Goal: Information Seeking & Learning: Find specific fact

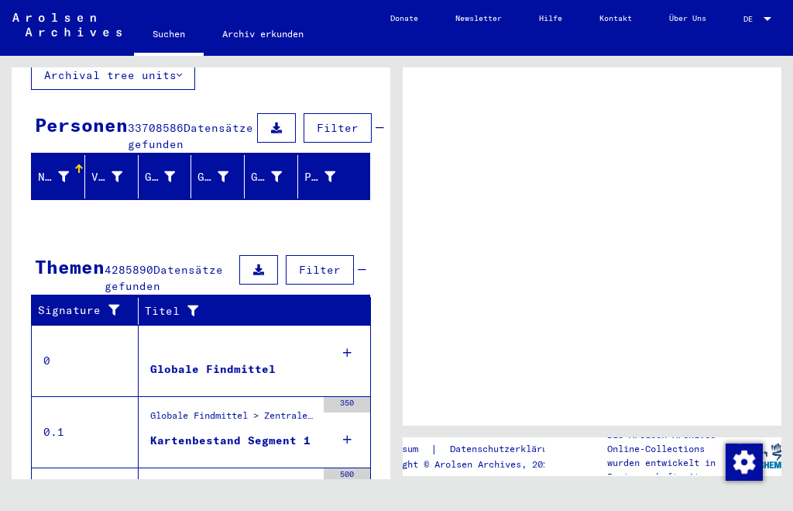
scroll to position [116, 0]
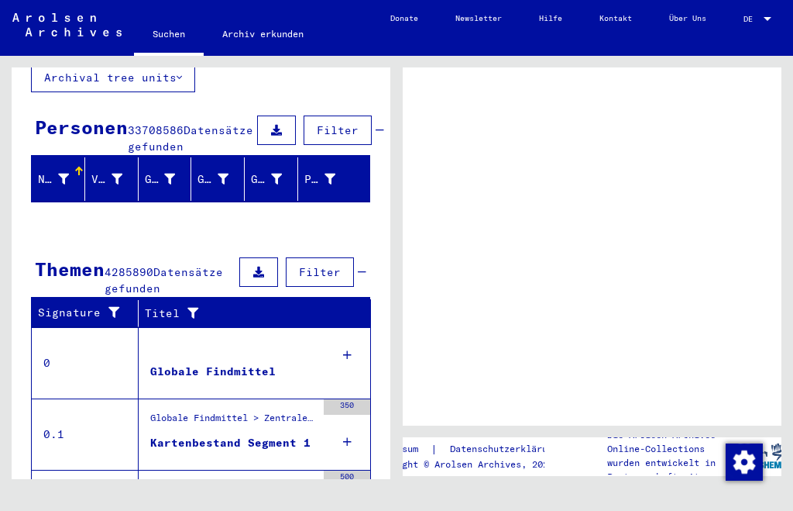
click at [185, 363] on div "Globale Findmittel" at bounding box center [213, 371] width 126 height 16
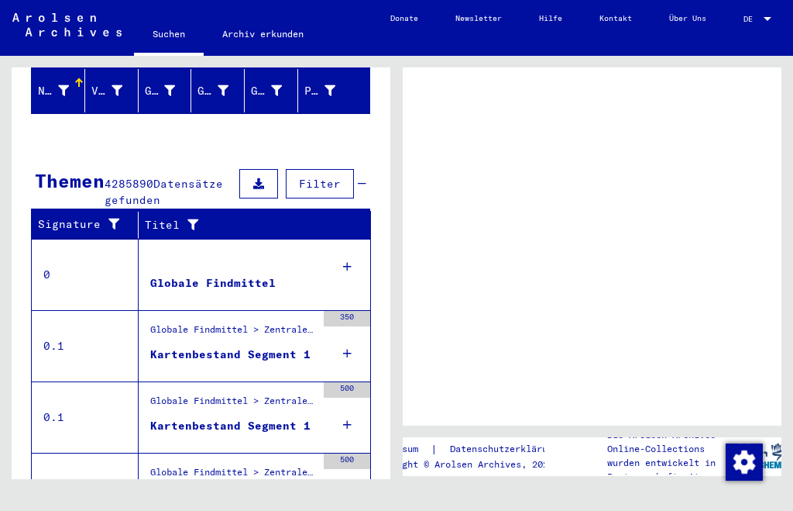
scroll to position [208, 0]
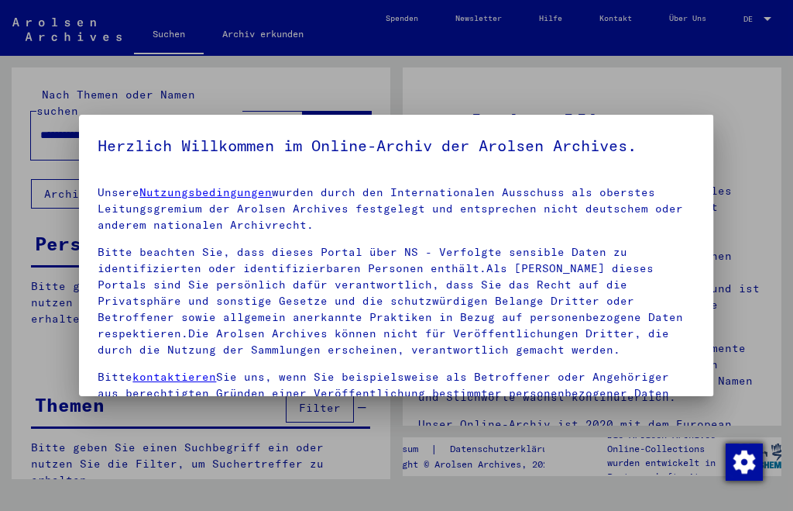
click at [750, 466] on img "Zustimmung ändern" at bounding box center [744, 461] width 37 height 37
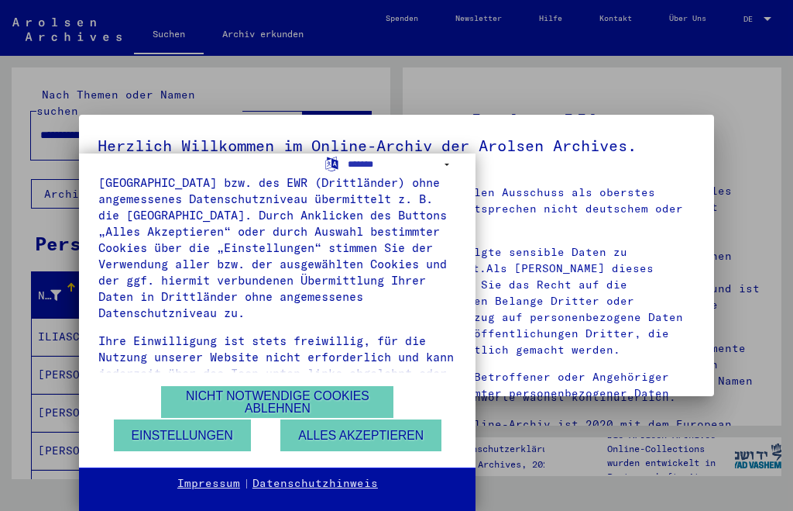
scroll to position [278, 0]
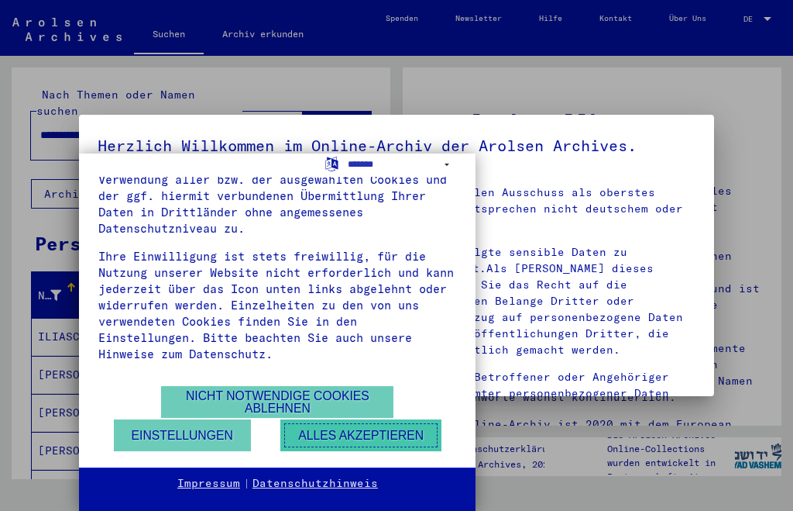
click at [365, 431] on button "Alles akzeptieren" at bounding box center [360, 435] width 161 height 32
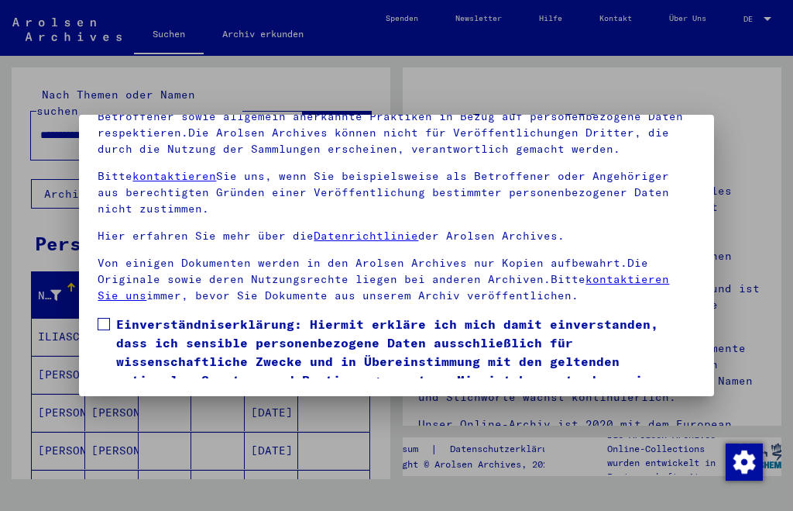
scroll to position [158, 0]
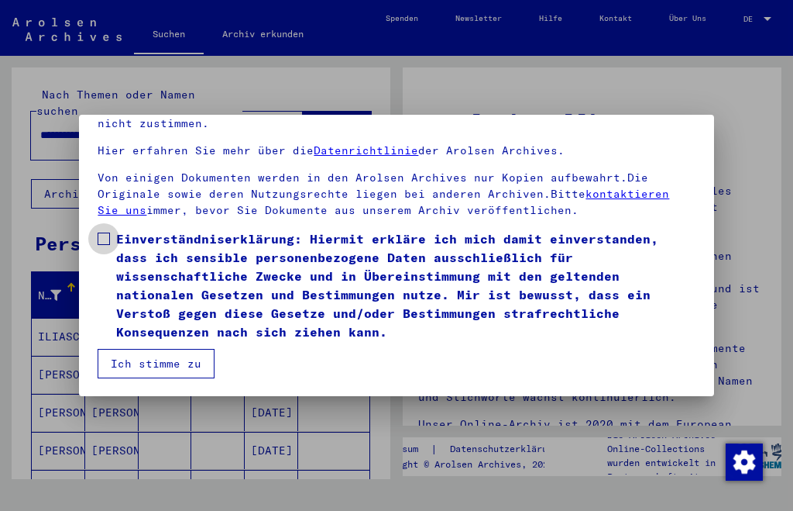
click at [99, 241] on span at bounding box center [104, 238] width 12 height 12
click at [143, 366] on button "Ich stimme zu" at bounding box center [156, 363] width 117 height 29
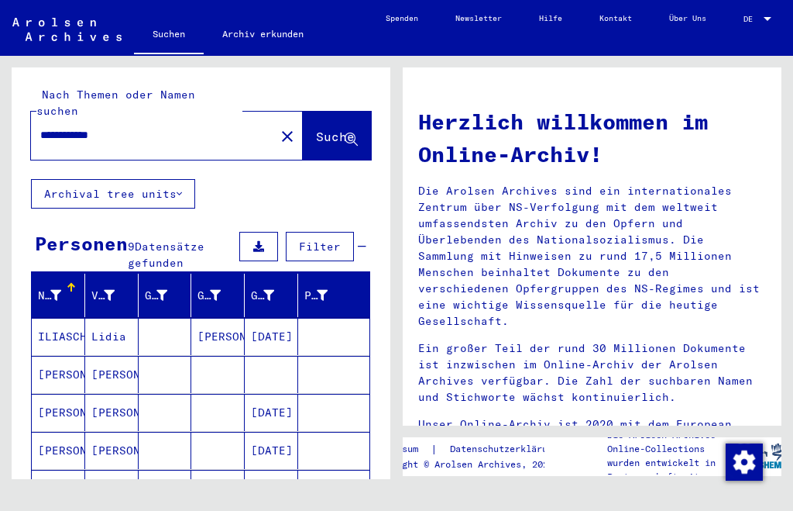
click at [62, 318] on mat-cell "ILIASCHENKO" at bounding box center [58, 336] width 53 height 37
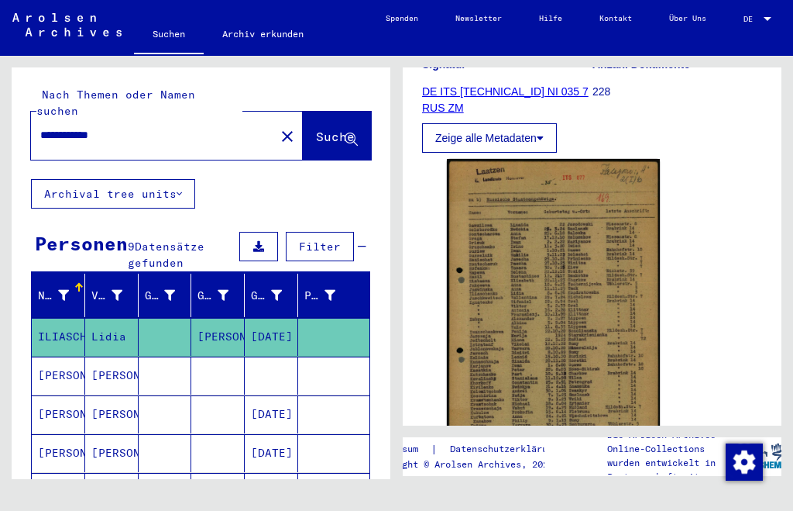
scroll to position [258, 0]
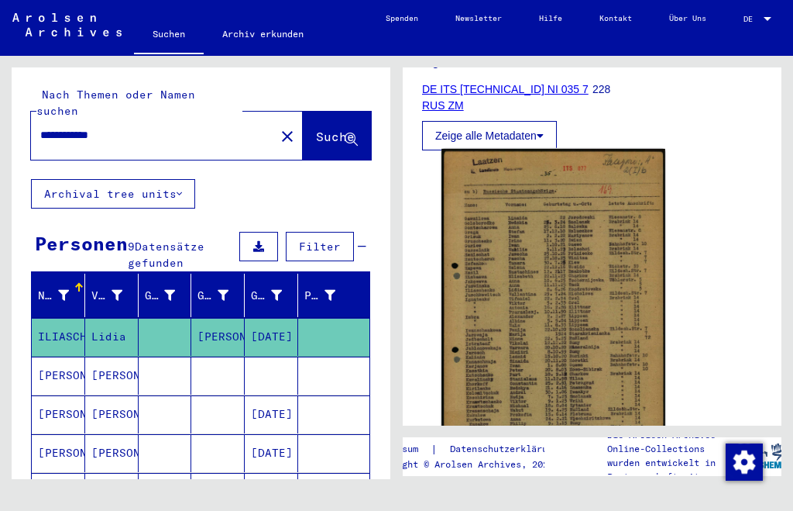
click at [560, 303] on img at bounding box center [554, 307] width 224 height 316
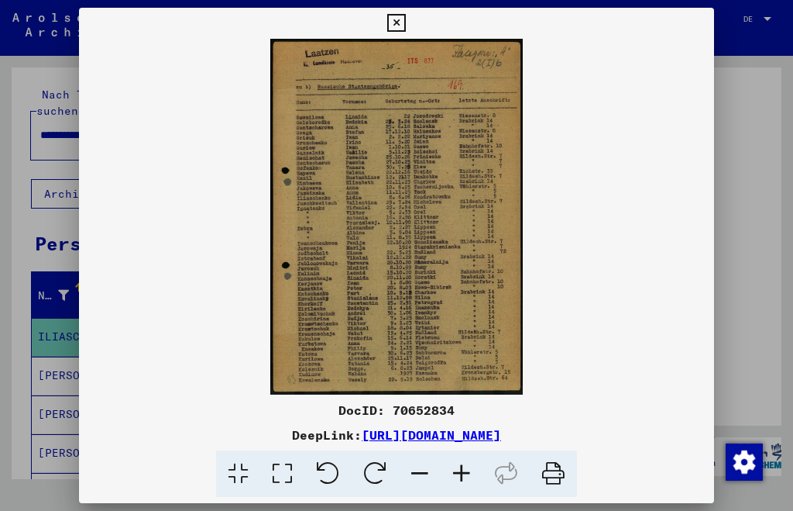
click at [468, 473] on icon at bounding box center [462, 473] width 42 height 47
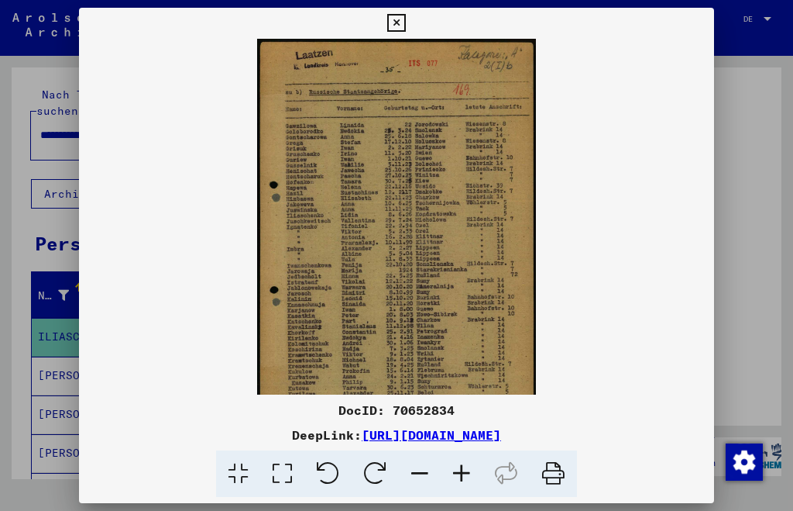
click at [466, 472] on icon at bounding box center [462, 473] width 42 height 47
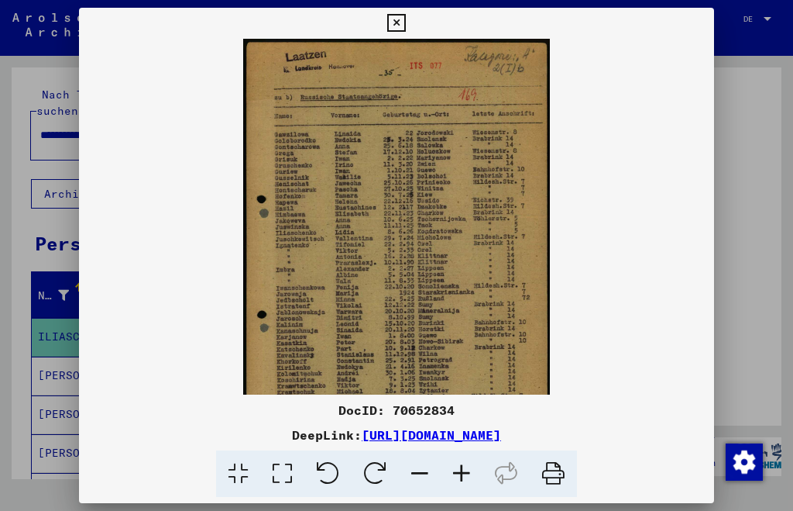
click at [466, 471] on icon at bounding box center [462, 473] width 42 height 47
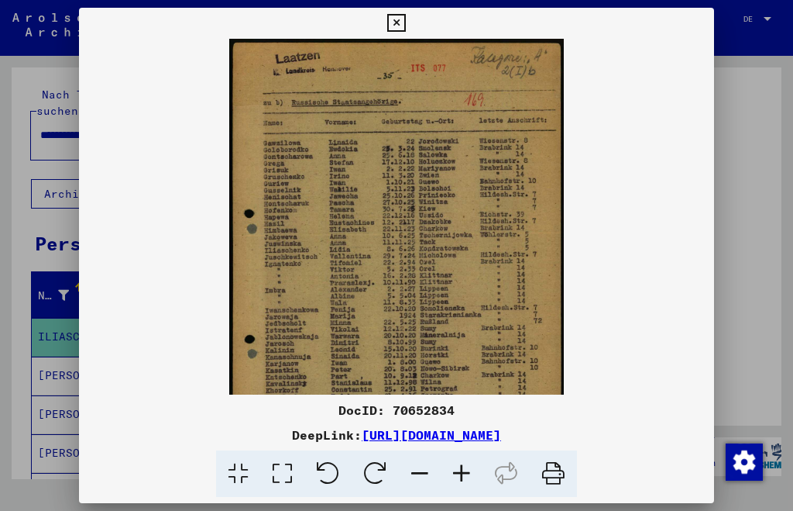
click at [466, 470] on icon at bounding box center [462, 473] width 42 height 47
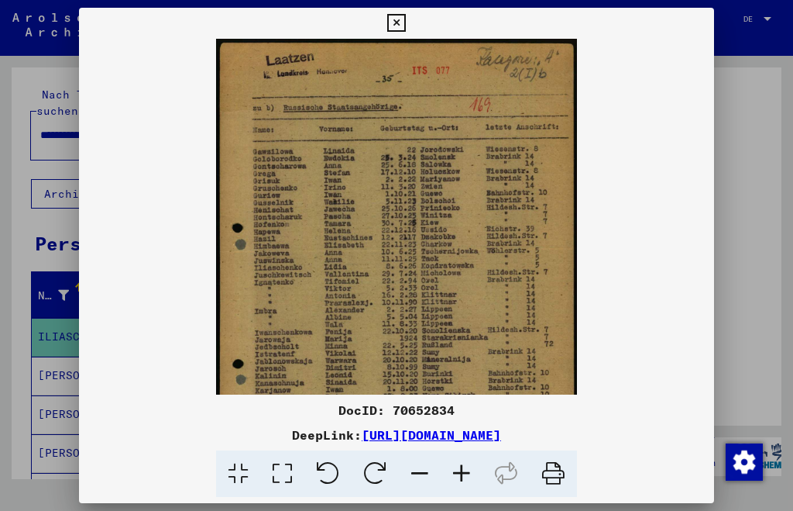
click at [466, 470] on icon at bounding box center [462, 473] width 42 height 47
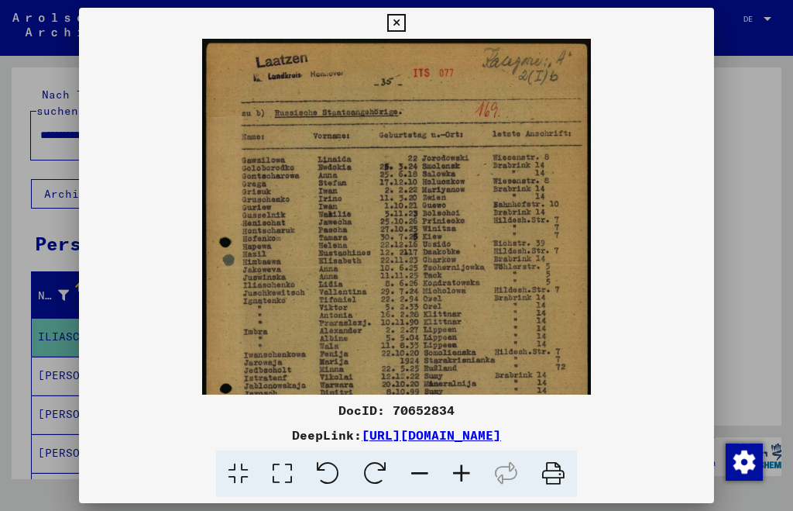
click at [466, 468] on icon at bounding box center [462, 473] width 42 height 47
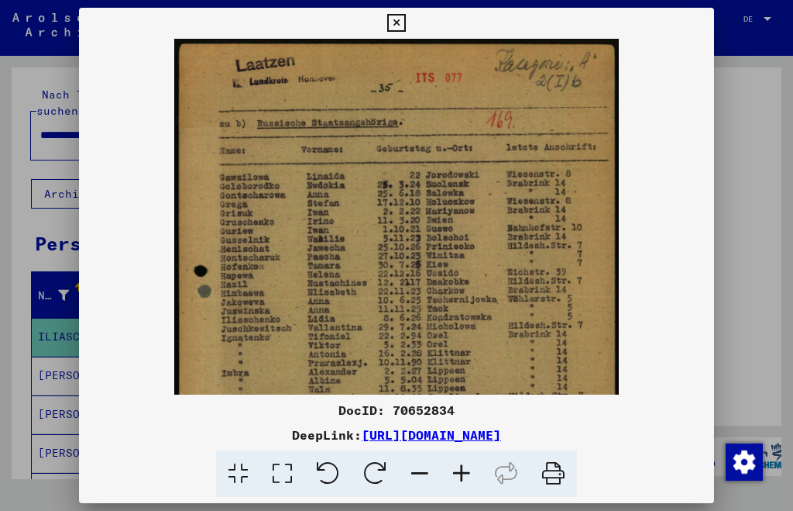
click at [466, 464] on icon at bounding box center [462, 473] width 42 height 47
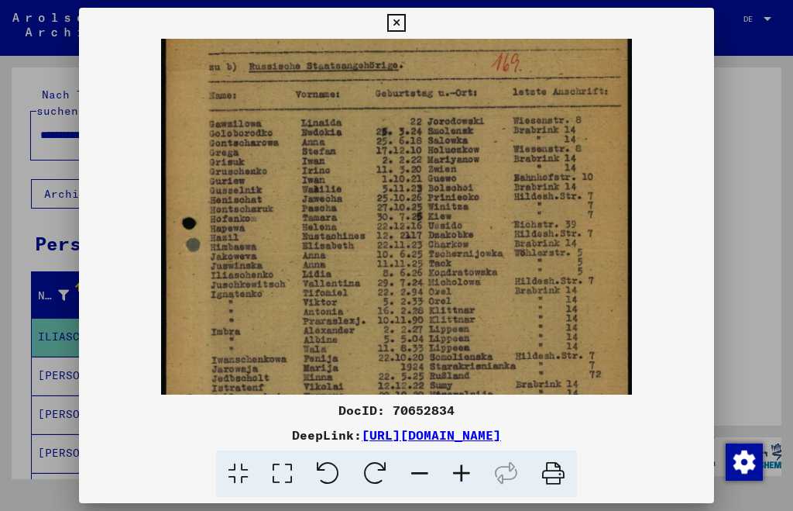
scroll to position [72, 0]
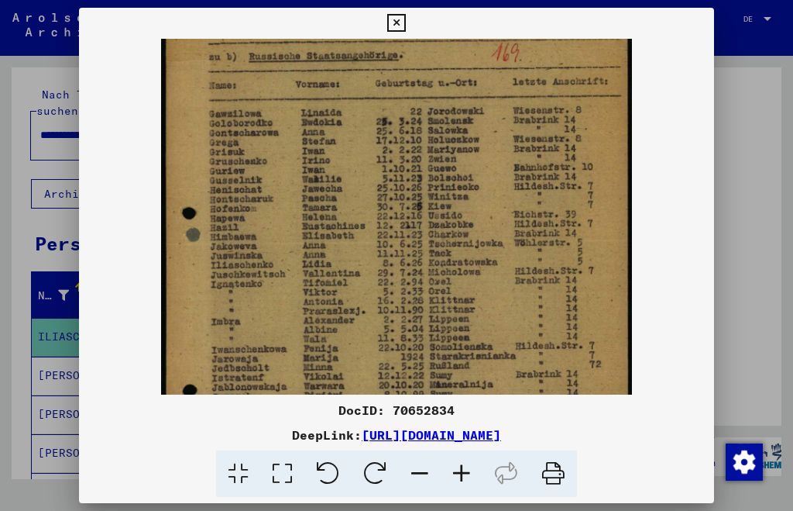
drag, startPoint x: 437, startPoint y: 246, endPoint x: 434, endPoint y: 176, distance: 70.6
click at [434, 176] on img at bounding box center [397, 300] width 472 height 666
drag, startPoint x: 773, startPoint y: 192, endPoint x: 776, endPoint y: 222, distance: 30.3
click at [776, 222] on div at bounding box center [396, 255] width 793 height 511
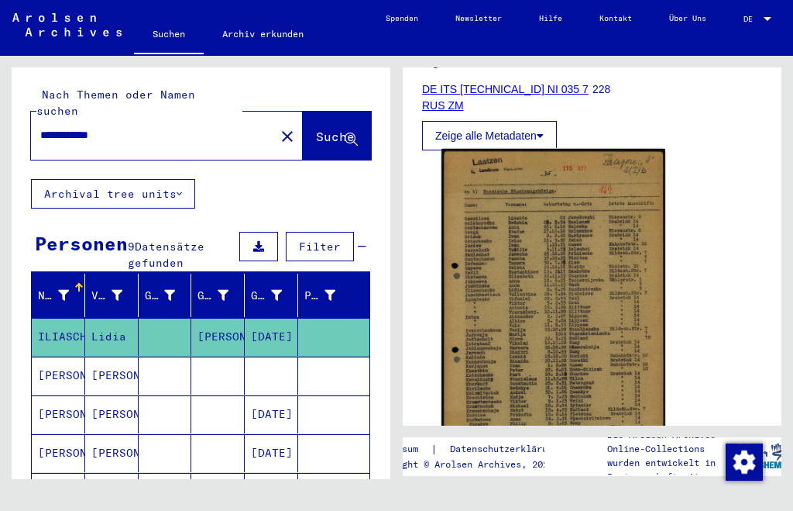
click at [511, 328] on img at bounding box center [554, 307] width 224 height 316
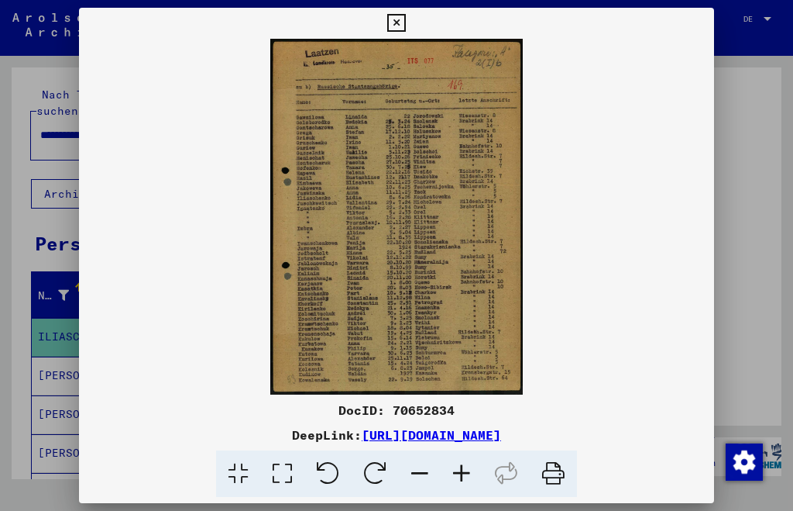
drag, startPoint x: 419, startPoint y: 249, endPoint x: 422, endPoint y: 216, distance: 33.4
click at [422, 216] on img at bounding box center [396, 217] width 635 height 356
click at [461, 473] on icon at bounding box center [462, 473] width 42 height 47
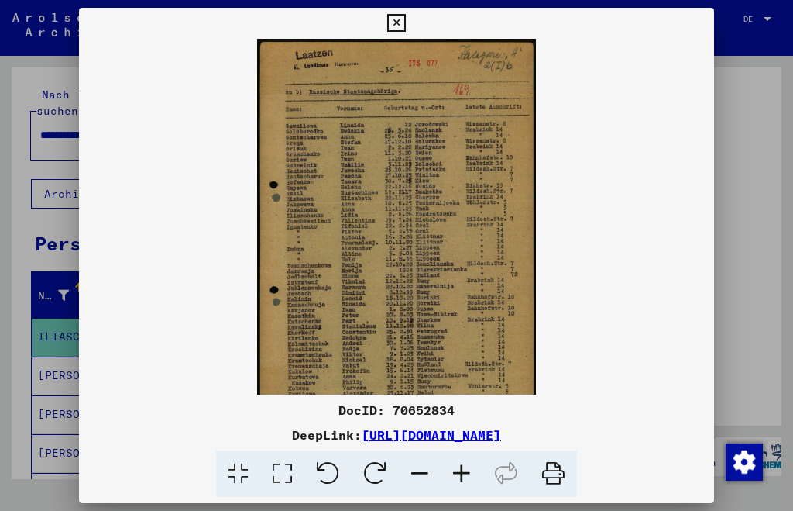
click at [459, 477] on icon at bounding box center [462, 473] width 42 height 47
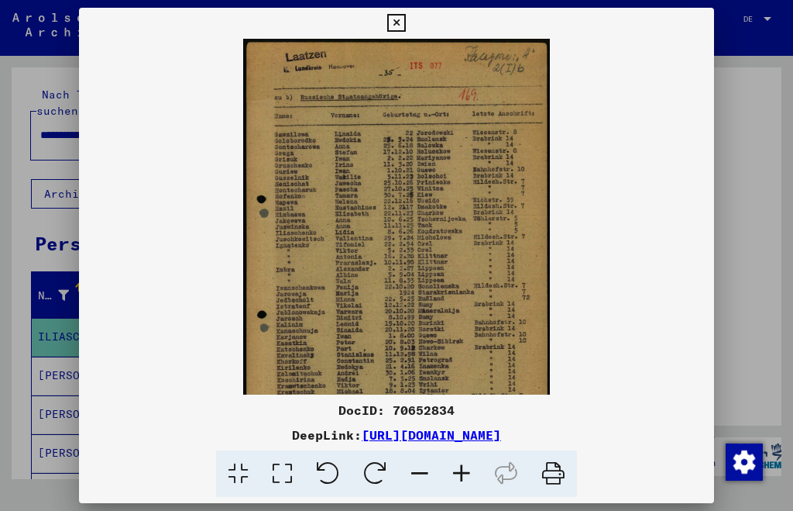
click at [459, 477] on icon at bounding box center [462, 473] width 42 height 47
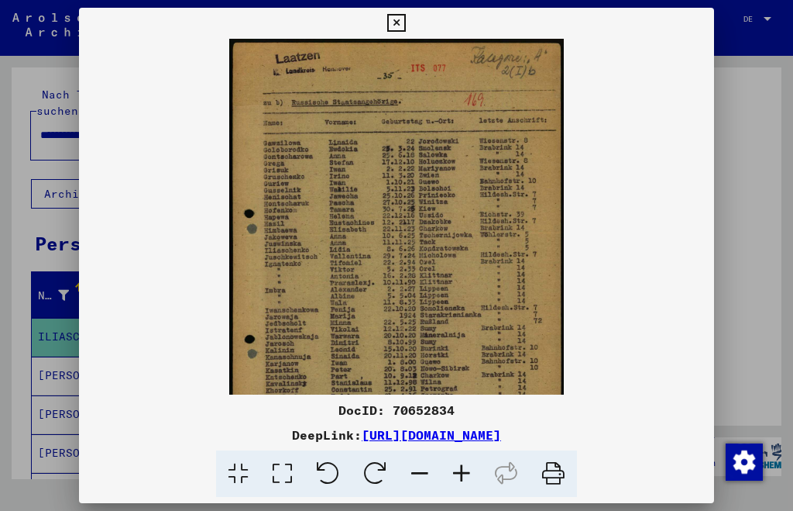
click at [459, 476] on icon at bounding box center [462, 473] width 42 height 47
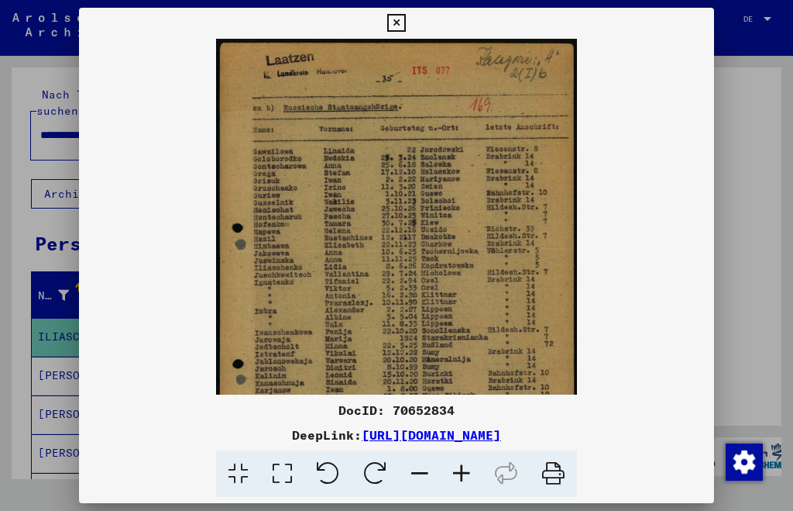
click at [460, 475] on icon at bounding box center [462, 473] width 42 height 47
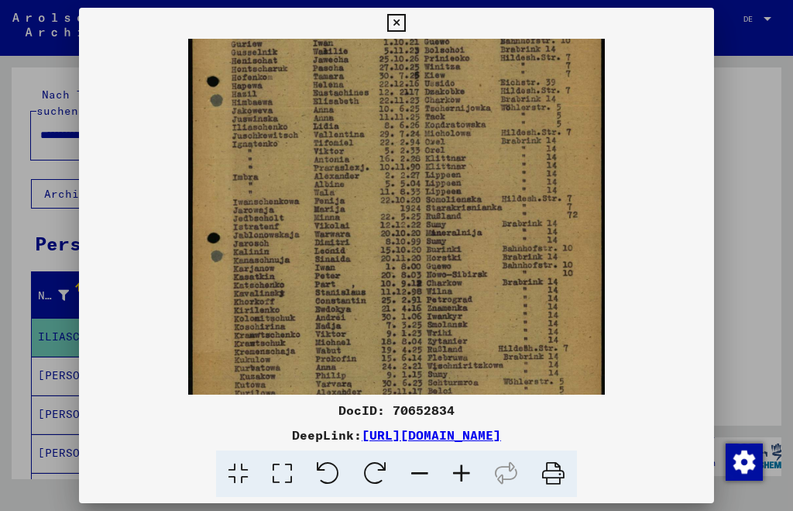
drag, startPoint x: 428, startPoint y: 332, endPoint x: 418, endPoint y: 164, distance: 167.6
click at [418, 166] on img at bounding box center [396, 158] width 417 height 588
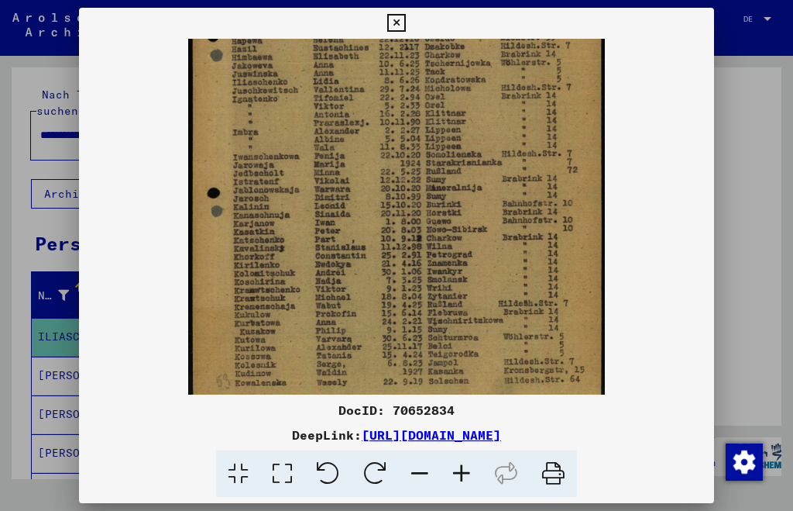
scroll to position [220, 0]
drag, startPoint x: 365, startPoint y: 340, endPoint x: 362, endPoint y: 298, distance: 42.7
click at [362, 298] on img at bounding box center [396, 113] width 417 height 588
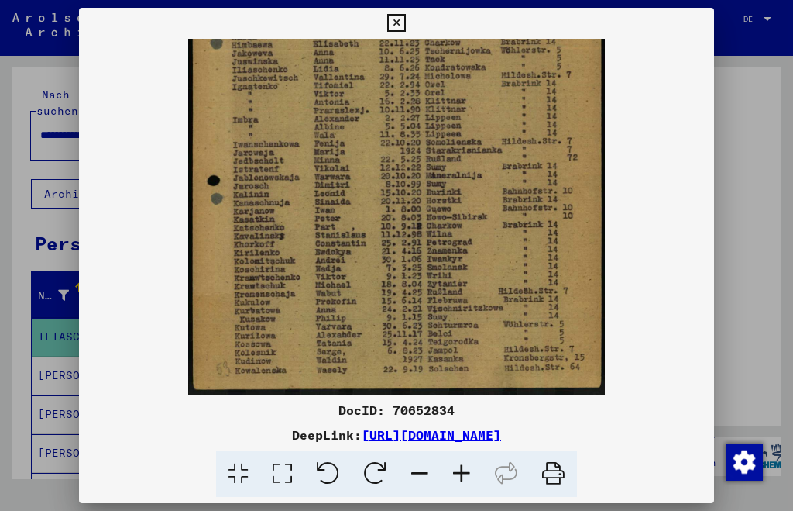
drag, startPoint x: 432, startPoint y: 318, endPoint x: 425, endPoint y: 146, distance: 172.2
click at [425, 146] on img at bounding box center [396, 100] width 417 height 588
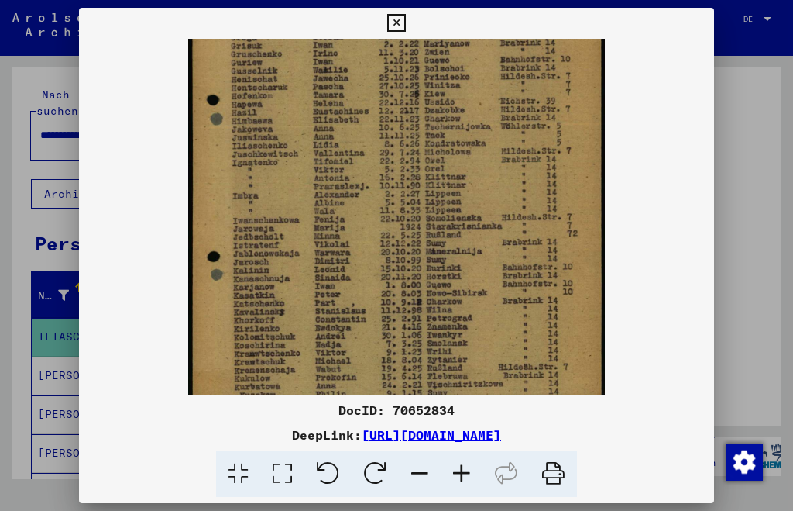
scroll to position [147, 0]
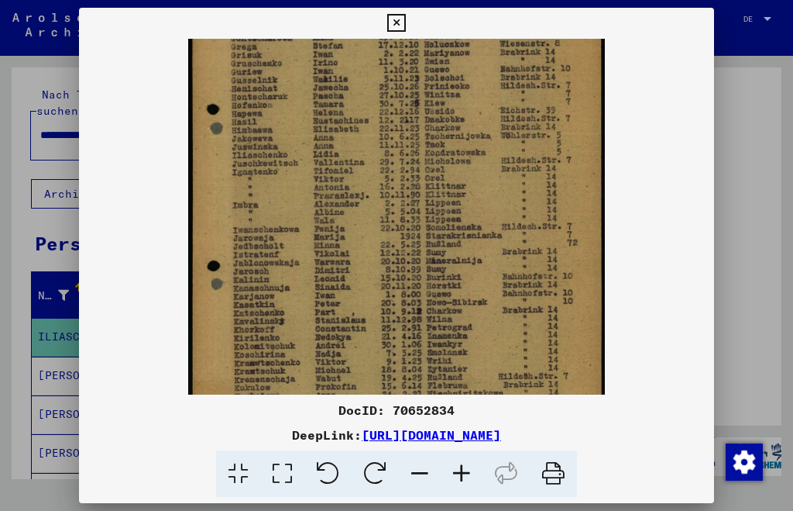
drag, startPoint x: 524, startPoint y: 107, endPoint x: 440, endPoint y: 117, distance: 84.3
click at [517, 194] on img at bounding box center [396, 186] width 417 height 588
click at [394, 23] on icon at bounding box center [396, 23] width 18 height 19
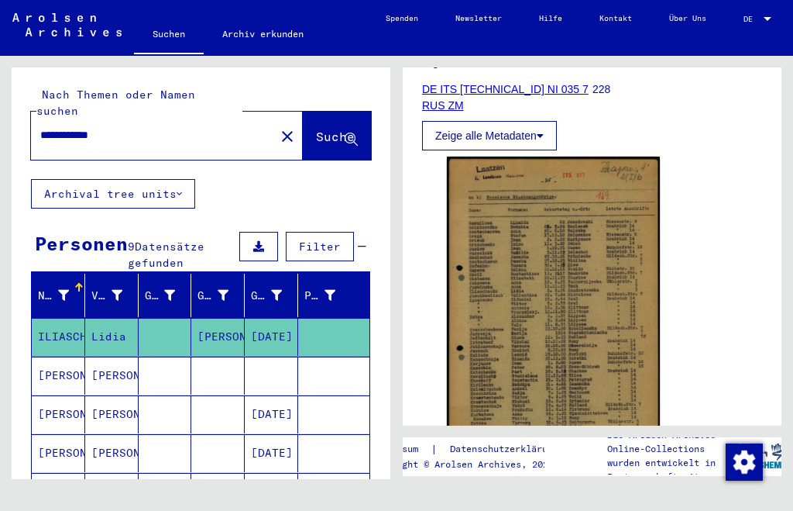
click at [69, 356] on mat-cell "[PERSON_NAME]" at bounding box center [58, 375] width 53 height 38
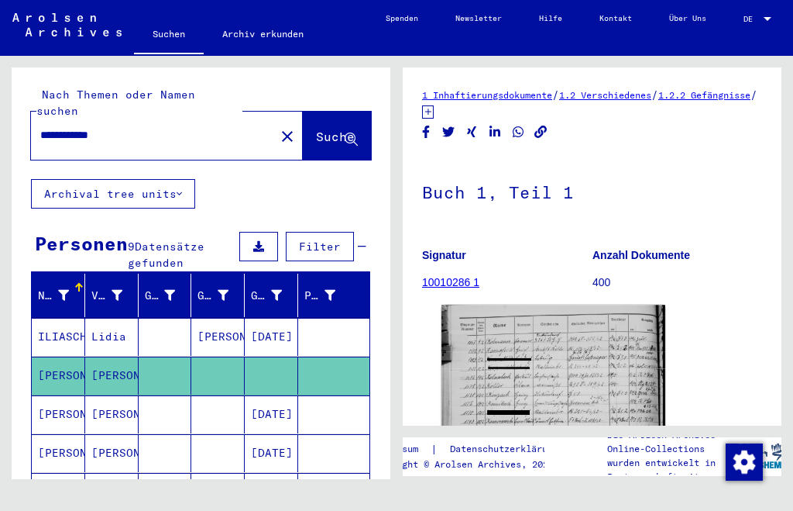
click at [545, 384] on img at bounding box center [554, 456] width 224 height 303
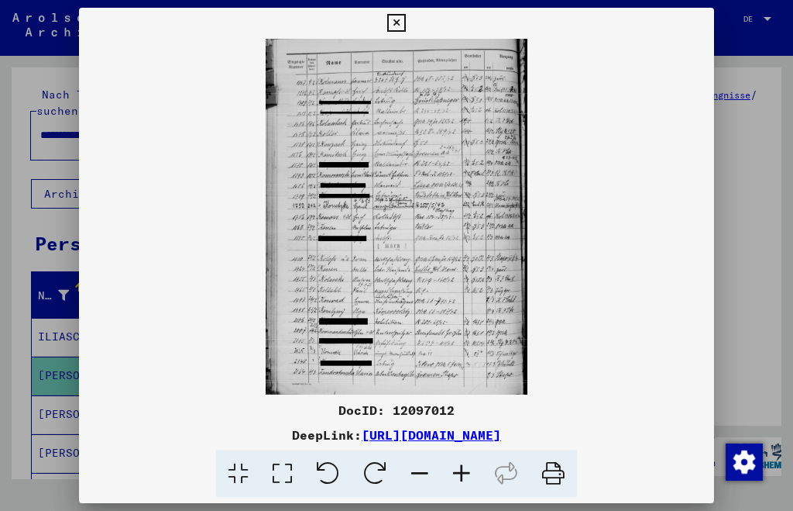
click at [459, 473] on icon at bounding box center [462, 473] width 42 height 47
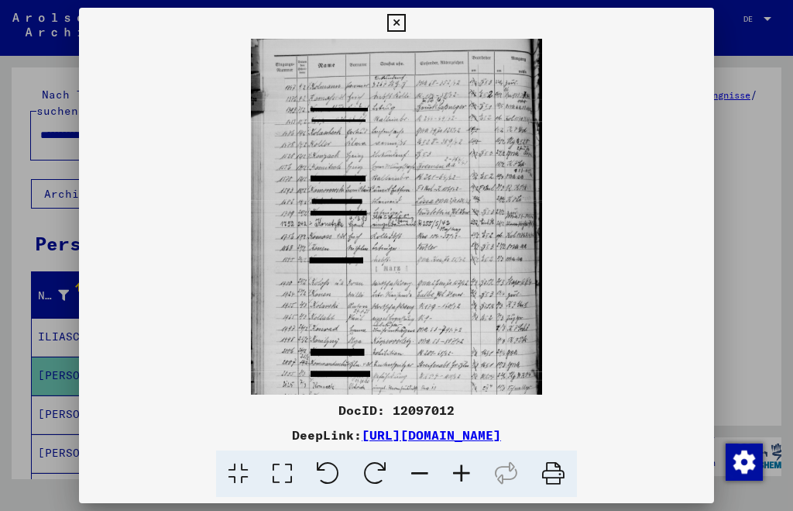
click at [459, 473] on icon at bounding box center [462, 473] width 42 height 47
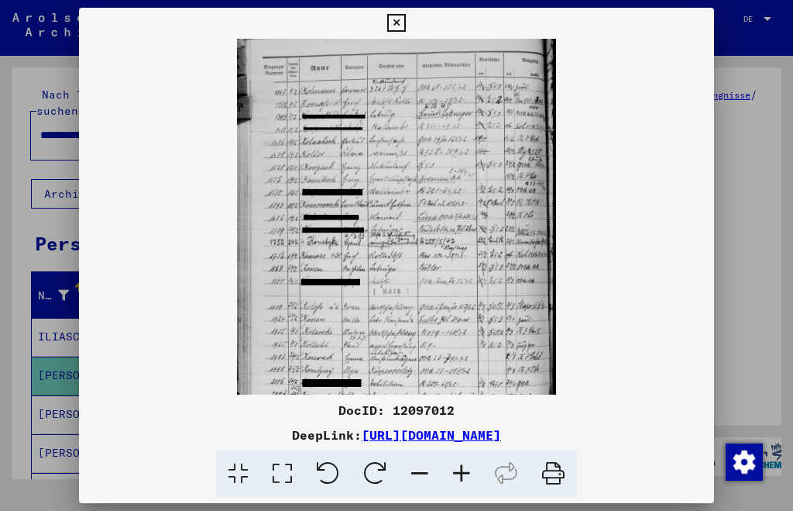
click at [459, 473] on icon at bounding box center [462, 473] width 42 height 47
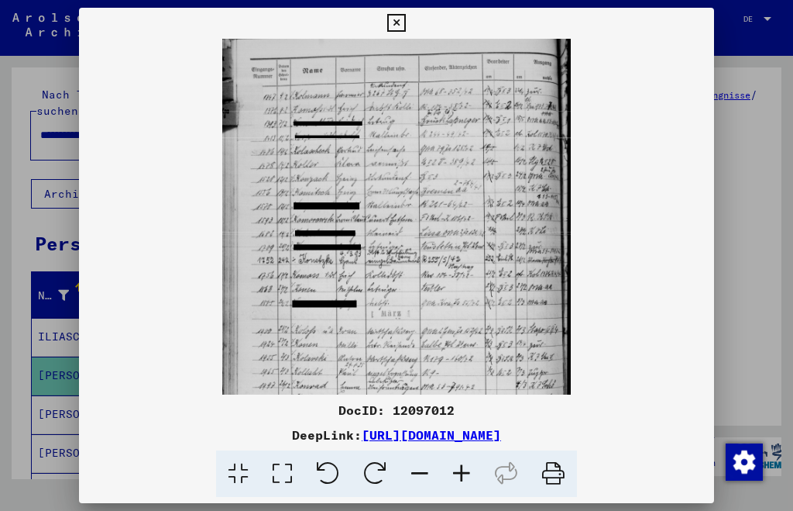
click at [459, 473] on icon at bounding box center [462, 473] width 42 height 47
click at [459, 472] on icon at bounding box center [462, 473] width 42 height 47
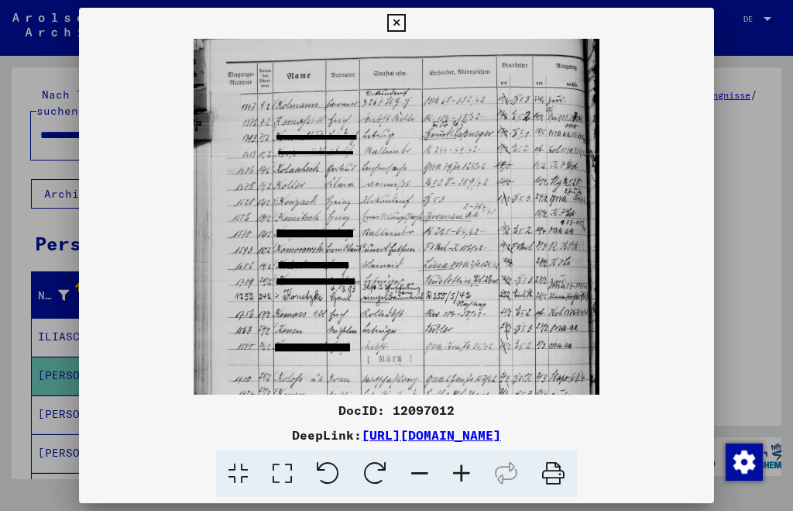
click at [459, 470] on icon at bounding box center [462, 473] width 42 height 47
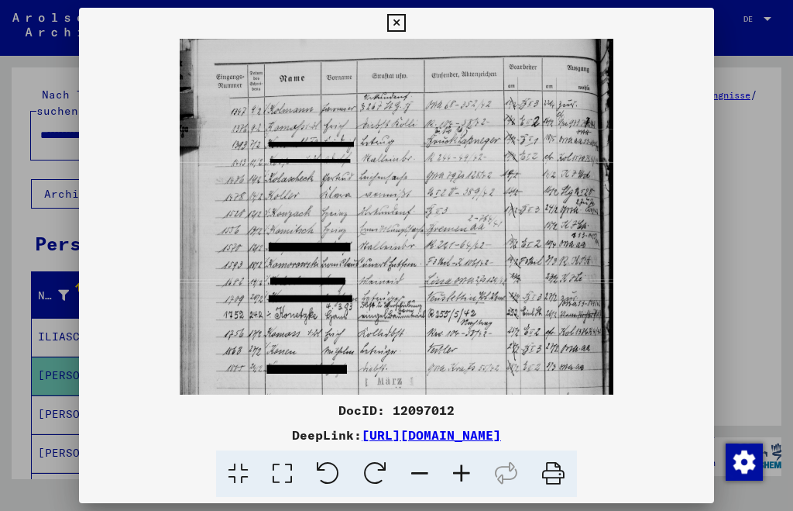
click at [459, 469] on icon at bounding box center [462, 473] width 42 height 47
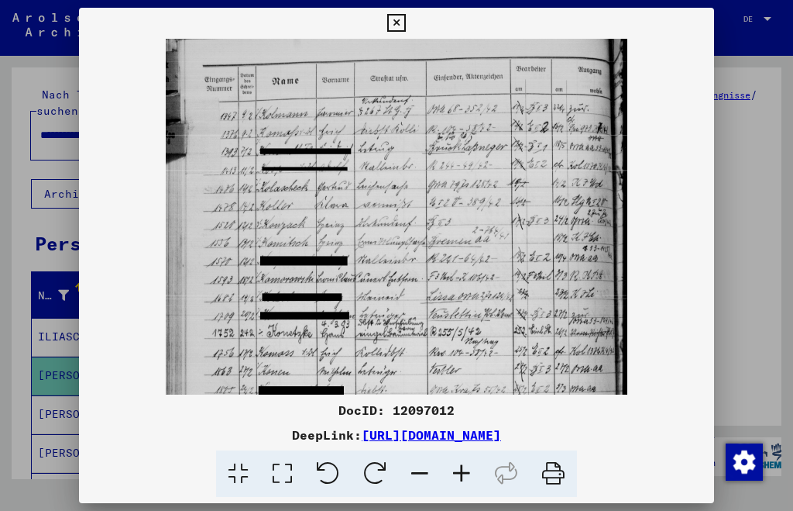
click at [459, 468] on icon at bounding box center [462, 473] width 42 height 47
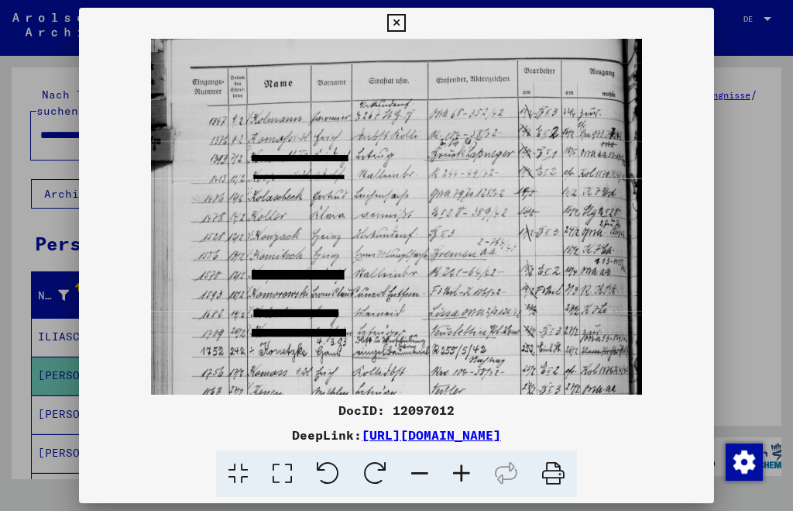
click at [459, 467] on icon at bounding box center [462, 473] width 42 height 47
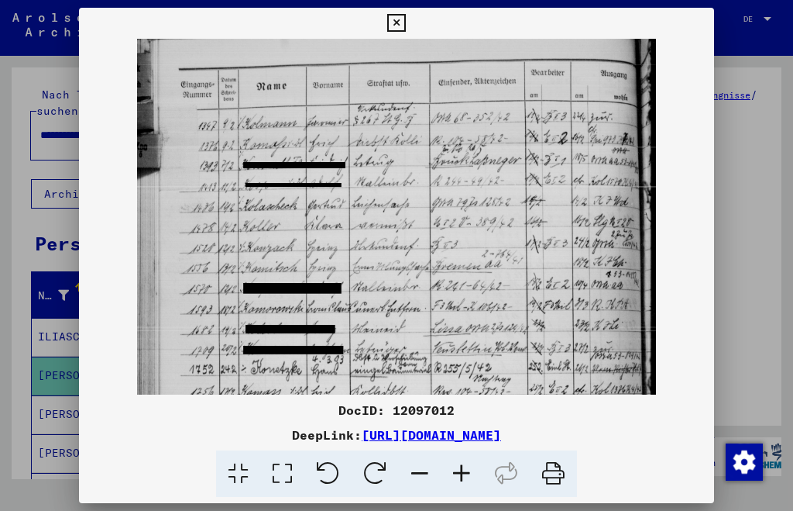
click at [459, 467] on icon at bounding box center [462, 473] width 42 height 47
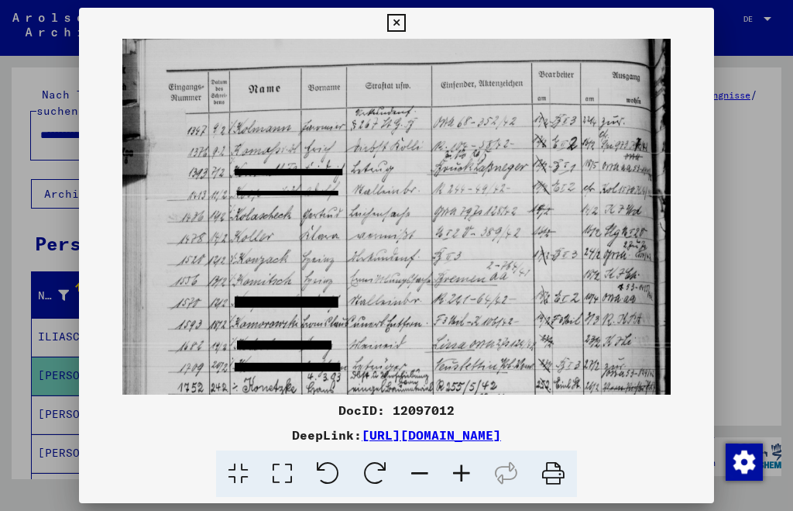
click at [459, 467] on icon at bounding box center [462, 473] width 42 height 47
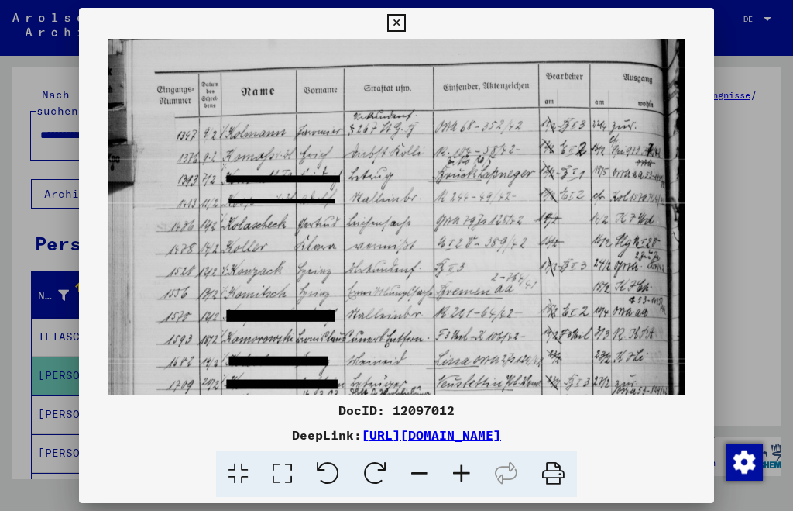
click at [461, 466] on icon at bounding box center [462, 473] width 42 height 47
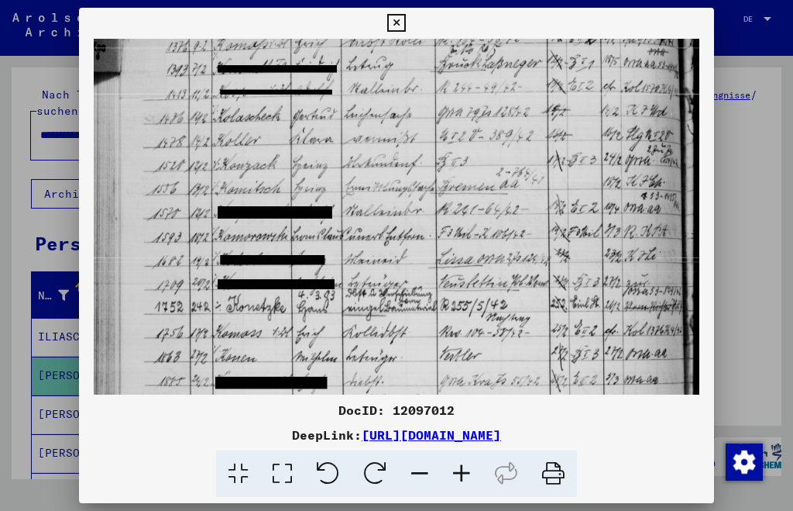
scroll to position [150, 0]
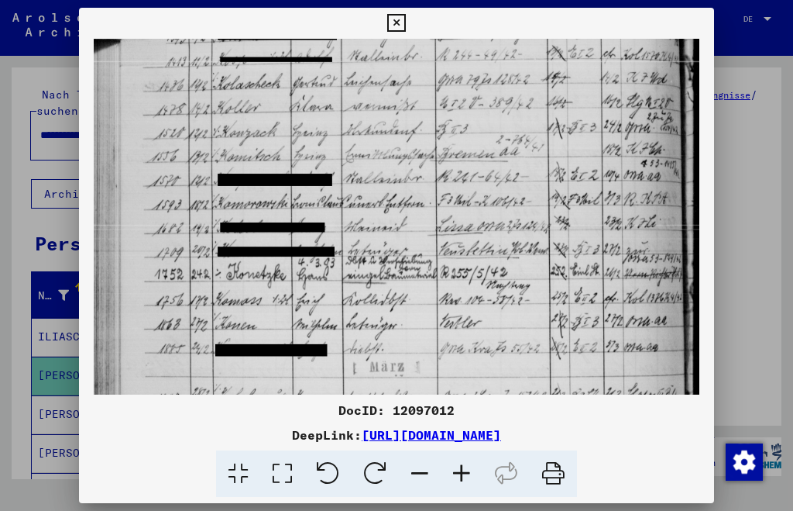
drag, startPoint x: 448, startPoint y: 299, endPoint x: 411, endPoint y: 151, distance: 152.4
click at [411, 151] on img at bounding box center [396, 299] width 605 height 821
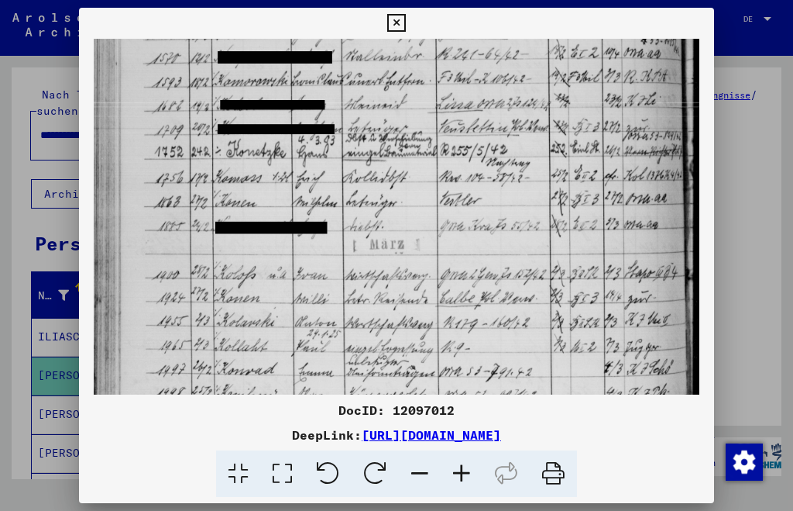
drag, startPoint x: 345, startPoint y: 304, endPoint x: 328, endPoint y: 183, distance: 122.1
click at [328, 183] on img at bounding box center [396, 177] width 605 height 821
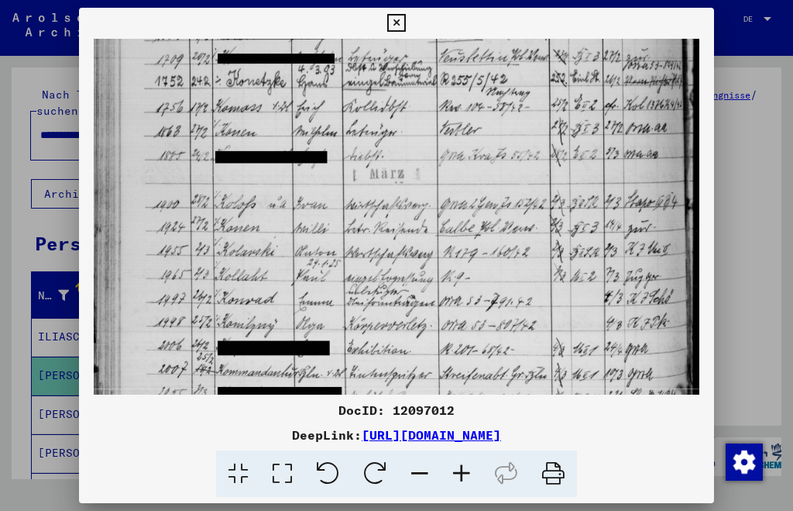
scroll to position [346, 0]
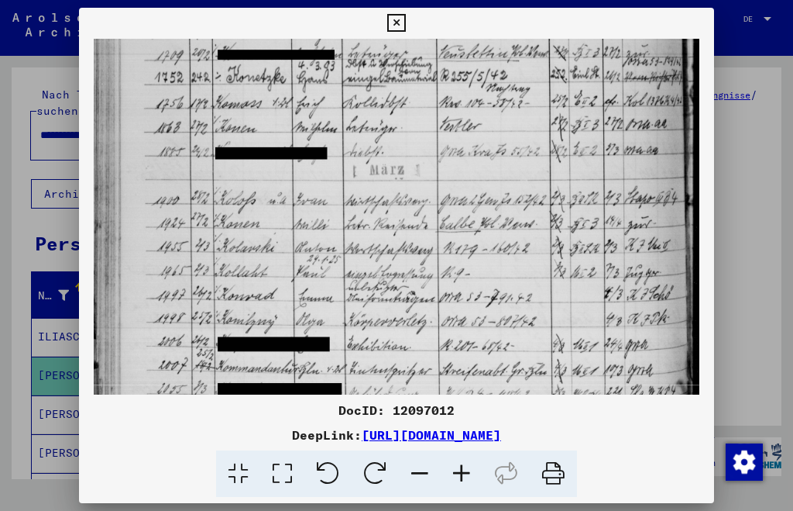
drag, startPoint x: 387, startPoint y: 325, endPoint x: 387, endPoint y: 251, distance: 73.6
click at [387, 251] on img at bounding box center [396, 102] width 605 height 821
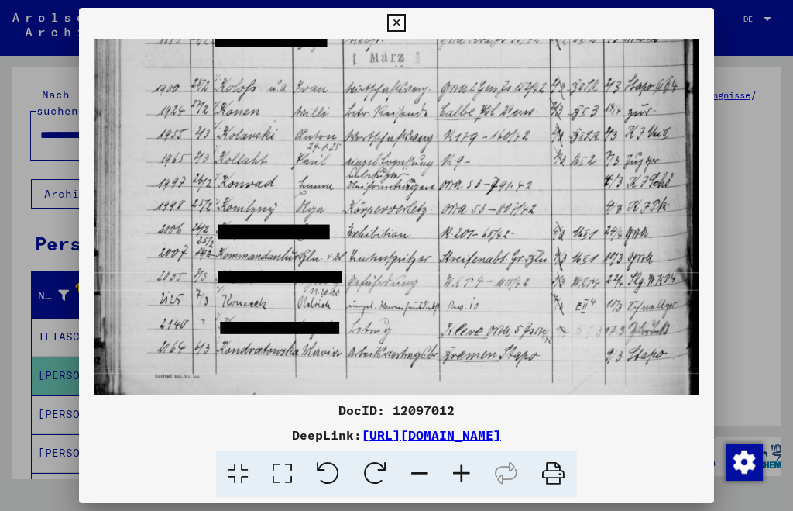
scroll to position [459, 0]
drag, startPoint x: 391, startPoint y: 351, endPoint x: 397, endPoint y: 240, distance: 111.0
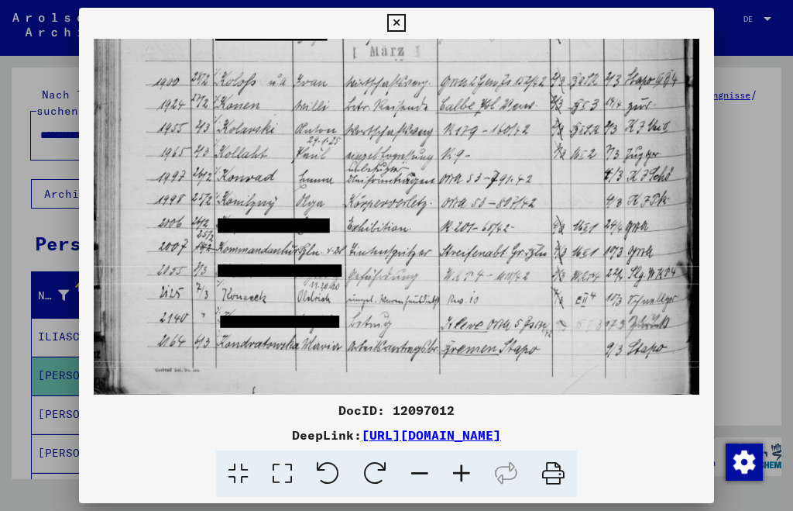
drag, startPoint x: 541, startPoint y: 366, endPoint x: 441, endPoint y: 359, distance: 100.3
click at [400, 22] on icon at bounding box center [396, 23] width 18 height 19
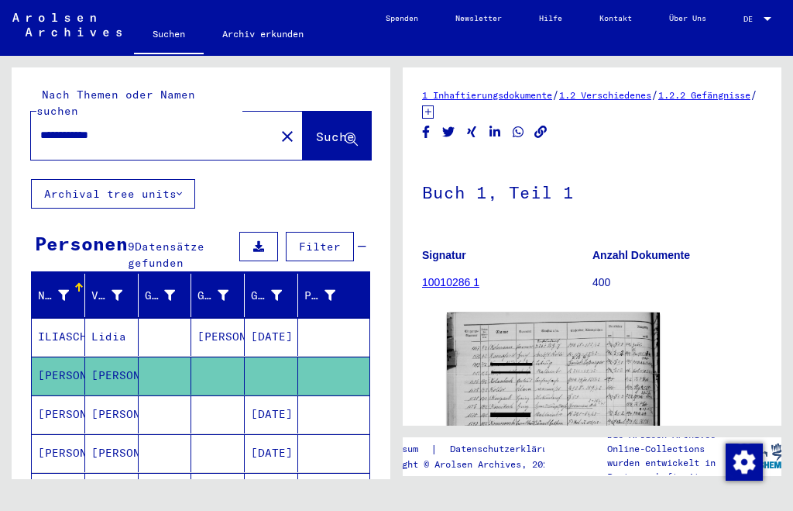
click at [115, 127] on input "**********" at bounding box center [152, 135] width 225 height 16
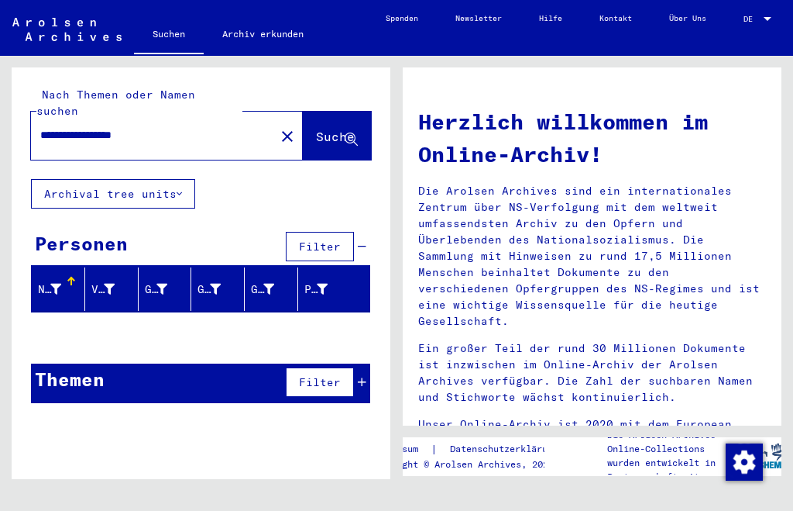
click at [325, 129] on span "Suche" at bounding box center [335, 136] width 39 height 15
click at [115, 127] on input "**********" at bounding box center [148, 135] width 216 height 16
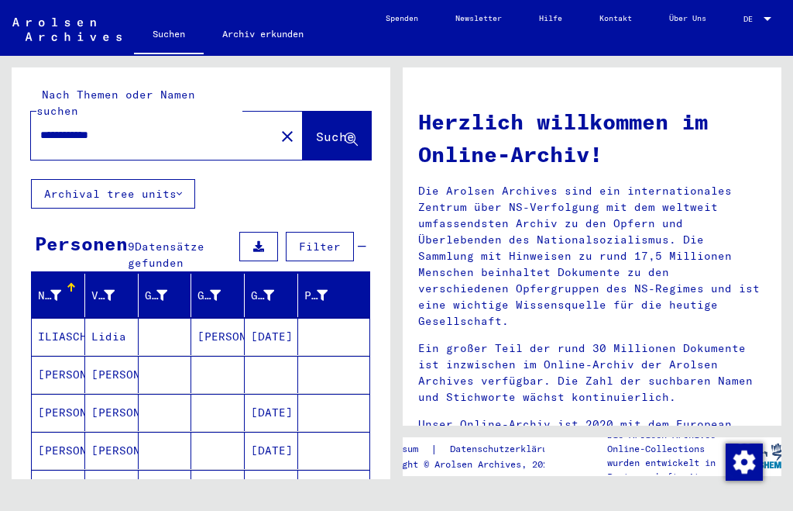
click at [57, 432] on mat-cell "[PERSON_NAME]" at bounding box center [58, 450] width 53 height 37
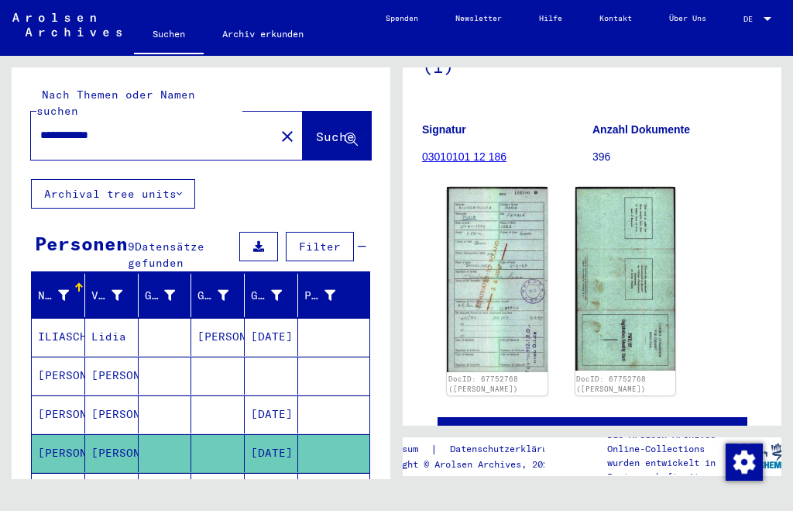
scroll to position [230, 0]
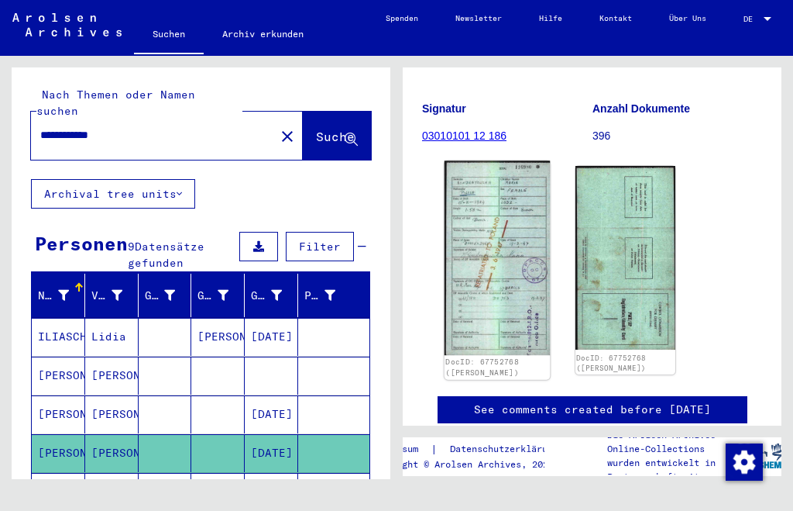
click at [493, 246] on img at bounding box center [497, 257] width 105 height 194
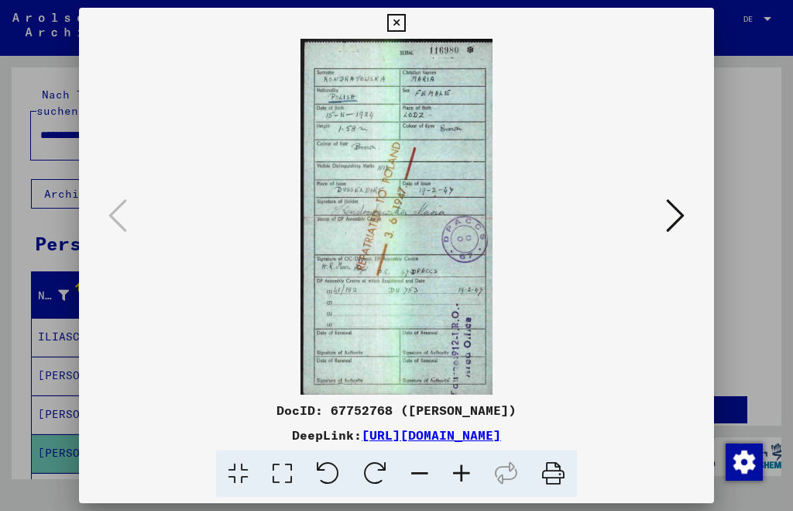
click at [462, 473] on icon at bounding box center [462, 473] width 42 height 47
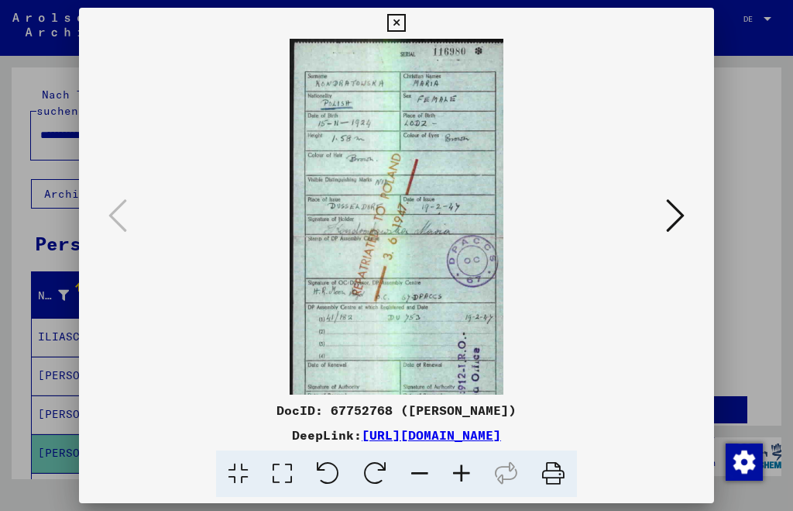
click at [462, 473] on icon at bounding box center [462, 473] width 42 height 47
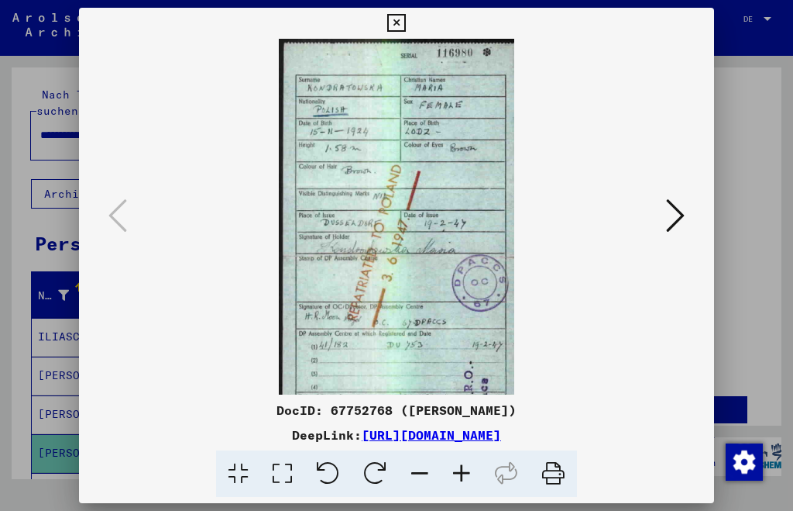
click at [462, 472] on icon at bounding box center [462, 473] width 42 height 47
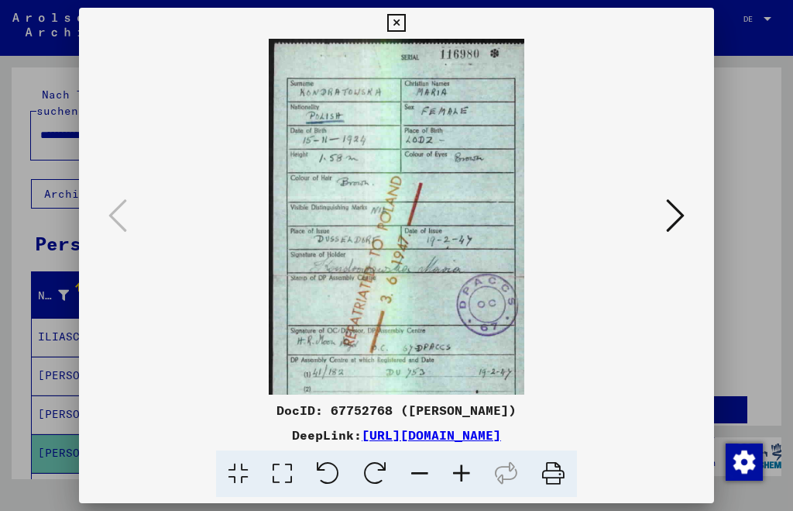
click at [462, 470] on icon at bounding box center [462, 473] width 42 height 47
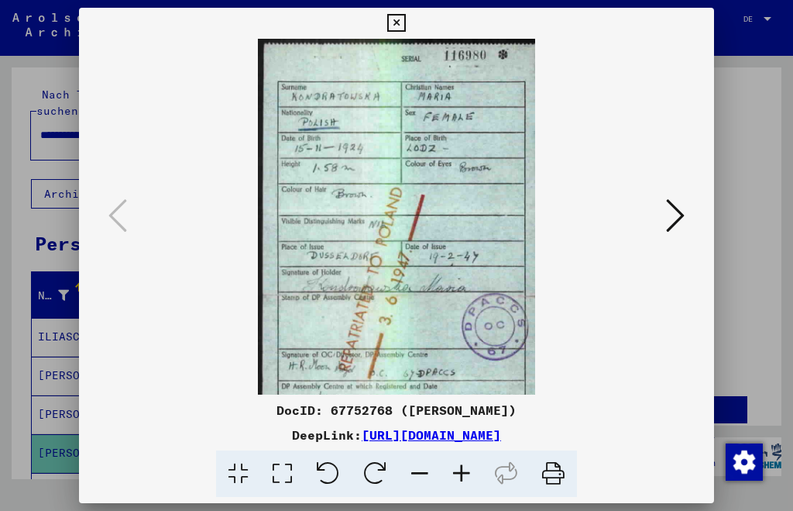
click at [462, 468] on icon at bounding box center [462, 473] width 42 height 47
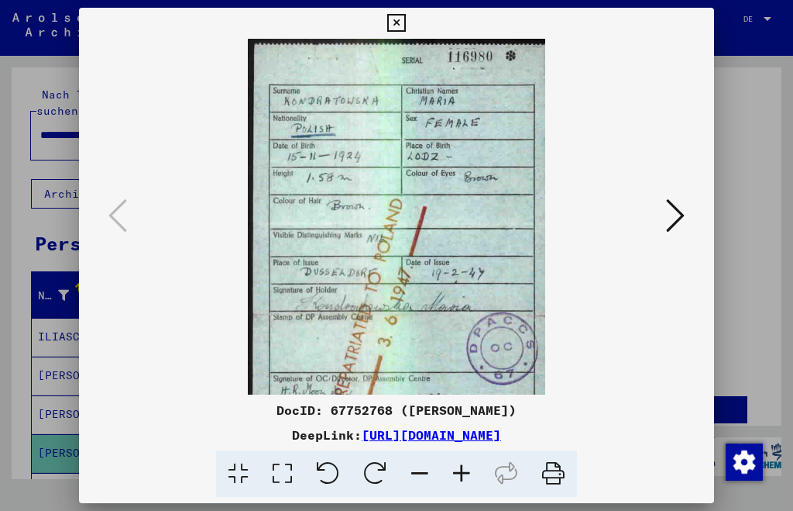
click at [460, 465] on icon at bounding box center [462, 473] width 42 height 47
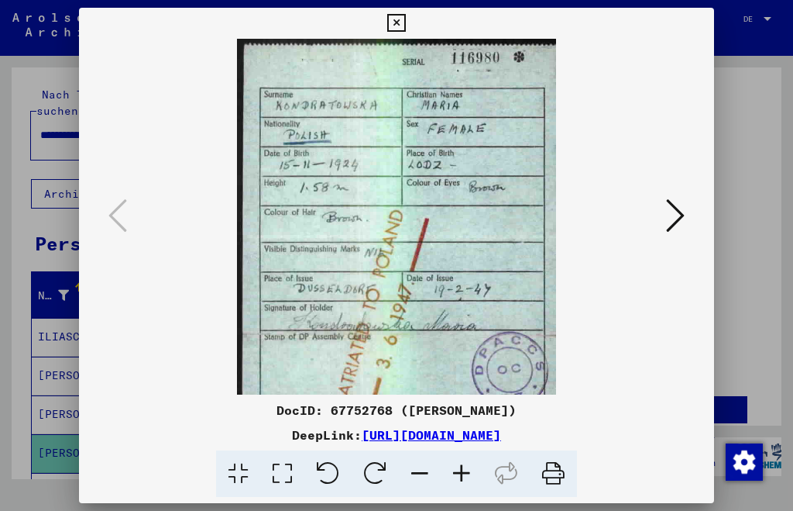
click at [459, 463] on icon at bounding box center [462, 473] width 42 height 47
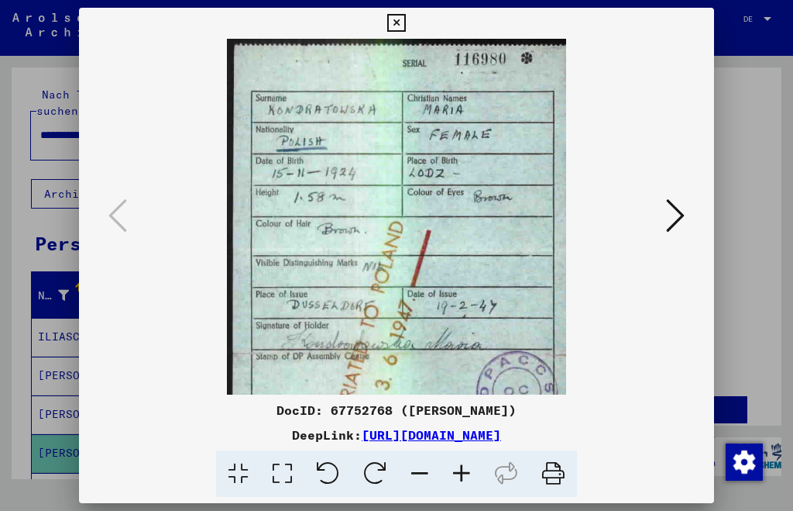
click at [456, 456] on icon at bounding box center [462, 473] width 42 height 47
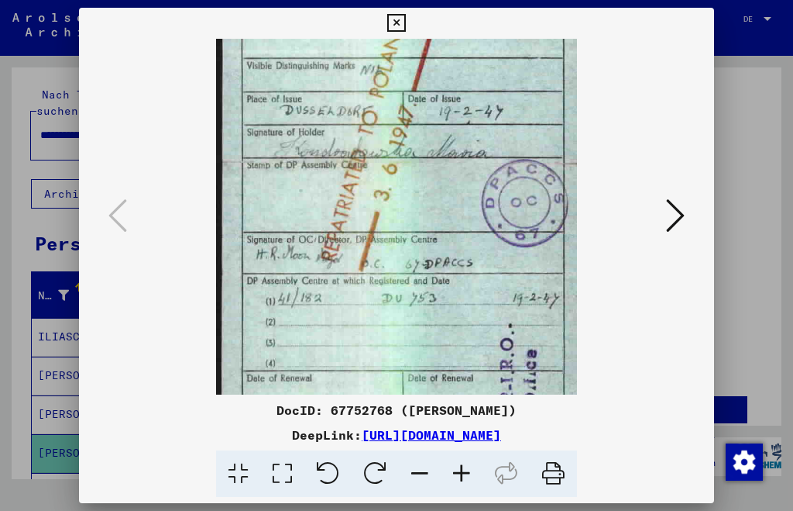
scroll to position [212, 0]
drag, startPoint x: 414, startPoint y: 315, endPoint x: 434, endPoint y: 103, distance: 212.5
click at [434, 103] on img at bounding box center [396, 160] width 361 height 666
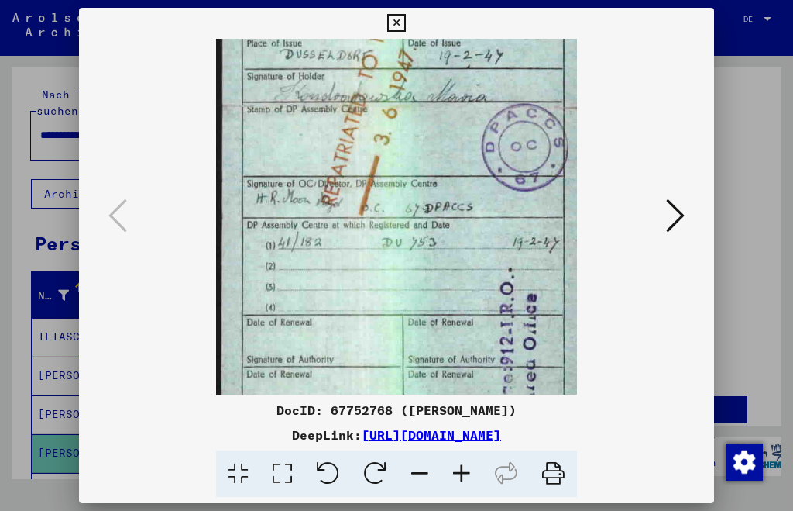
scroll to position [310, 0]
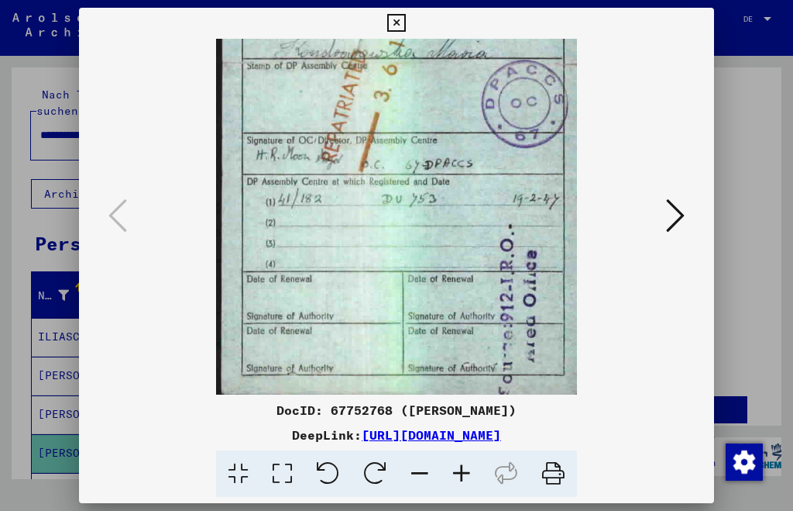
drag, startPoint x: 489, startPoint y: 318, endPoint x: 525, endPoint y: 182, distance: 141.2
click at [525, 182] on img at bounding box center [396, 62] width 361 height 666
click at [399, 24] on icon at bounding box center [396, 23] width 18 height 19
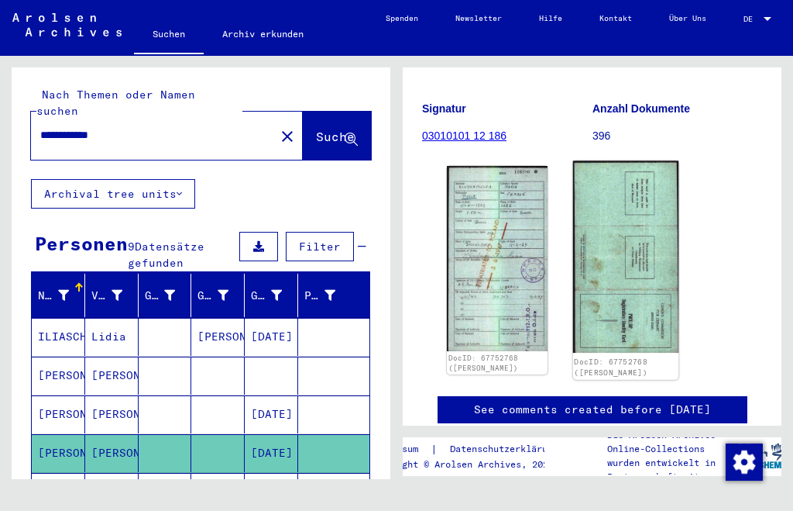
click at [626, 274] on img at bounding box center [625, 256] width 105 height 192
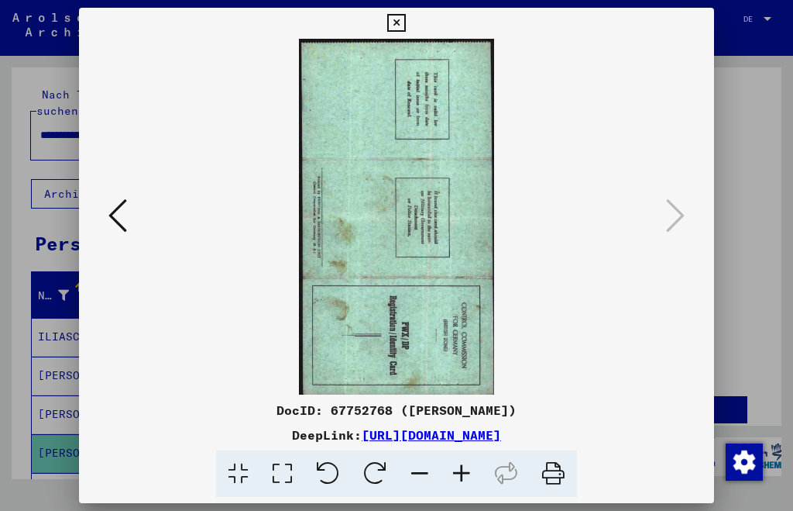
click at [397, 19] on icon at bounding box center [396, 23] width 18 height 19
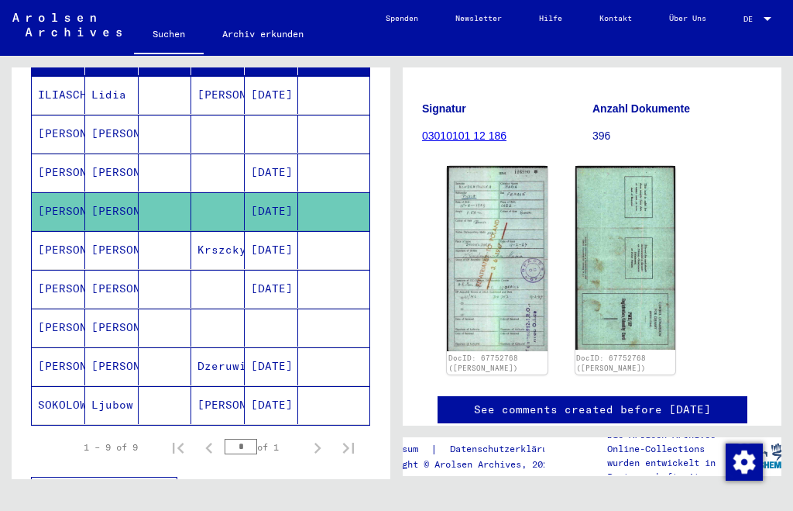
scroll to position [246, 0]
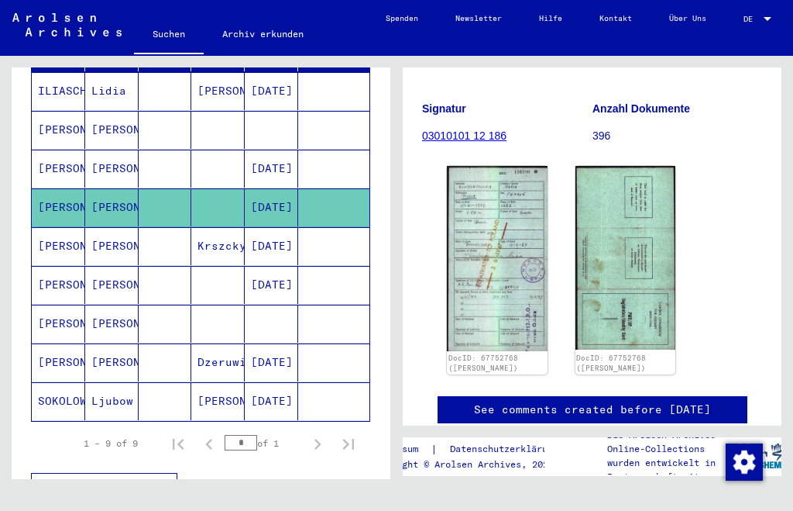
click at [65, 306] on mat-cell "[PERSON_NAME]" at bounding box center [58, 324] width 53 height 38
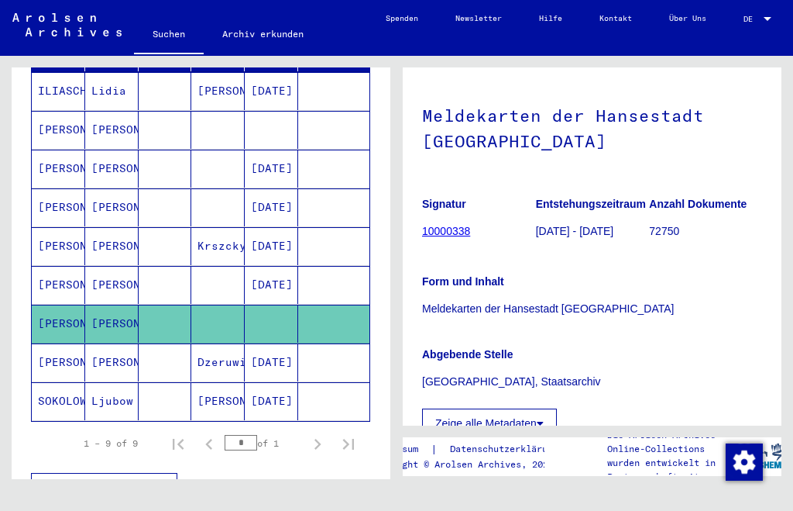
scroll to position [155, 0]
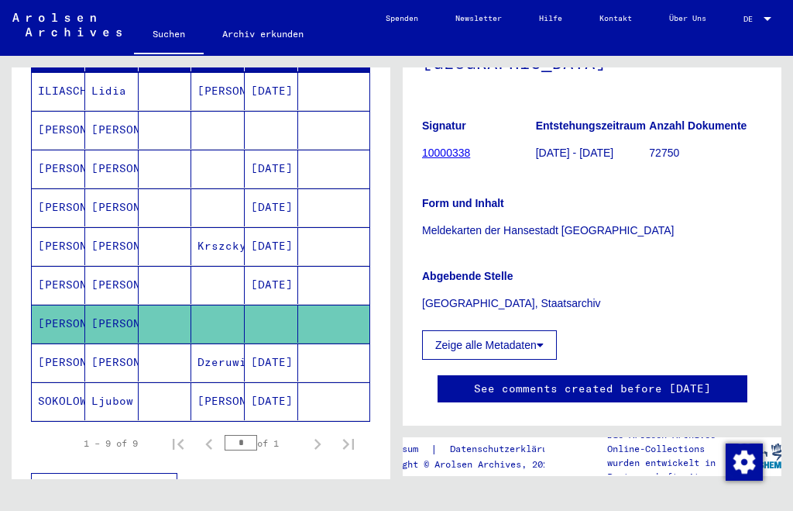
click at [53, 343] on mat-cell "[PERSON_NAME]" at bounding box center [58, 362] width 53 height 38
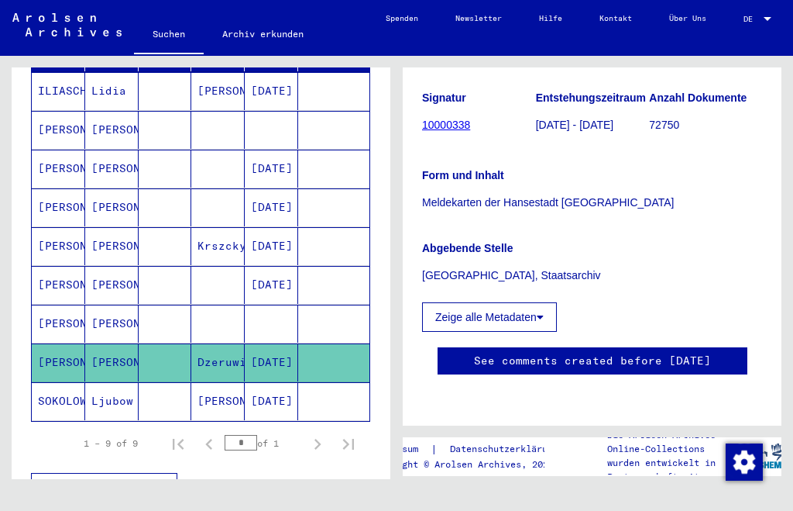
scroll to position [298, 0]
click at [53, 382] on mat-cell "SOKOLOWA" at bounding box center [58, 401] width 53 height 38
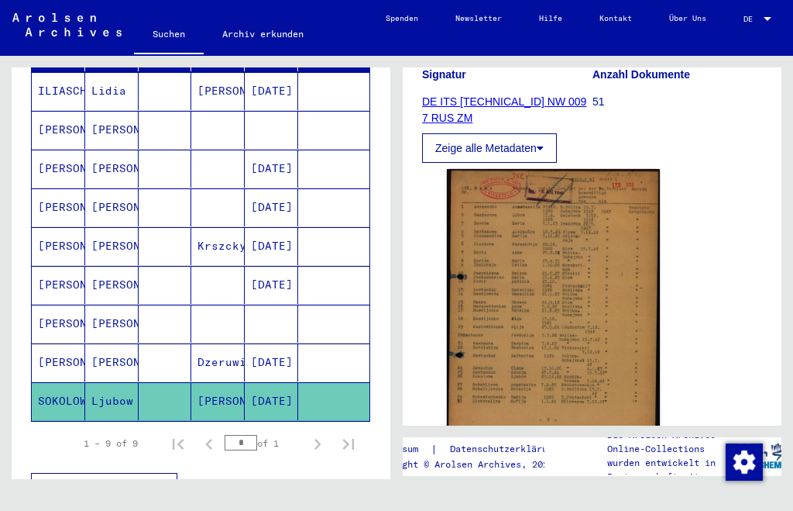
scroll to position [283, 0]
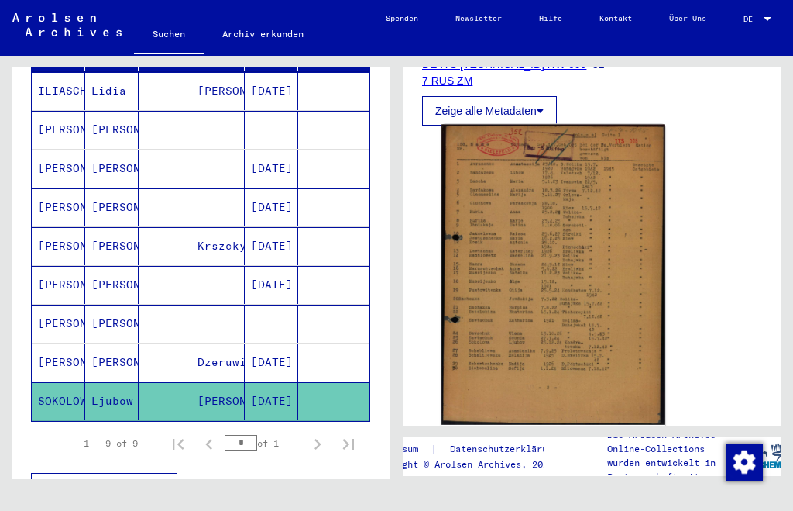
click at [529, 281] on img at bounding box center [554, 275] width 224 height 300
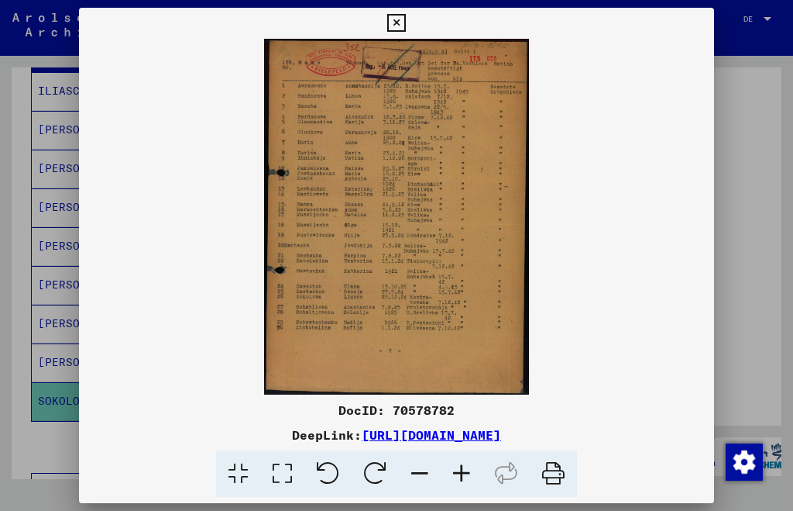
click at [463, 474] on icon at bounding box center [462, 473] width 42 height 47
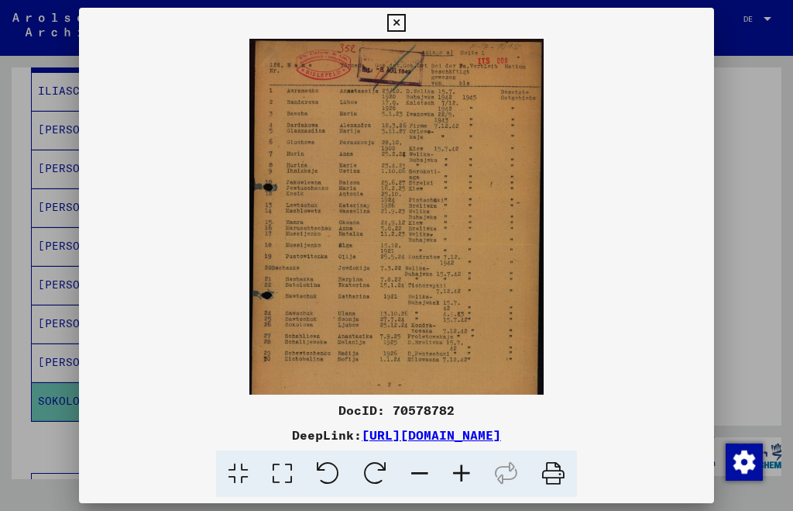
click at [463, 474] on icon at bounding box center [462, 473] width 42 height 47
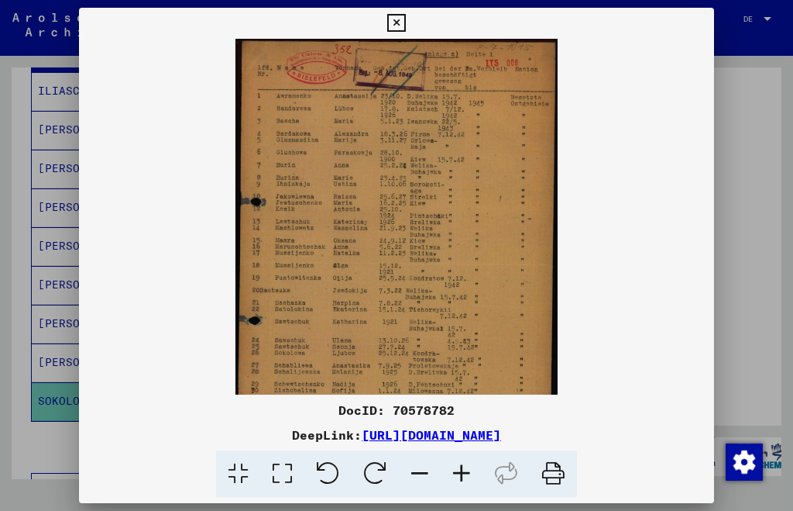
click at [463, 474] on icon at bounding box center [462, 473] width 42 height 47
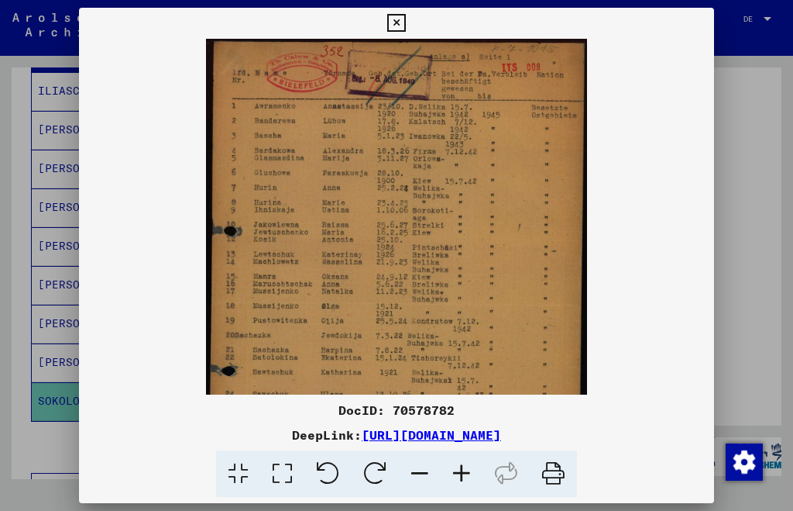
click at [463, 474] on icon at bounding box center [462, 473] width 42 height 47
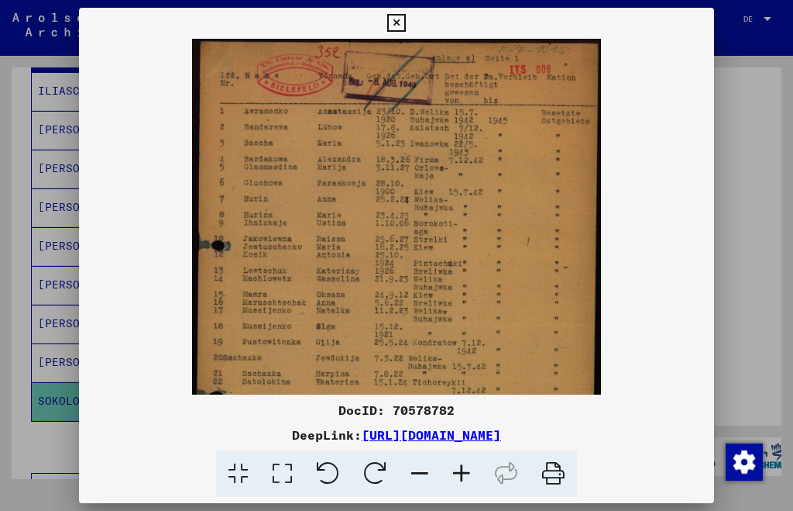
click at [463, 473] on icon at bounding box center [462, 473] width 42 height 47
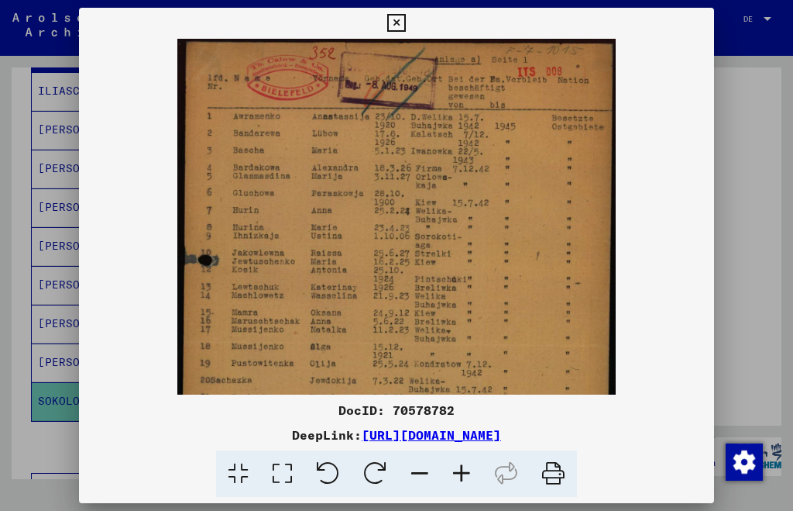
drag, startPoint x: 463, startPoint y: 473, endPoint x: 456, endPoint y: 436, distance: 37.8
click at [463, 473] on icon at bounding box center [462, 473] width 42 height 47
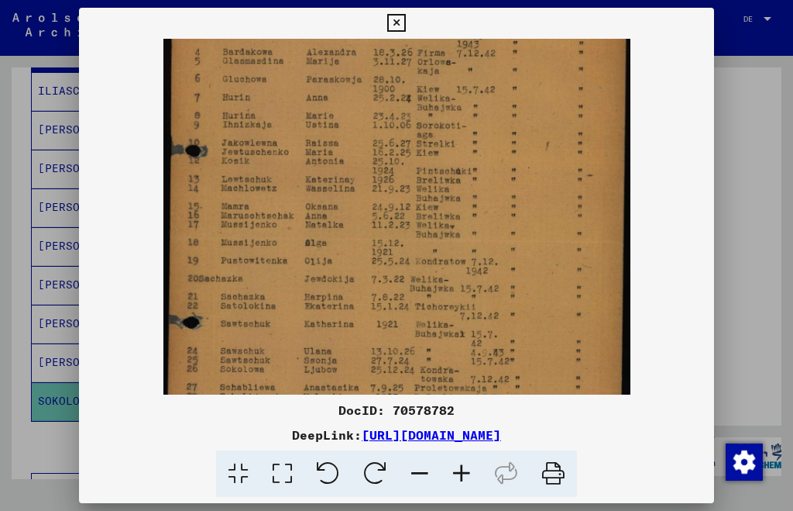
scroll to position [127, 0]
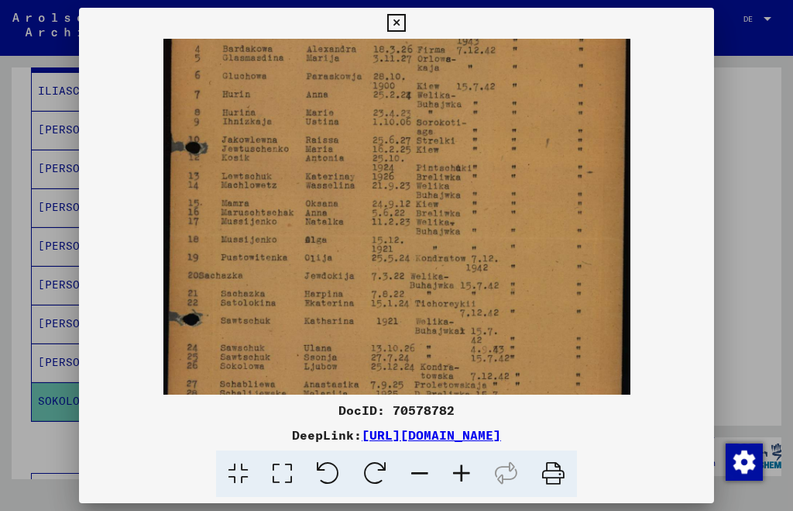
drag, startPoint x: 407, startPoint y: 300, endPoint x: 394, endPoint y: 174, distance: 126.9
click at [394, 174] on img at bounding box center [396, 225] width 467 height 627
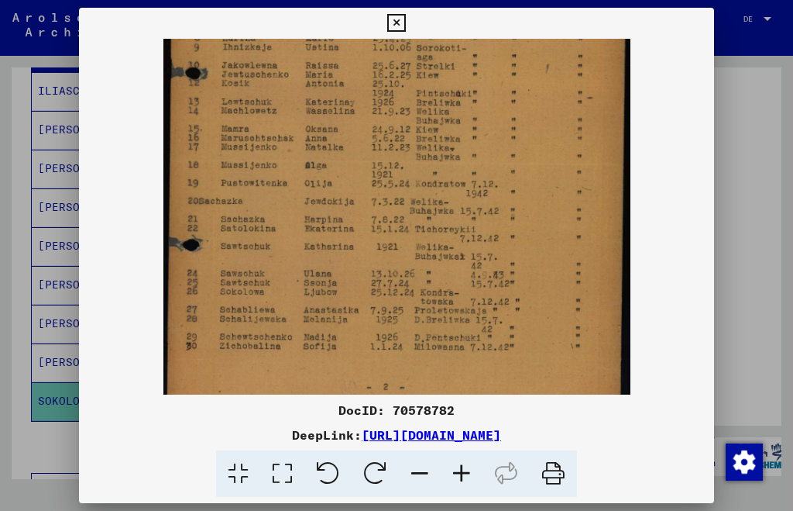
scroll to position [215, 0]
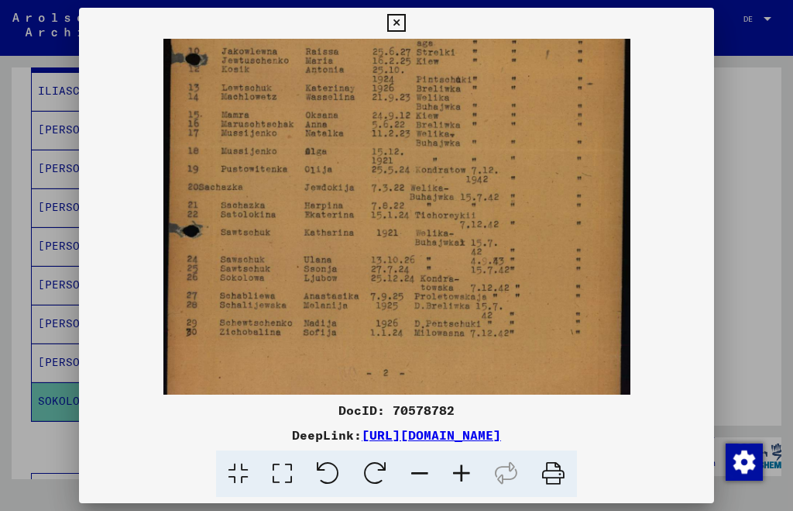
drag, startPoint x: 378, startPoint y: 281, endPoint x: 384, endPoint y: 193, distance: 88.5
click at [384, 193] on img at bounding box center [396, 136] width 467 height 627
click at [399, 23] on icon at bounding box center [396, 23] width 18 height 19
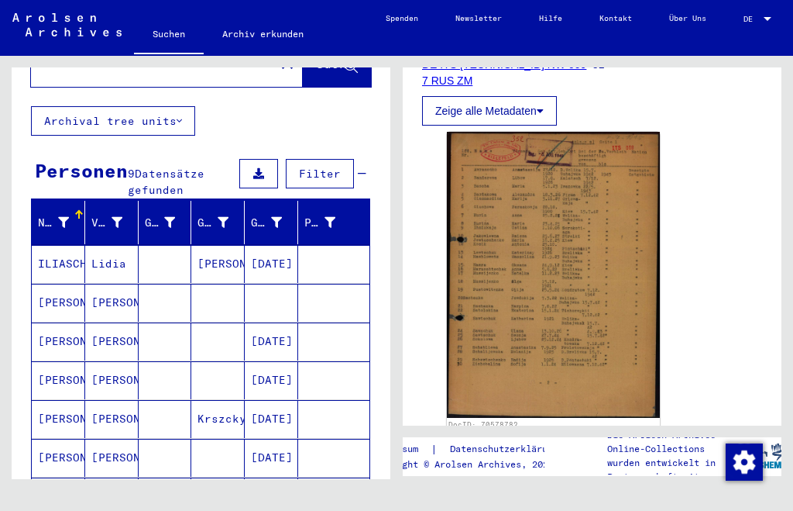
scroll to position [0, 0]
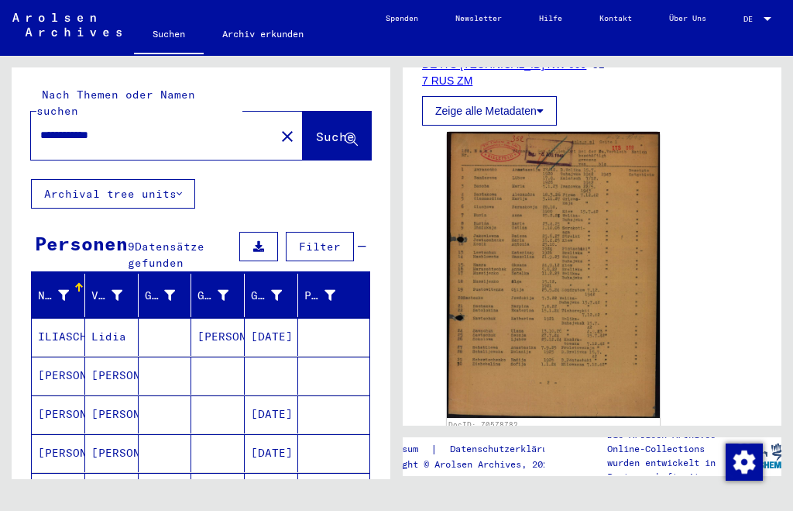
click at [40, 127] on input "**********" at bounding box center [152, 135] width 225 height 16
type input "*"
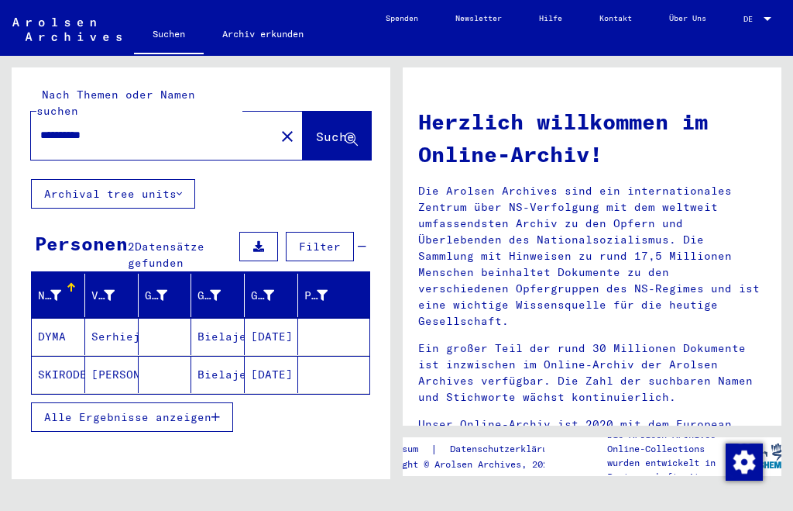
click at [57, 318] on mat-cell "DYMA" at bounding box center [58, 336] width 53 height 37
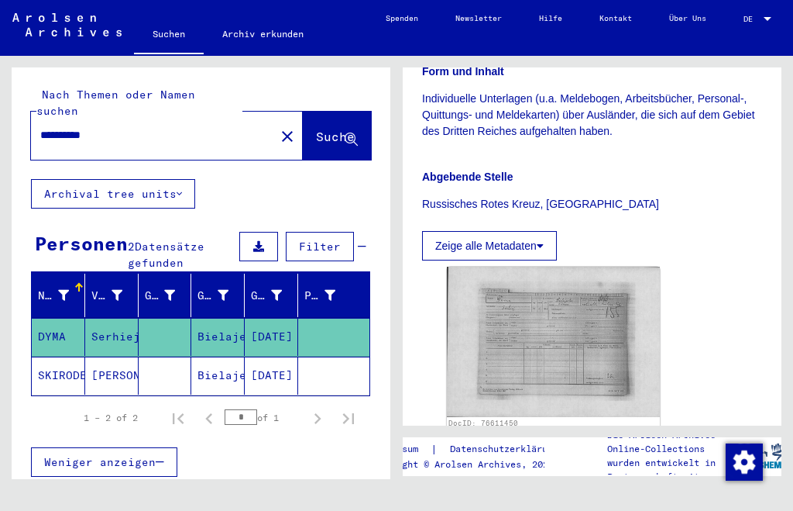
scroll to position [434, 0]
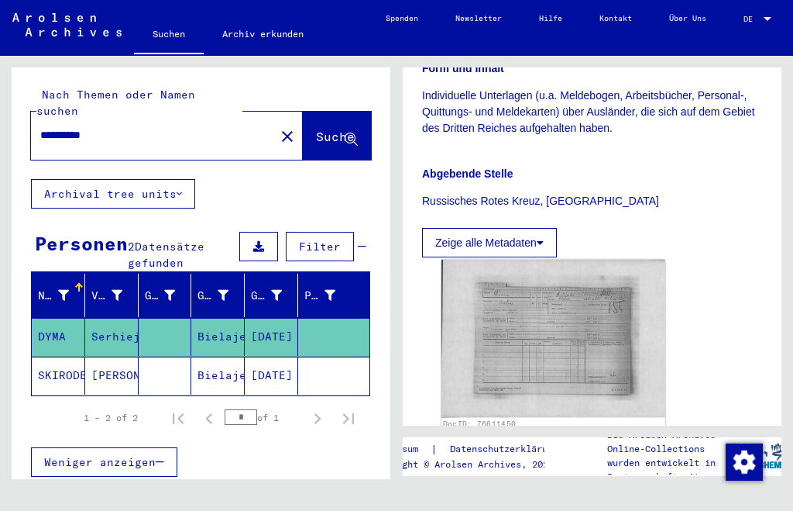
click at [562, 338] on img at bounding box center [554, 338] width 224 height 157
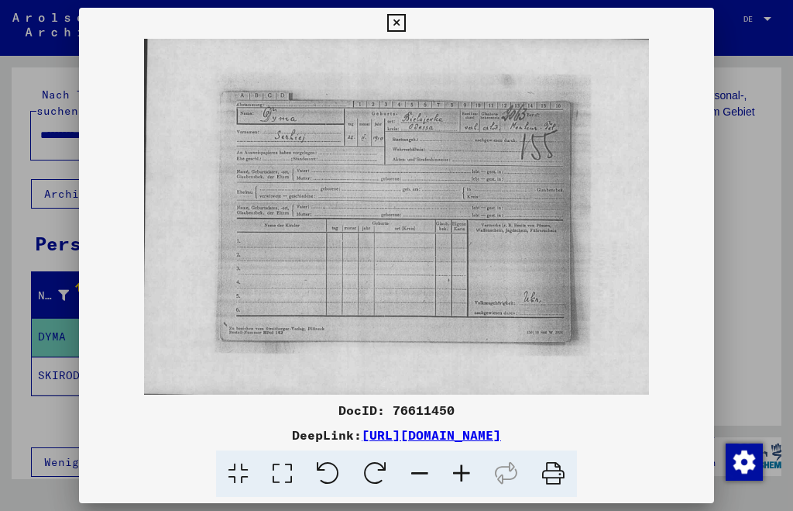
click at [463, 470] on icon at bounding box center [462, 473] width 42 height 47
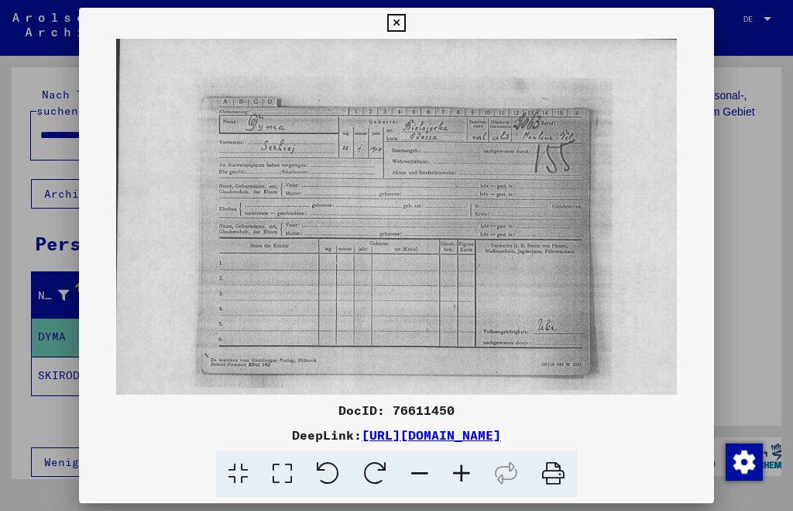
click at [463, 470] on icon at bounding box center [462, 473] width 42 height 47
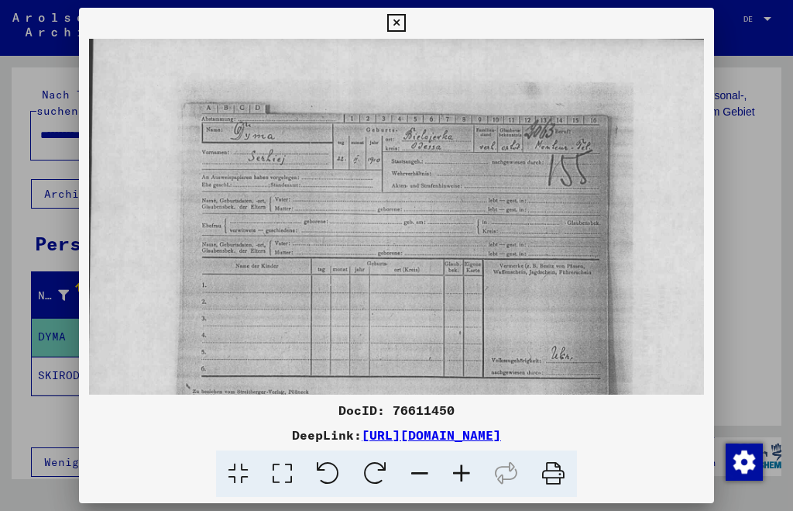
click at [463, 470] on icon at bounding box center [462, 473] width 42 height 47
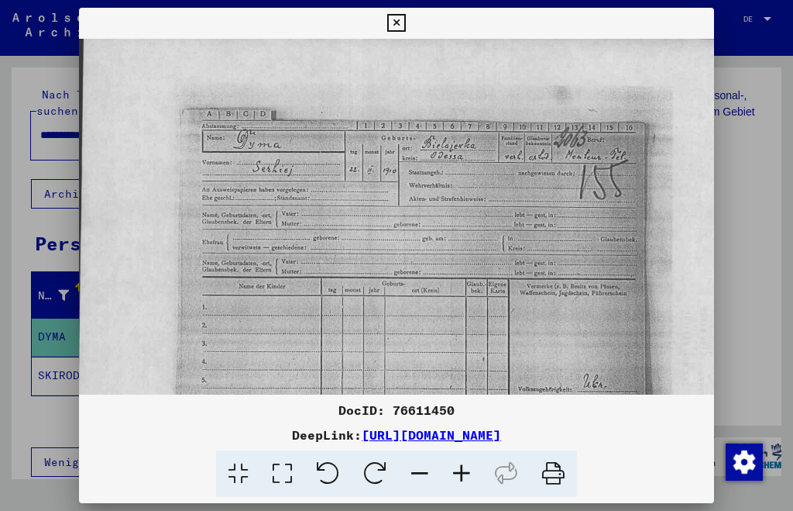
click at [464, 470] on icon at bounding box center [462, 473] width 42 height 47
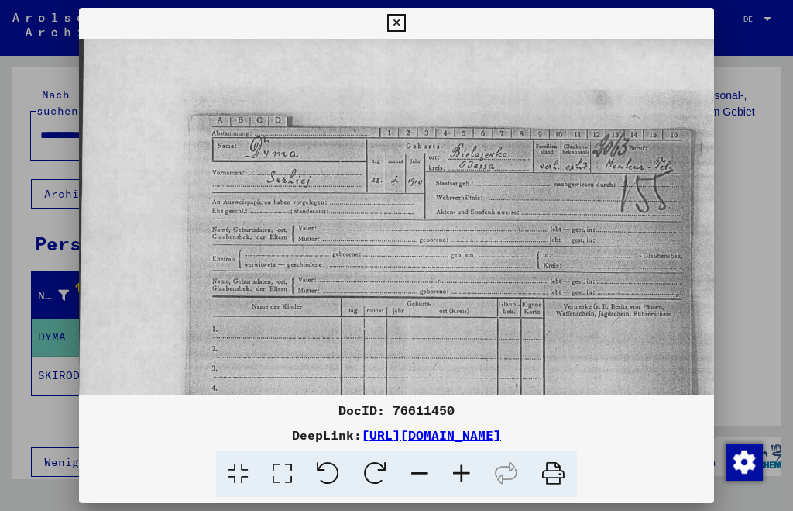
click at [464, 470] on icon at bounding box center [462, 473] width 42 height 47
click at [464, 467] on icon at bounding box center [462, 473] width 42 height 47
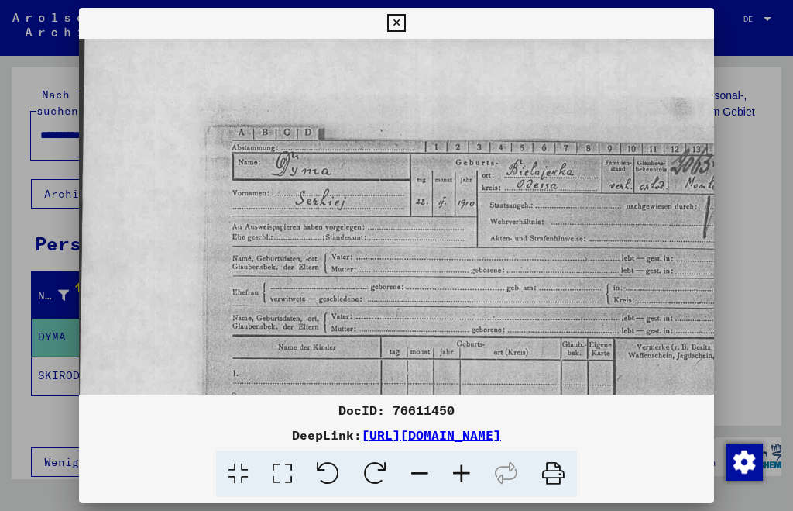
click at [464, 466] on icon at bounding box center [462, 473] width 42 height 47
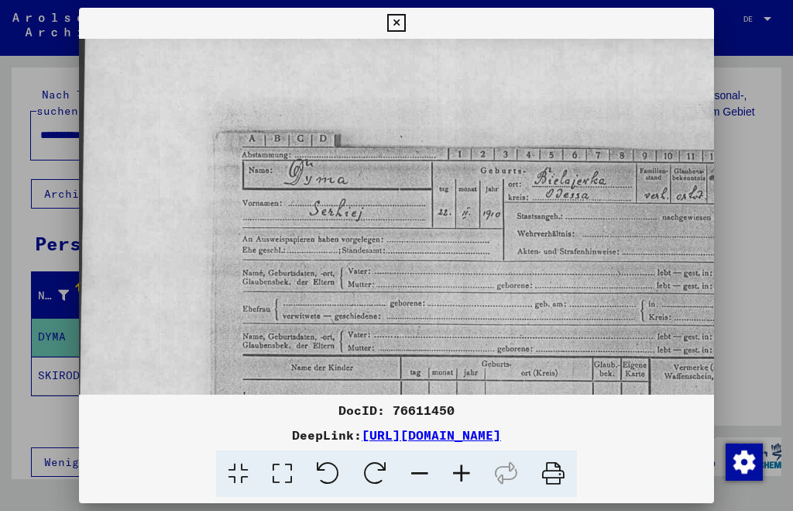
click at [464, 464] on icon at bounding box center [462, 473] width 42 height 47
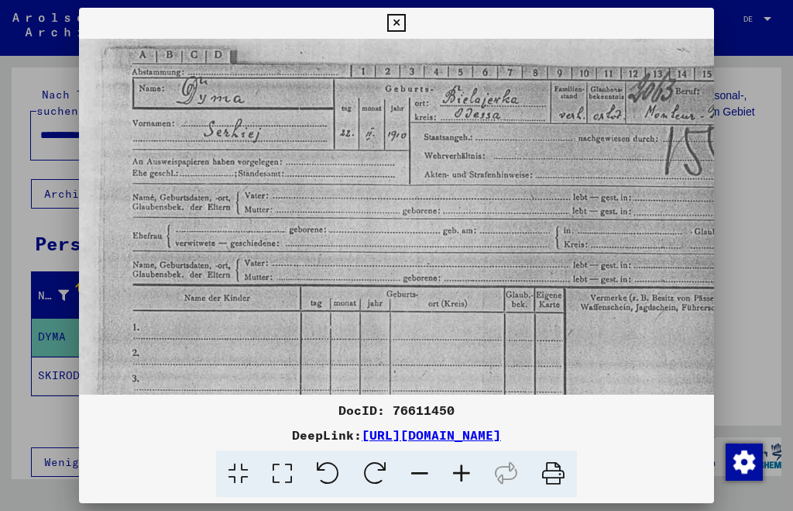
scroll to position [92, 79]
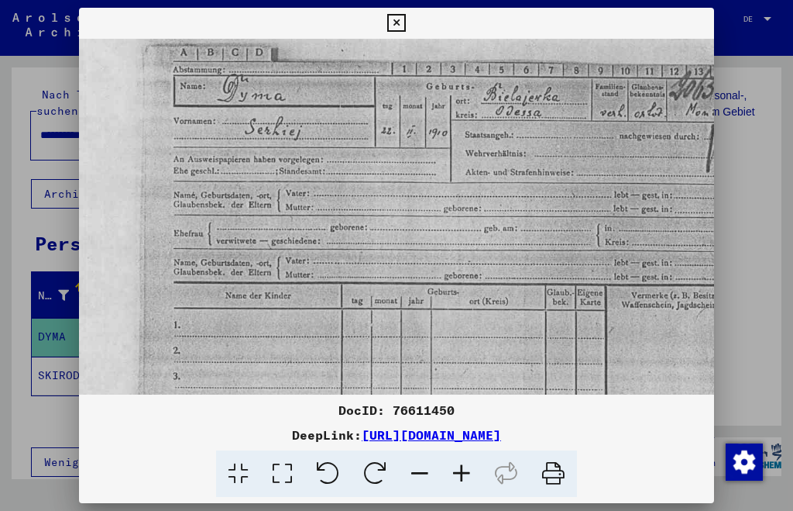
drag, startPoint x: 555, startPoint y: 315, endPoint x: 477, endPoint y: 223, distance: 120.4
click at [477, 223] on img at bounding box center [473, 280] width 946 height 666
click at [393, 22] on icon at bounding box center [396, 23] width 18 height 19
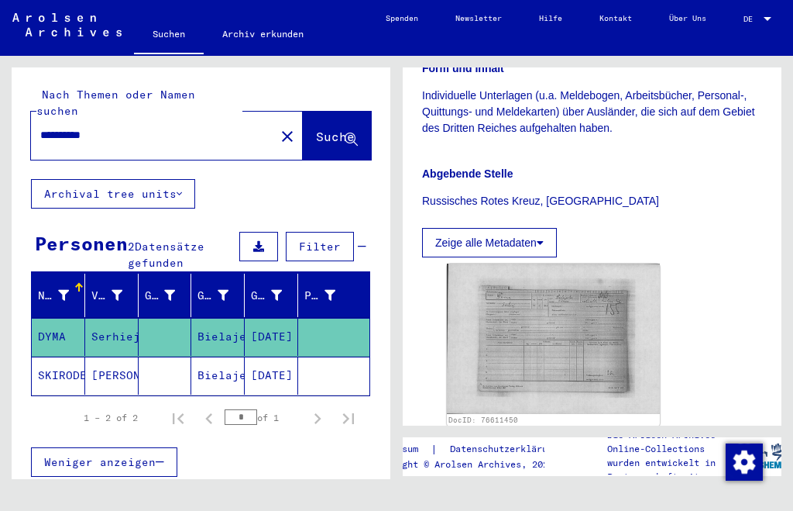
click at [65, 357] on mat-cell "SKIRODELNOW" at bounding box center [58, 375] width 53 height 38
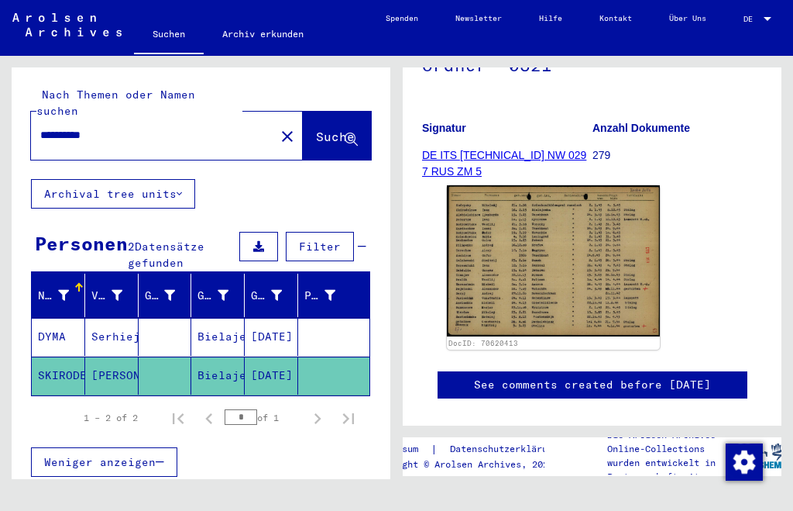
scroll to position [243, 0]
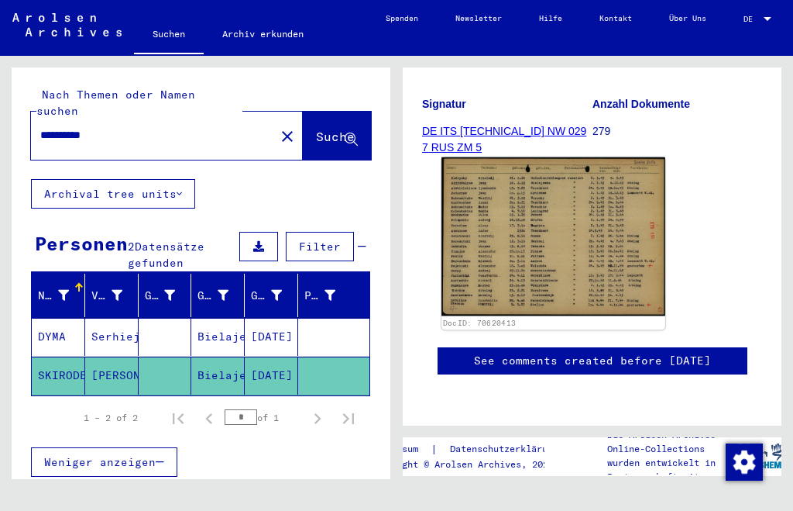
click at [563, 269] on img at bounding box center [554, 236] width 224 height 159
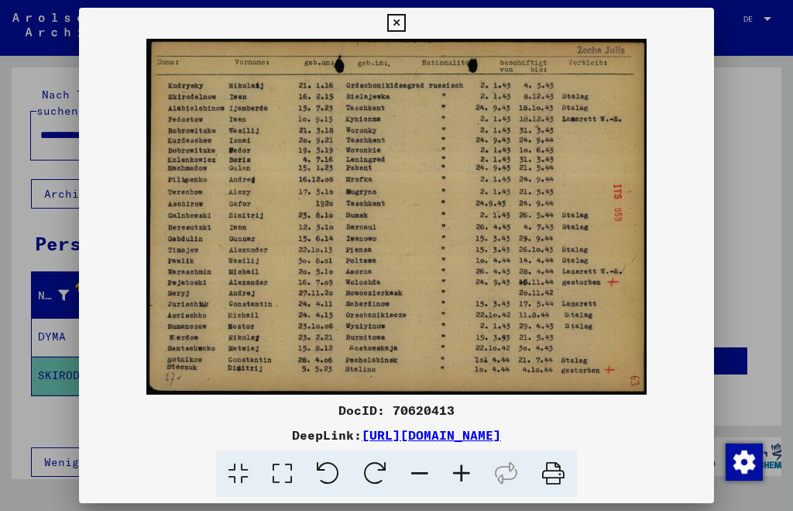
click at [461, 473] on icon at bounding box center [462, 473] width 42 height 47
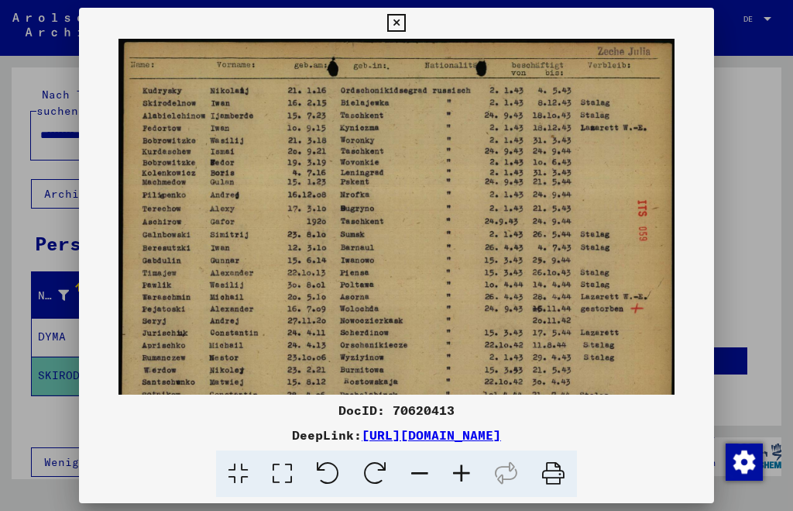
click at [461, 473] on icon at bounding box center [462, 473] width 42 height 47
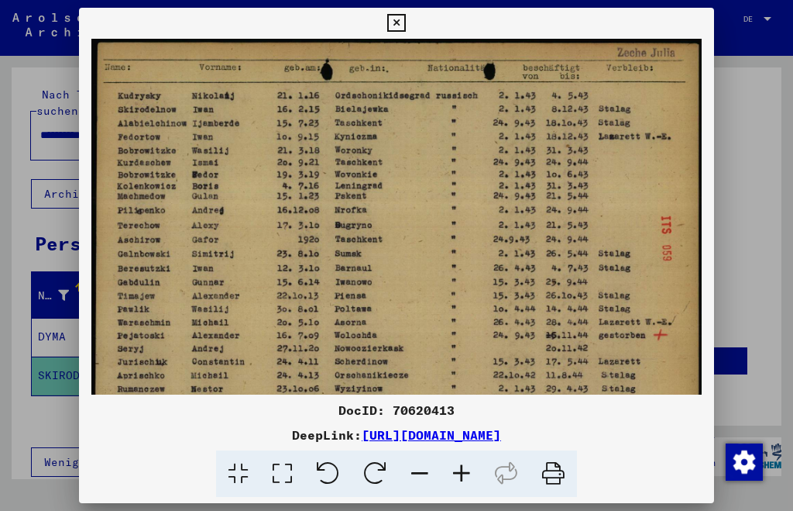
click at [461, 473] on icon at bounding box center [462, 473] width 42 height 47
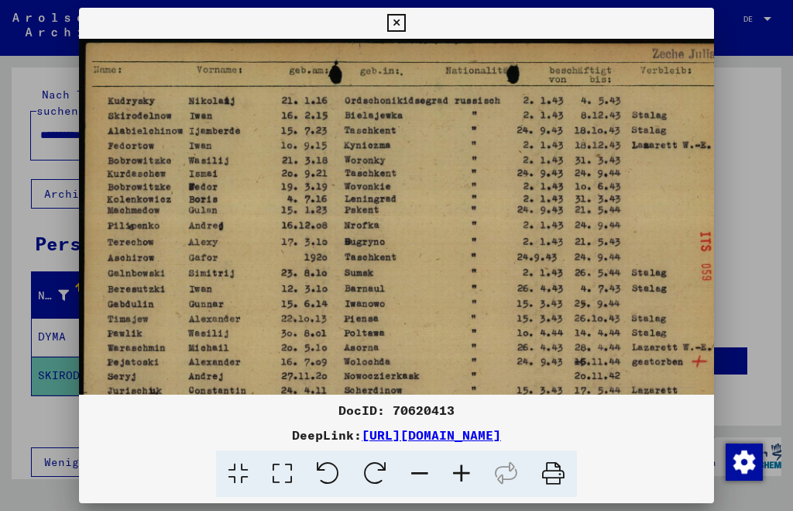
click at [462, 470] on icon at bounding box center [462, 473] width 42 height 47
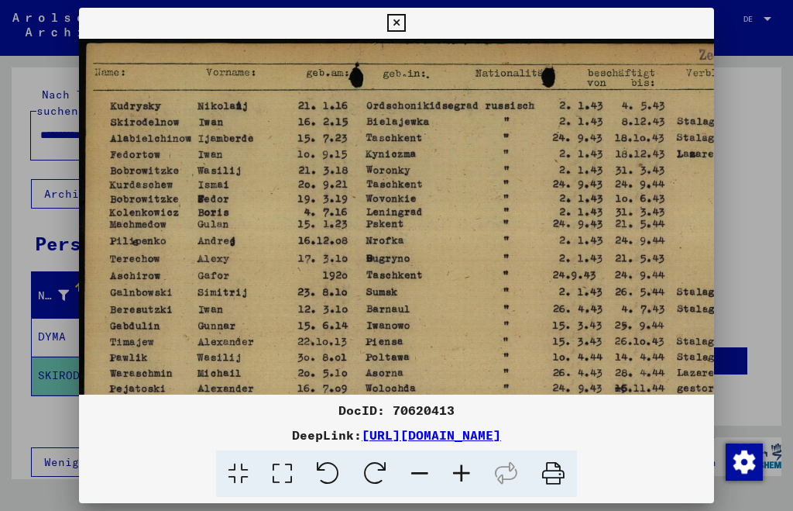
click at [462, 469] on icon at bounding box center [462, 473] width 42 height 47
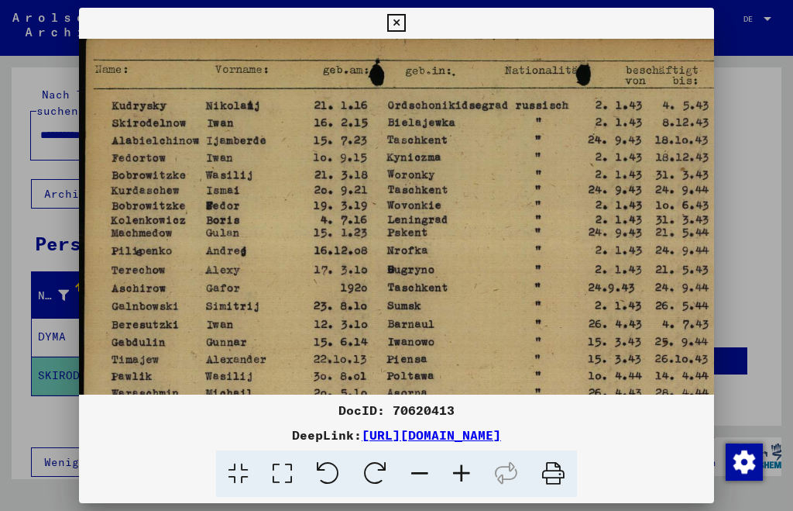
scroll to position [6, 1]
click at [449, 342] on img at bounding box center [465, 307] width 774 height 549
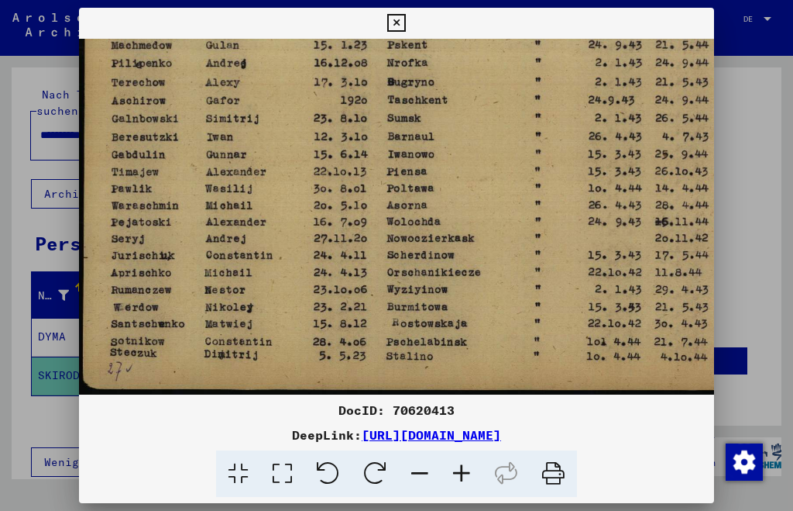
scroll to position [193, 3]
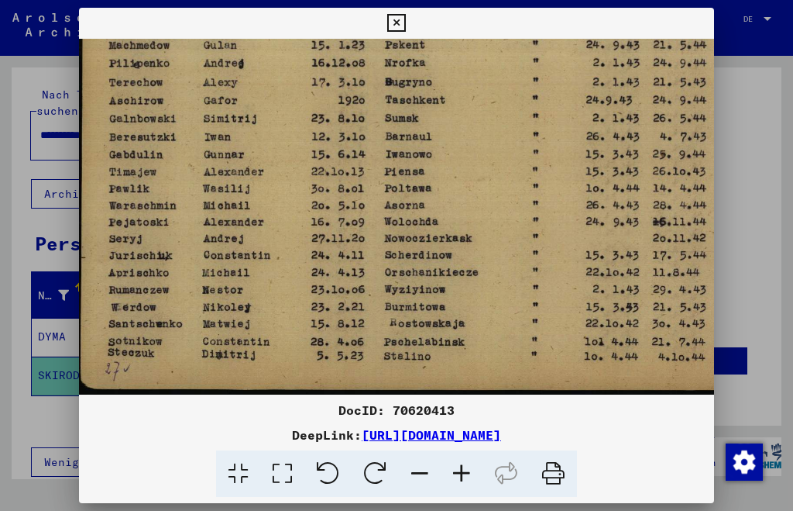
drag, startPoint x: 602, startPoint y: 278, endPoint x: 602, endPoint y: 65, distance: 213.1
click at [602, 65] on img at bounding box center [463, 120] width 774 height 549
click at [394, 21] on icon at bounding box center [396, 23] width 18 height 19
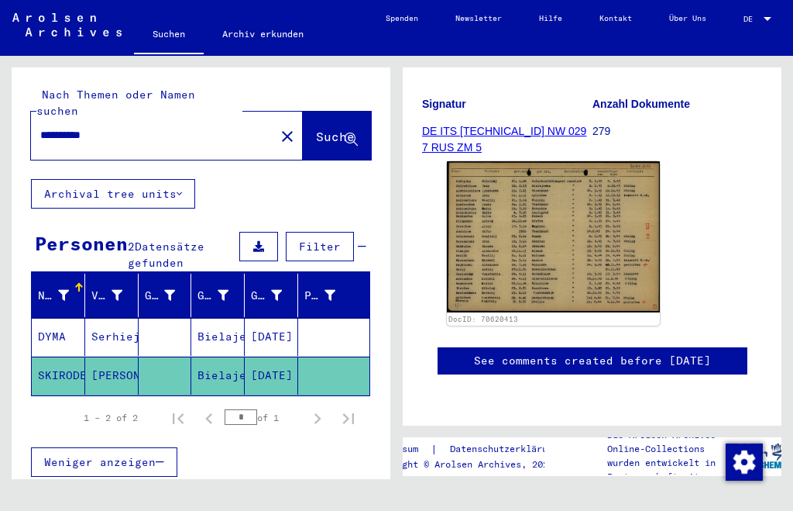
click at [40, 127] on input "**********" at bounding box center [152, 135] width 225 height 16
type input "*"
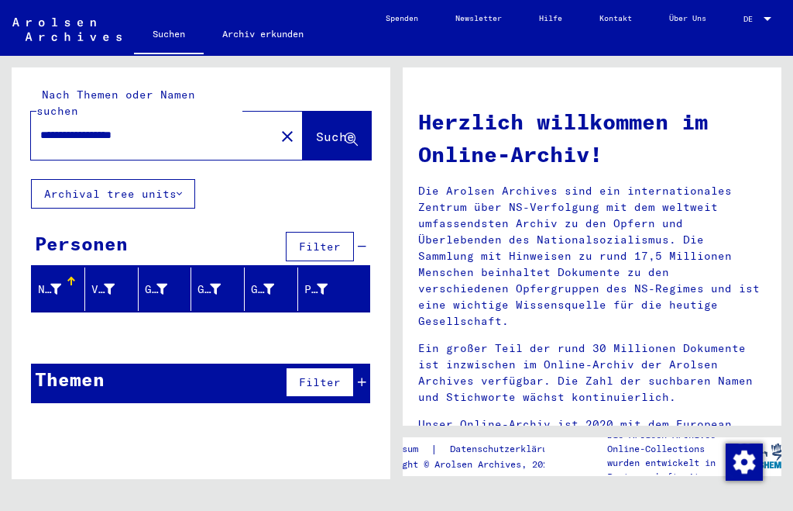
click at [40, 127] on input "**********" at bounding box center [148, 135] width 216 height 16
type input "*"
click at [318, 129] on span "Suche" at bounding box center [335, 136] width 39 height 15
click at [124, 127] on input "**********" at bounding box center [148, 135] width 216 height 16
type input "**********"
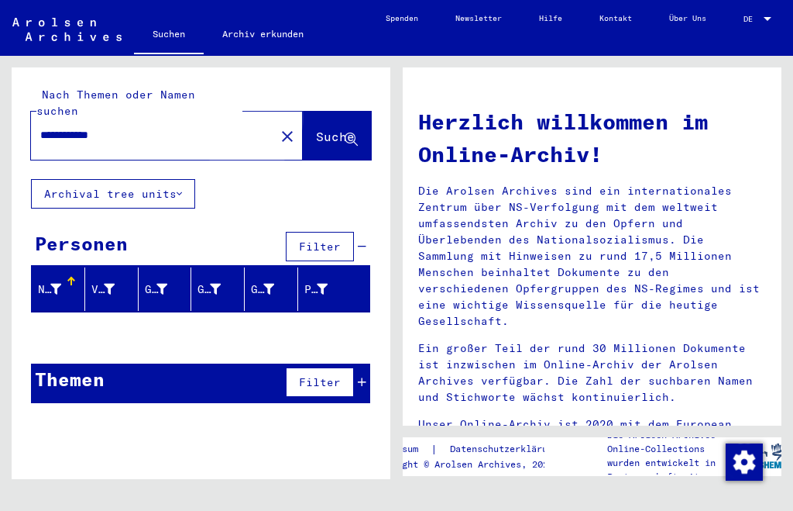
click at [316, 129] on span "Suche" at bounding box center [335, 136] width 39 height 15
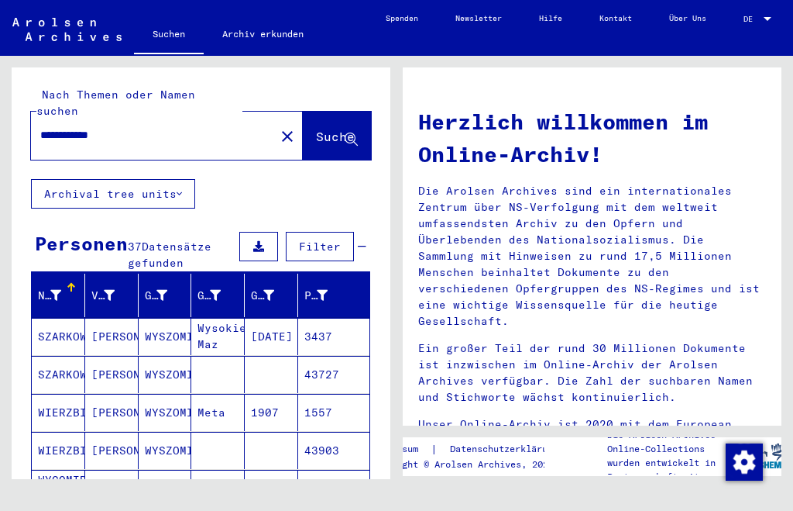
click at [74, 318] on mat-cell "SZARKOWSKA" at bounding box center [58, 336] width 53 height 37
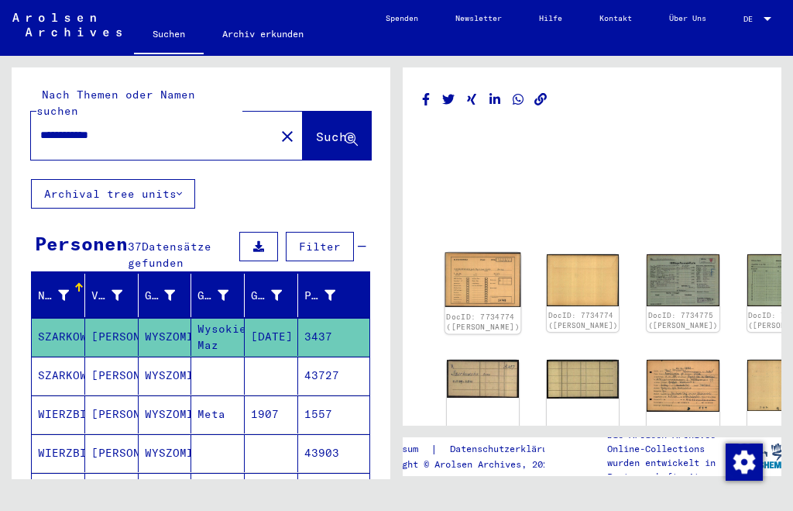
click at [473, 275] on img at bounding box center [484, 280] width 76 height 54
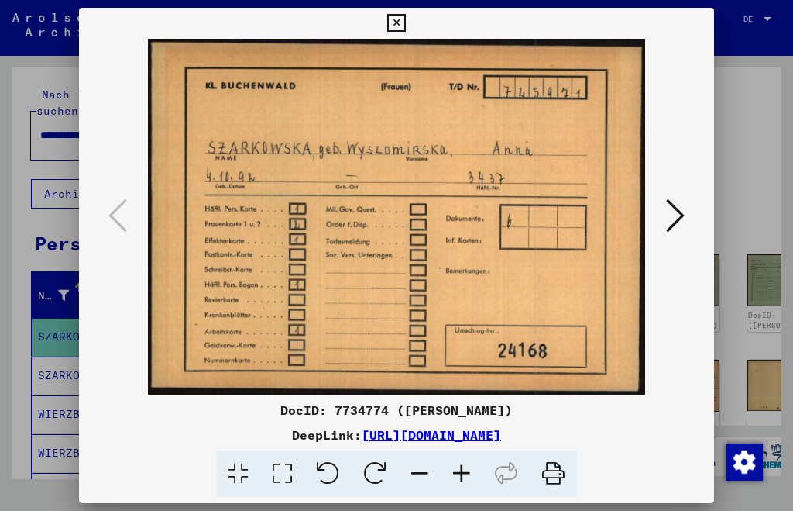
click at [400, 21] on icon at bounding box center [396, 23] width 18 height 19
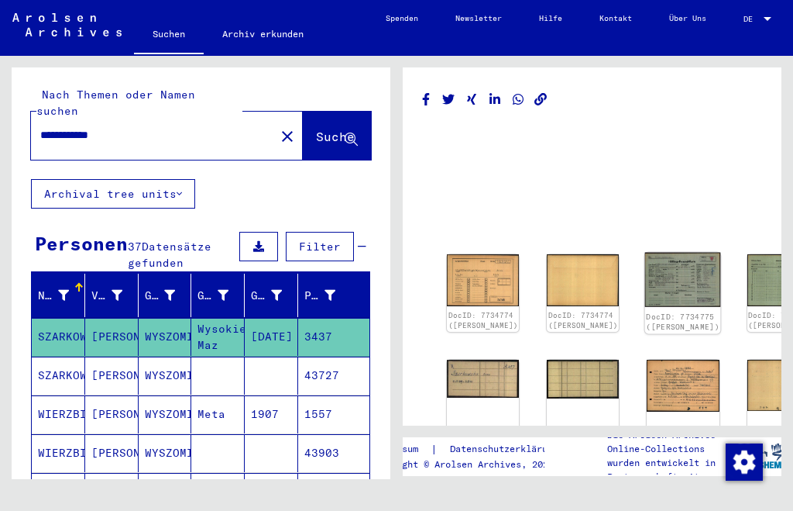
click at [645, 260] on img at bounding box center [683, 280] width 76 height 54
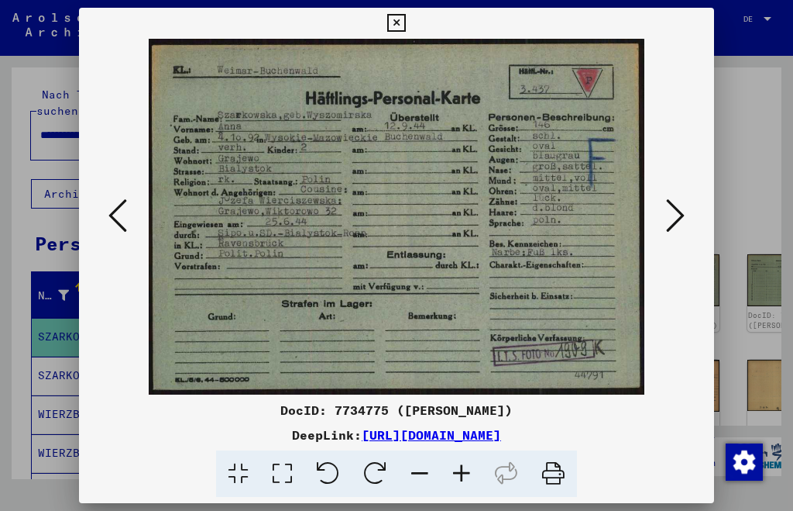
click at [394, 22] on icon at bounding box center [396, 23] width 18 height 19
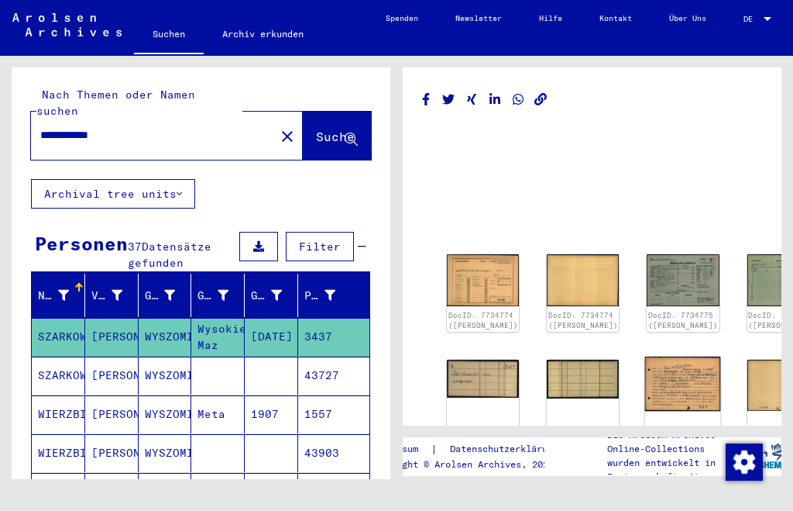
click at [645, 382] on img at bounding box center [683, 383] width 76 height 54
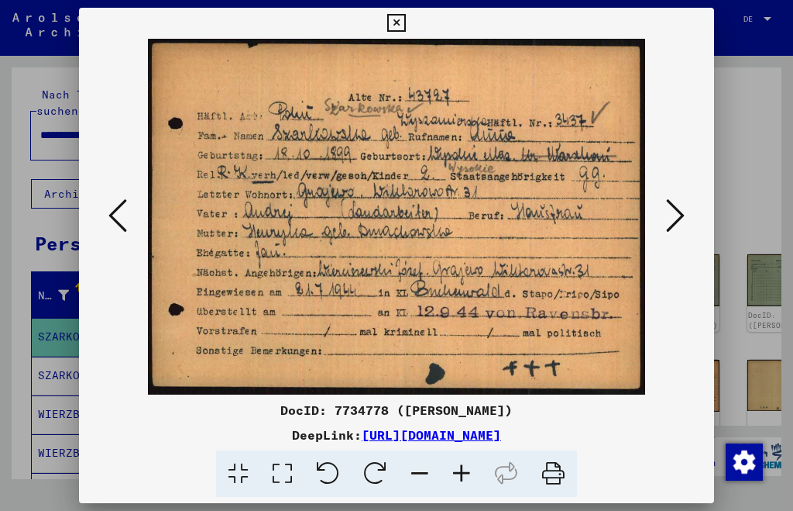
click at [400, 22] on icon at bounding box center [396, 23] width 18 height 19
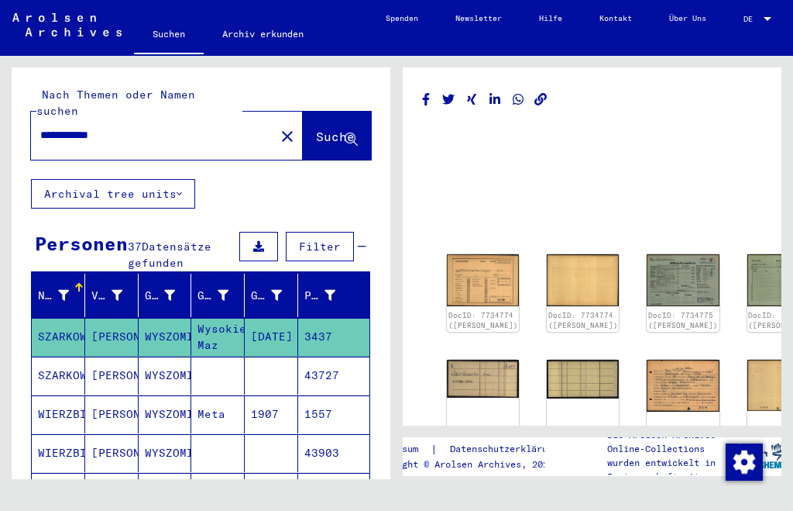
click at [56, 395] on mat-cell "WIERZBICKA" at bounding box center [58, 414] width 53 height 38
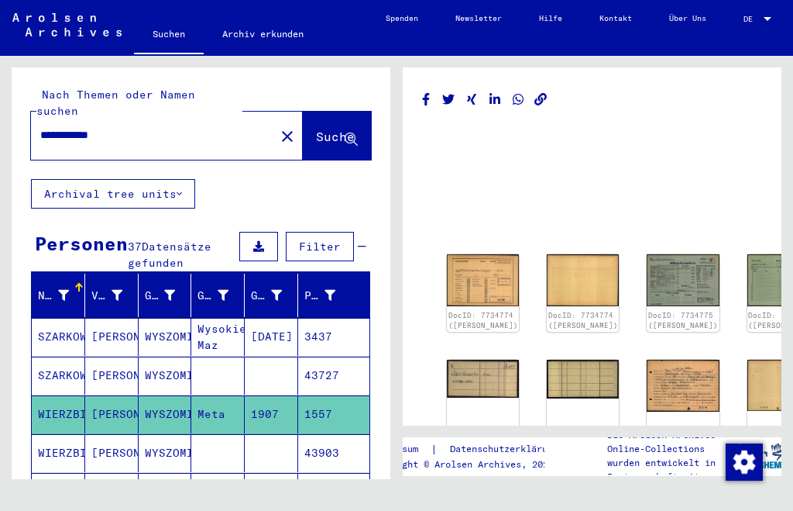
click at [56, 395] on mat-cell "WIERZBICKA" at bounding box center [58, 414] width 53 height 38
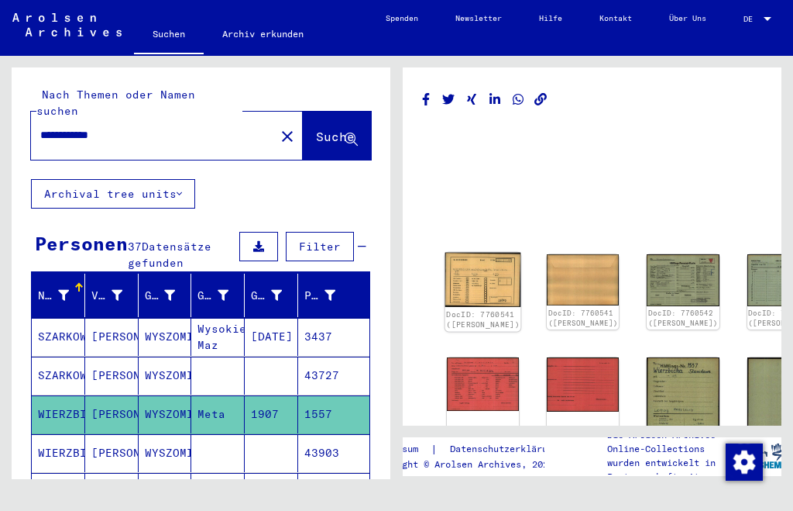
click at [476, 274] on img at bounding box center [484, 280] width 76 height 54
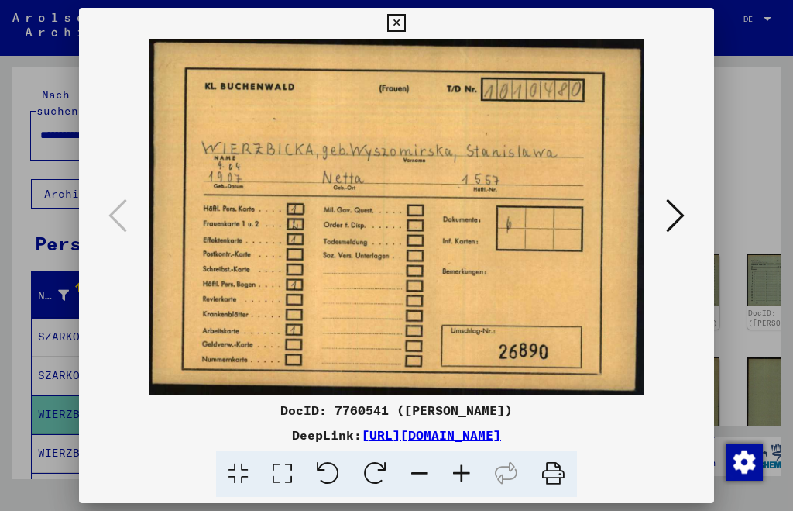
click at [401, 25] on icon at bounding box center [396, 23] width 18 height 19
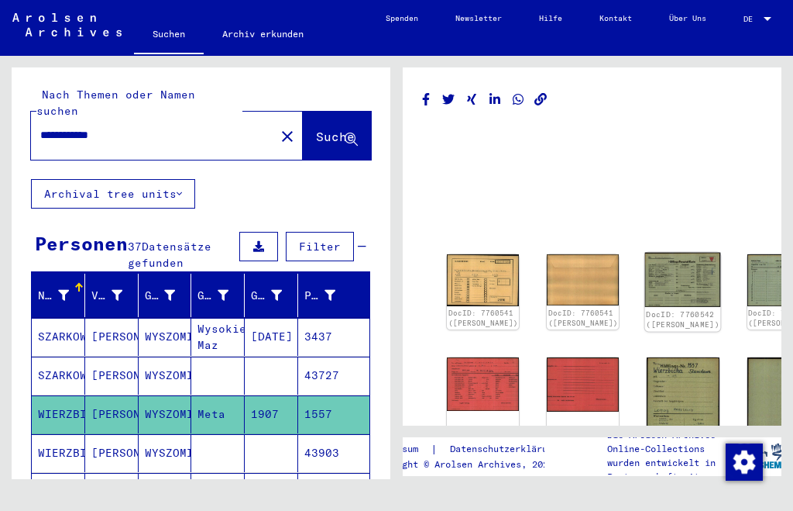
click at [645, 276] on img at bounding box center [683, 280] width 76 height 54
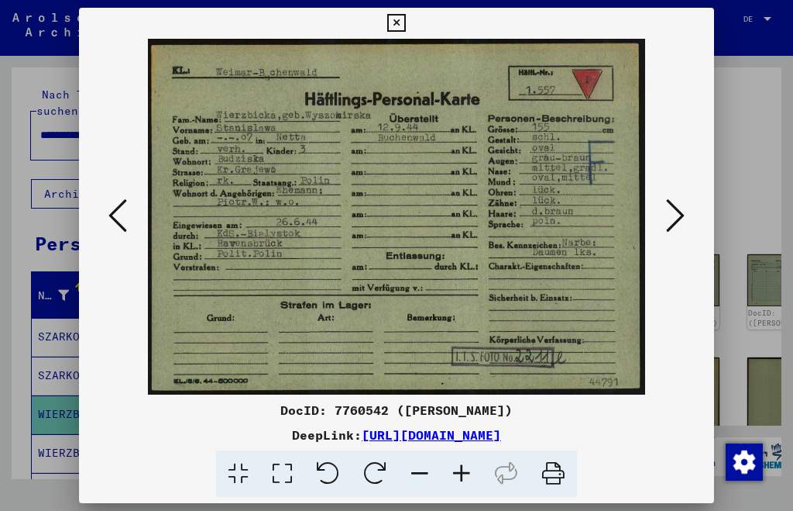
click at [397, 24] on icon at bounding box center [396, 23] width 18 height 19
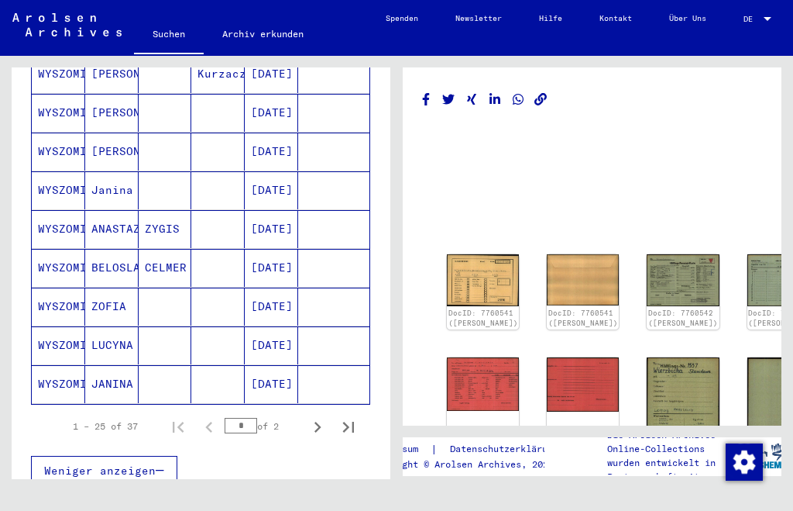
scroll to position [885, 0]
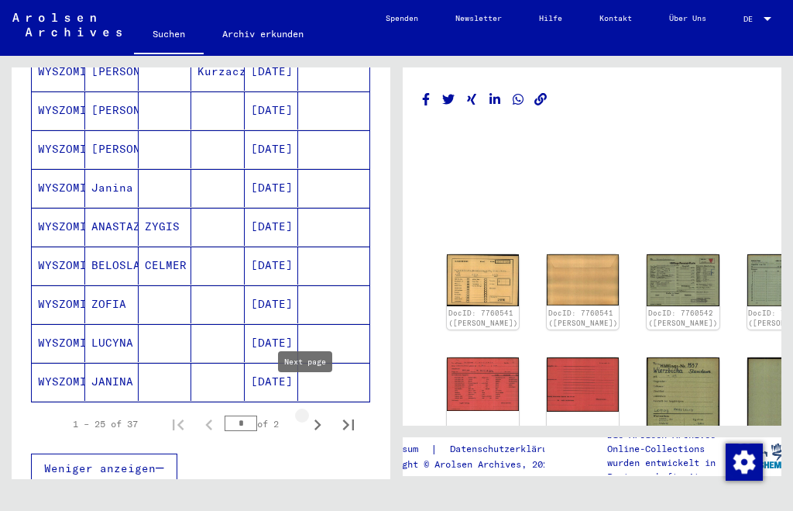
click at [307, 414] on icon "Next page" at bounding box center [318, 425] width 22 height 22
type input "*"
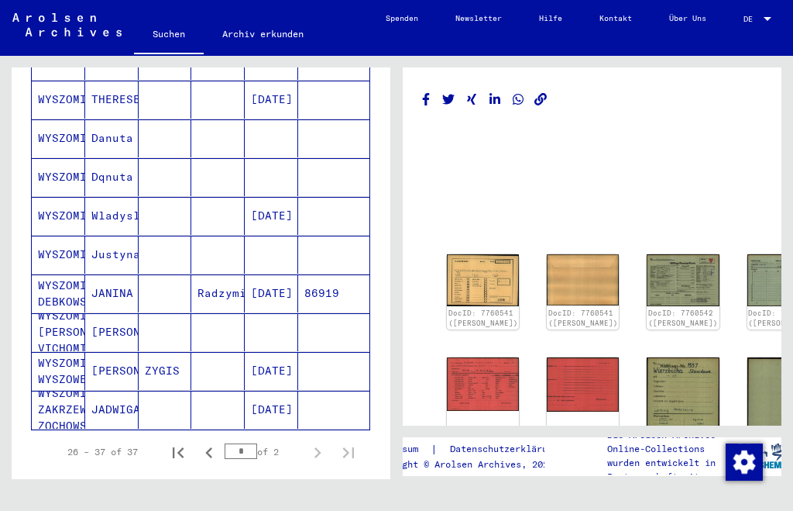
scroll to position [357, 0]
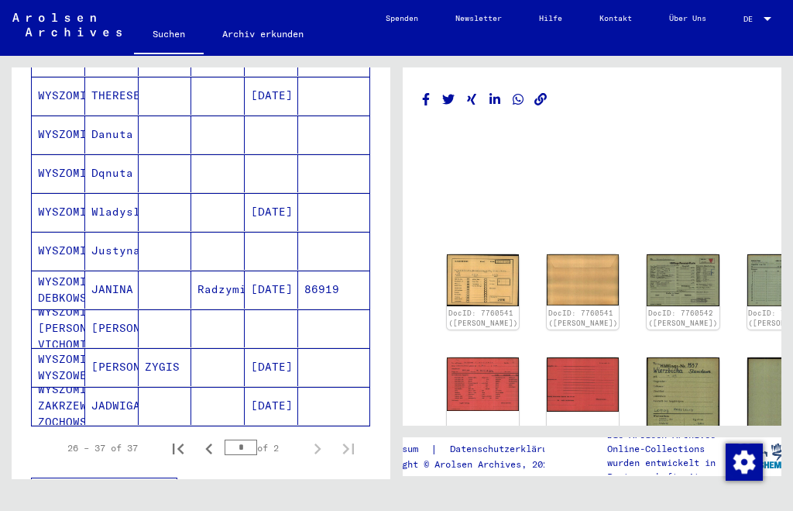
click at [73, 348] on mat-cell "WYSZOMIRSKA WYSZOWERSKA" at bounding box center [58, 367] width 53 height 38
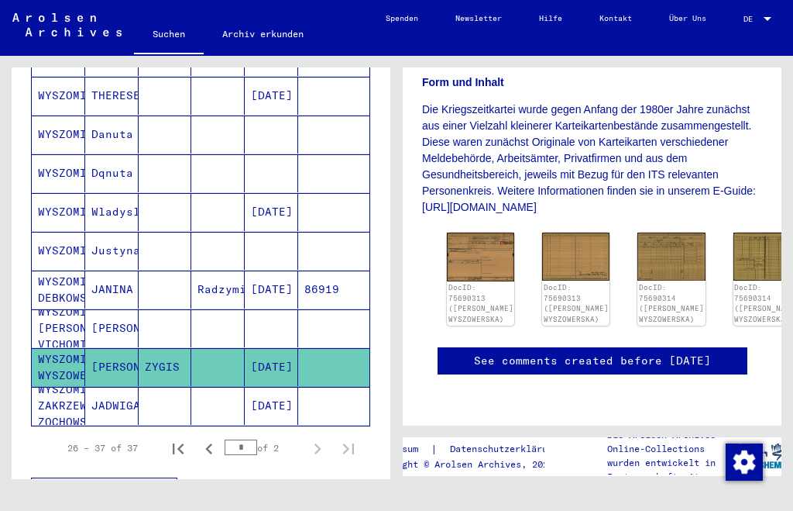
scroll to position [355, 0]
click at [487, 230] on img at bounding box center [481, 255] width 71 height 50
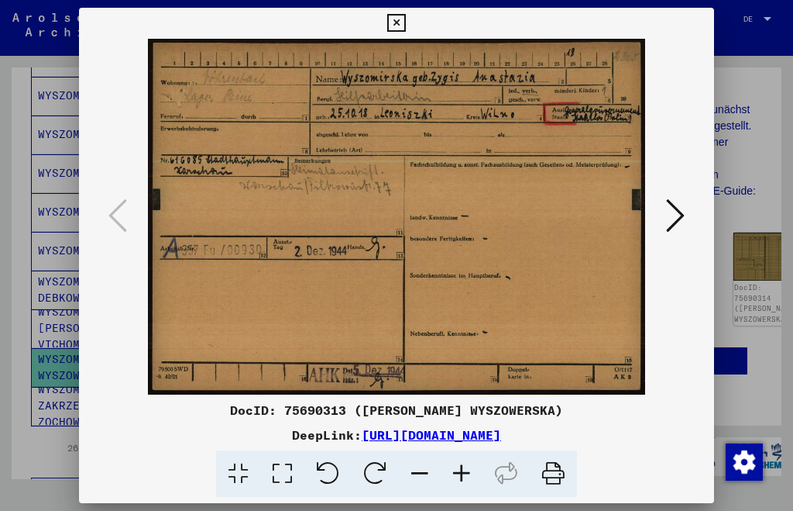
click at [402, 26] on icon at bounding box center [396, 23] width 18 height 19
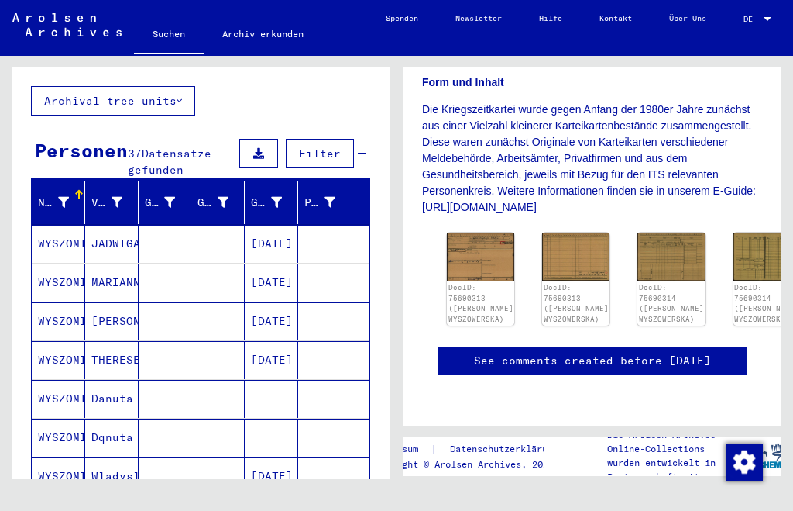
scroll to position [0, 0]
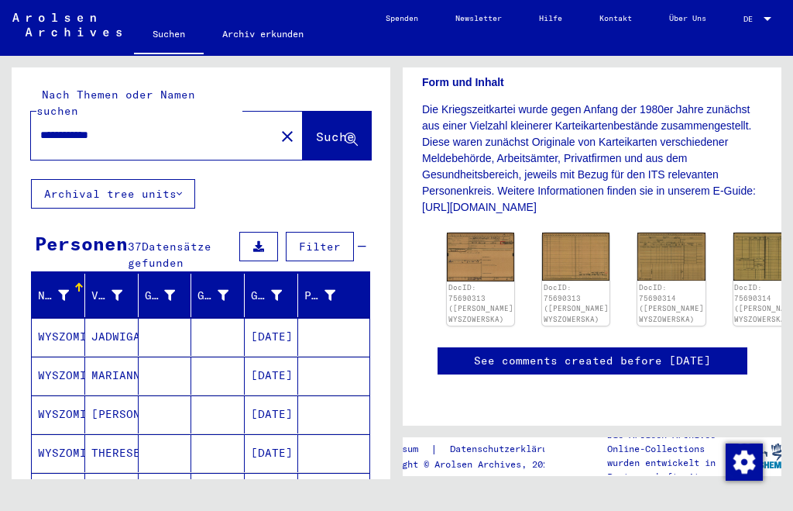
click at [42, 127] on input "**********" at bounding box center [152, 135] width 225 height 16
type input "**********"
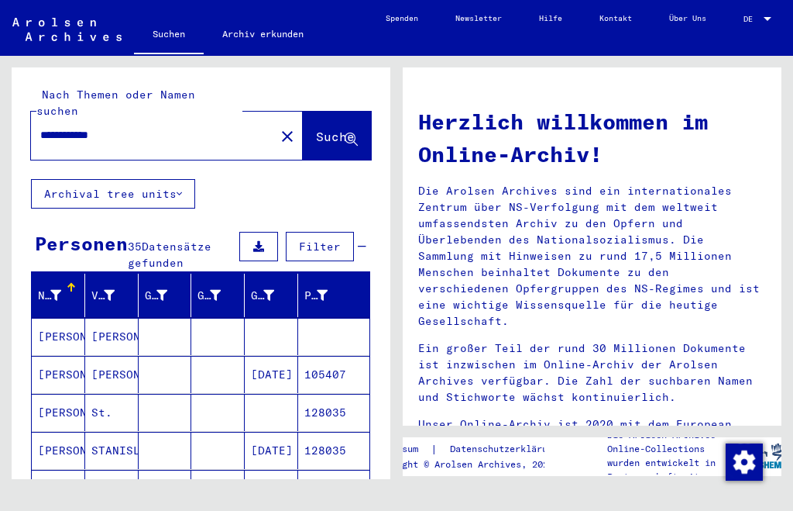
click at [61, 396] on mat-cell "[PERSON_NAME]" at bounding box center [58, 412] width 53 height 37
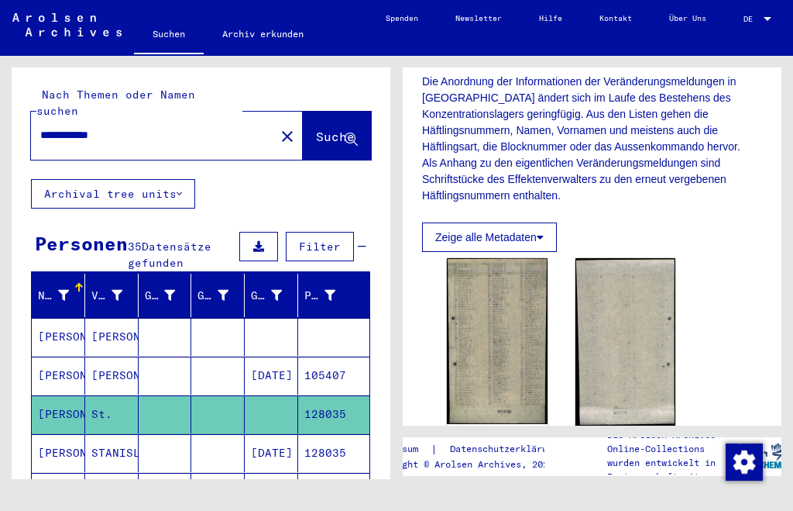
scroll to position [300, 0]
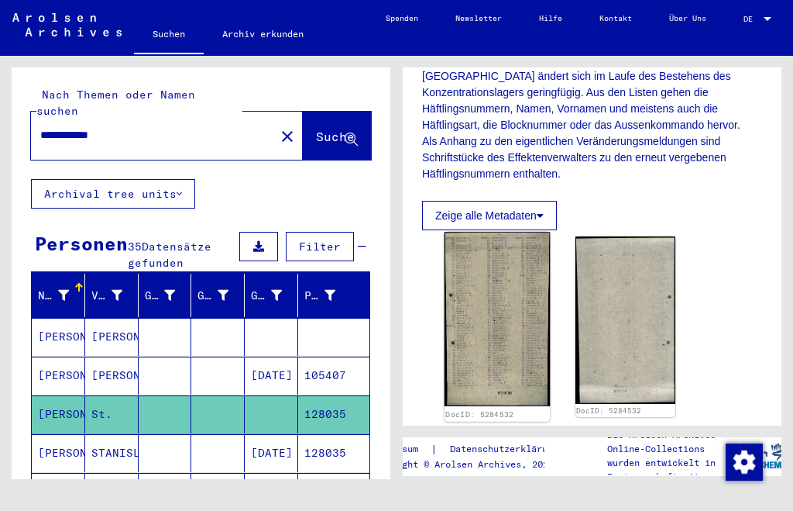
click at [510, 334] on img at bounding box center [497, 319] width 105 height 174
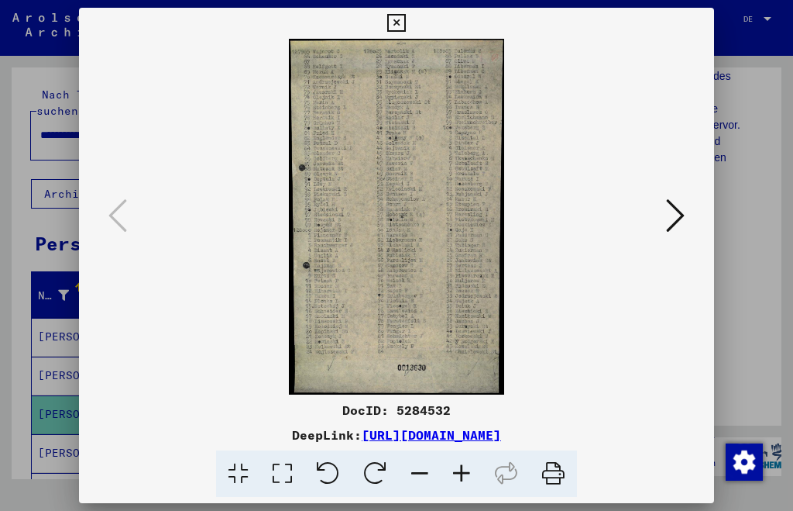
click at [471, 473] on icon at bounding box center [462, 473] width 42 height 47
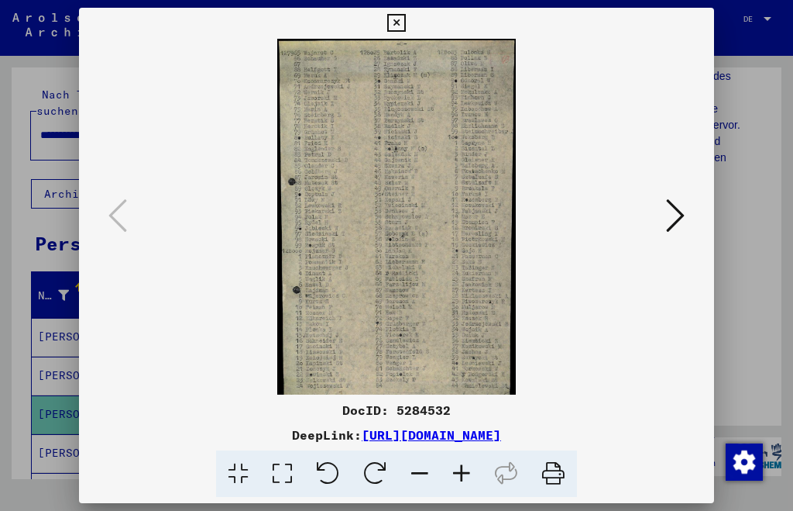
click at [471, 473] on icon at bounding box center [462, 473] width 42 height 47
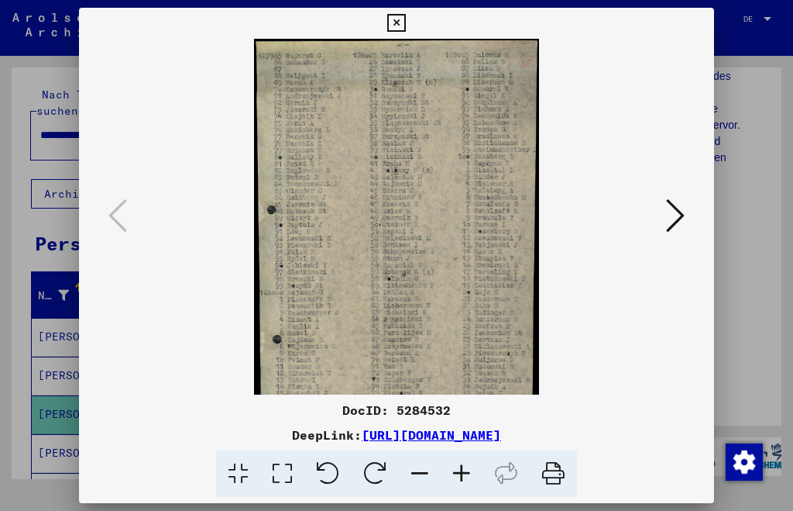
click at [471, 473] on icon at bounding box center [462, 473] width 42 height 47
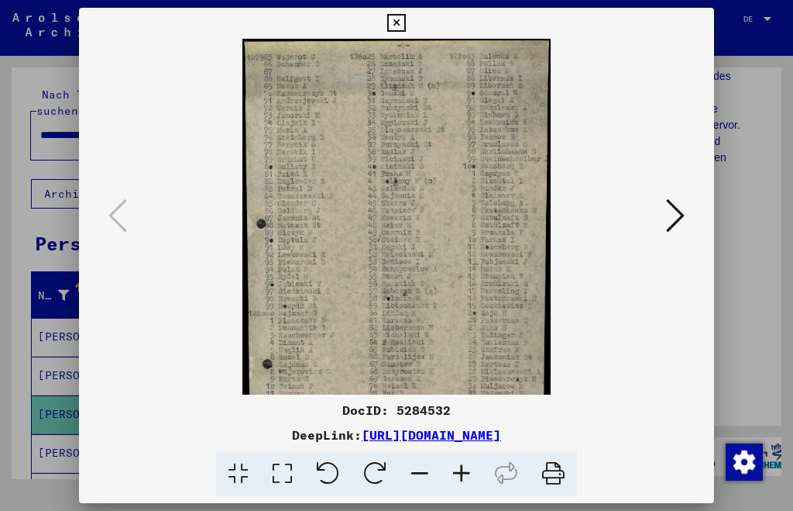
click at [470, 471] on icon at bounding box center [462, 473] width 42 height 47
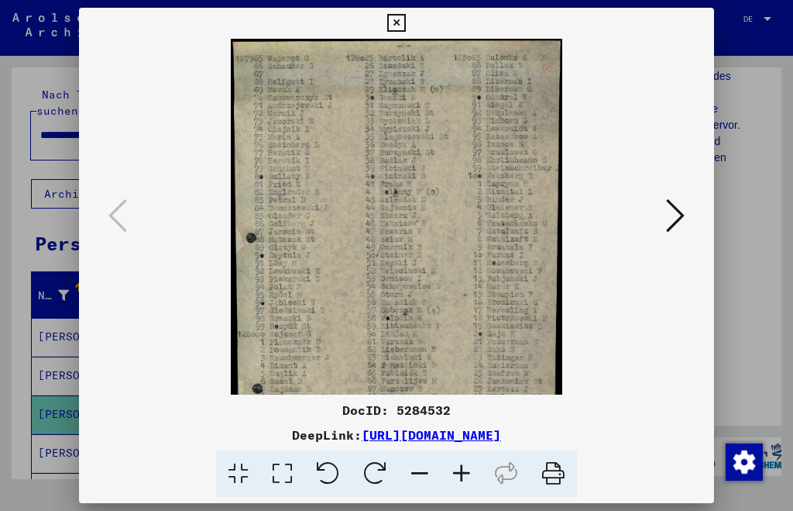
click at [470, 470] on icon at bounding box center [462, 473] width 42 height 47
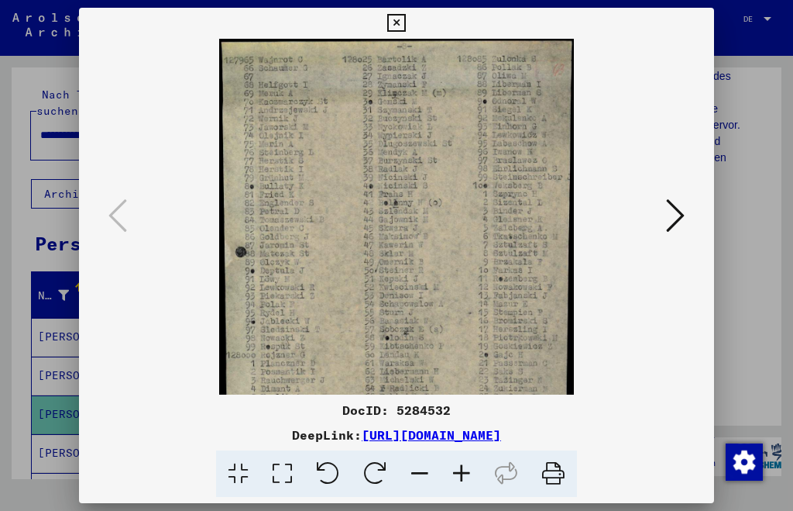
click at [470, 469] on icon at bounding box center [462, 473] width 42 height 47
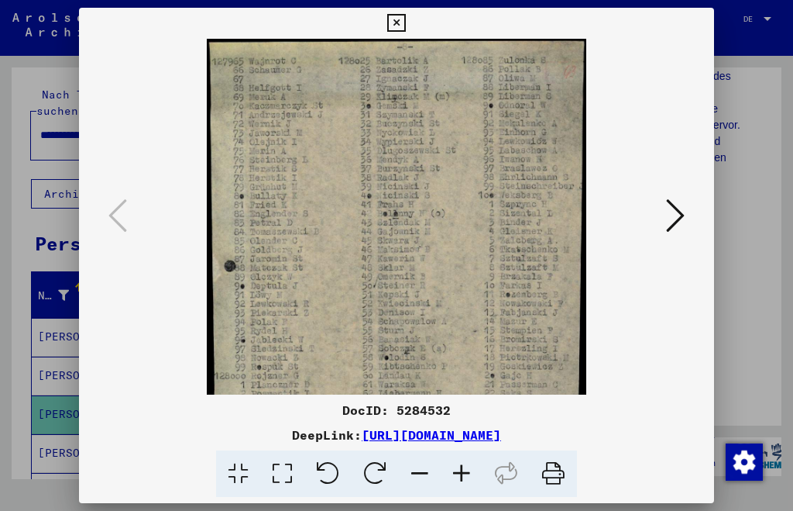
click at [470, 467] on icon at bounding box center [462, 473] width 42 height 47
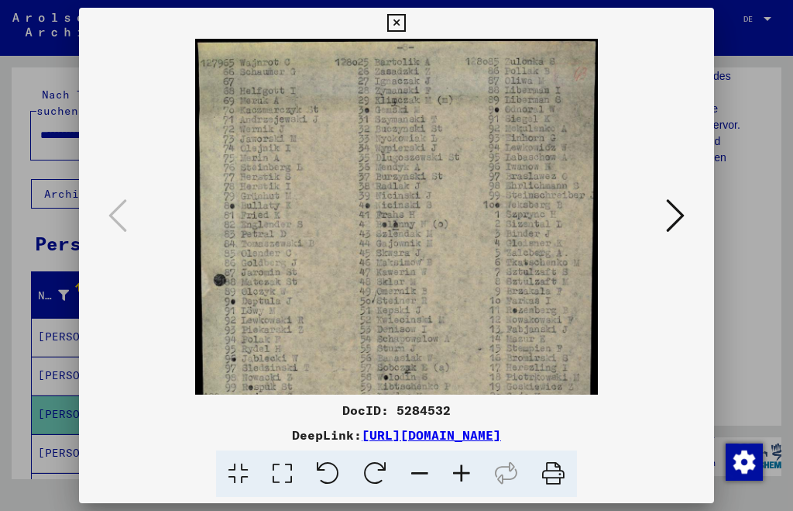
drag, startPoint x: 470, startPoint y: 467, endPoint x: 462, endPoint y: 427, distance: 41.2
click at [470, 466] on icon at bounding box center [462, 473] width 42 height 47
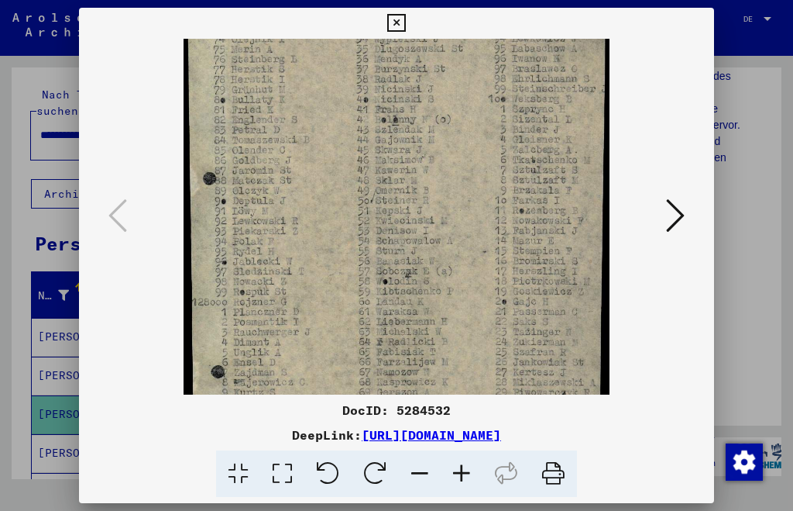
scroll to position [139, 0]
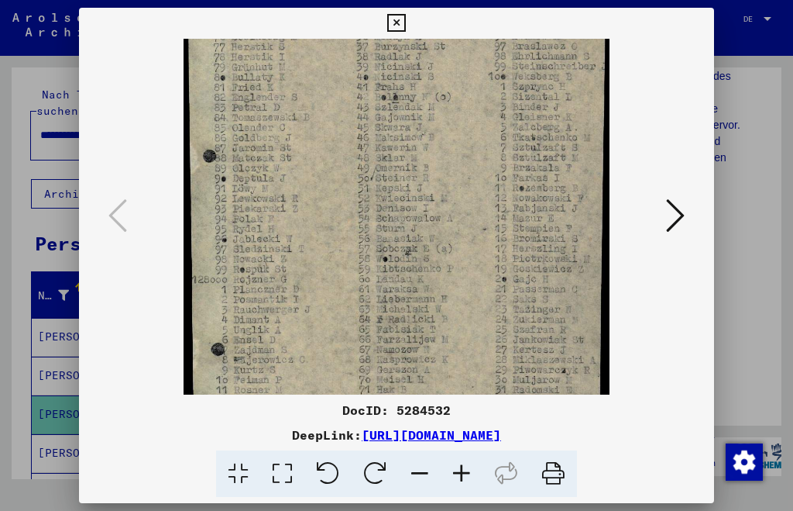
drag, startPoint x: 459, startPoint y: 331, endPoint x: 433, endPoint y: 190, distance: 143.5
click at [434, 191] on img at bounding box center [397, 253] width 426 height 704
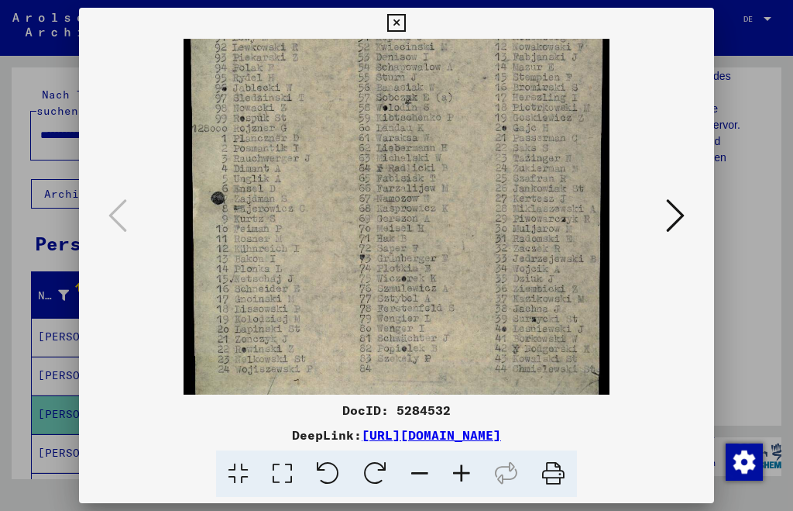
scroll to position [290, 0]
drag, startPoint x: 458, startPoint y: 238, endPoint x: 474, endPoint y: 89, distance: 149.7
click at [474, 89] on img at bounding box center [397, 101] width 426 height 704
click at [397, 23] on icon at bounding box center [396, 23] width 18 height 19
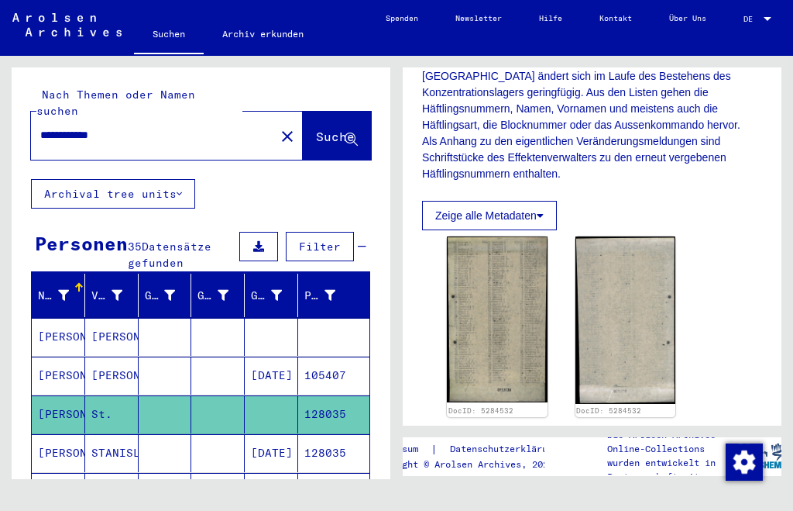
click at [53, 433] on icon at bounding box center [64, 449] width 39 height 62
click at [72, 435] on icon at bounding box center [64, 449] width 39 height 62
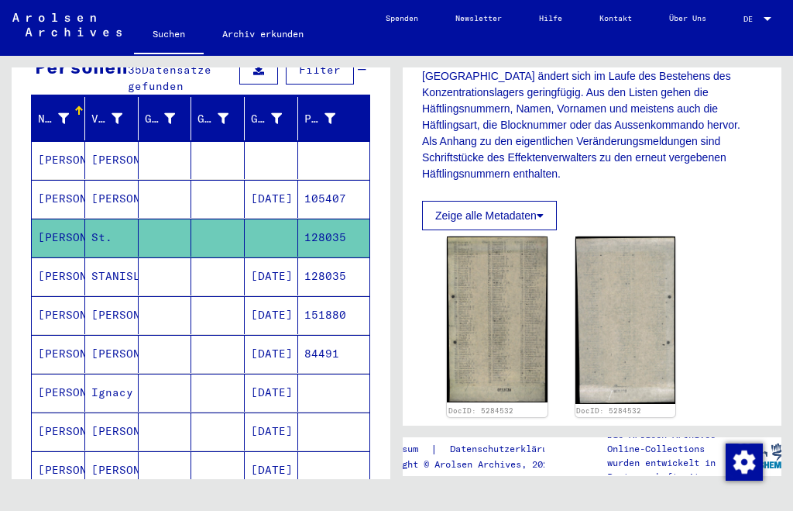
scroll to position [205, 0]
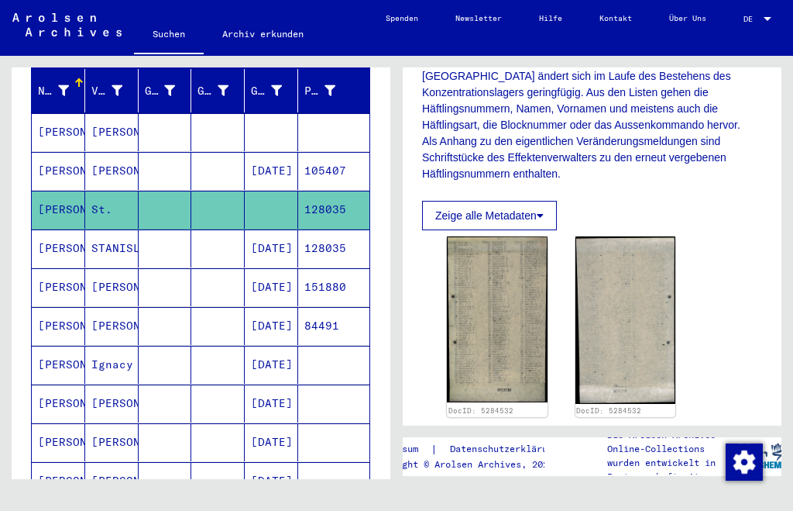
click at [62, 229] on mat-cell "[PERSON_NAME]" at bounding box center [58, 248] width 53 height 38
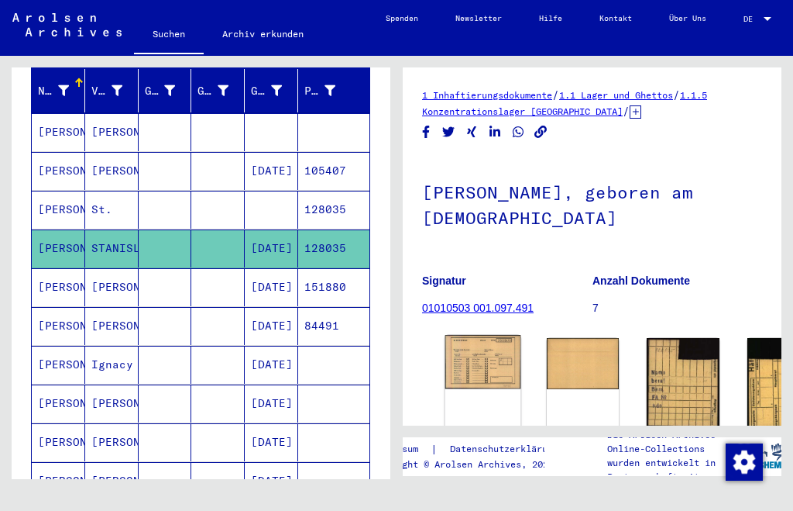
click at [476, 378] on img at bounding box center [484, 361] width 76 height 53
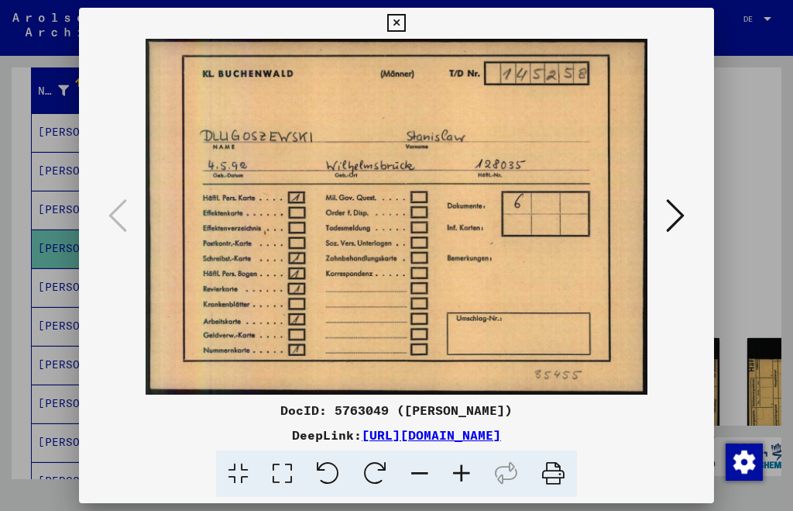
click at [399, 23] on icon at bounding box center [396, 23] width 18 height 19
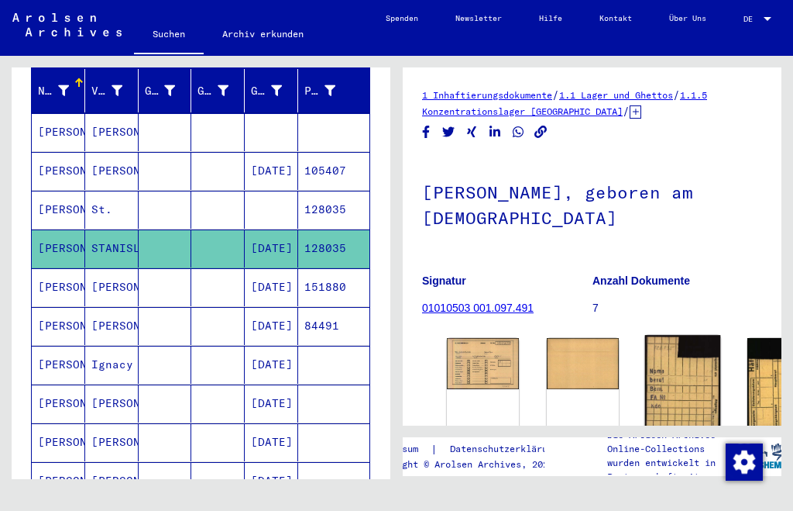
click at [645, 393] on img at bounding box center [683, 382] width 76 height 95
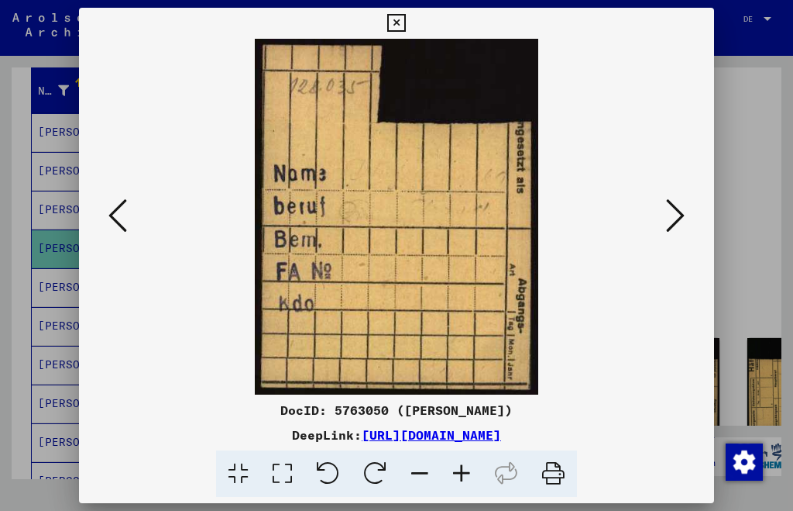
click at [400, 20] on icon at bounding box center [396, 23] width 18 height 19
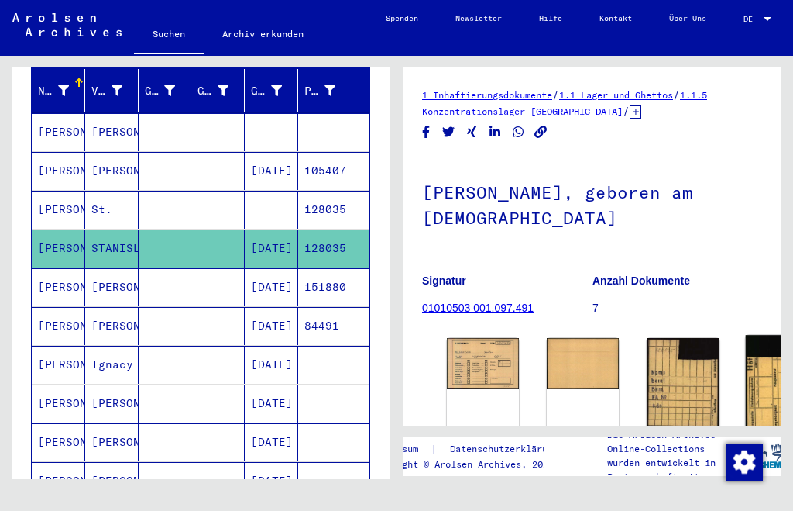
click at [745, 398] on img at bounding box center [783, 383] width 76 height 96
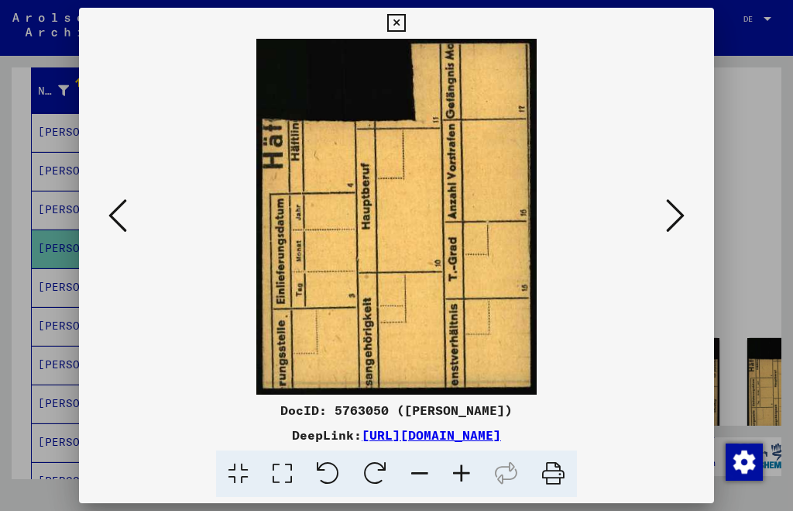
click at [398, 26] on icon at bounding box center [396, 23] width 18 height 19
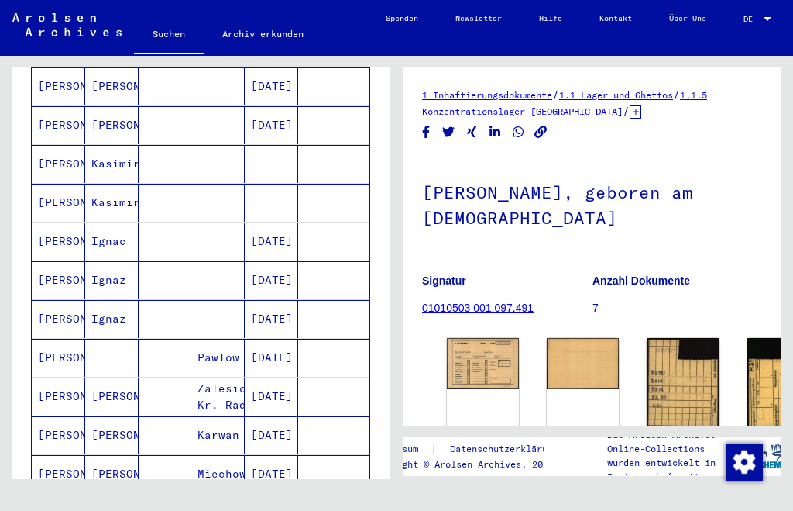
scroll to position [673, 0]
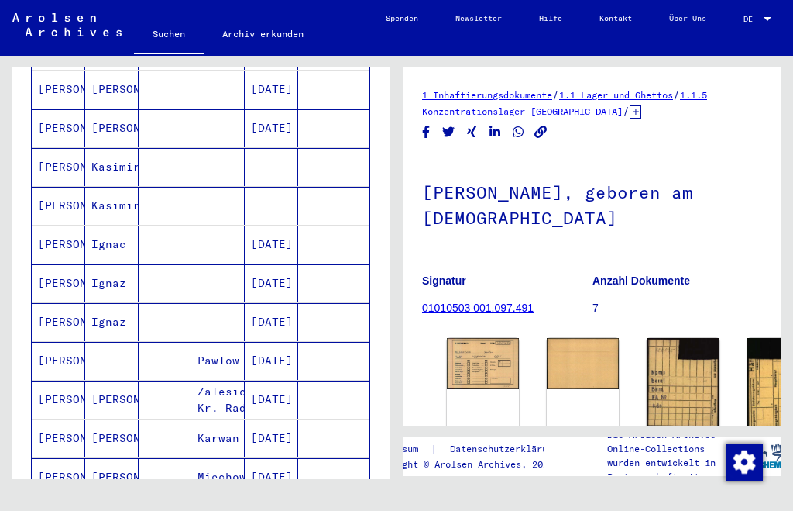
click at [74, 225] on mat-cell "[PERSON_NAME]" at bounding box center [58, 244] width 53 height 38
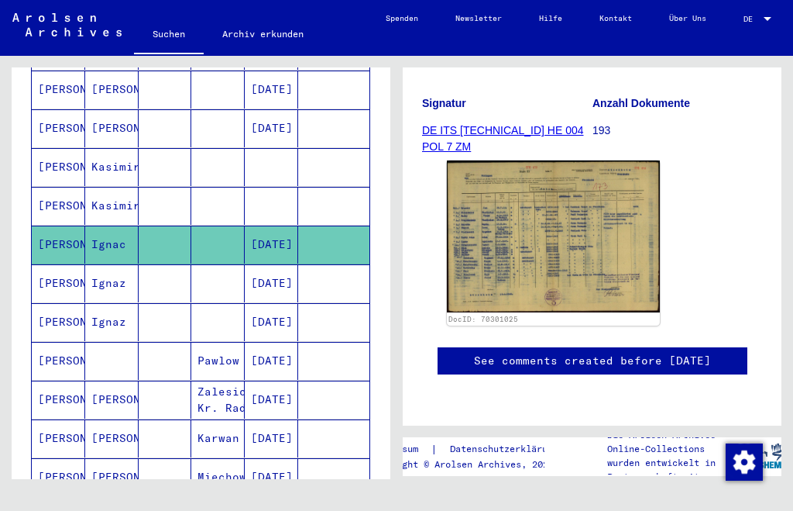
scroll to position [257, 0]
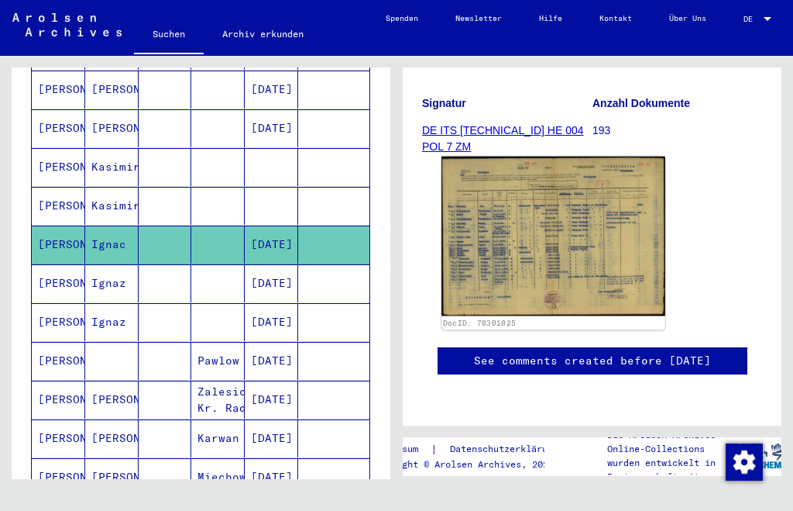
click at [565, 229] on img at bounding box center [554, 237] width 224 height 160
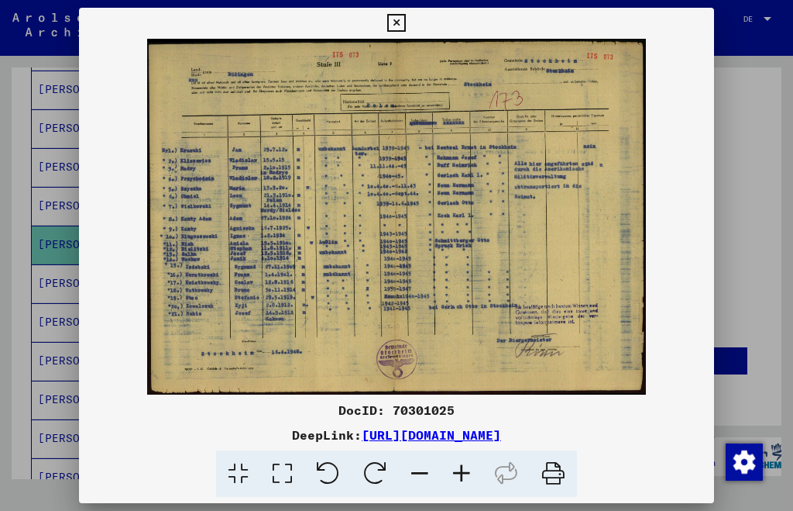
click at [464, 475] on icon at bounding box center [462, 473] width 42 height 47
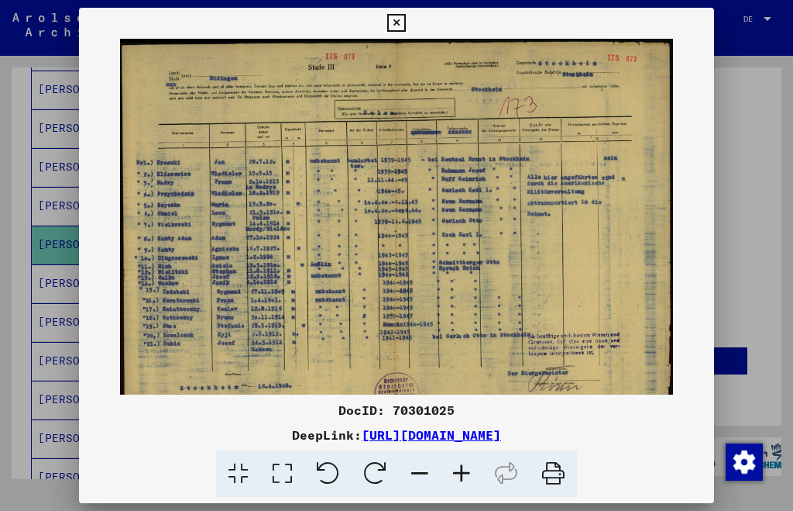
click at [464, 474] on icon at bounding box center [462, 473] width 42 height 47
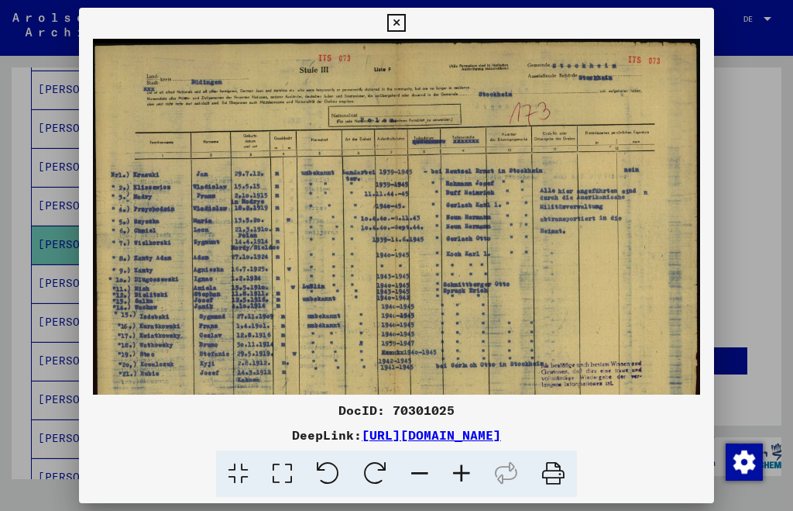
click at [464, 471] on icon at bounding box center [462, 473] width 42 height 47
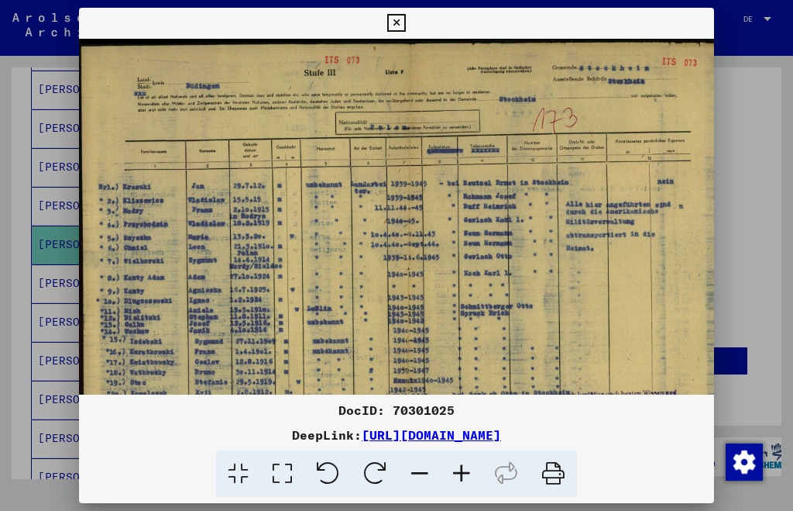
click at [463, 470] on icon at bounding box center [462, 473] width 42 height 47
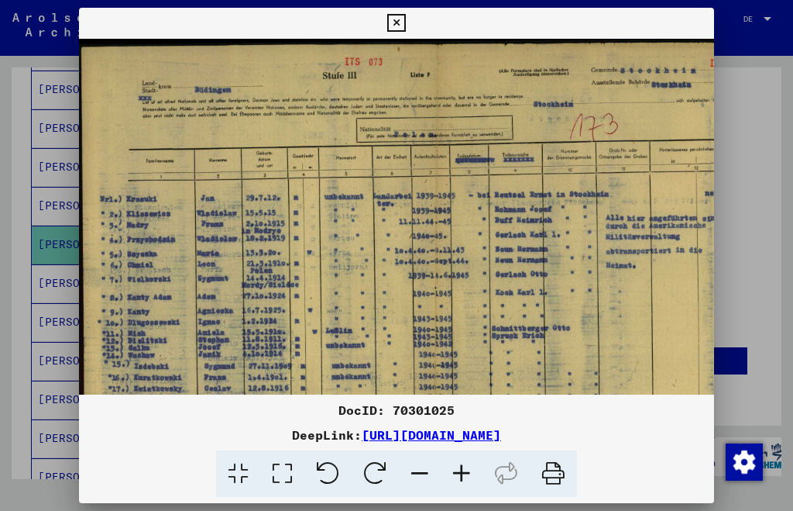
click at [463, 467] on icon at bounding box center [462, 473] width 42 height 47
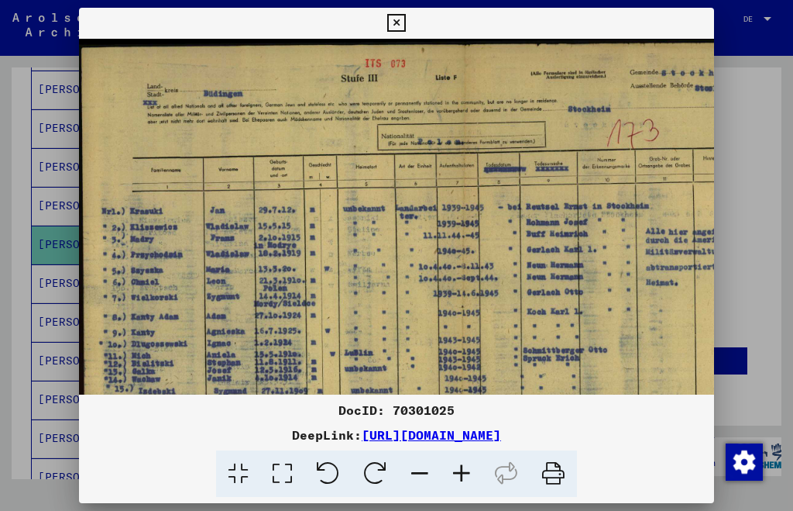
drag, startPoint x: 463, startPoint y: 464, endPoint x: 461, endPoint y: 394, distance: 69.8
click at [463, 463] on icon at bounding box center [462, 473] width 42 height 47
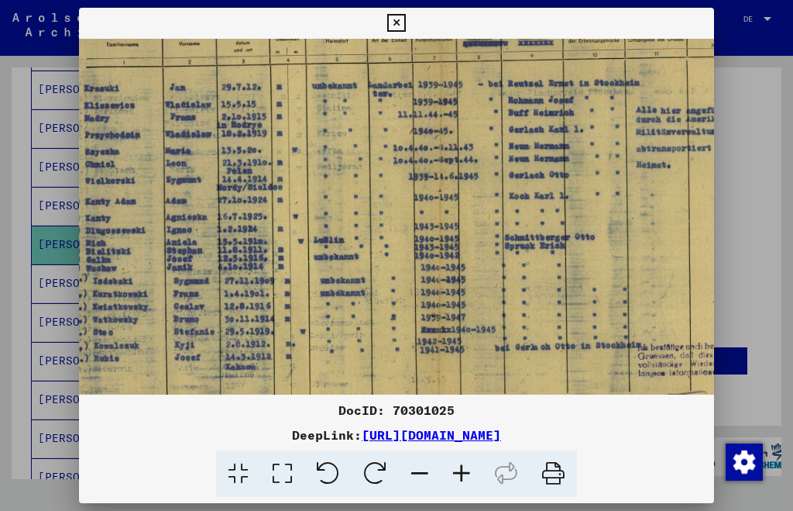
scroll to position [170, 83]
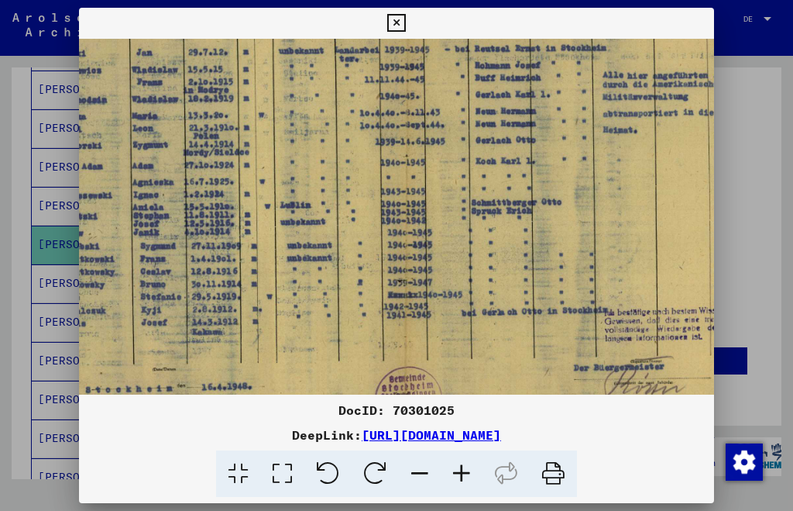
drag, startPoint x: 464, startPoint y: 356, endPoint x: 381, endPoint y: 188, distance: 186.8
click at [381, 188] on img at bounding box center [408, 163] width 824 height 588
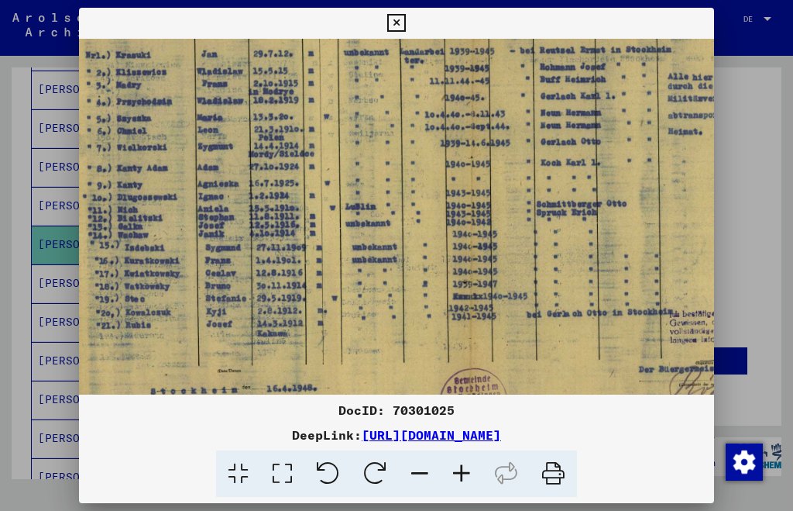
scroll to position [168, 0]
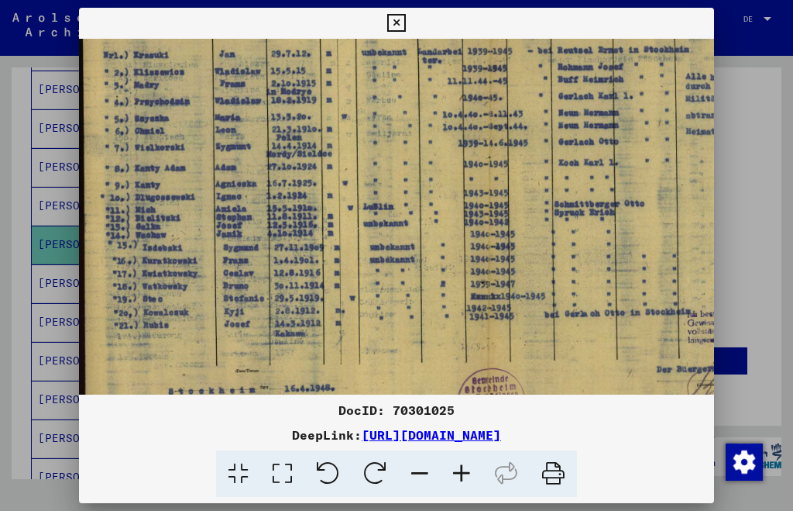
drag, startPoint x: 350, startPoint y: 243, endPoint x: 494, endPoint y: 244, distance: 143.4
click at [494, 244] on img at bounding box center [491, 165] width 824 height 588
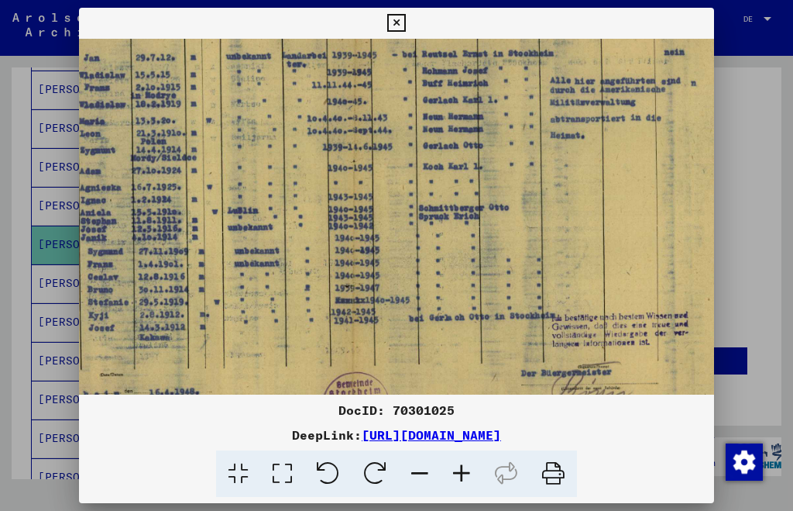
scroll to position [164, 189]
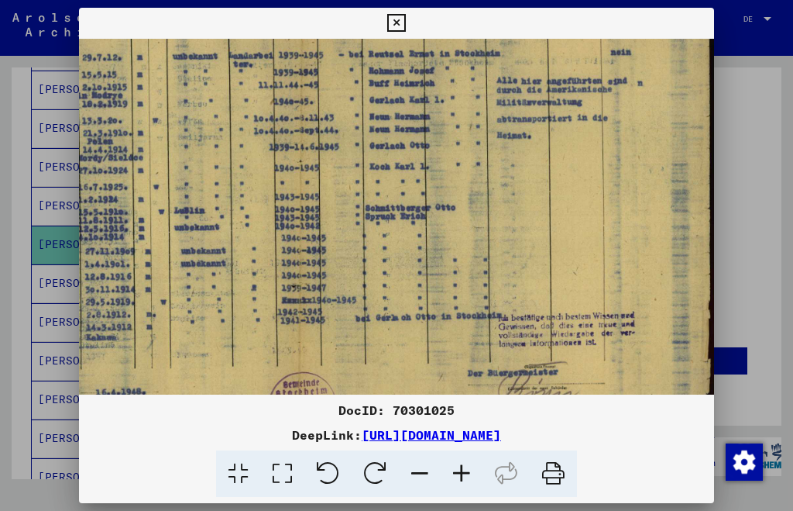
drag, startPoint x: 604, startPoint y: 214, endPoint x: 373, endPoint y: 214, distance: 230.9
click at [373, 214] on img at bounding box center [302, 168] width 824 height 588
click at [394, 22] on icon at bounding box center [396, 23] width 18 height 19
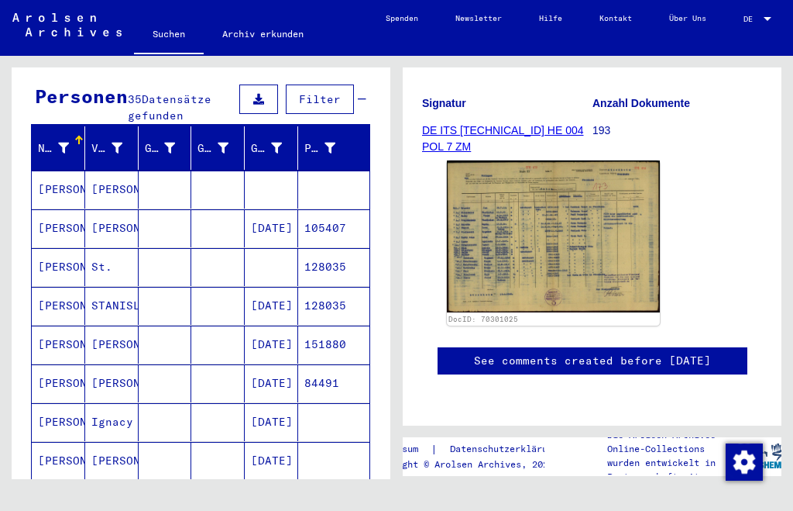
scroll to position [0, 0]
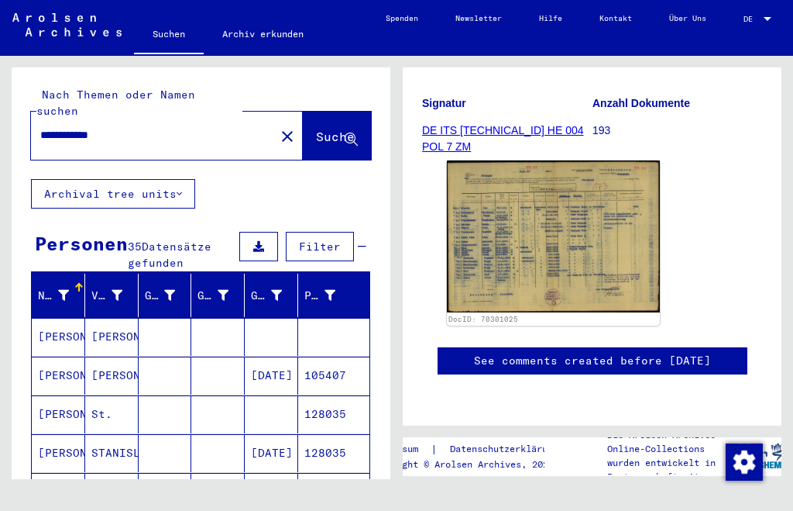
click at [40, 118] on div "**********" at bounding box center [148, 135] width 235 height 35
click at [43, 127] on input "**********" at bounding box center [152, 135] width 225 height 16
click at [42, 127] on input "**********" at bounding box center [152, 135] width 225 height 16
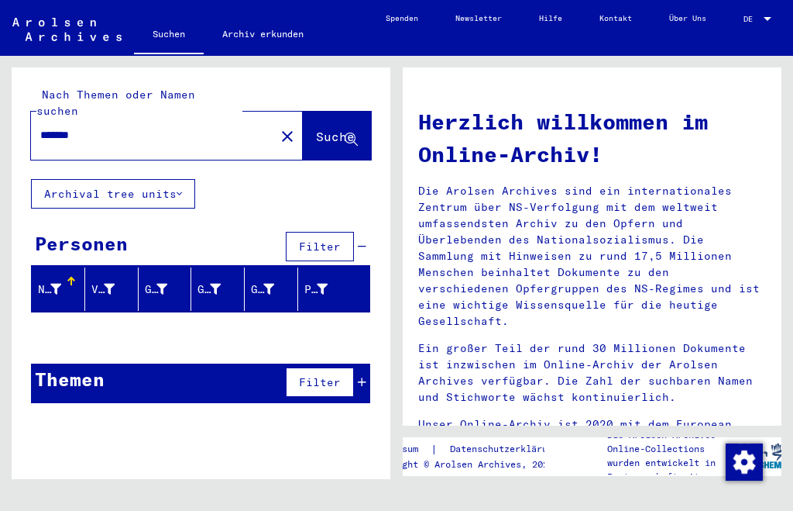
click at [322, 129] on span "Suche" at bounding box center [335, 136] width 39 height 15
click at [43, 127] on input "*******" at bounding box center [148, 135] width 216 height 16
type input "*"
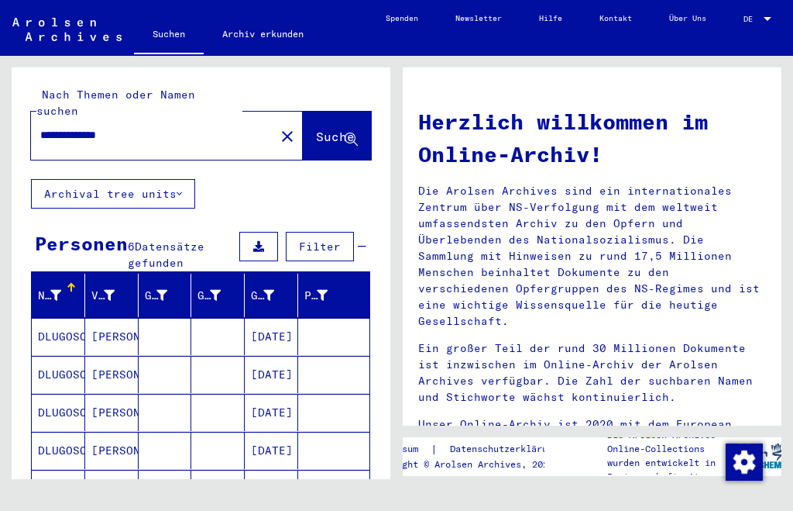
click at [50, 319] on mat-cell "DLUGOSCH" at bounding box center [58, 336] width 53 height 37
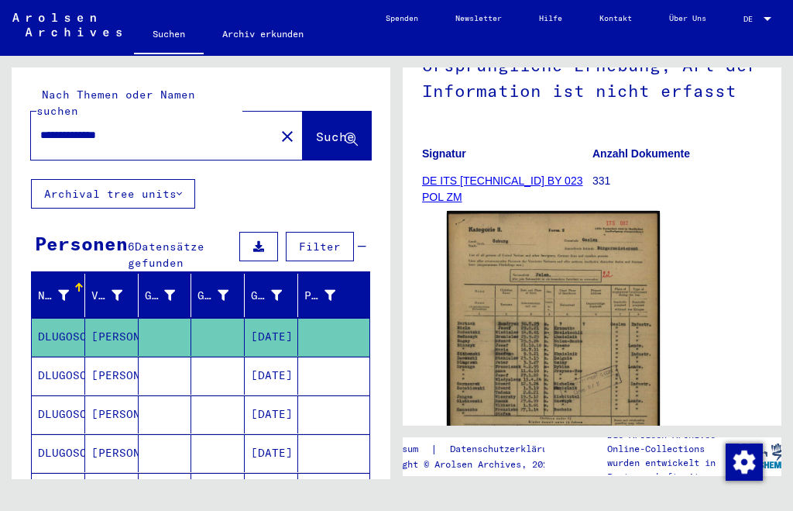
scroll to position [303, 0]
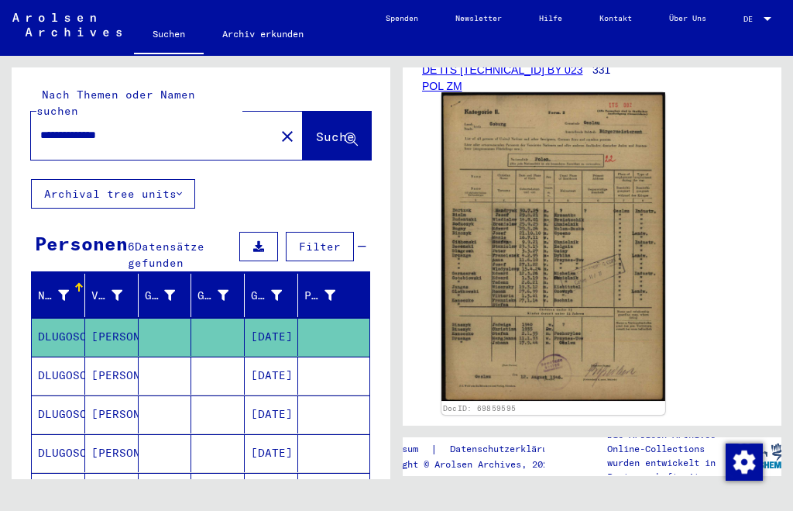
click at [561, 297] on img at bounding box center [554, 246] width 224 height 308
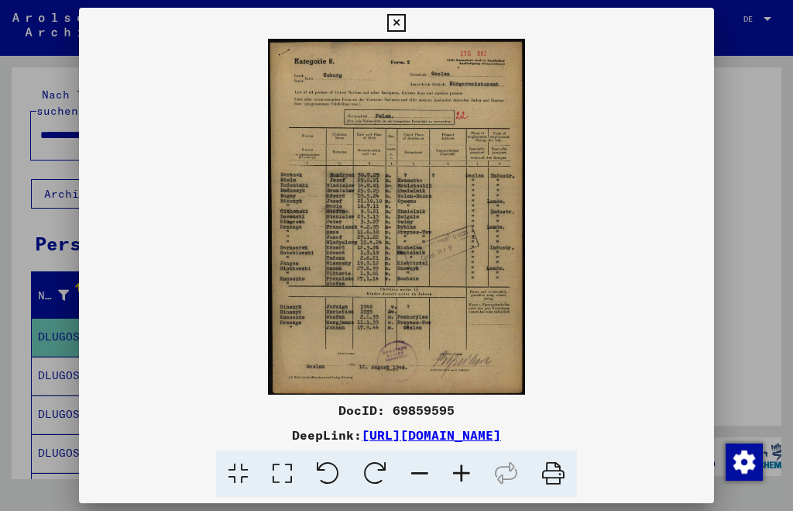
click at [464, 472] on icon at bounding box center [462, 473] width 42 height 47
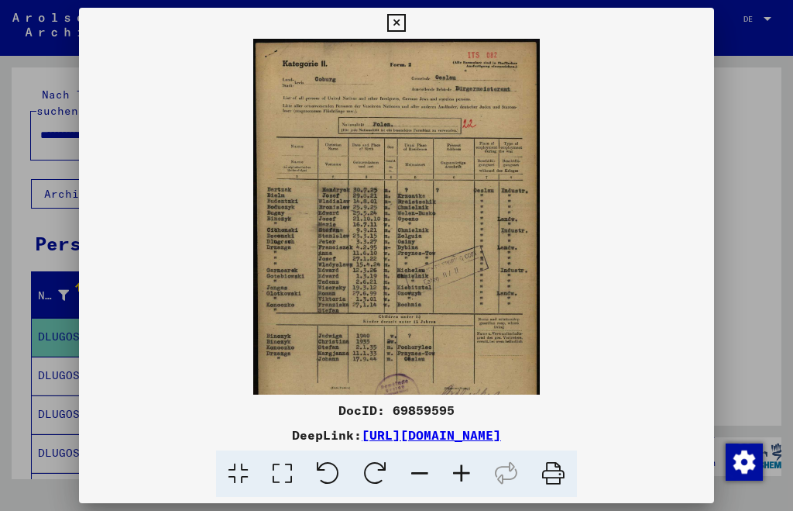
click at [464, 472] on icon at bounding box center [462, 473] width 42 height 47
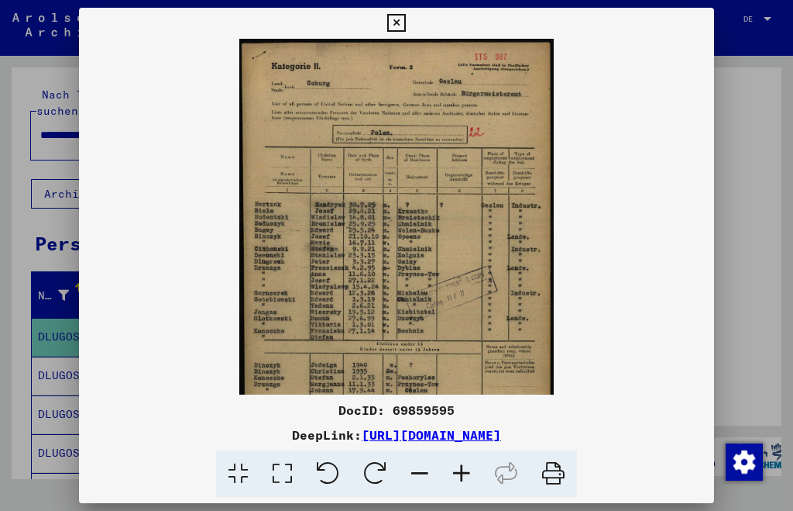
click at [464, 472] on icon at bounding box center [462, 473] width 42 height 47
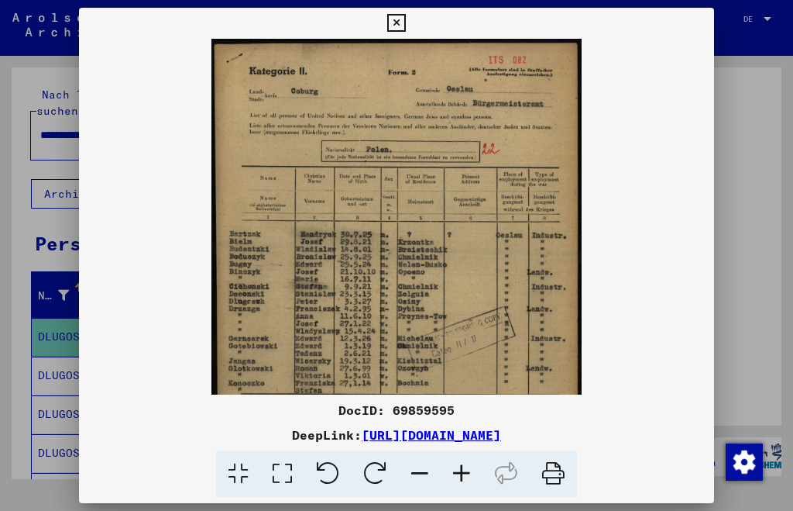
click at [464, 472] on icon at bounding box center [462, 473] width 42 height 47
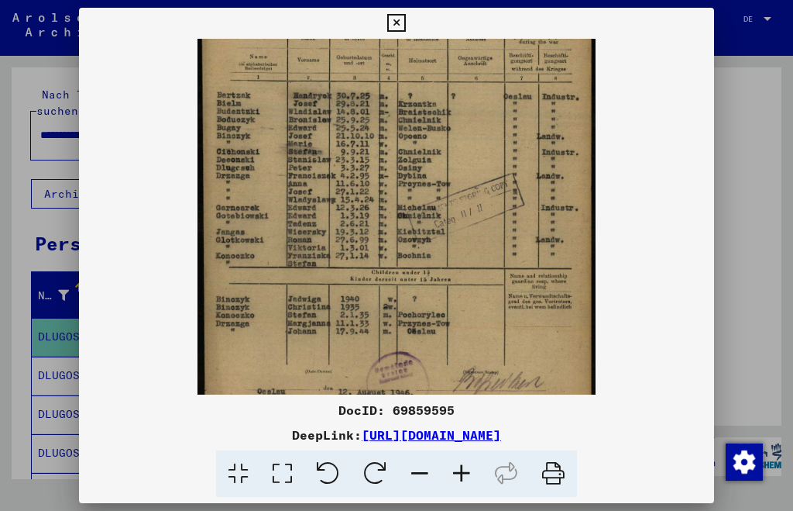
drag, startPoint x: 425, startPoint y: 346, endPoint x: 356, endPoint y: 191, distance: 169.3
click at [357, 191] on img at bounding box center [397, 159] width 398 height 549
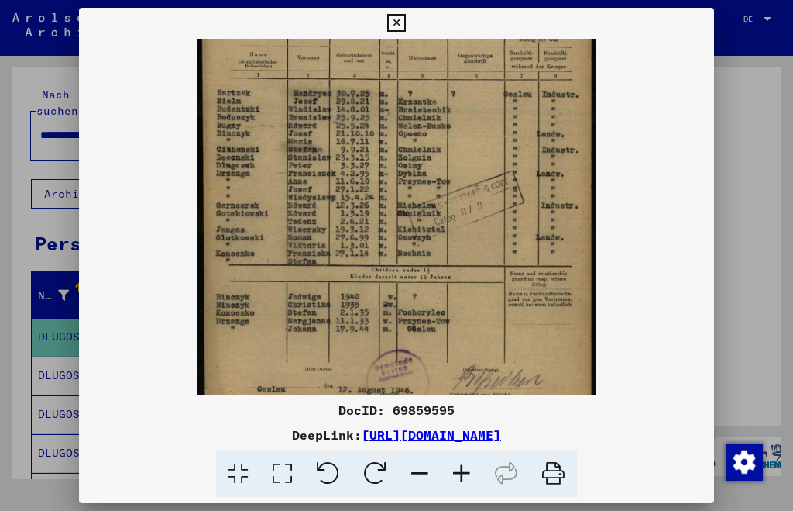
click at [397, 25] on icon at bounding box center [396, 23] width 18 height 19
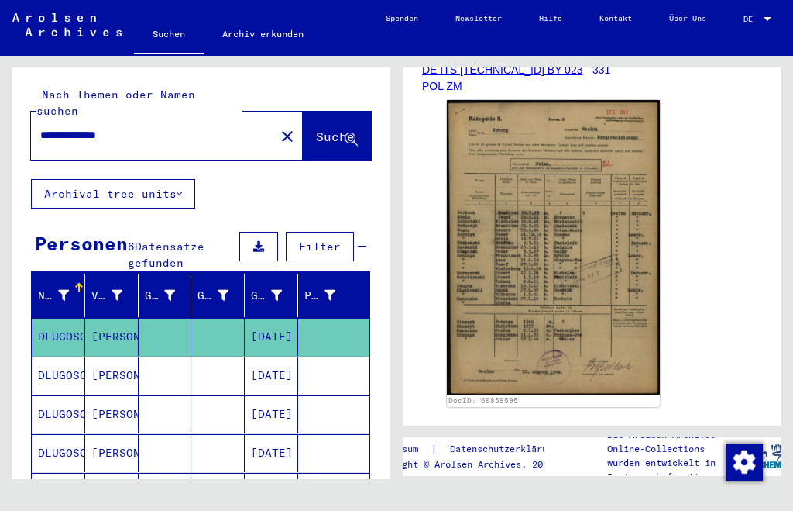
click at [62, 360] on mat-cell "DLUGOSCH" at bounding box center [58, 375] width 53 height 38
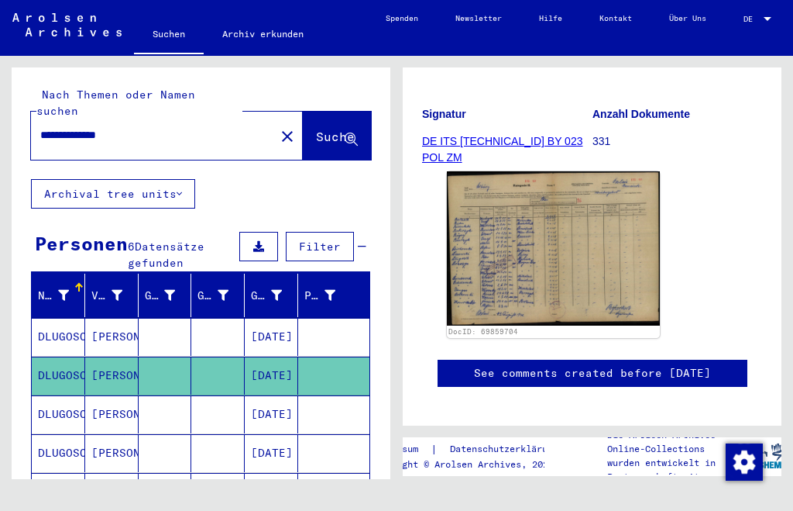
scroll to position [243, 0]
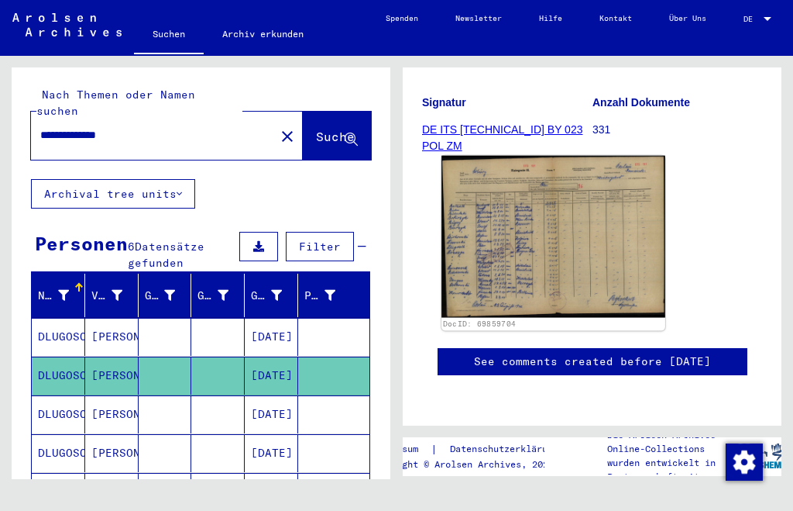
click at [486, 288] on img at bounding box center [554, 236] width 224 height 161
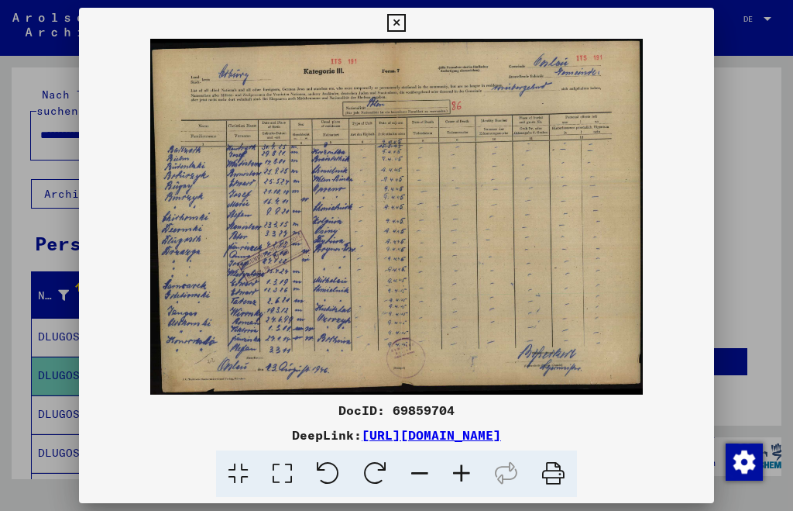
click at [459, 471] on icon at bounding box center [462, 473] width 42 height 47
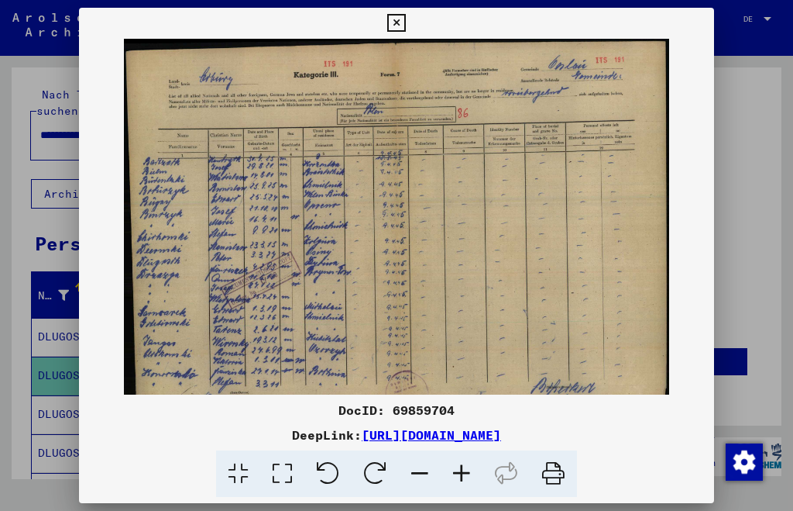
click at [459, 471] on icon at bounding box center [462, 473] width 42 height 47
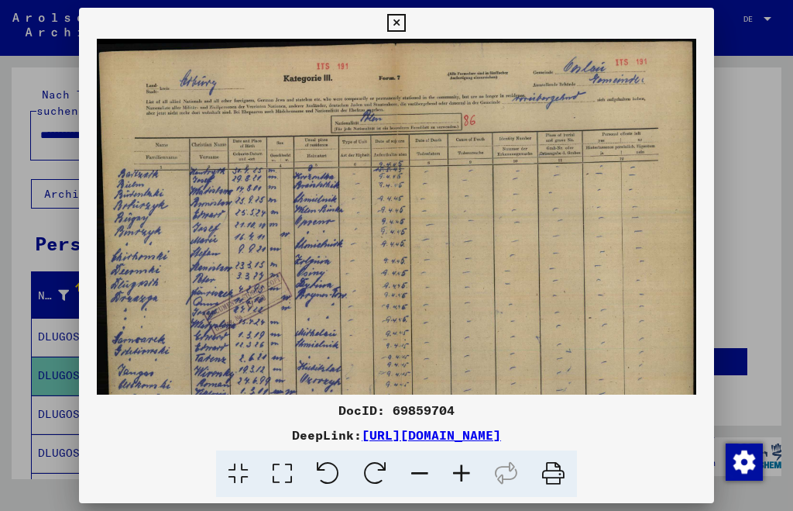
click at [459, 471] on icon at bounding box center [462, 473] width 42 height 47
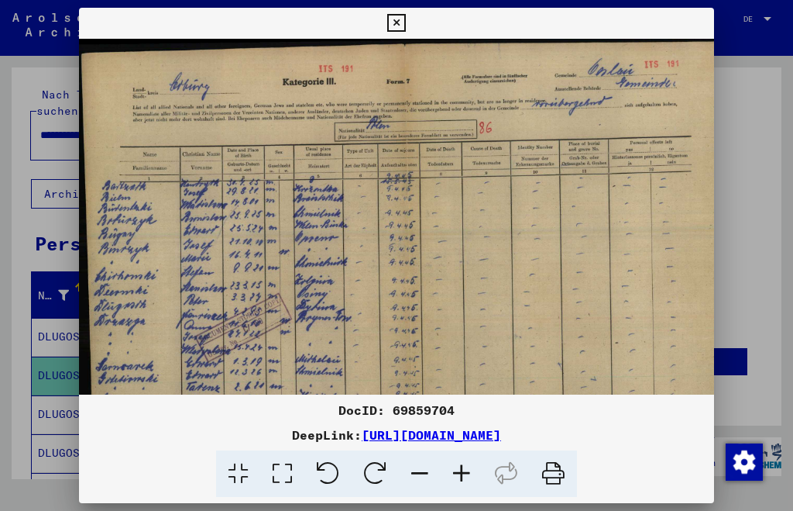
click at [459, 471] on icon at bounding box center [462, 473] width 42 height 47
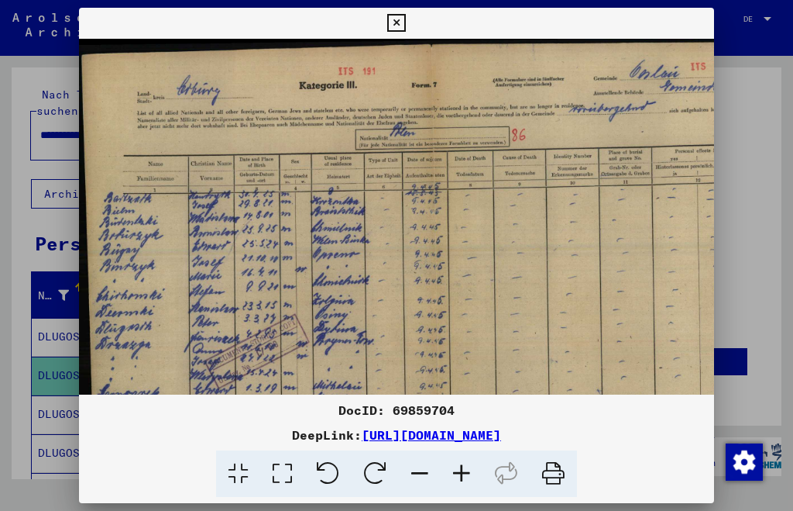
drag, startPoint x: 459, startPoint y: 471, endPoint x: 379, endPoint y: 285, distance: 202.4
click at [459, 469] on icon at bounding box center [462, 473] width 42 height 47
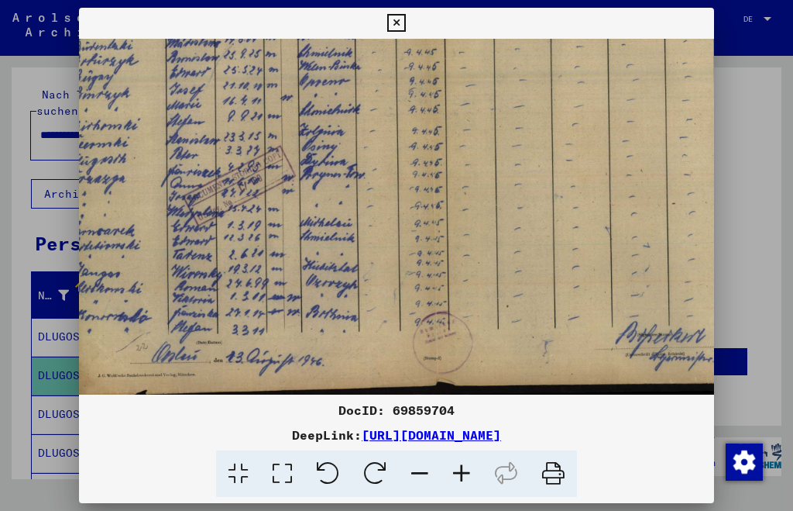
drag, startPoint x: 373, startPoint y: 278, endPoint x: 342, endPoint y: 87, distance: 193.8
click at [342, 88] on img at bounding box center [428, 124] width 761 height 549
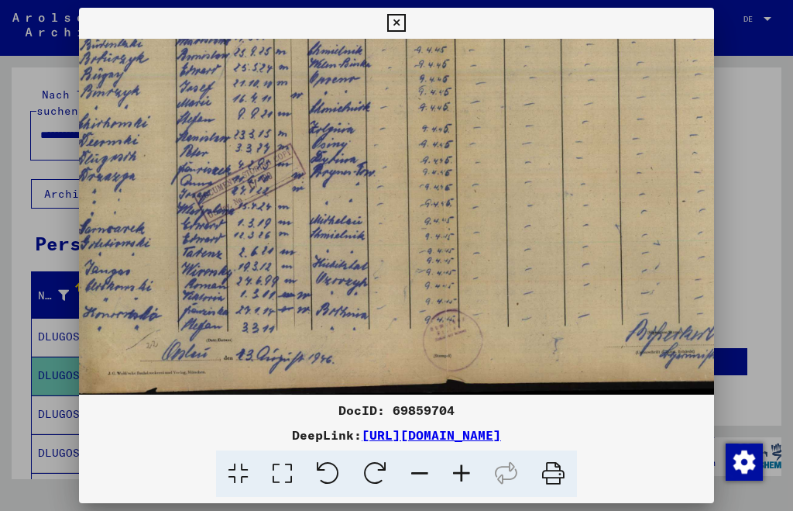
scroll to position [193, 0]
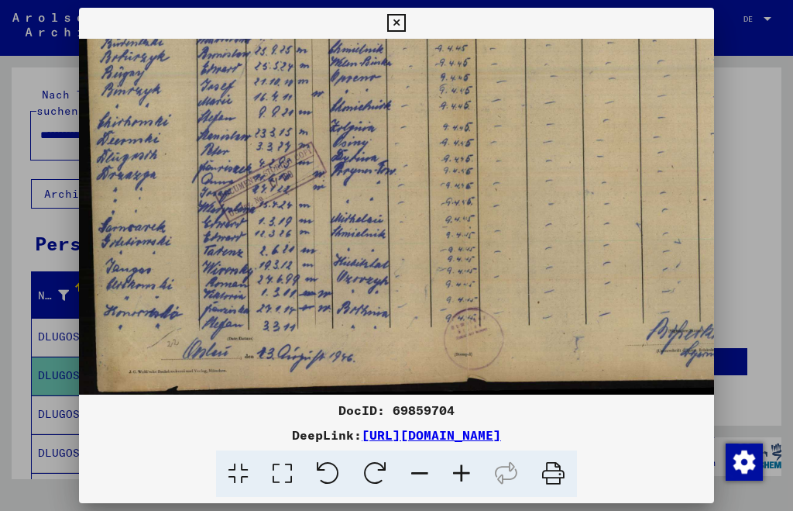
drag, startPoint x: 245, startPoint y: 165, endPoint x: 311, endPoint y: 151, distance: 68.1
click at [311, 151] on img at bounding box center [459, 120] width 761 height 549
click at [391, 19] on icon at bounding box center [396, 23] width 18 height 19
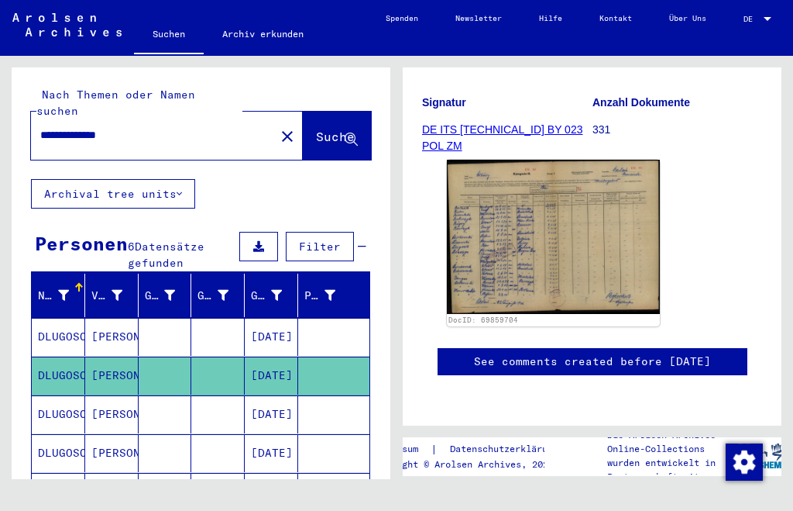
click at [59, 397] on mat-cell "DLUGOSCH" at bounding box center [58, 414] width 53 height 38
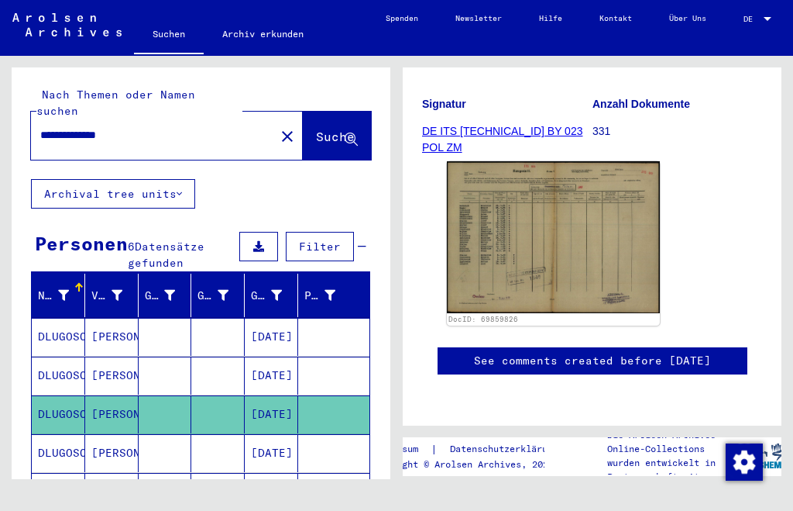
scroll to position [342, 0]
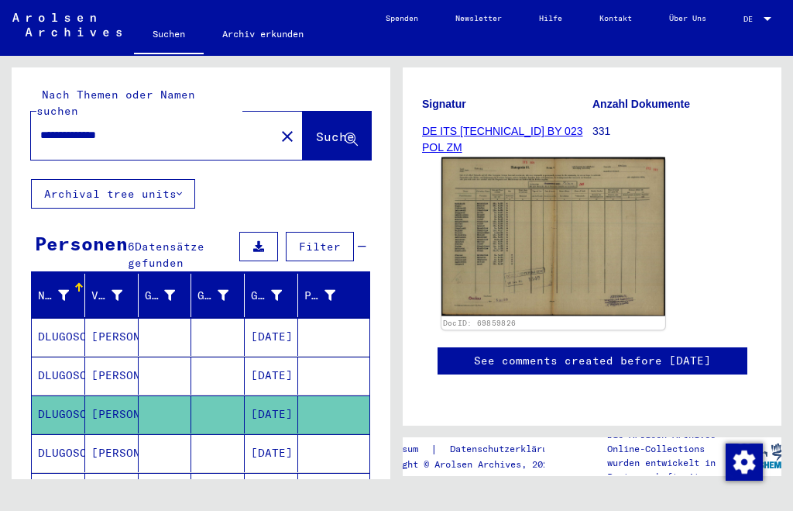
click at [504, 157] on img at bounding box center [554, 236] width 224 height 159
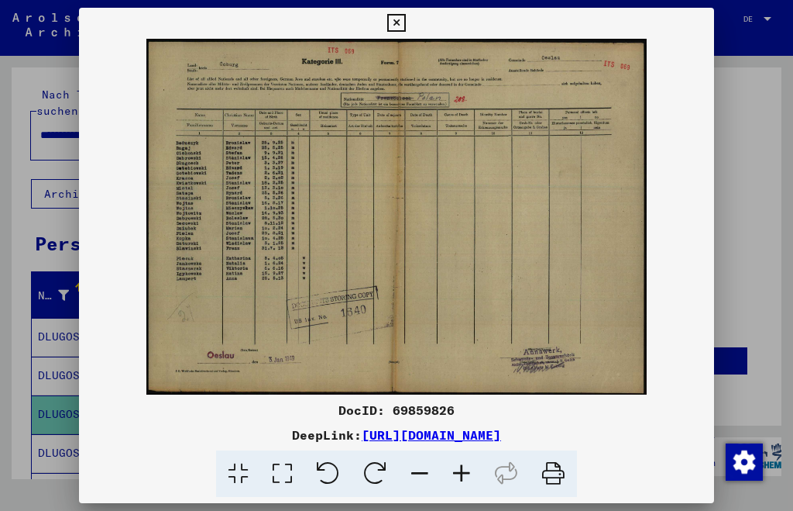
click at [459, 466] on icon at bounding box center [462, 473] width 42 height 47
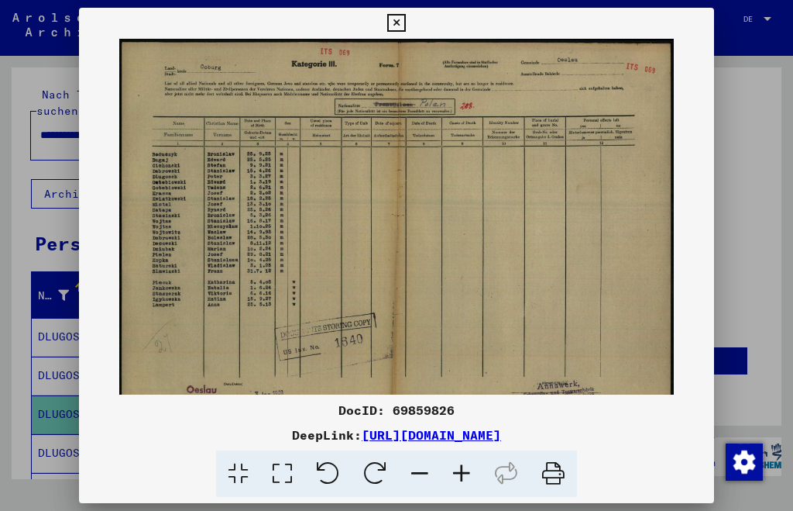
click at [459, 466] on icon at bounding box center [462, 473] width 42 height 47
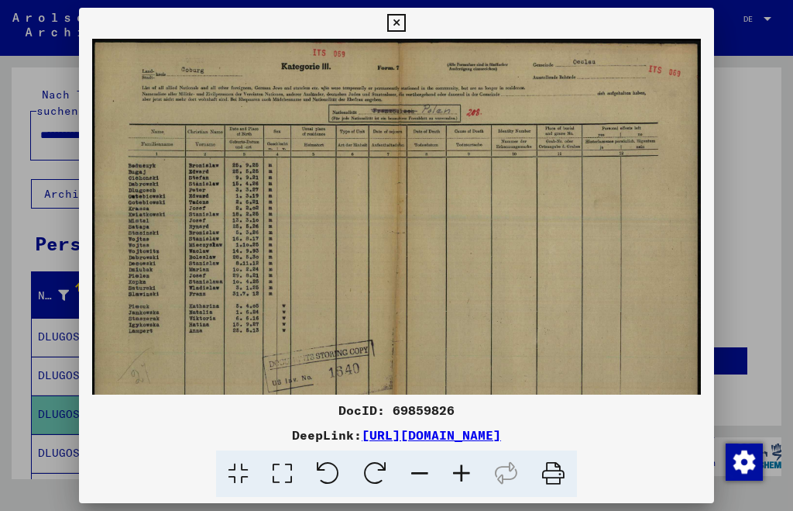
click at [459, 466] on icon at bounding box center [462, 473] width 42 height 47
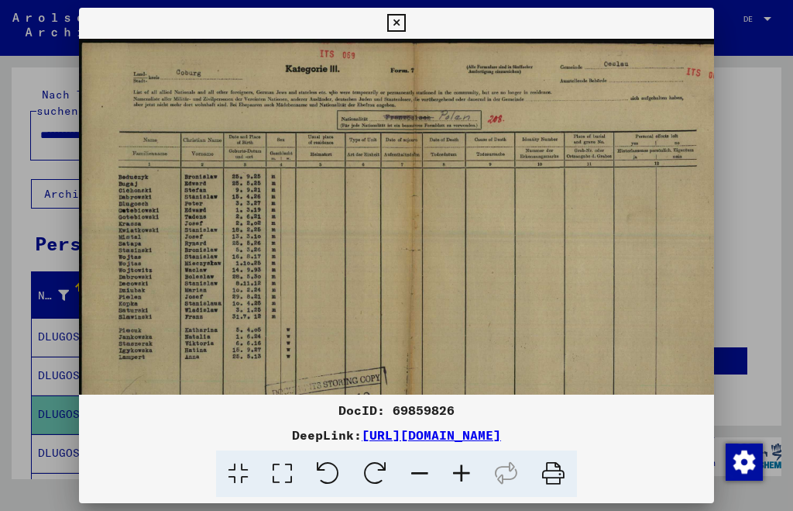
click at [459, 466] on icon at bounding box center [462, 473] width 42 height 47
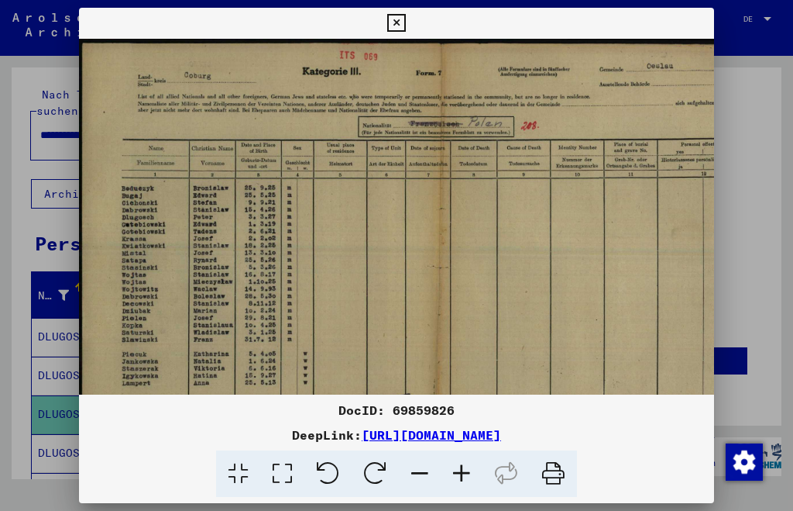
click at [459, 465] on icon at bounding box center [462, 473] width 42 height 47
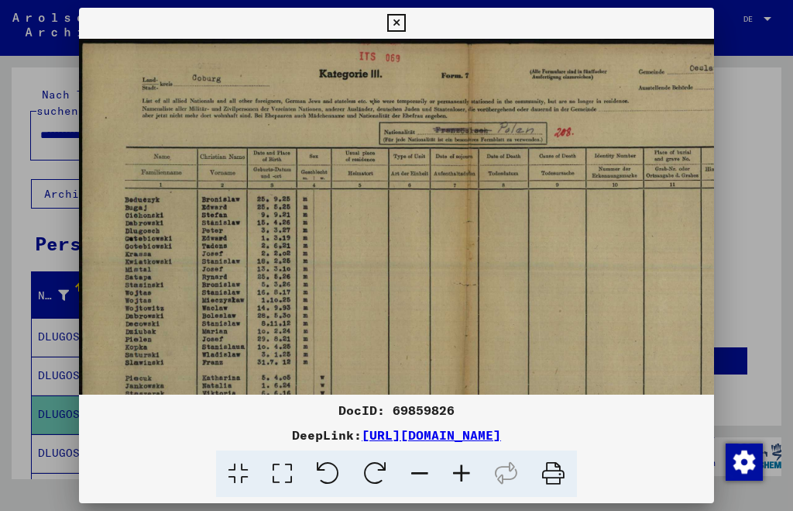
click at [394, 26] on icon at bounding box center [396, 23] width 18 height 19
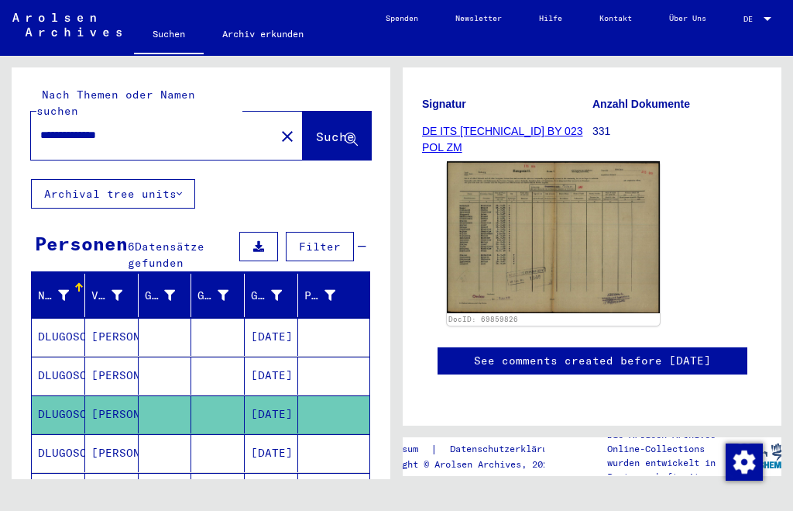
click at [62, 442] on icon at bounding box center [64, 449] width 39 height 62
click at [59, 425] on icon at bounding box center [64, 449] width 39 height 62
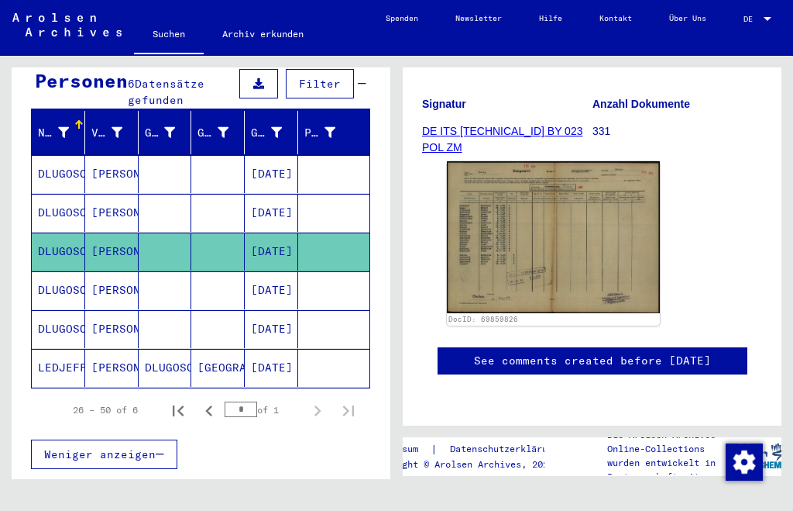
scroll to position [175, 0]
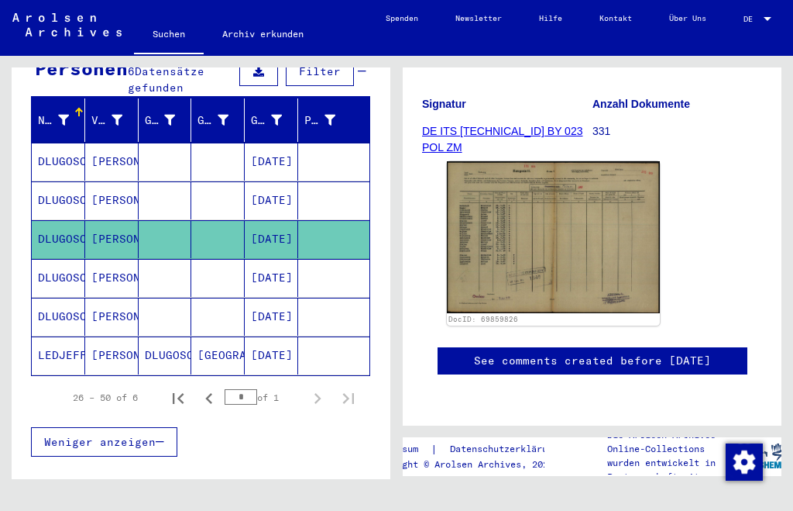
click at [68, 259] on mat-cell "DLUGOSCH" at bounding box center [58, 278] width 53 height 38
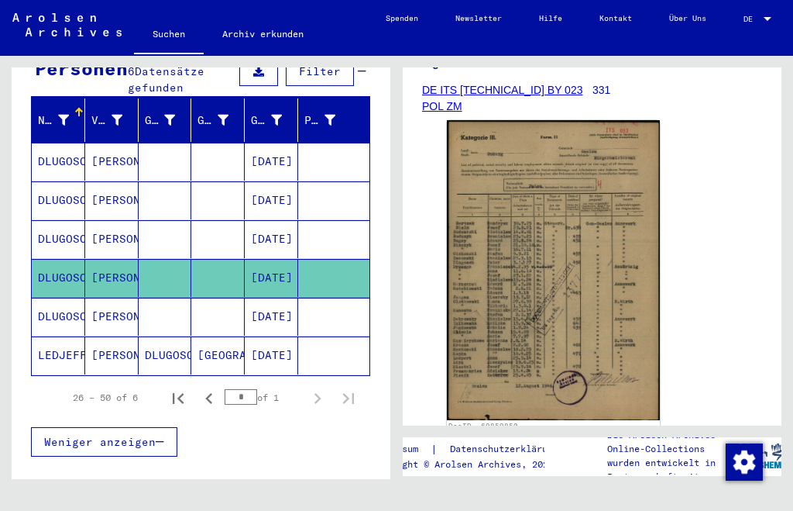
scroll to position [297, 0]
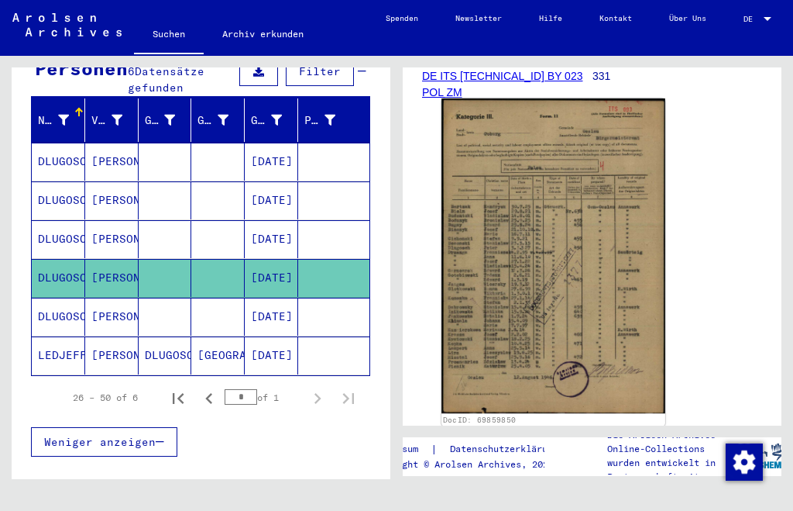
click at [576, 294] on img at bounding box center [554, 255] width 224 height 315
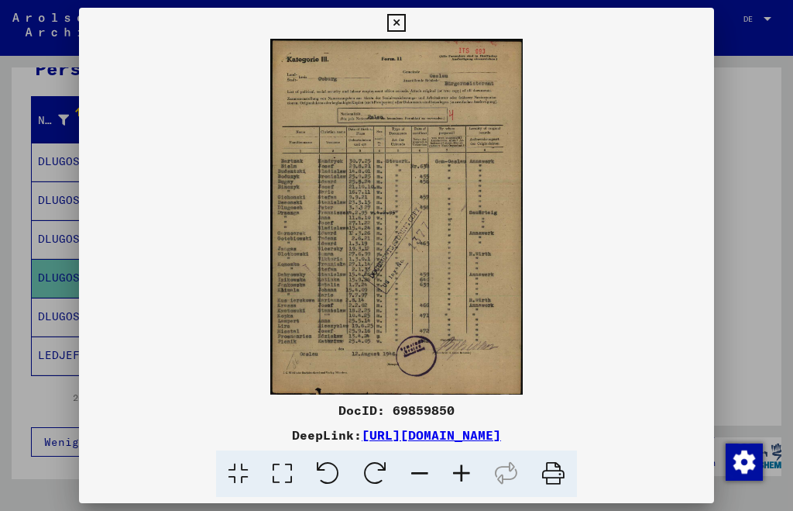
click at [456, 474] on icon at bounding box center [462, 473] width 42 height 47
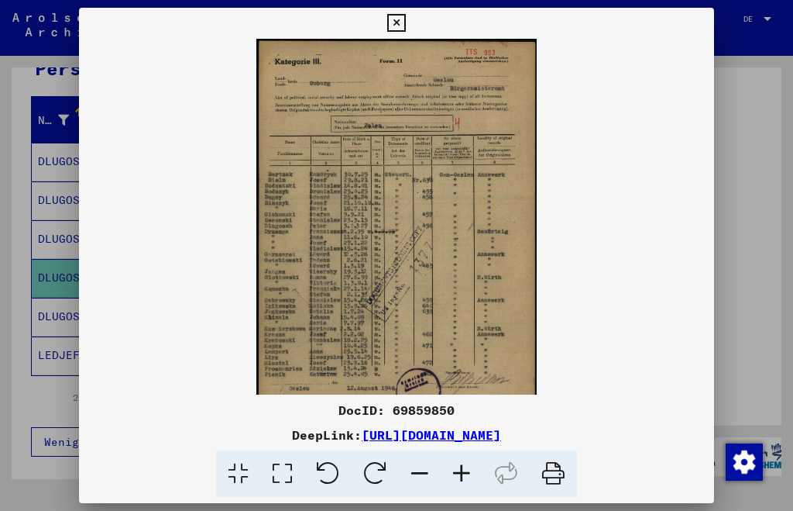
click at [456, 474] on icon at bounding box center [462, 473] width 42 height 47
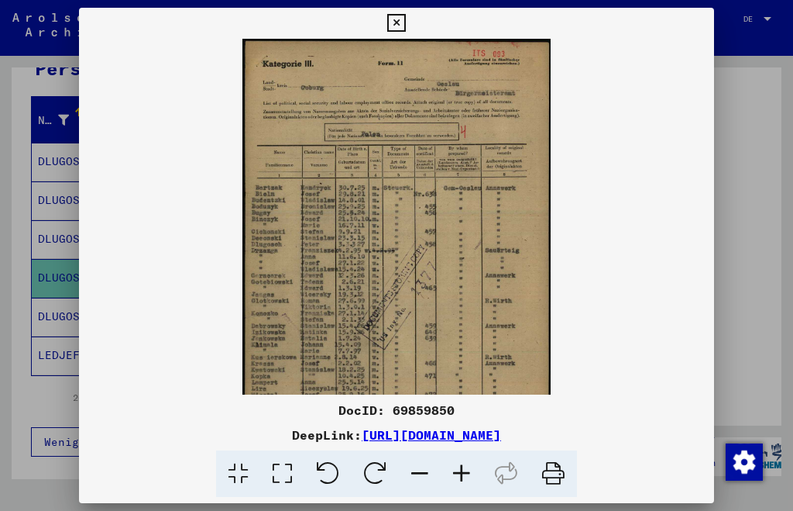
click at [456, 473] on icon at bounding box center [462, 473] width 42 height 47
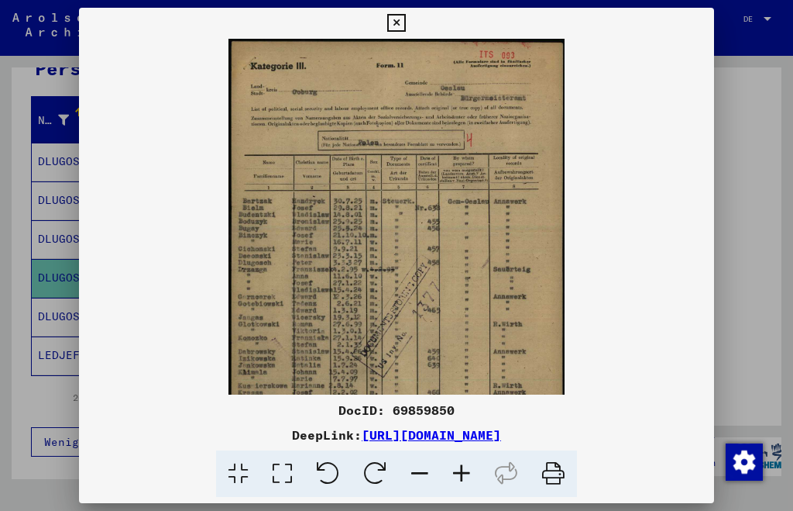
click at [457, 472] on icon at bounding box center [462, 473] width 42 height 47
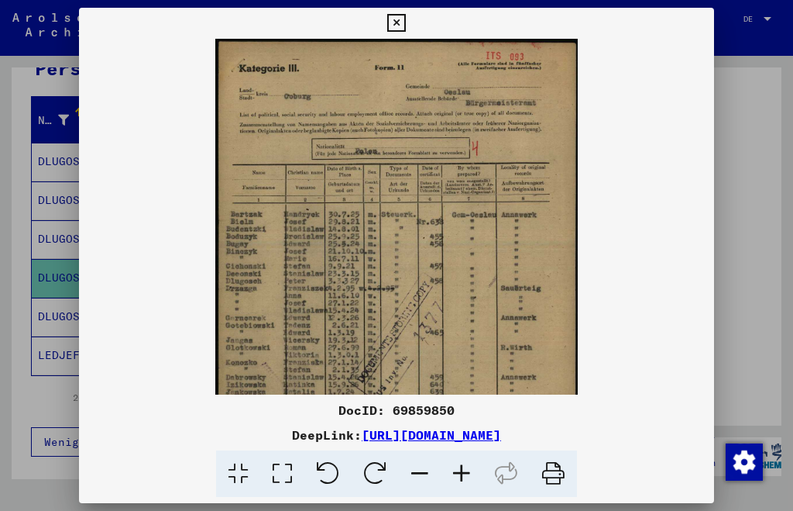
click at [457, 472] on icon at bounding box center [462, 473] width 42 height 47
click at [457, 471] on icon at bounding box center [462, 473] width 42 height 47
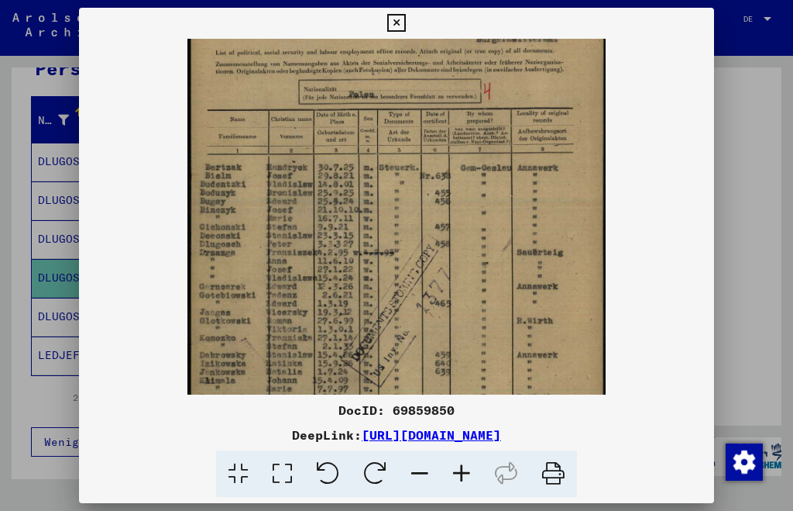
drag, startPoint x: 394, startPoint y: 325, endPoint x: 397, endPoint y: 248, distance: 76.8
click at [397, 248] on img at bounding box center [397, 259] width 418 height 588
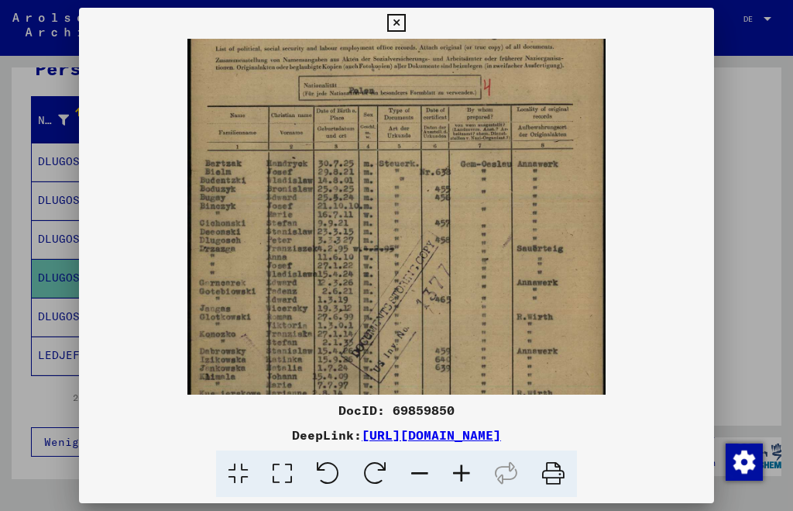
click at [394, 24] on icon at bounding box center [396, 23] width 18 height 19
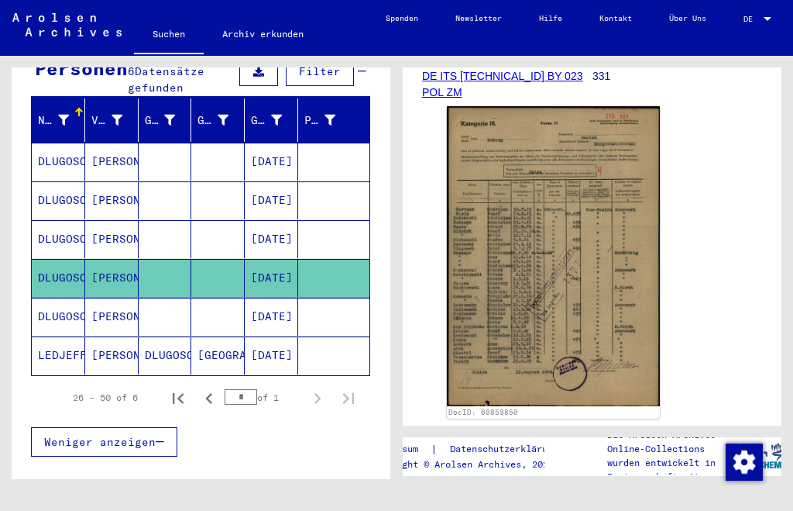
click at [65, 336] on mat-cell "LEDJEFF" at bounding box center [58, 355] width 53 height 38
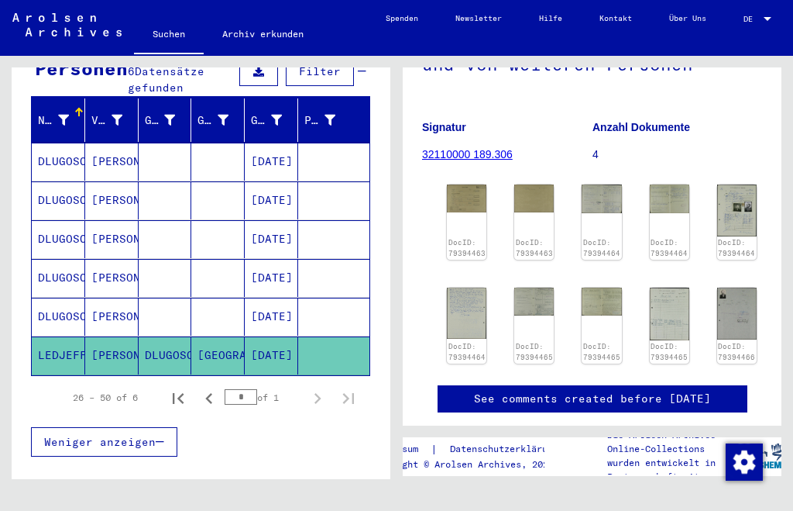
scroll to position [260, 0]
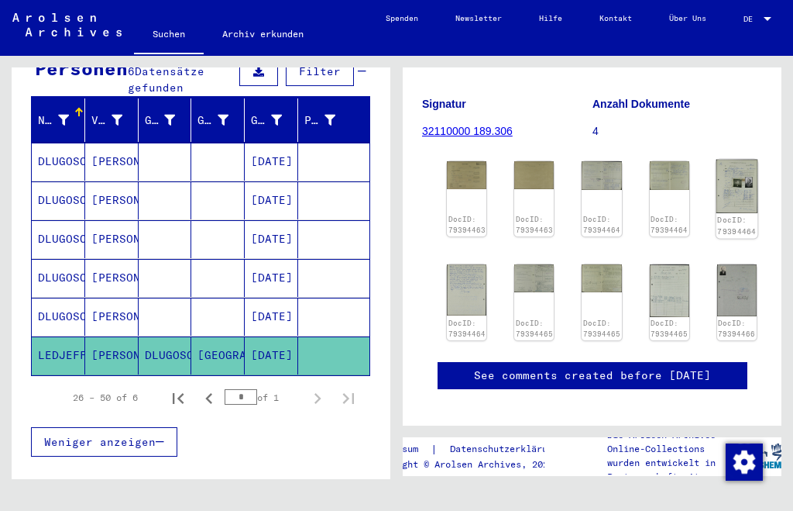
click at [735, 182] on img at bounding box center [737, 187] width 42 height 54
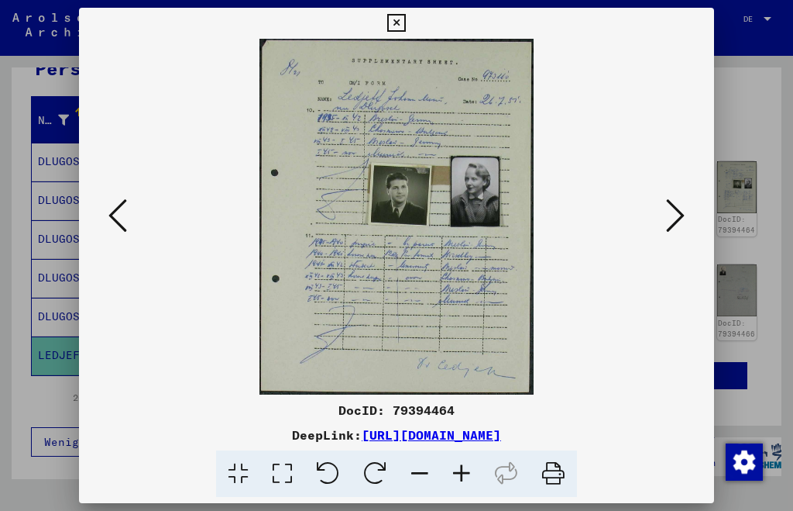
click at [462, 473] on icon at bounding box center [462, 473] width 42 height 47
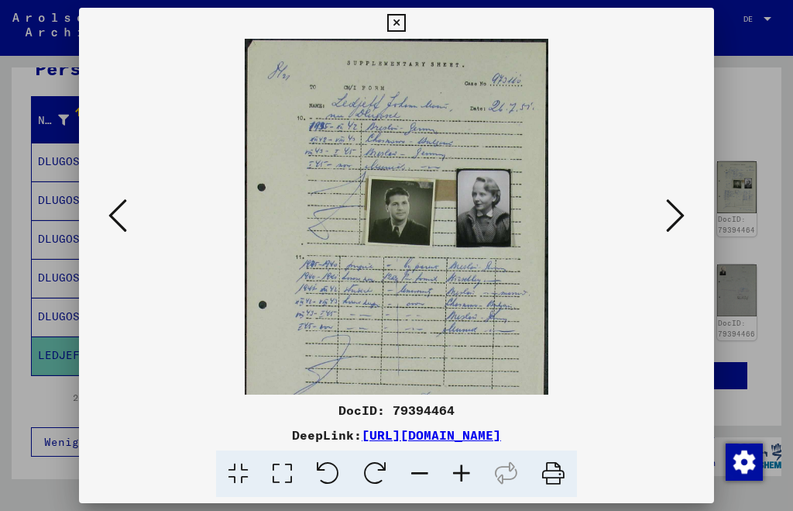
click at [462, 473] on icon at bounding box center [462, 473] width 42 height 47
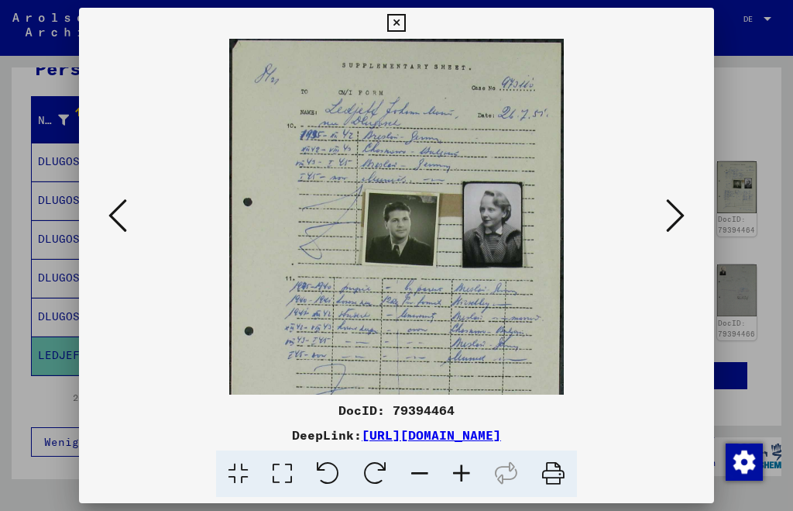
click at [462, 472] on icon at bounding box center [462, 473] width 42 height 47
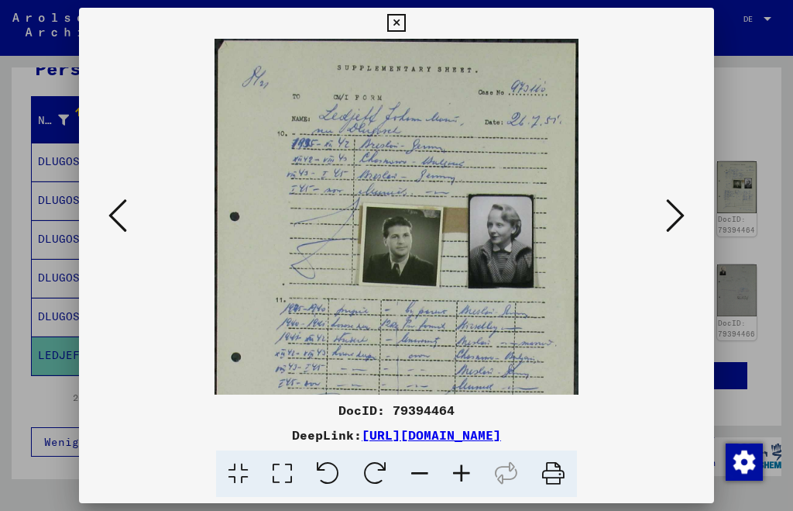
click at [462, 470] on icon at bounding box center [462, 473] width 42 height 47
click at [462, 468] on icon at bounding box center [462, 473] width 42 height 47
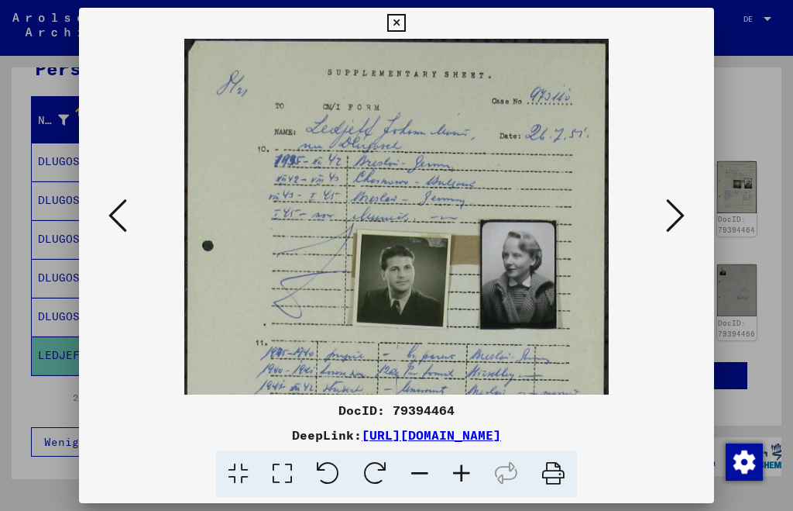
click at [462, 467] on icon at bounding box center [462, 473] width 42 height 47
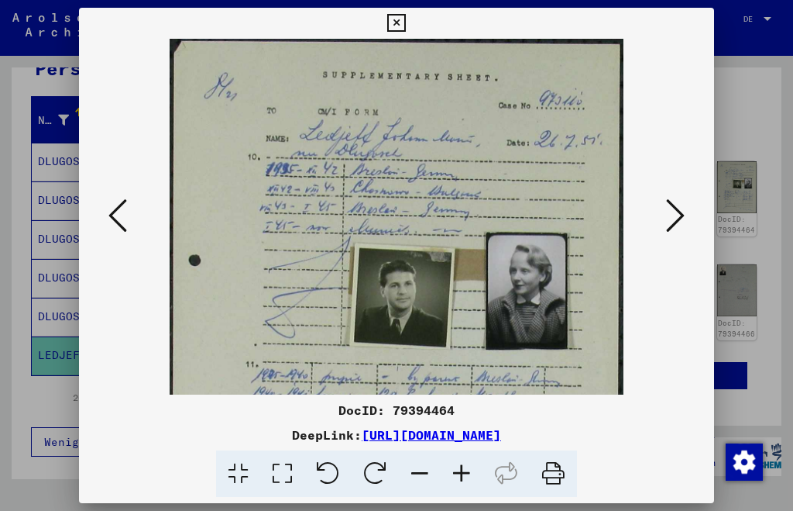
click at [462, 467] on icon at bounding box center [462, 473] width 42 height 47
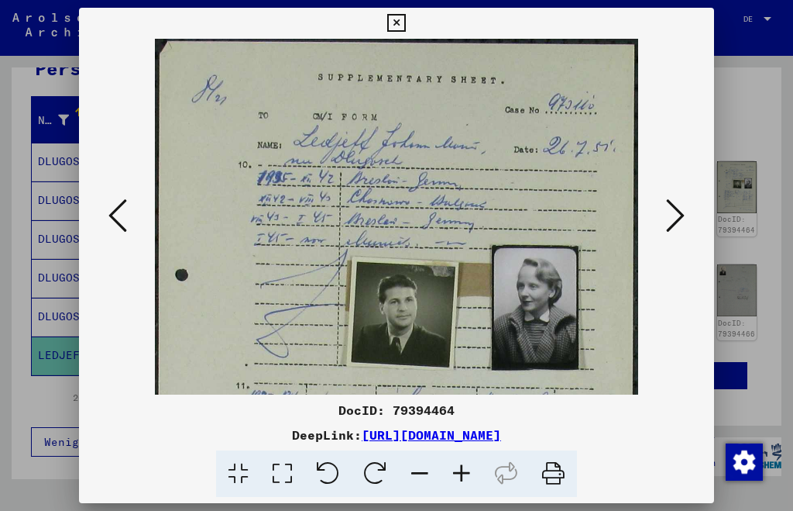
click at [462, 467] on icon at bounding box center [462, 473] width 42 height 47
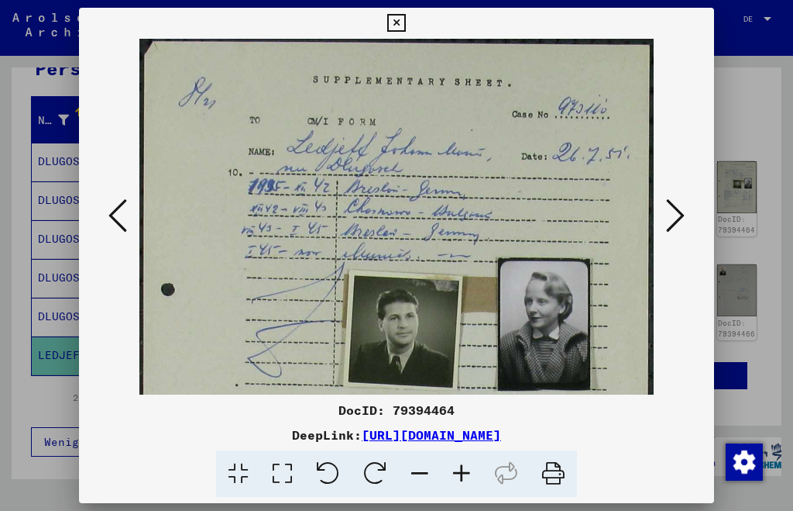
click at [463, 467] on icon at bounding box center [462, 473] width 42 height 47
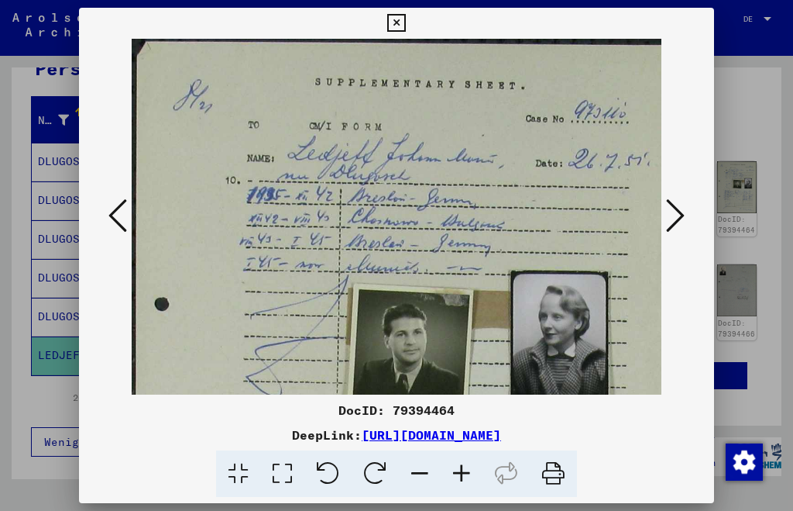
click at [463, 466] on icon at bounding box center [462, 473] width 42 height 47
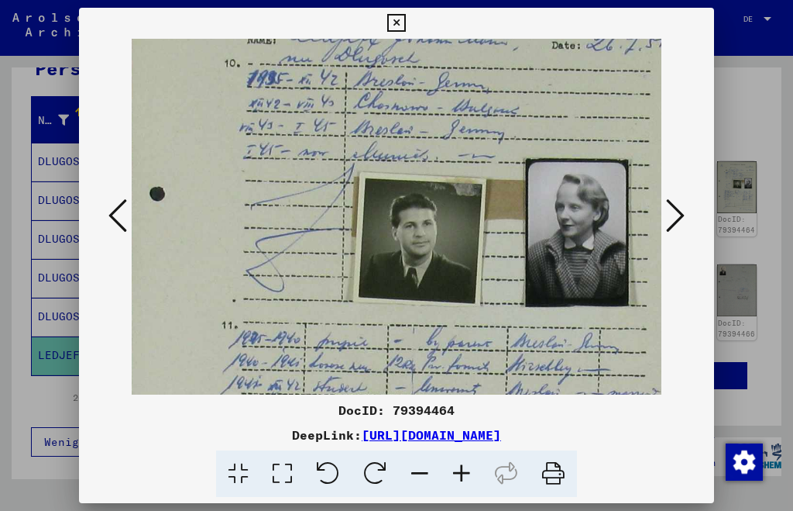
scroll to position [126, 6]
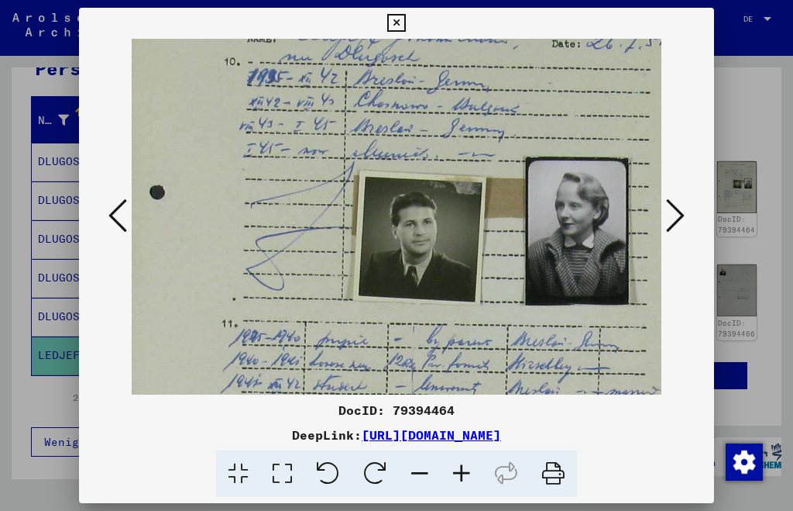
drag, startPoint x: 485, startPoint y: 360, endPoint x: 477, endPoint y: 233, distance: 126.5
click at [477, 233] on img at bounding box center [412, 283] width 573 height 743
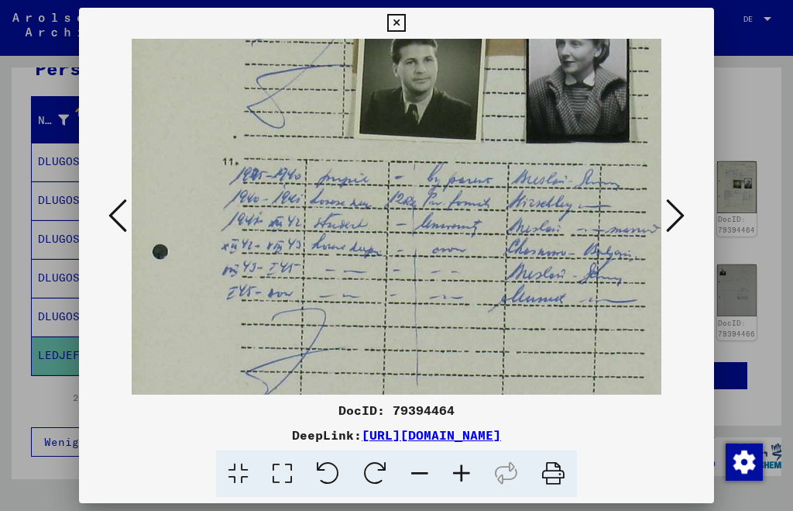
drag, startPoint x: 366, startPoint y: 335, endPoint x: 367, endPoint y: 173, distance: 161.9
click at [367, 173] on img at bounding box center [412, 122] width 573 height 743
click at [398, 23] on icon at bounding box center [396, 23] width 18 height 19
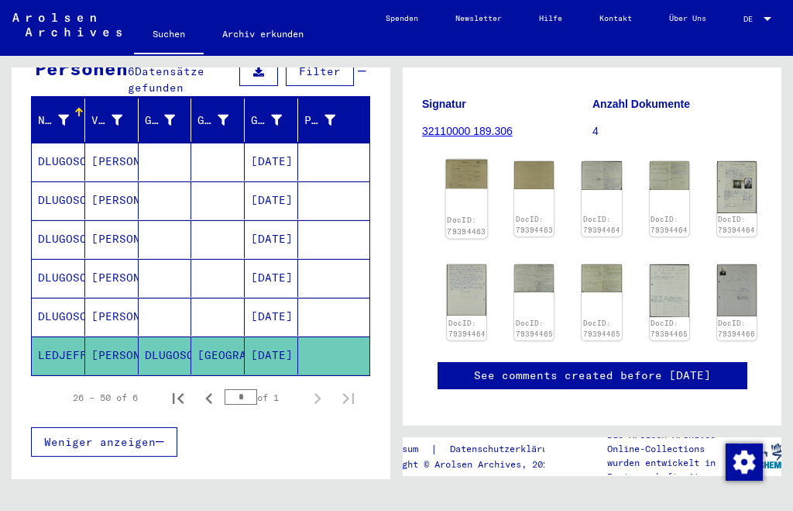
click at [459, 177] on img at bounding box center [467, 174] width 42 height 29
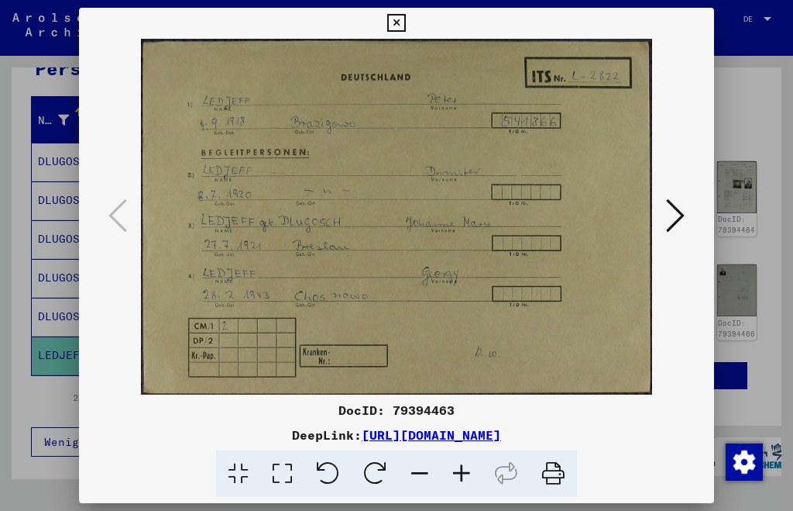
click at [397, 21] on icon at bounding box center [396, 23] width 18 height 19
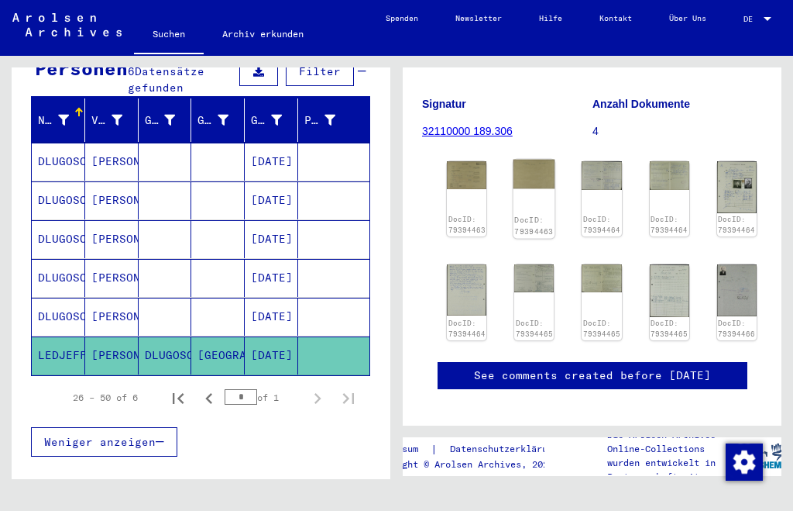
click at [536, 176] on img at bounding box center [535, 174] width 42 height 29
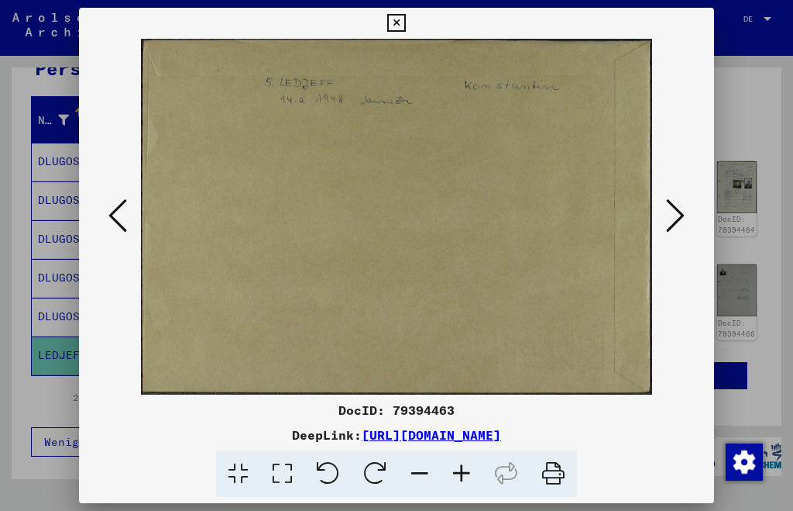
click at [400, 20] on icon at bounding box center [396, 23] width 18 height 19
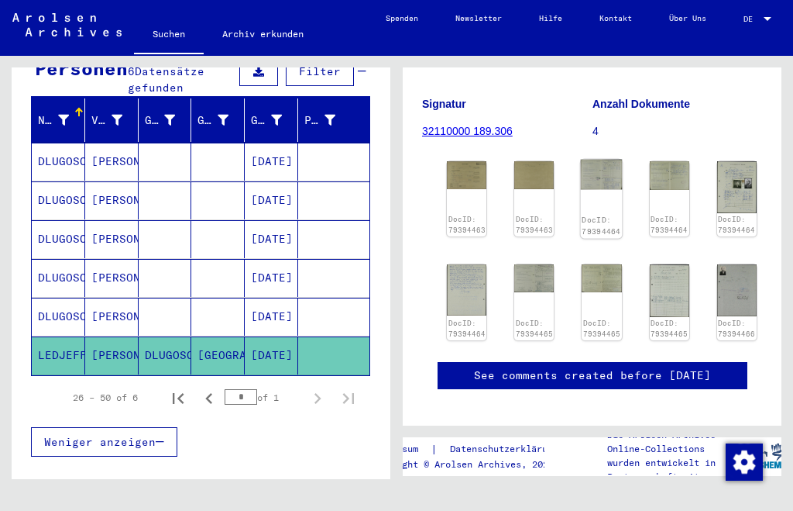
click at [582, 174] on img at bounding box center [602, 175] width 42 height 30
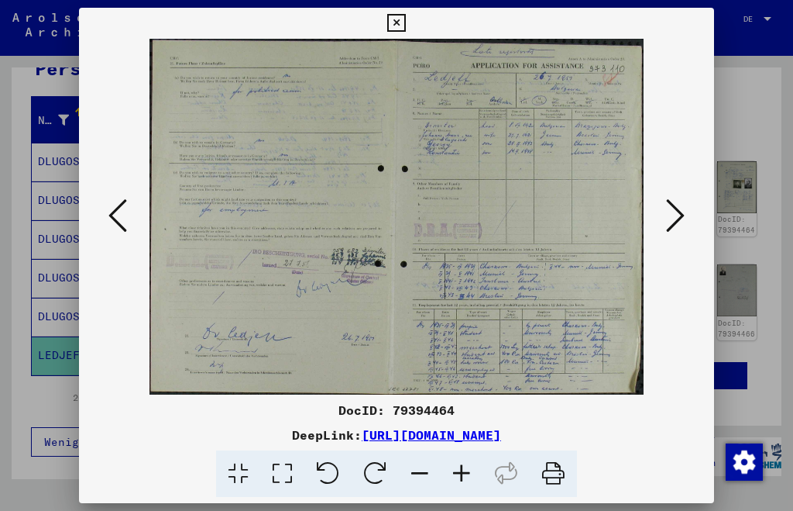
click at [462, 473] on icon at bounding box center [462, 473] width 42 height 47
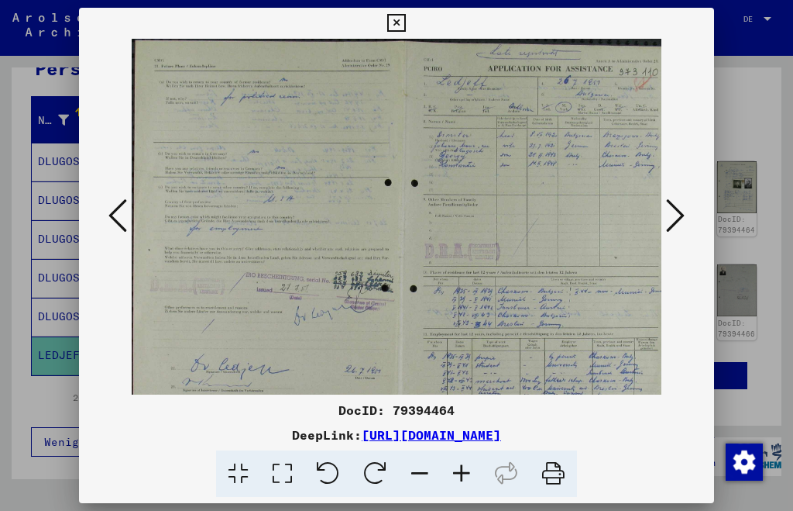
click at [462, 473] on icon at bounding box center [462, 473] width 42 height 47
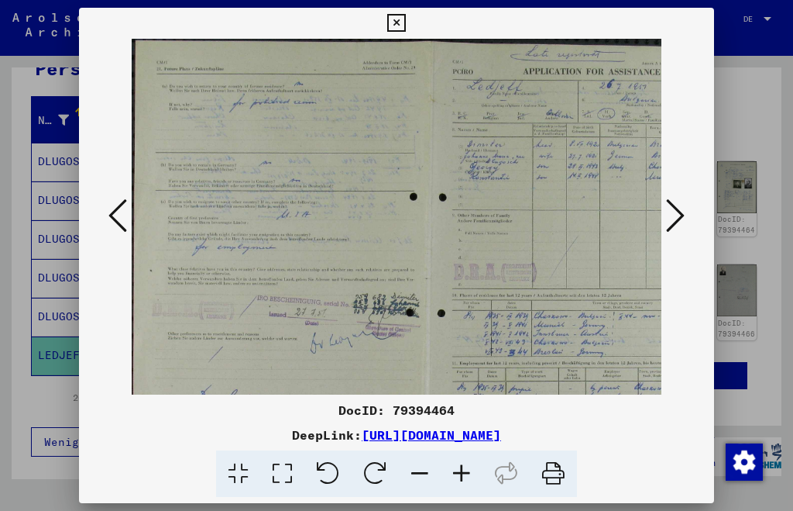
click at [462, 473] on icon at bounding box center [462, 473] width 42 height 47
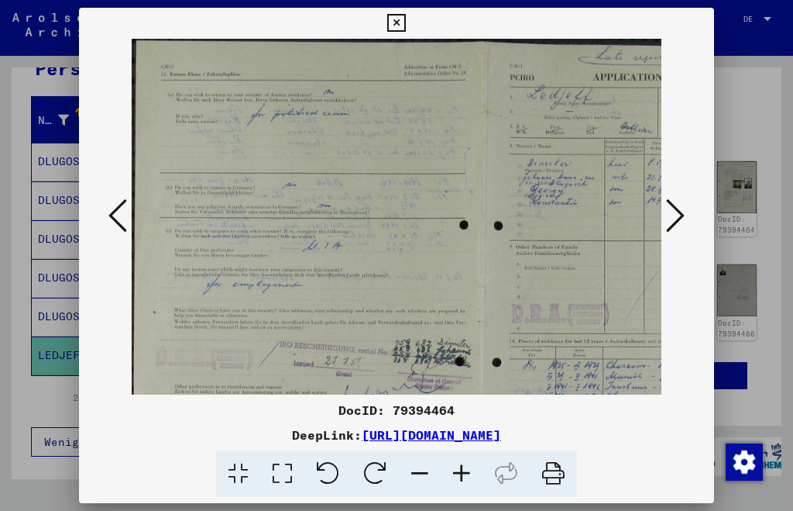
click at [462, 473] on icon at bounding box center [462, 473] width 42 height 47
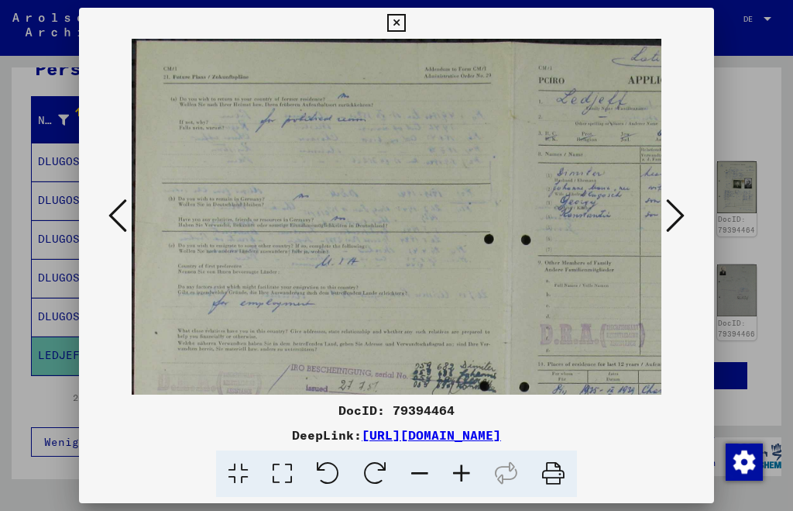
click at [462, 473] on icon at bounding box center [462, 473] width 42 height 47
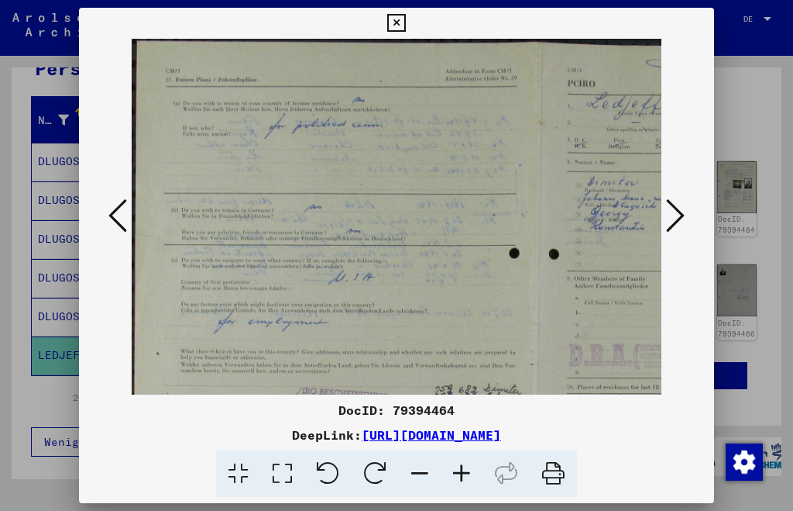
click at [462, 473] on icon at bounding box center [462, 473] width 42 height 47
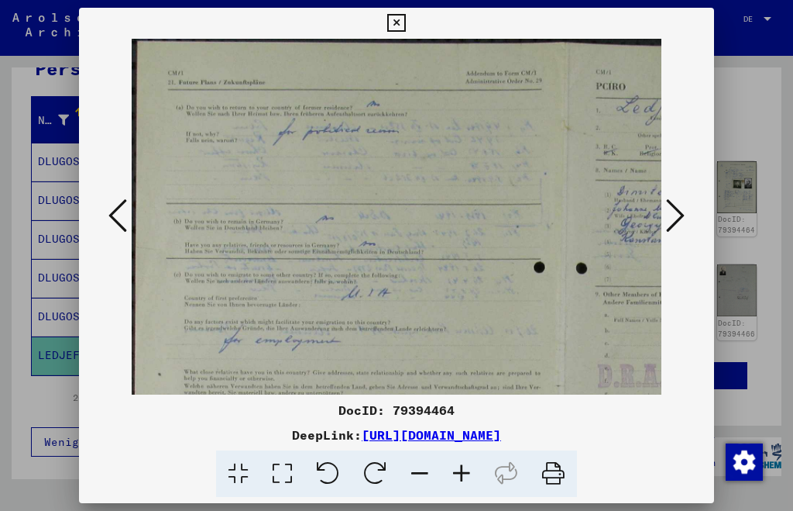
click at [462, 472] on icon at bounding box center [462, 473] width 42 height 47
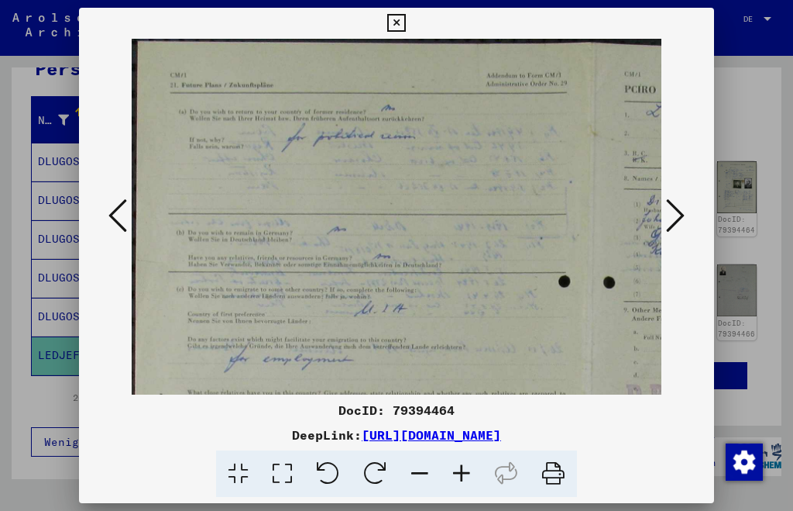
click at [462, 472] on icon at bounding box center [462, 473] width 42 height 47
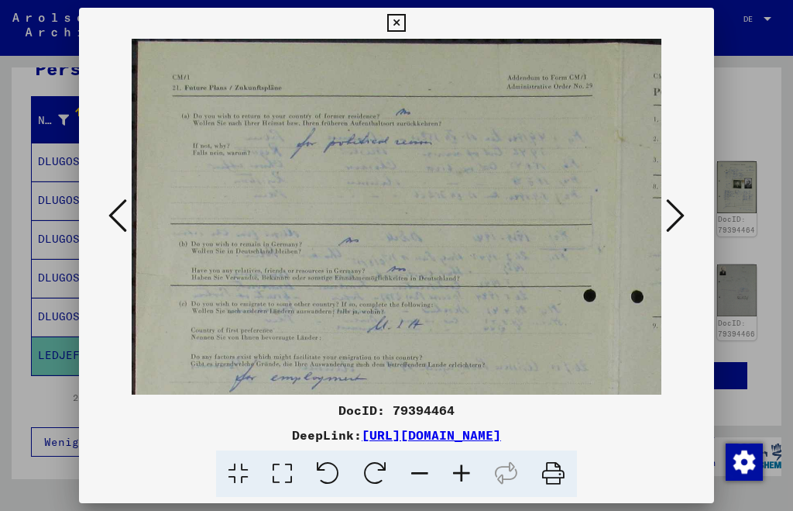
click at [462, 471] on icon at bounding box center [462, 473] width 42 height 47
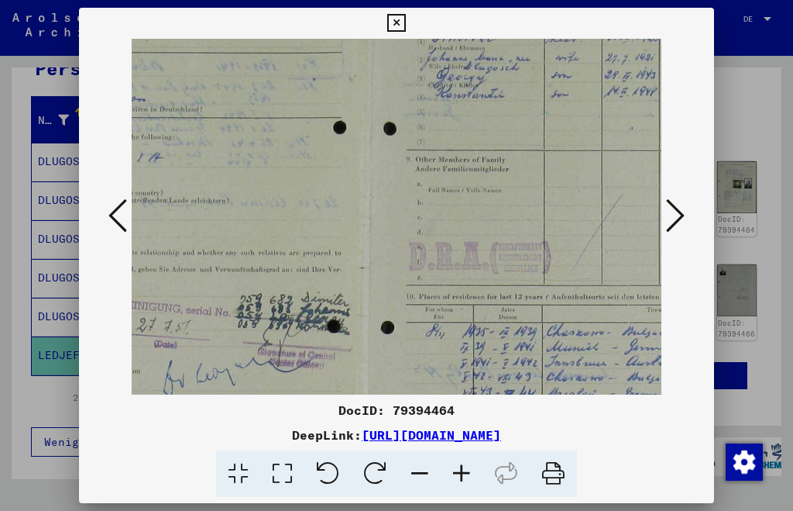
scroll to position [191, 288]
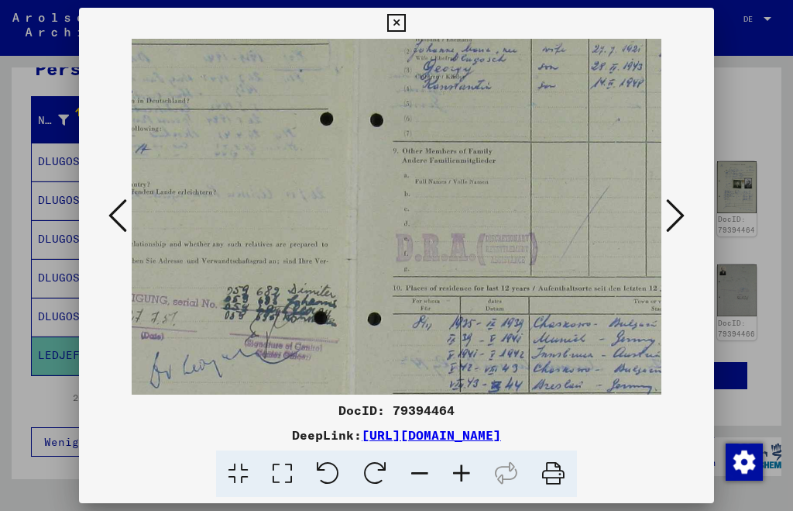
drag, startPoint x: 474, startPoint y: 349, endPoint x: 186, endPoint y: 160, distance: 344.7
click at [186, 160] on img at bounding box center [359, 219] width 1032 height 743
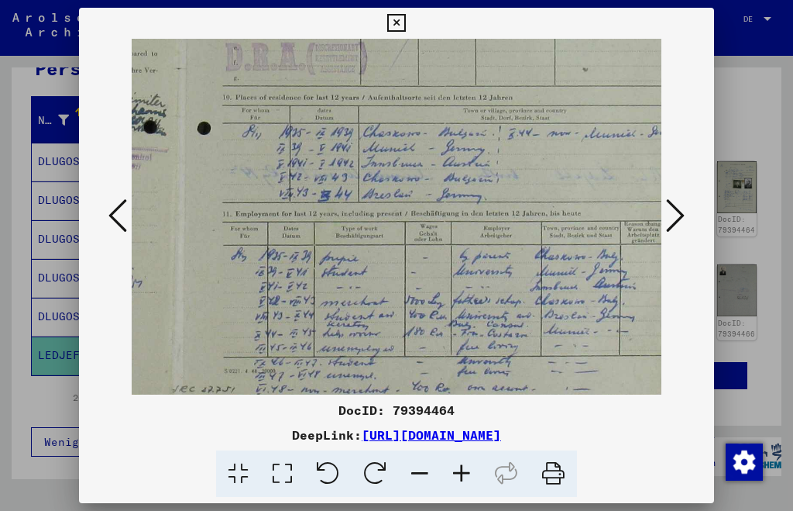
scroll to position [387, 468]
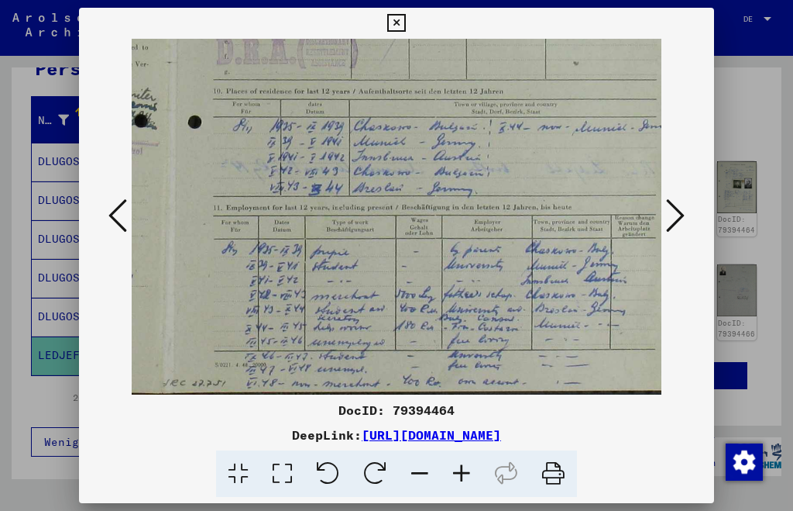
drag, startPoint x: 369, startPoint y: 315, endPoint x: 190, endPoint y: 116, distance: 267.8
click at [190, 116] on img at bounding box center [180, 22] width 1032 height 743
drag, startPoint x: 497, startPoint y: 331, endPoint x: 500, endPoint y: 223, distance: 107.7
click at [500, 223] on img at bounding box center [181, 22] width 1032 height 743
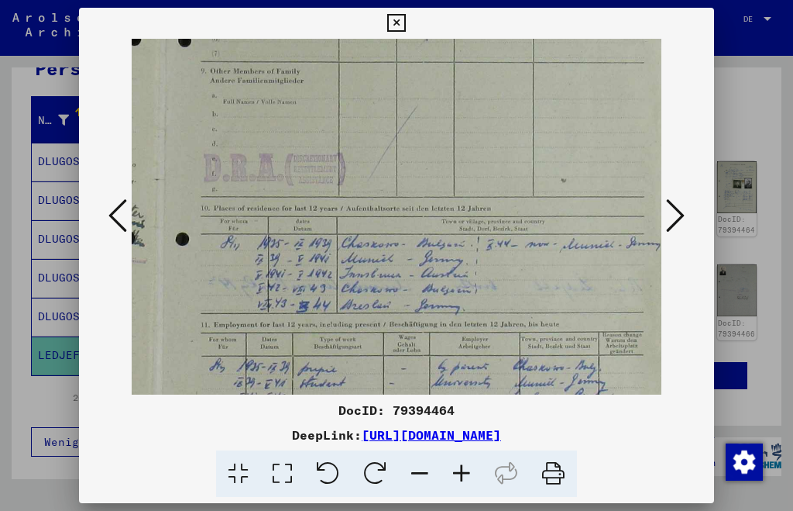
drag, startPoint x: 451, startPoint y: 201, endPoint x: 423, endPoint y: 290, distance: 92.6
click at [437, 318] on img at bounding box center [167, 139] width 1032 height 743
click at [397, 26] on icon at bounding box center [396, 23] width 18 height 19
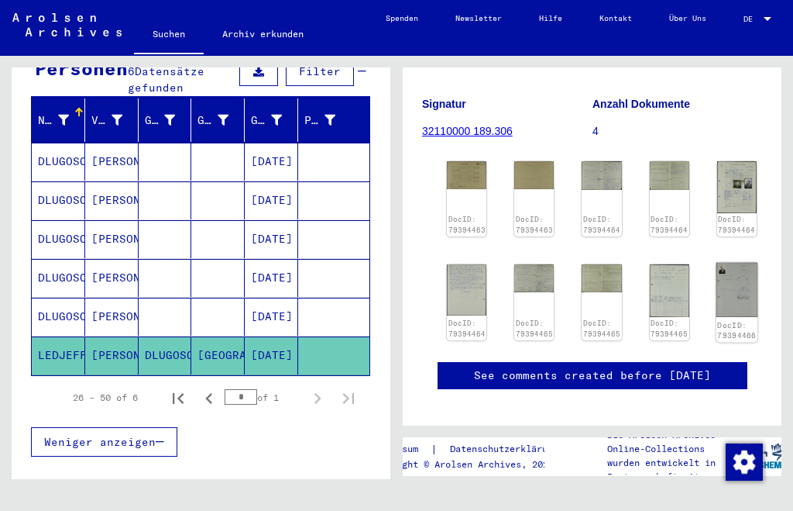
click at [726, 279] on img at bounding box center [737, 289] width 42 height 54
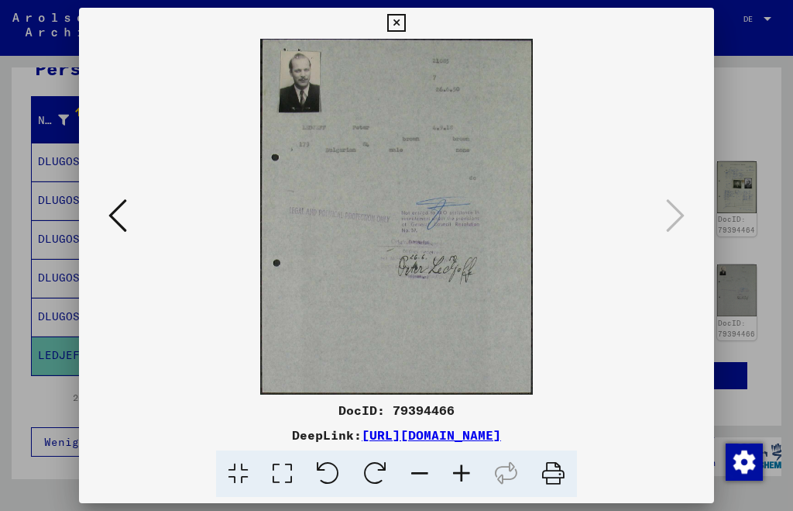
click at [463, 474] on icon at bounding box center [462, 473] width 42 height 47
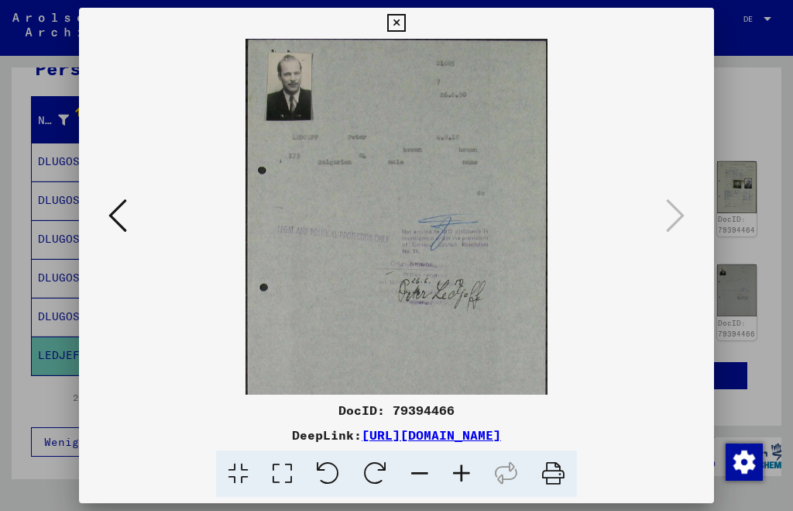
click at [463, 474] on icon at bounding box center [462, 473] width 42 height 47
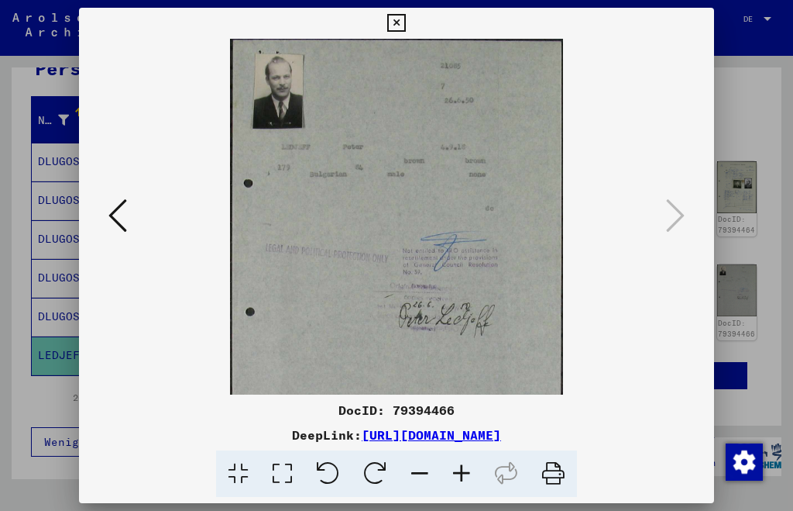
click at [463, 474] on icon at bounding box center [462, 473] width 42 height 47
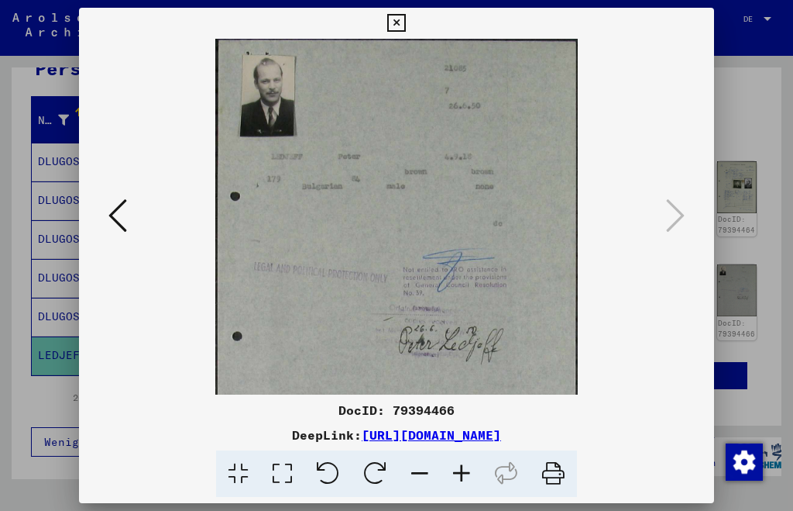
click at [463, 474] on icon at bounding box center [462, 473] width 42 height 47
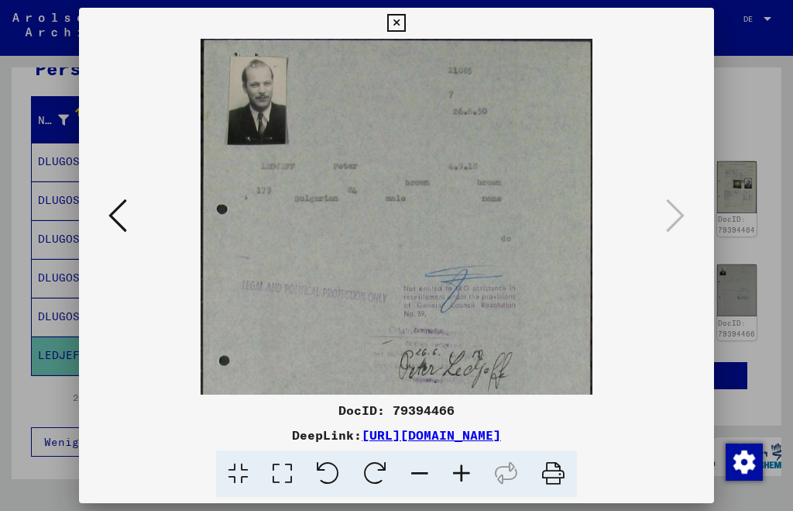
click at [463, 474] on icon at bounding box center [462, 473] width 42 height 47
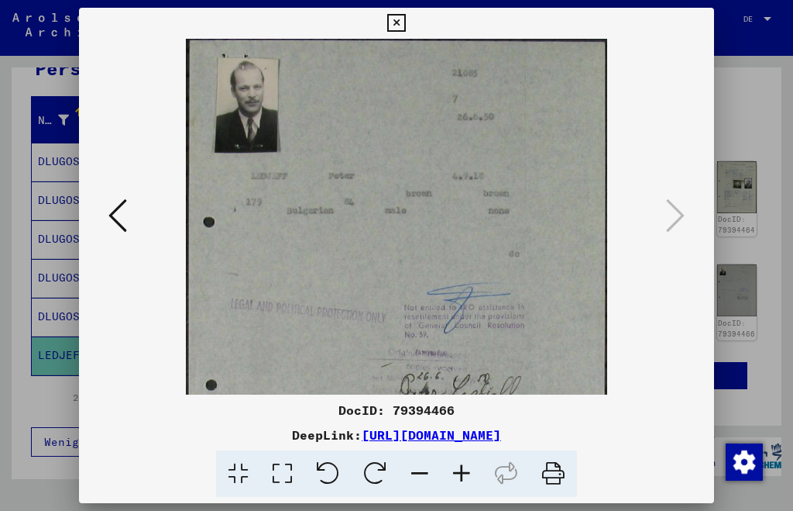
click at [463, 474] on icon at bounding box center [462, 473] width 42 height 47
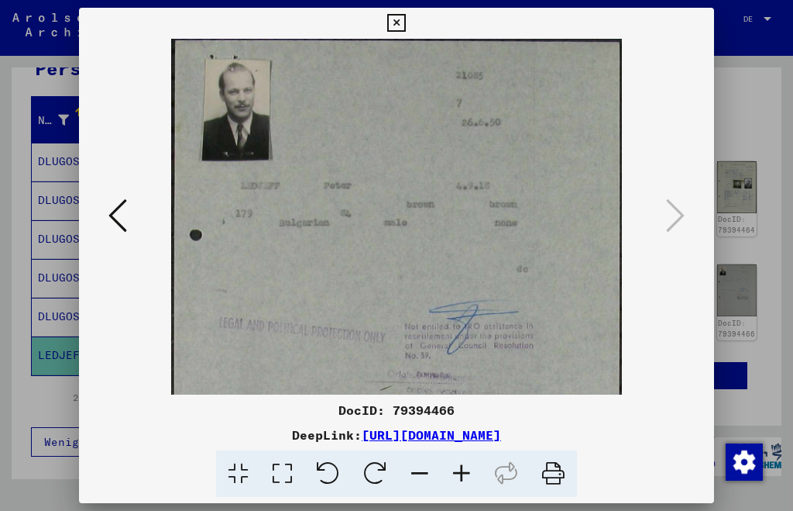
click at [463, 474] on icon at bounding box center [462, 473] width 42 height 47
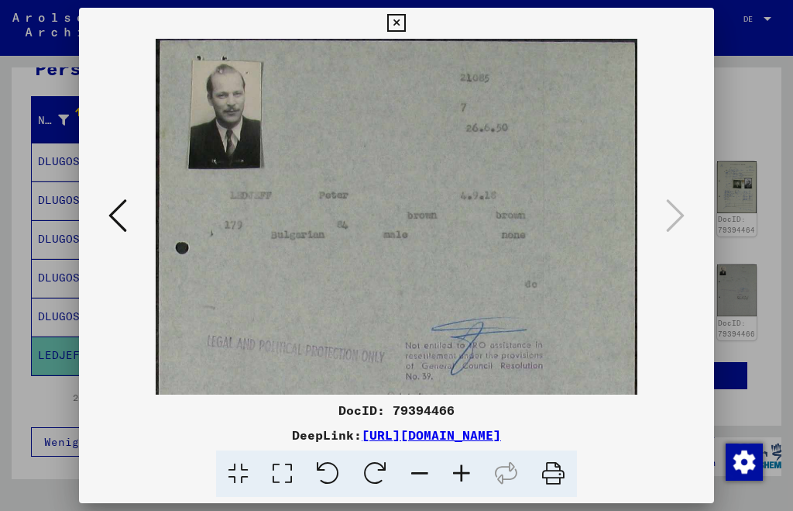
click at [463, 474] on icon at bounding box center [462, 473] width 42 height 47
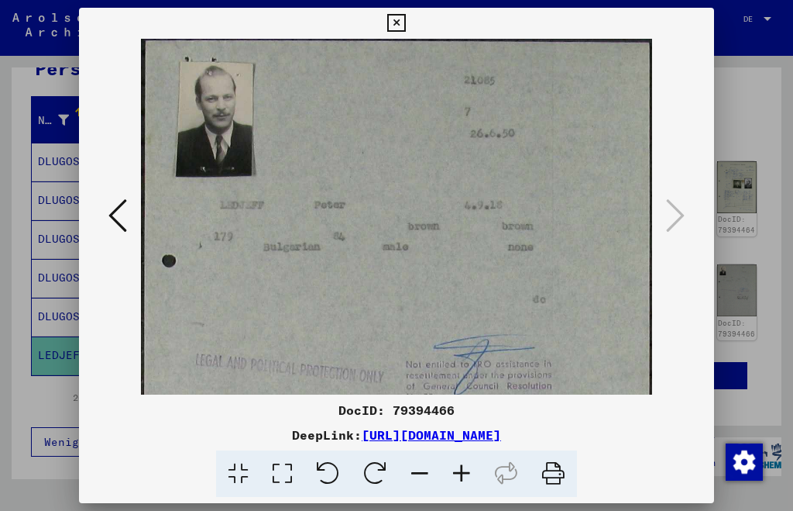
click at [463, 474] on icon at bounding box center [462, 473] width 42 height 47
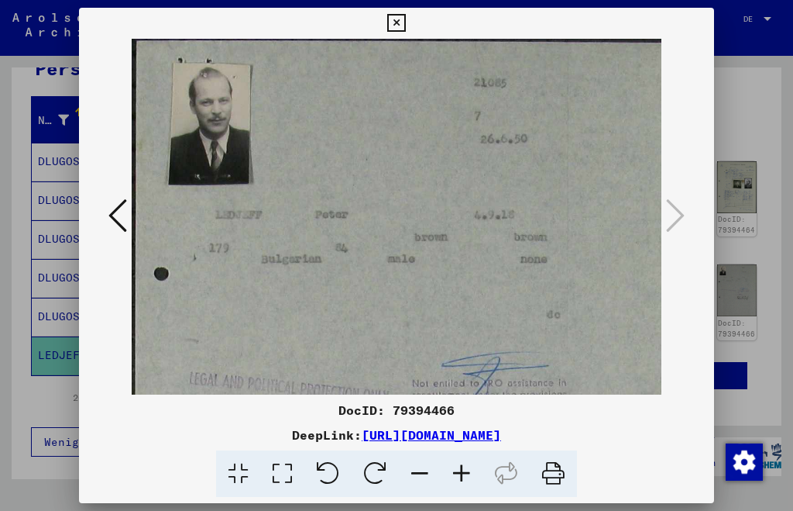
click at [393, 19] on icon at bounding box center [396, 23] width 18 height 19
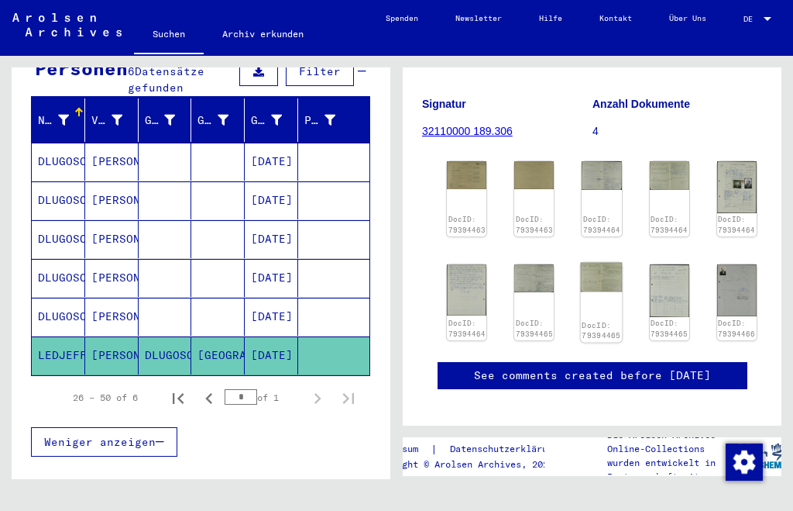
click at [590, 273] on img at bounding box center [602, 276] width 42 height 29
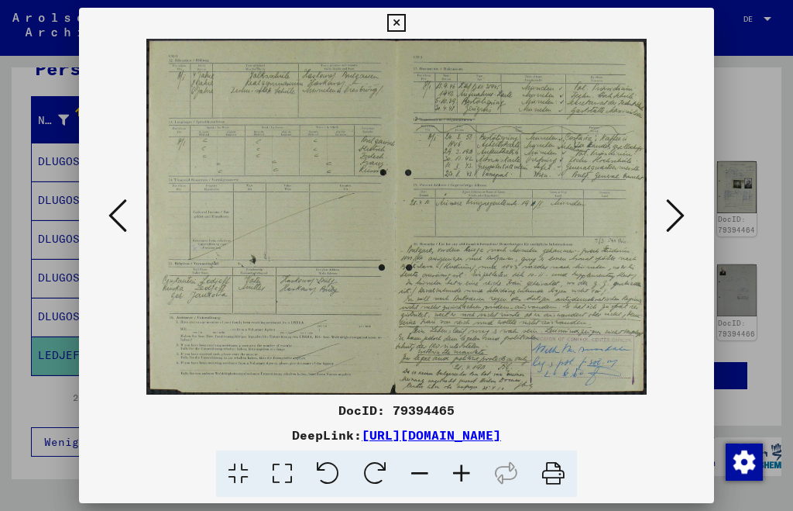
click at [461, 471] on icon at bounding box center [462, 473] width 42 height 47
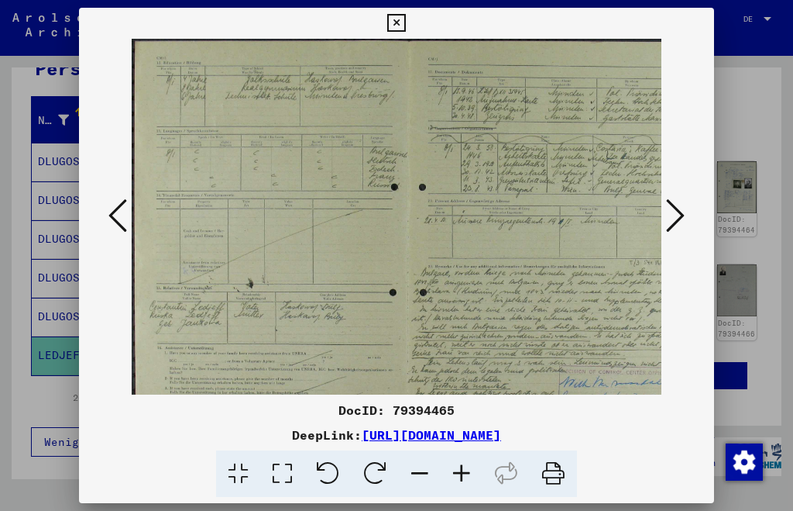
click at [461, 471] on icon at bounding box center [462, 473] width 42 height 47
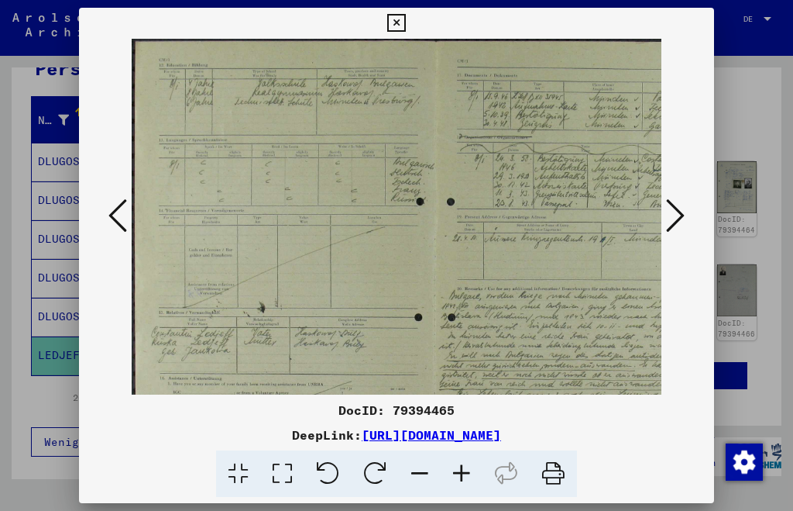
click at [460, 470] on icon at bounding box center [462, 473] width 42 height 47
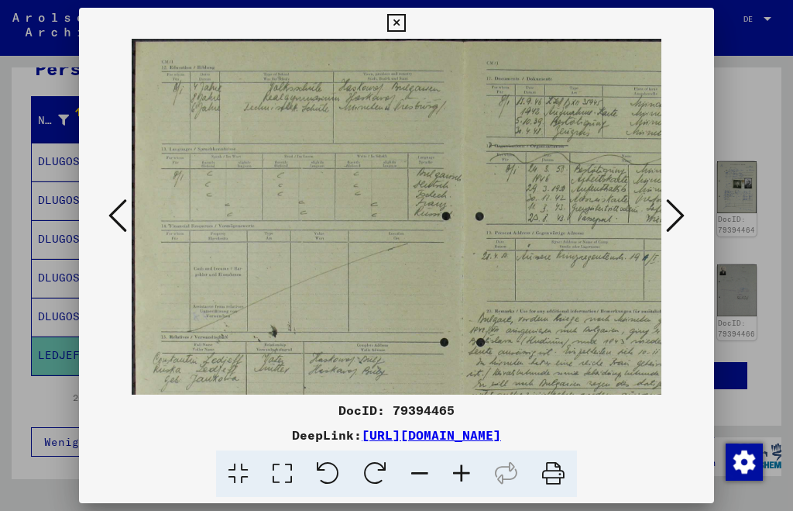
click at [460, 469] on icon at bounding box center [462, 473] width 42 height 47
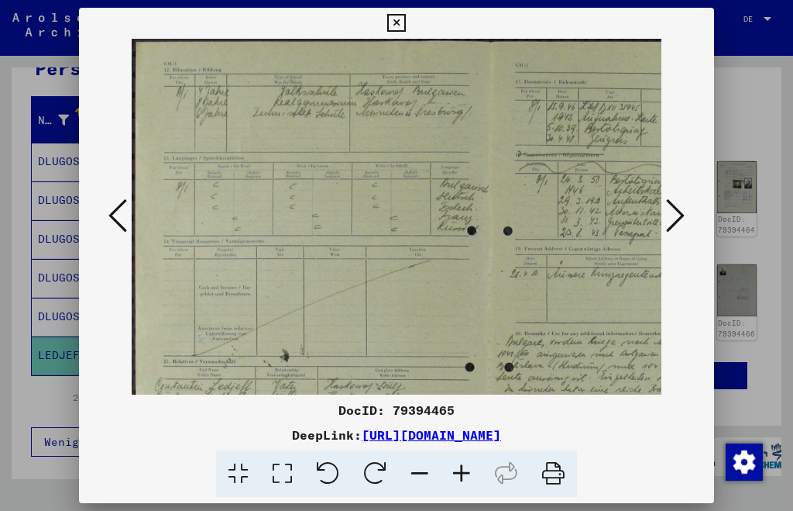
click at [460, 469] on icon at bounding box center [462, 473] width 42 height 47
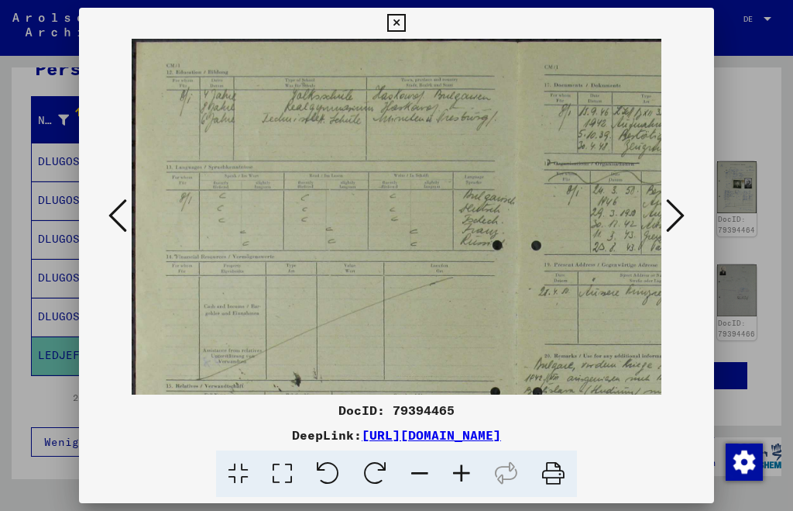
click at [460, 467] on icon at bounding box center [462, 473] width 42 height 47
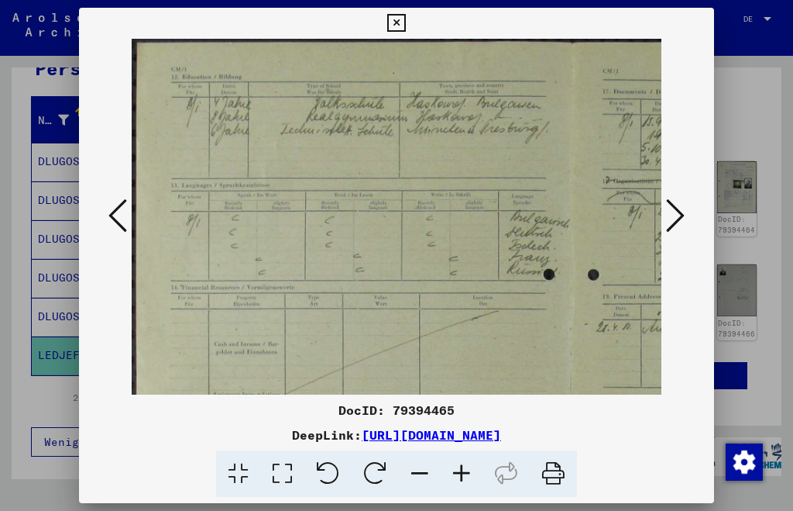
click at [460, 467] on icon at bounding box center [462, 473] width 42 height 47
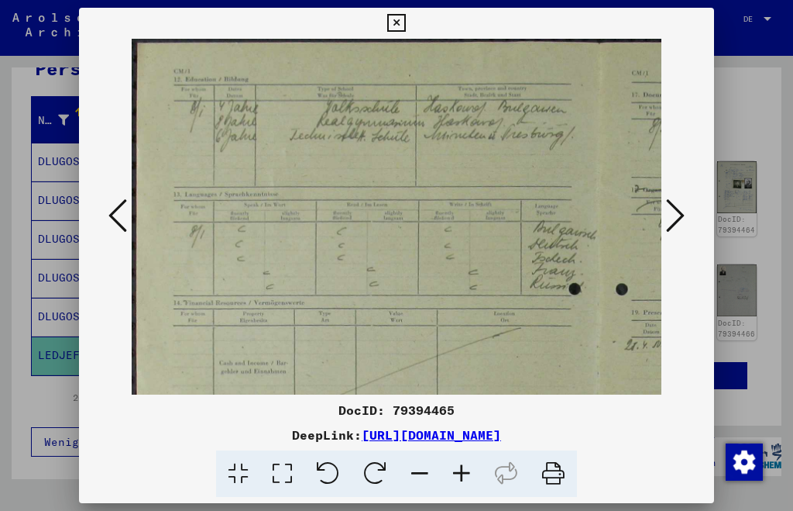
click at [461, 464] on icon at bounding box center [462, 473] width 42 height 47
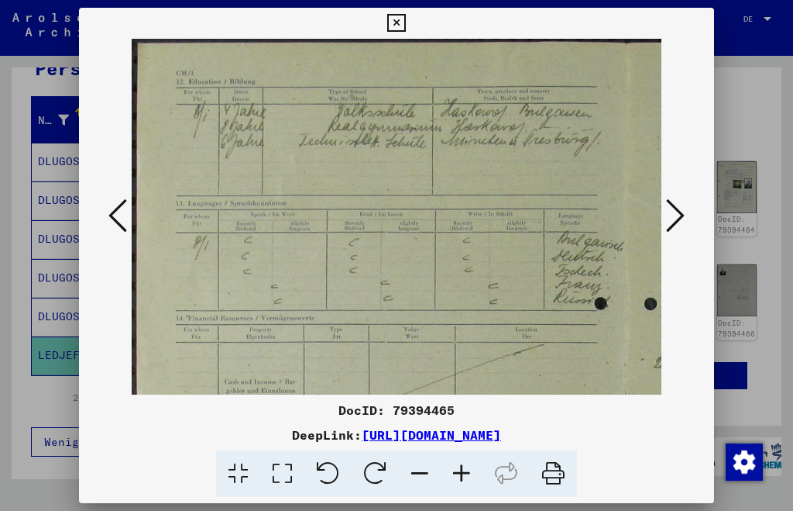
click at [461, 464] on icon at bounding box center [462, 473] width 42 height 47
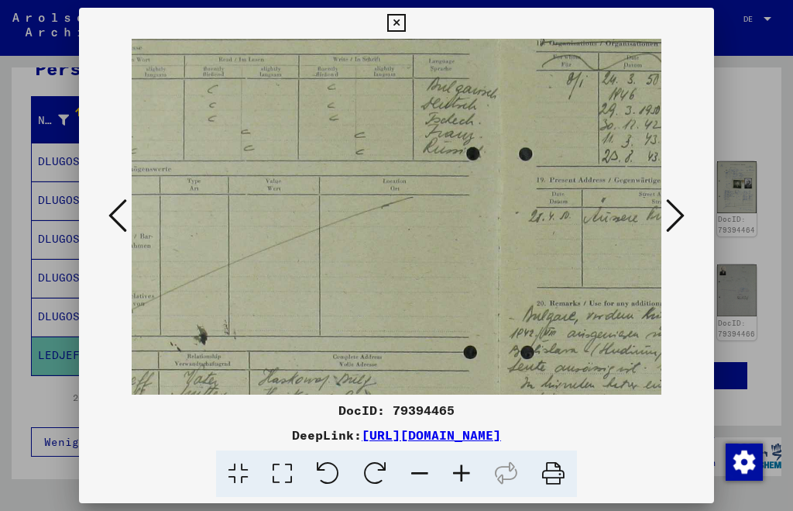
scroll to position [184, 208]
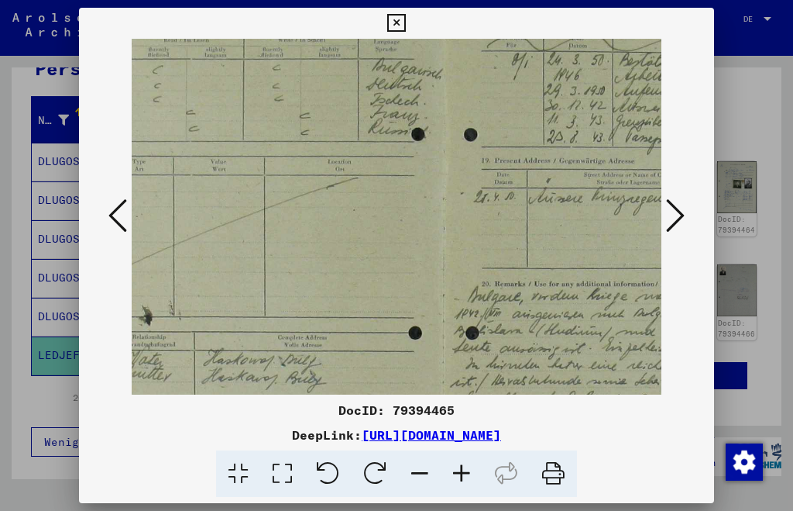
drag, startPoint x: 556, startPoint y: 336, endPoint x: 349, endPoint y: 153, distance: 276.1
click at [349, 153] on img at bounding box center [446, 226] width 1046 height 743
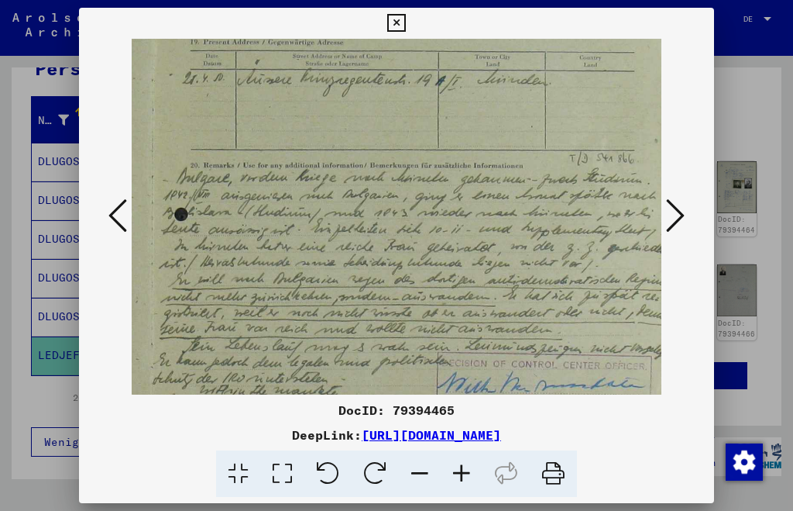
scroll to position [306, 499]
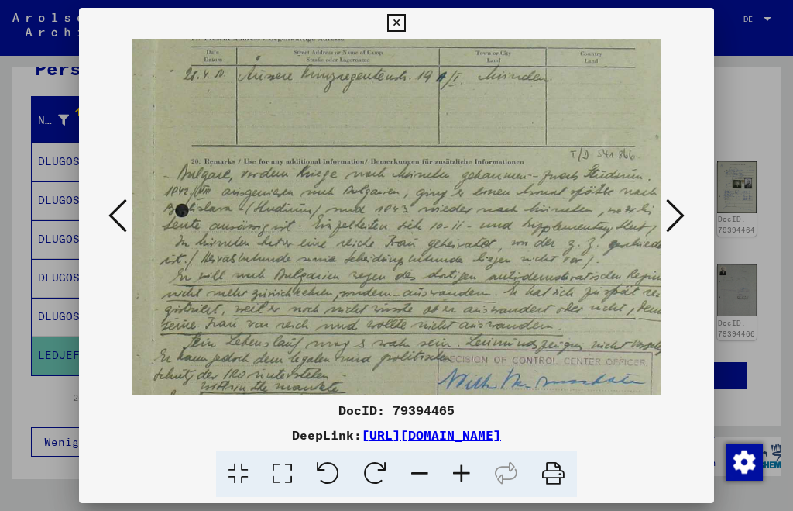
drag, startPoint x: 579, startPoint y: 269, endPoint x: 214, endPoint y: 150, distance: 384.0
click at [214, 150] on img at bounding box center [156, 104] width 1046 height 743
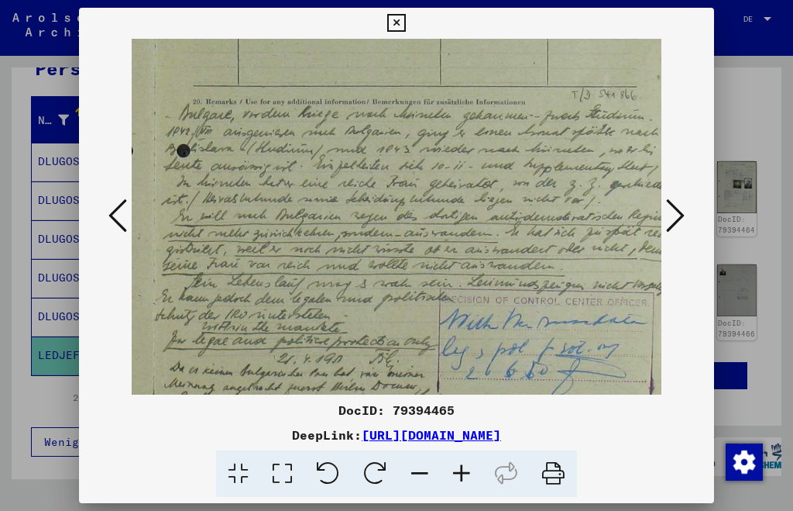
scroll to position [387, 508]
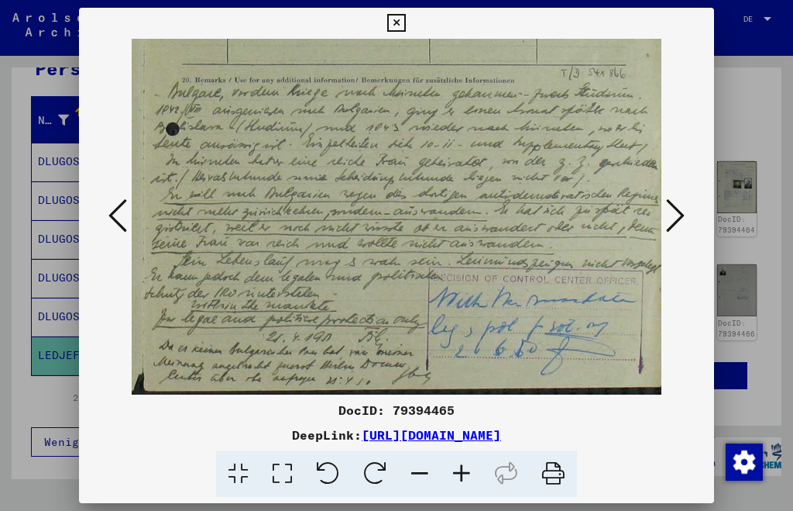
drag, startPoint x: 320, startPoint y: 266, endPoint x: 311, endPoint y: 143, distance: 122.8
click at [312, 143] on img at bounding box center [146, 22] width 1046 height 743
click at [397, 19] on icon at bounding box center [396, 23] width 18 height 19
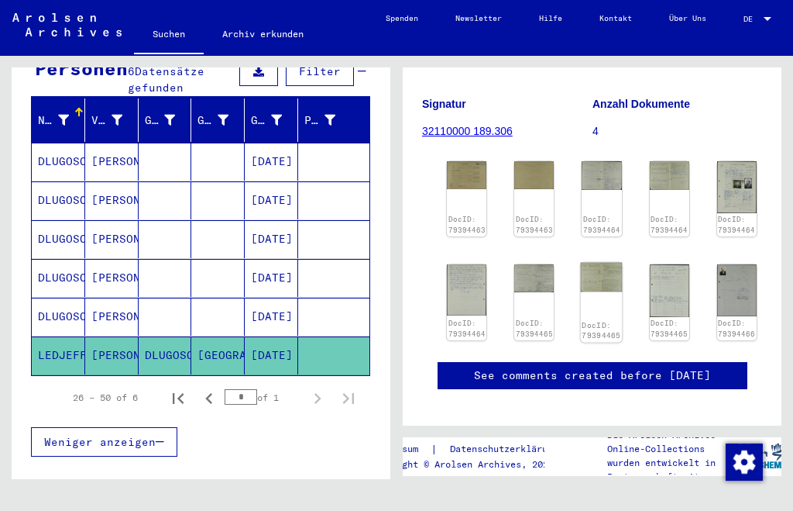
click at [587, 277] on img at bounding box center [602, 276] width 42 height 29
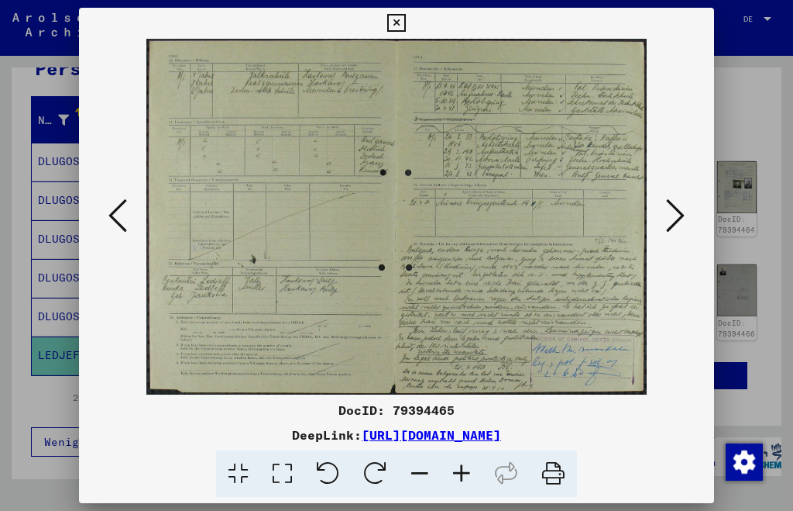
click at [468, 229] on img at bounding box center [396, 217] width 529 height 356
click at [397, 21] on icon at bounding box center [396, 23] width 18 height 19
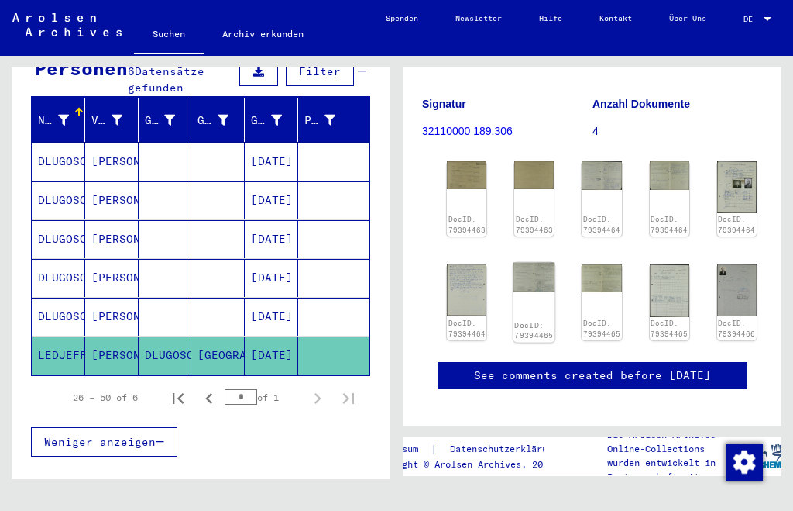
click at [530, 274] on img at bounding box center [535, 276] width 42 height 29
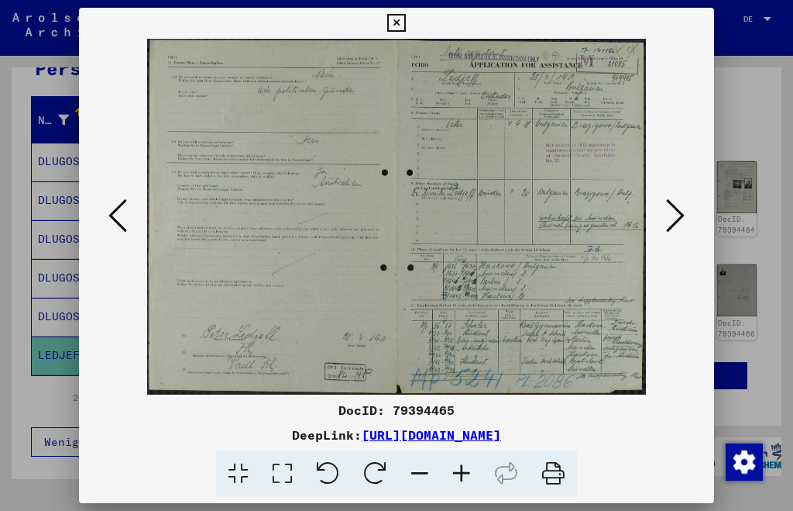
click at [392, 22] on icon at bounding box center [396, 23] width 18 height 19
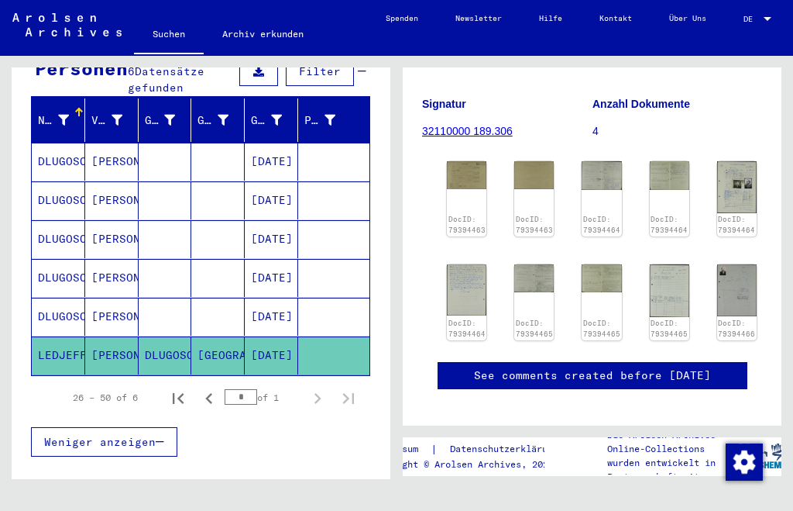
click at [66, 298] on mat-cell "DLUGOSCH" at bounding box center [58, 317] width 53 height 38
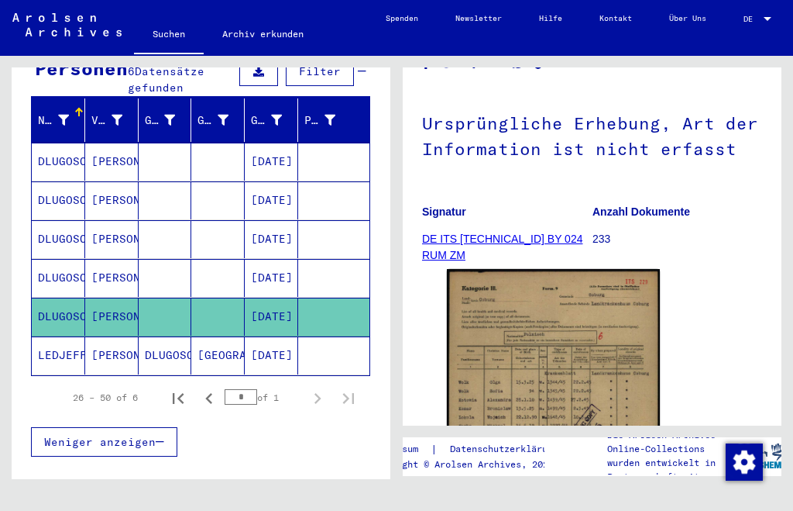
scroll to position [176, 0]
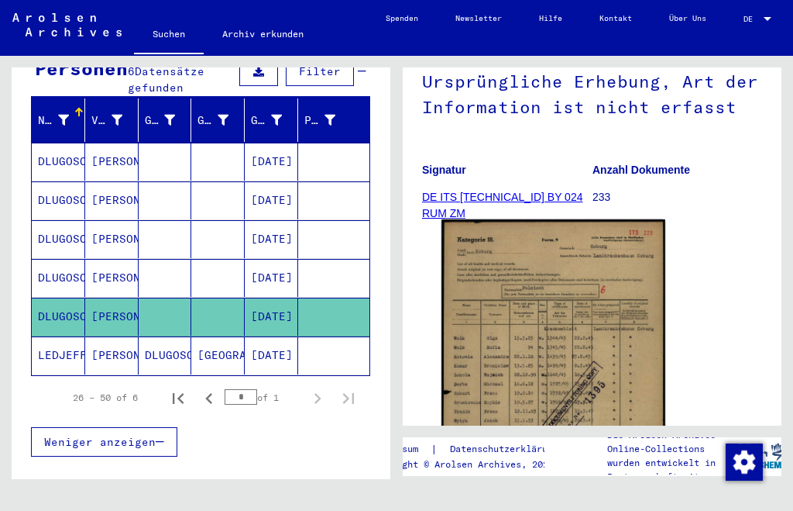
click at [525, 370] on img at bounding box center [554, 376] width 224 height 315
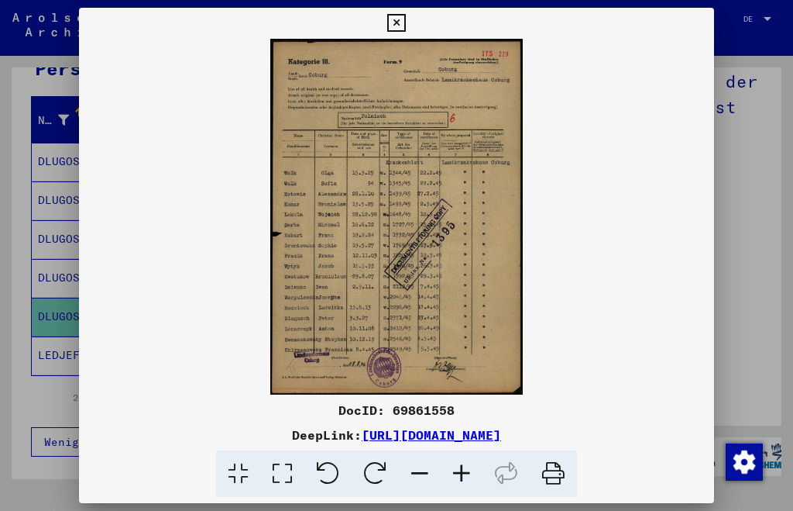
click at [464, 469] on icon at bounding box center [462, 473] width 42 height 47
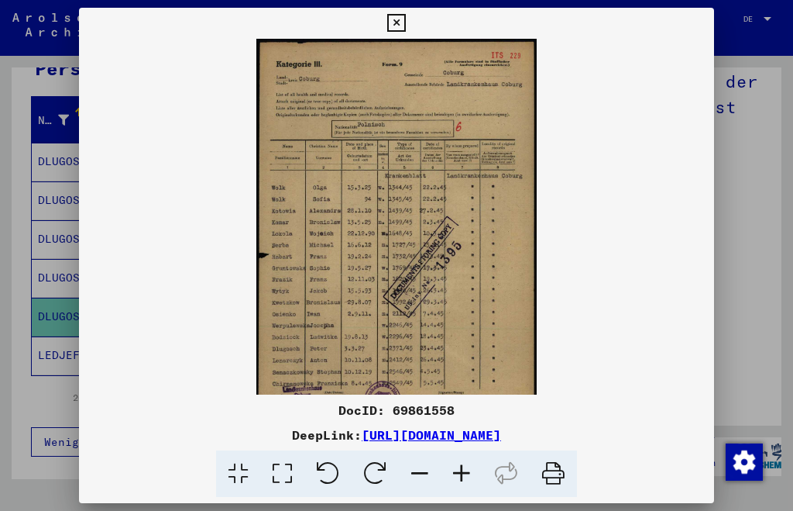
click at [464, 469] on icon at bounding box center [462, 473] width 42 height 47
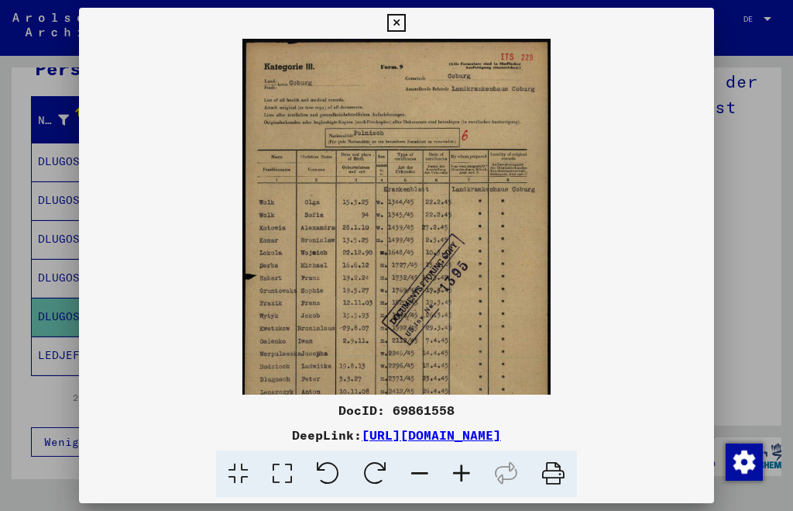
click at [464, 469] on icon at bounding box center [462, 473] width 42 height 47
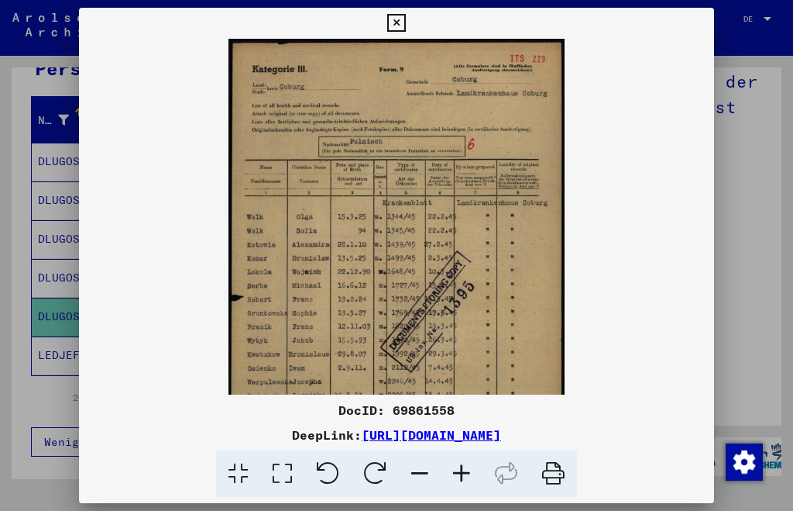
click at [464, 467] on icon at bounding box center [462, 473] width 42 height 47
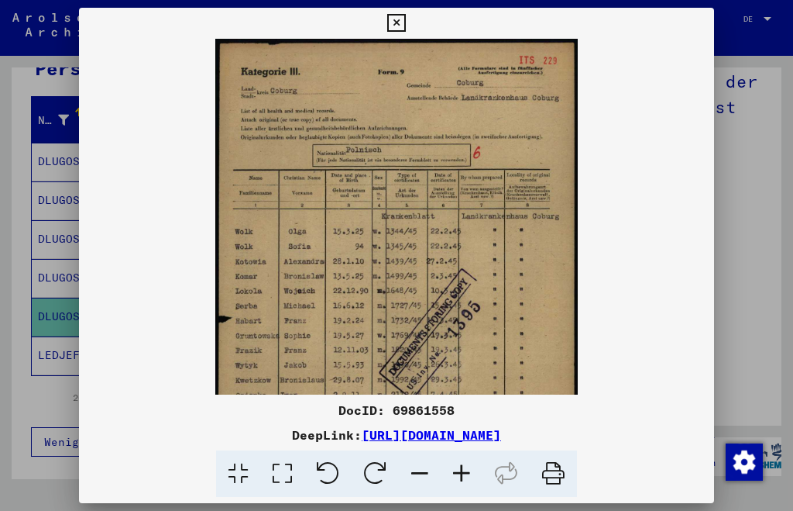
click at [464, 466] on icon at bounding box center [462, 473] width 42 height 47
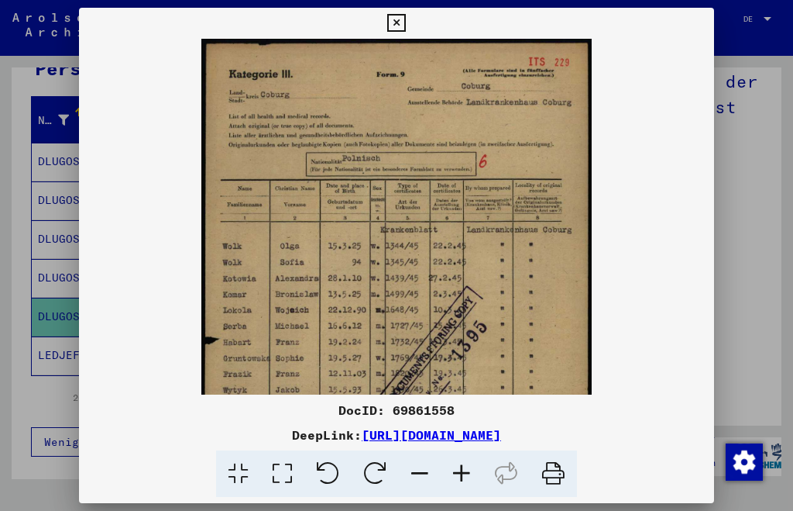
click at [464, 464] on icon at bounding box center [462, 473] width 42 height 47
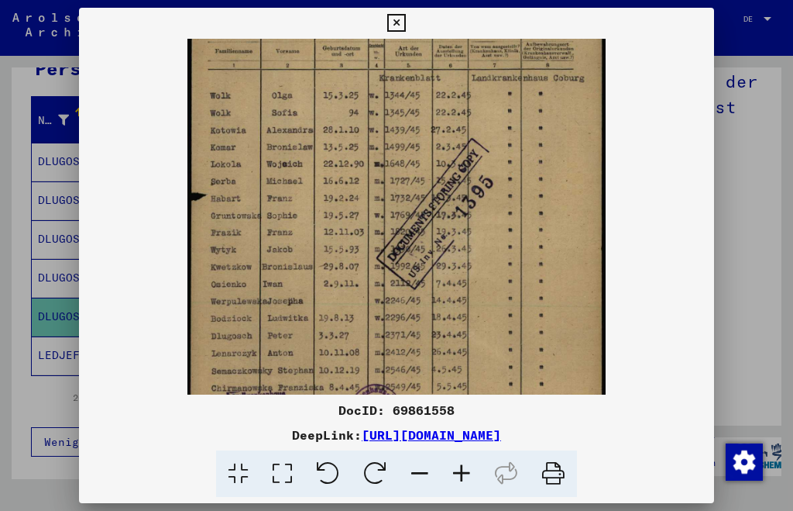
drag, startPoint x: 394, startPoint y: 371, endPoint x: 398, endPoint y: 206, distance: 165.1
click at [400, 206] on img at bounding box center [397, 168] width 418 height 588
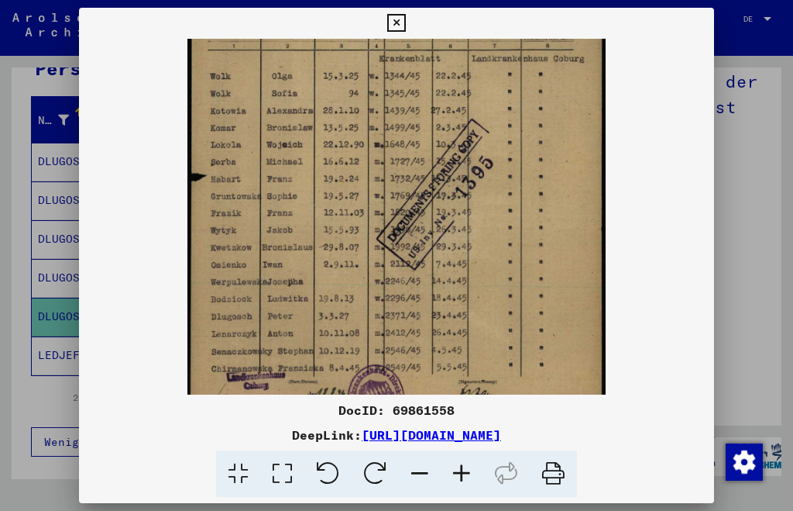
scroll to position [232, 0]
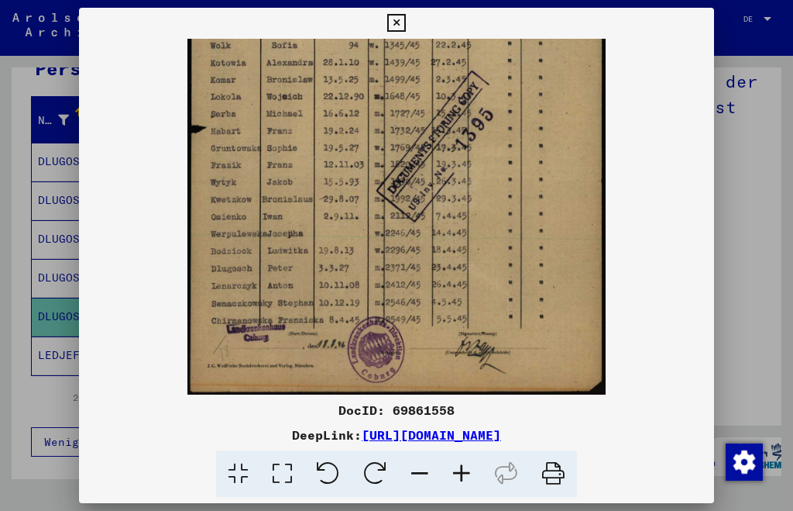
drag, startPoint x: 390, startPoint y: 290, endPoint x: 402, endPoint y: 207, distance: 83.8
click at [402, 207] on img at bounding box center [397, 100] width 418 height 588
click at [394, 20] on icon at bounding box center [396, 23] width 18 height 19
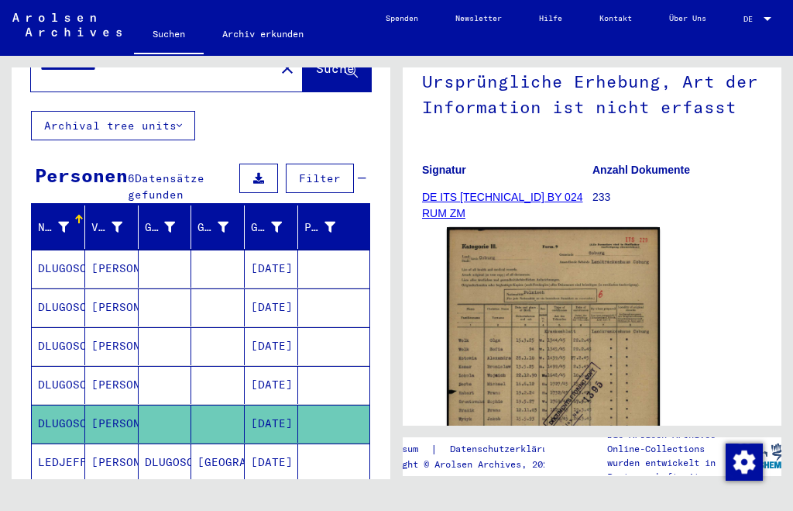
scroll to position [0, 0]
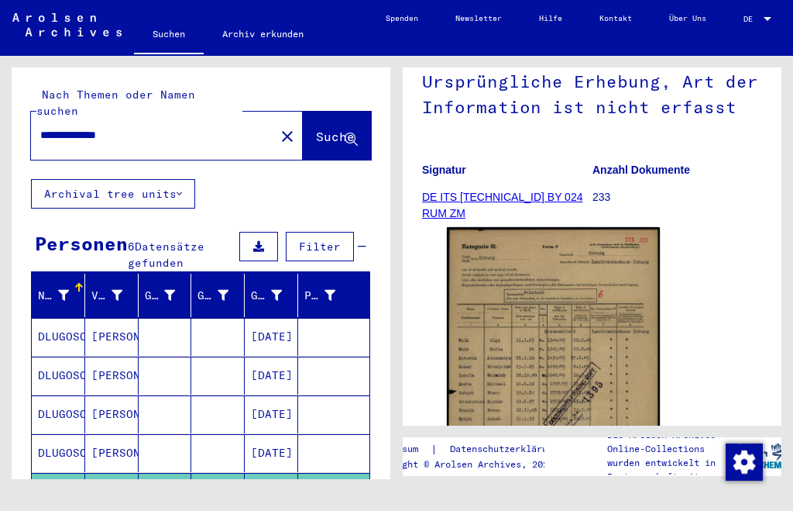
click at [40, 127] on input "**********" at bounding box center [152, 135] width 225 height 16
type input "*"
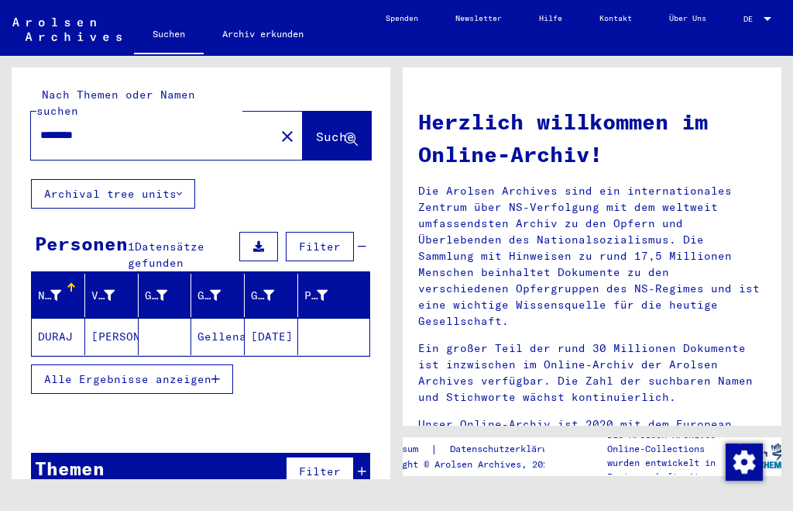
click at [64, 318] on mat-cell "DURAJ" at bounding box center [58, 336] width 53 height 37
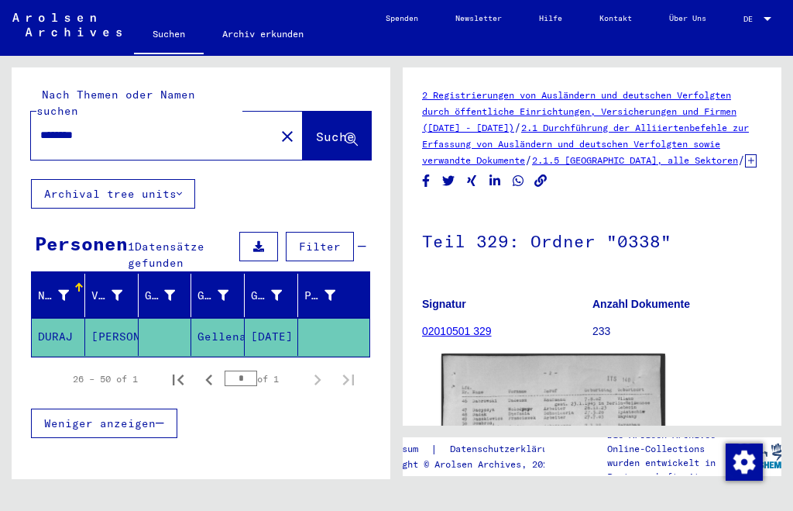
click at [531, 393] on img at bounding box center [554, 507] width 224 height 308
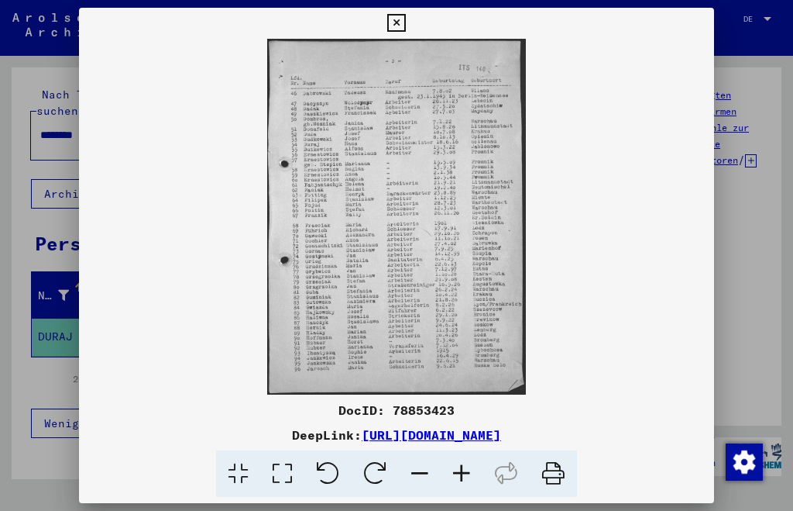
click at [469, 473] on icon at bounding box center [462, 473] width 42 height 47
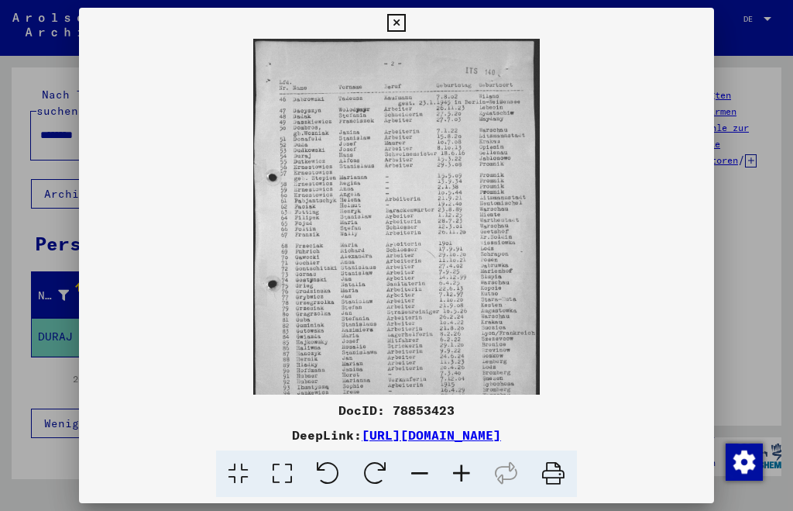
click at [469, 473] on icon at bounding box center [462, 473] width 42 height 47
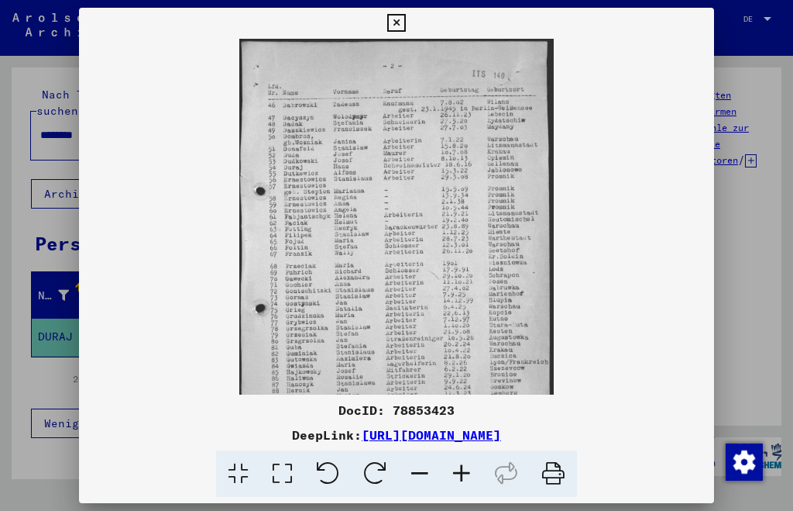
click at [469, 473] on icon at bounding box center [462, 473] width 42 height 47
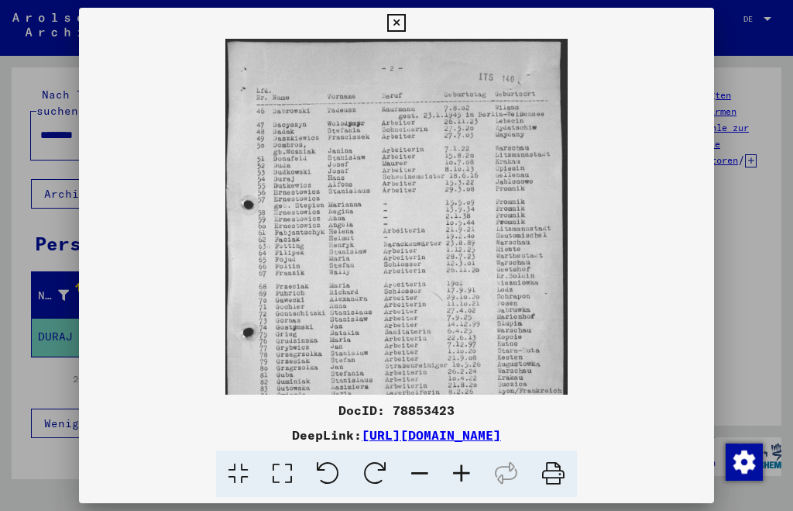
click at [470, 472] on icon at bounding box center [462, 473] width 42 height 47
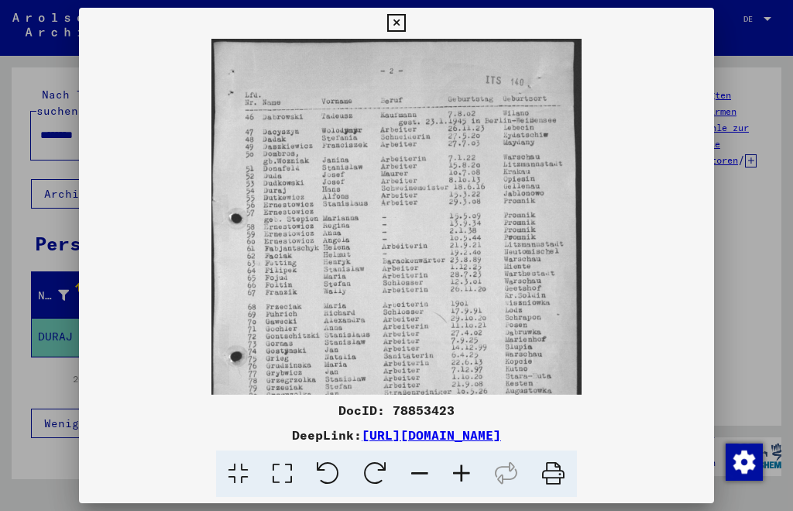
click at [470, 470] on icon at bounding box center [462, 473] width 42 height 47
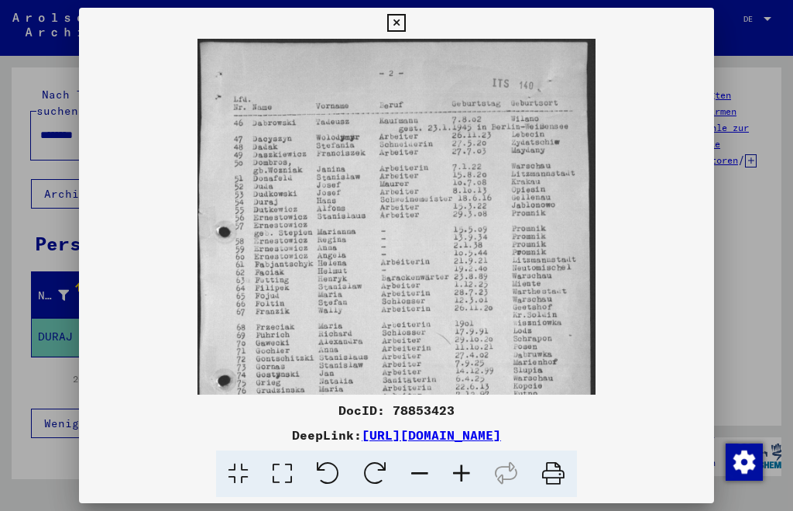
click at [471, 470] on icon at bounding box center [462, 473] width 42 height 47
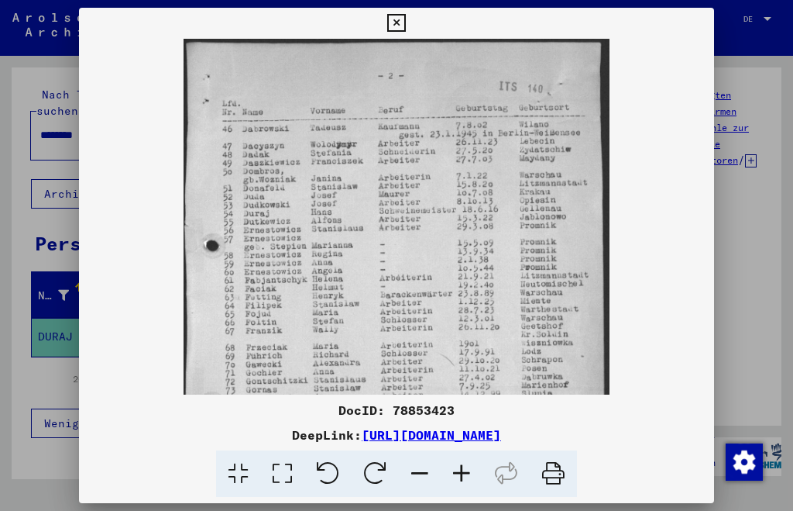
click at [471, 470] on icon at bounding box center [462, 473] width 42 height 47
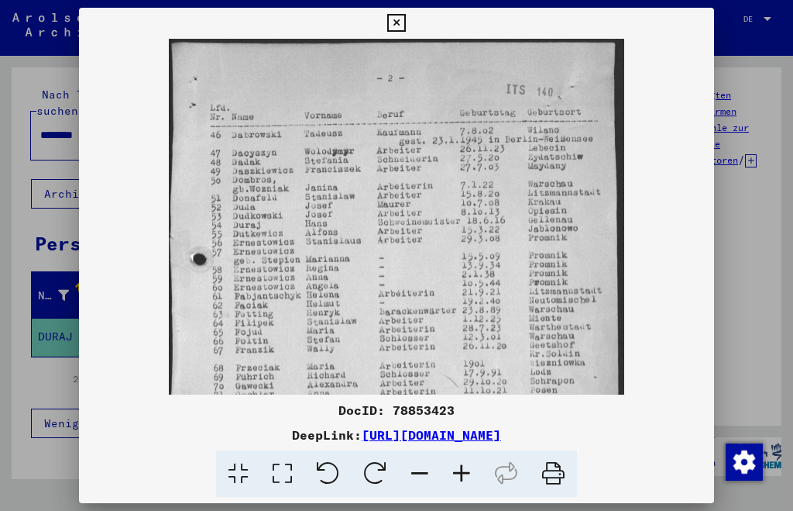
click at [471, 470] on icon at bounding box center [462, 473] width 42 height 47
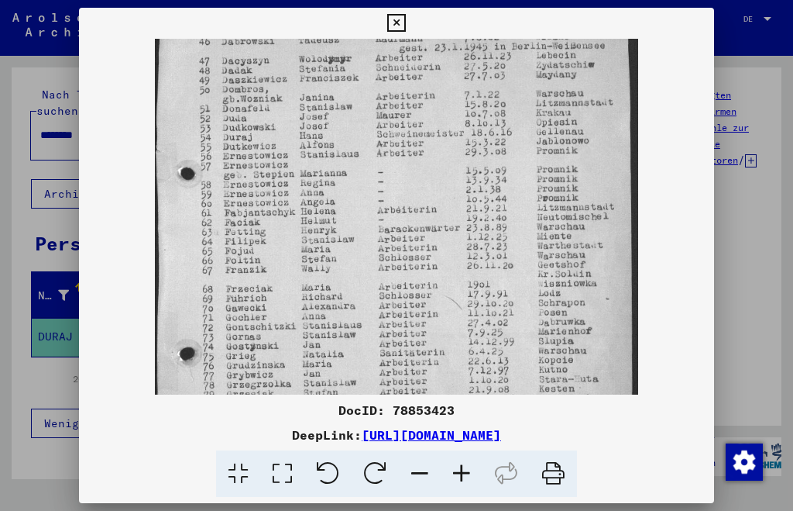
scroll to position [99, 0]
drag, startPoint x: 426, startPoint y: 313, endPoint x: 408, endPoint y: 213, distance: 101.5
click at [408, 213] on img at bounding box center [397, 273] width 484 height 666
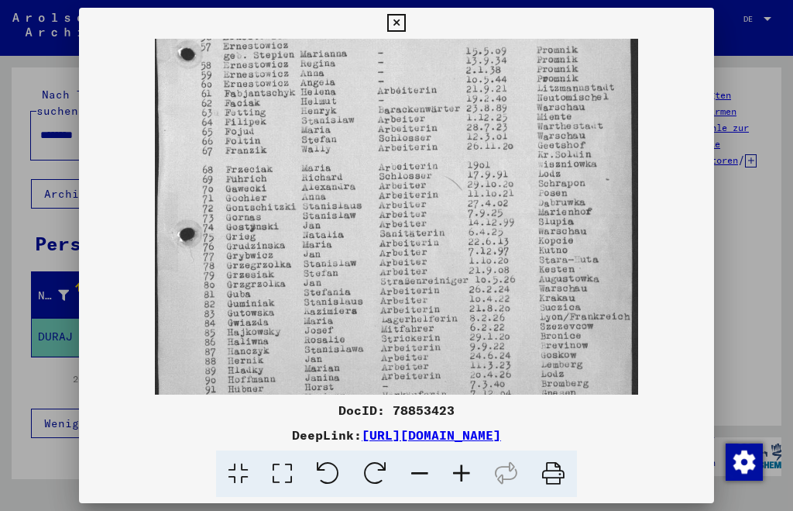
drag, startPoint x: 391, startPoint y: 300, endPoint x: 374, endPoint y: 182, distance: 118.9
click at [374, 182] on img at bounding box center [397, 153] width 484 height 666
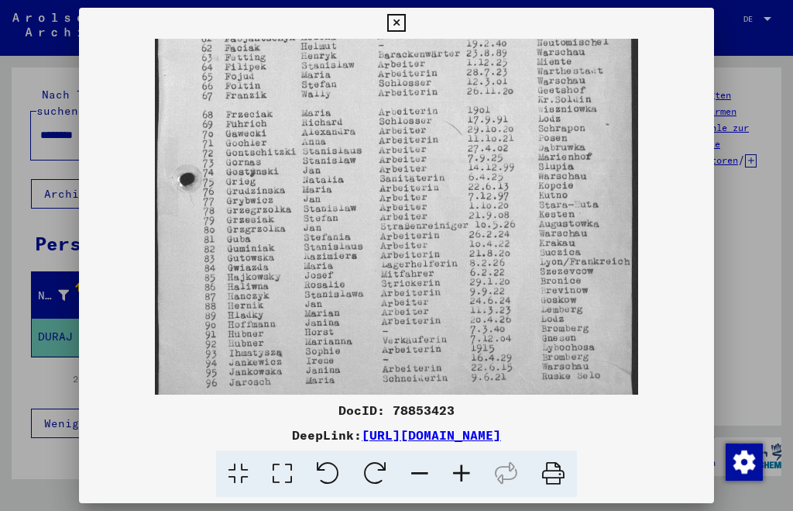
scroll to position [310, 0]
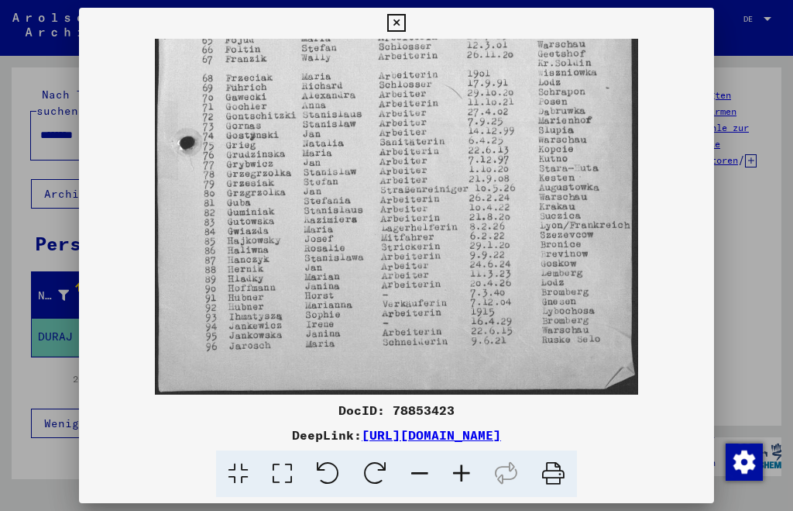
drag, startPoint x: 367, startPoint y: 297, endPoint x: 353, endPoint y: 194, distance: 103.3
click at [353, 194] on img at bounding box center [397, 62] width 484 height 666
click at [397, 22] on icon at bounding box center [396, 23] width 18 height 19
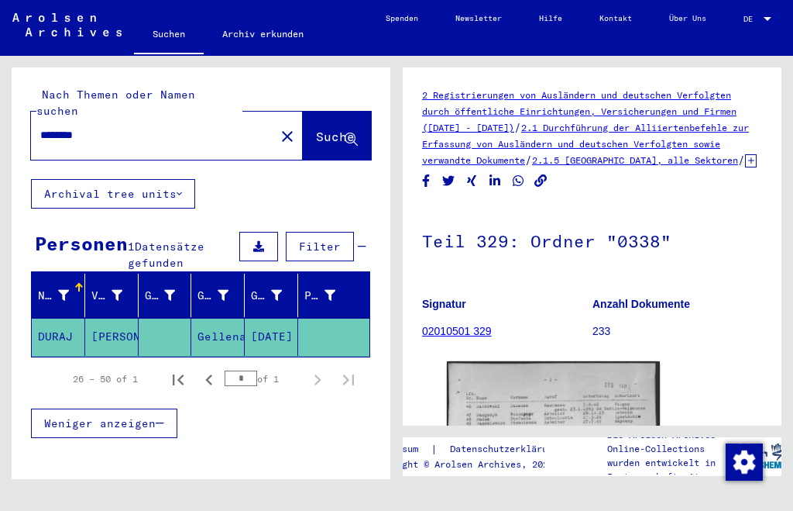
click at [43, 127] on input "********" at bounding box center [152, 135] width 225 height 16
type input "*"
type input "*********"
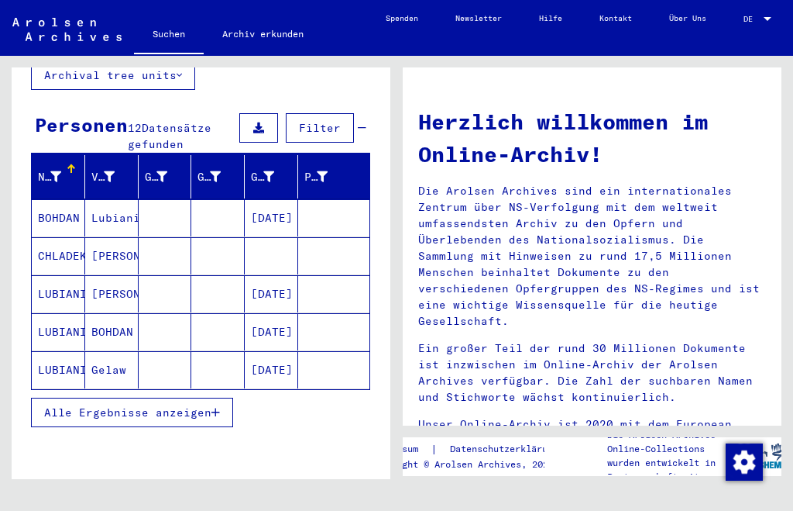
scroll to position [175, 0]
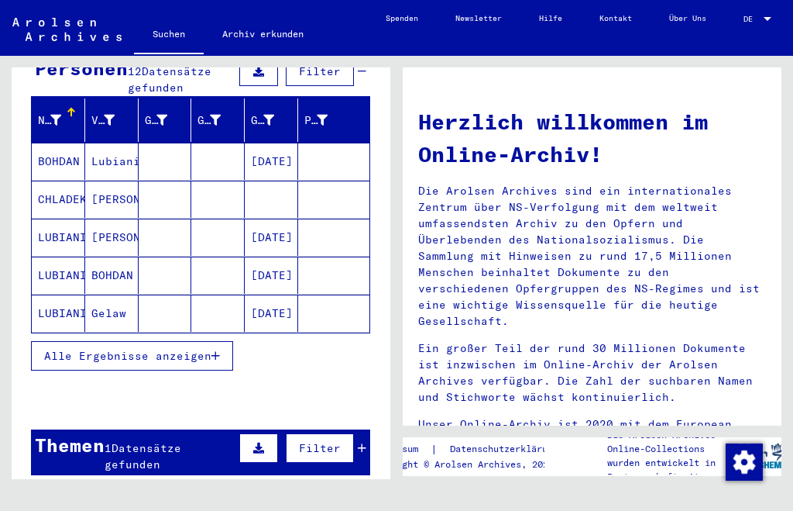
click at [59, 294] on mat-cell "LUBIANIEC" at bounding box center [58, 312] width 53 height 37
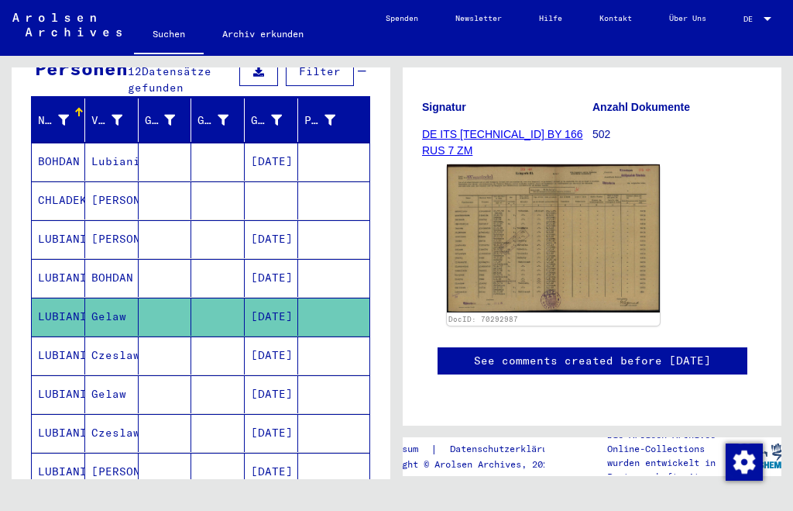
scroll to position [272, 0]
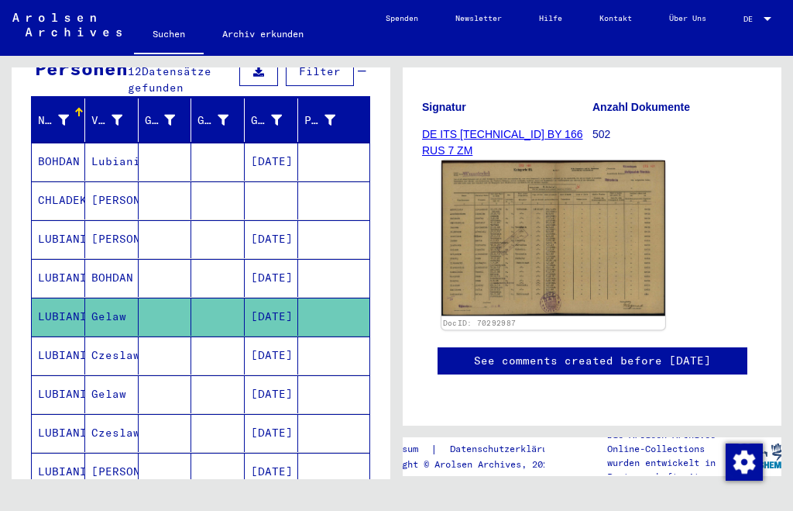
click at [545, 223] on img at bounding box center [554, 238] width 224 height 156
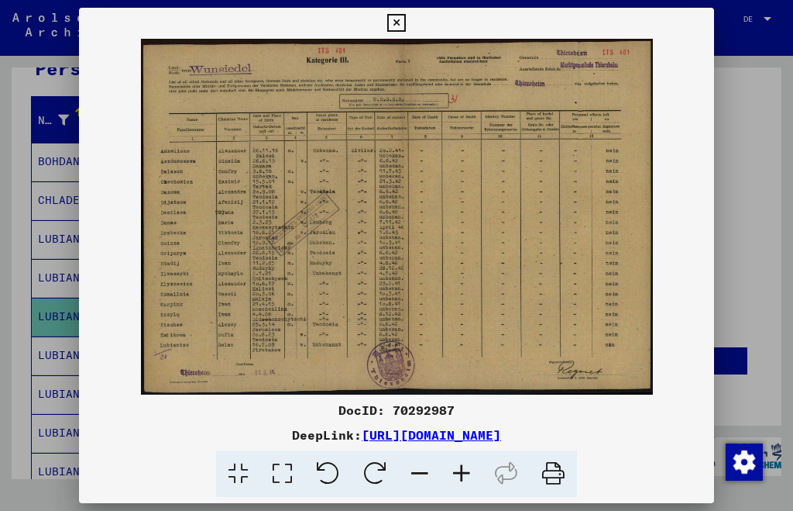
click at [457, 468] on icon at bounding box center [462, 473] width 42 height 47
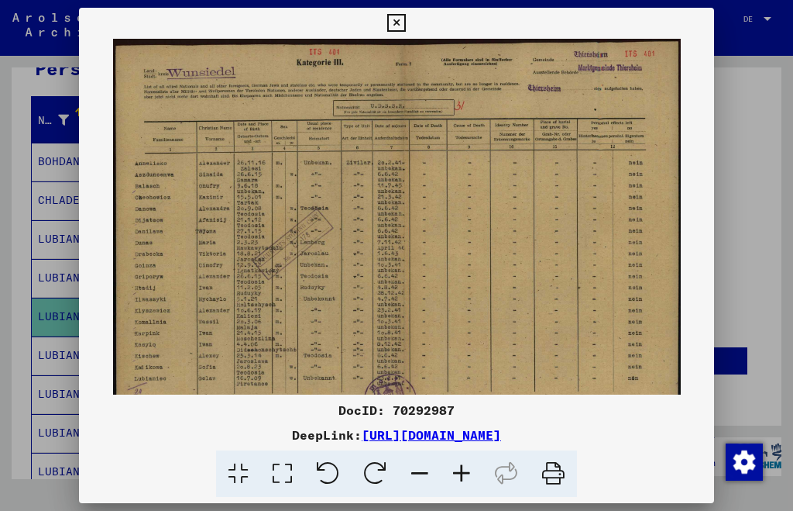
click at [457, 468] on icon at bounding box center [462, 473] width 42 height 47
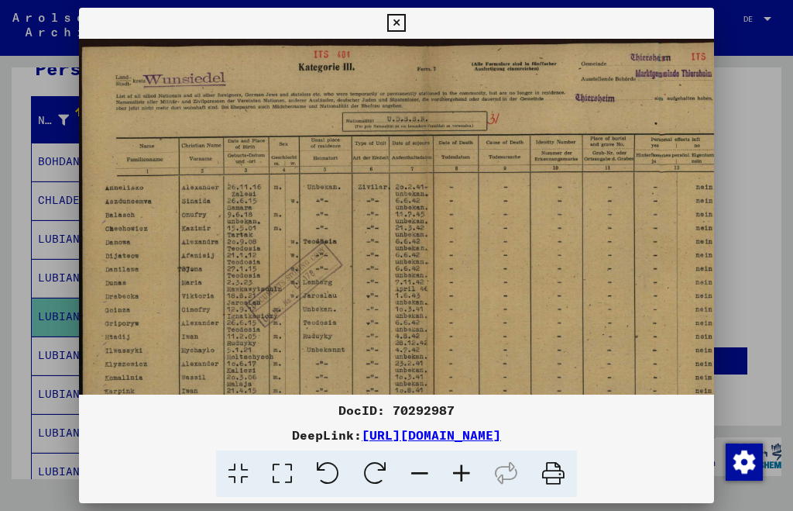
click at [457, 468] on icon at bounding box center [462, 473] width 42 height 47
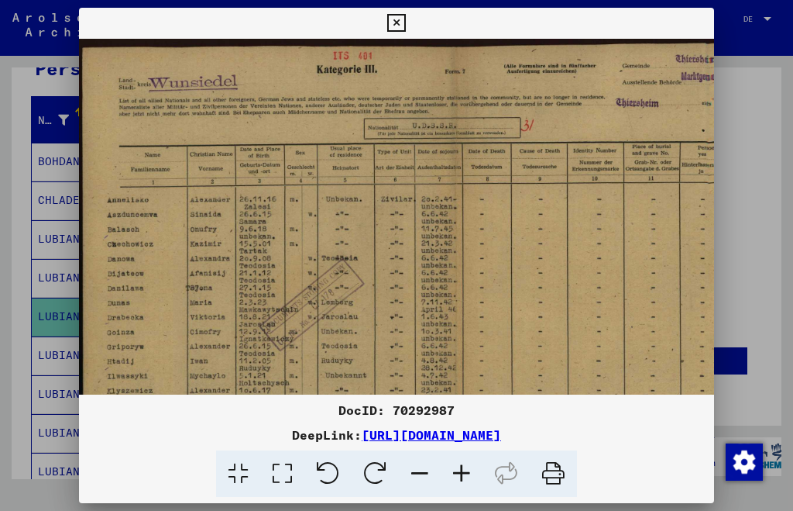
click at [457, 465] on icon at bounding box center [462, 473] width 42 height 47
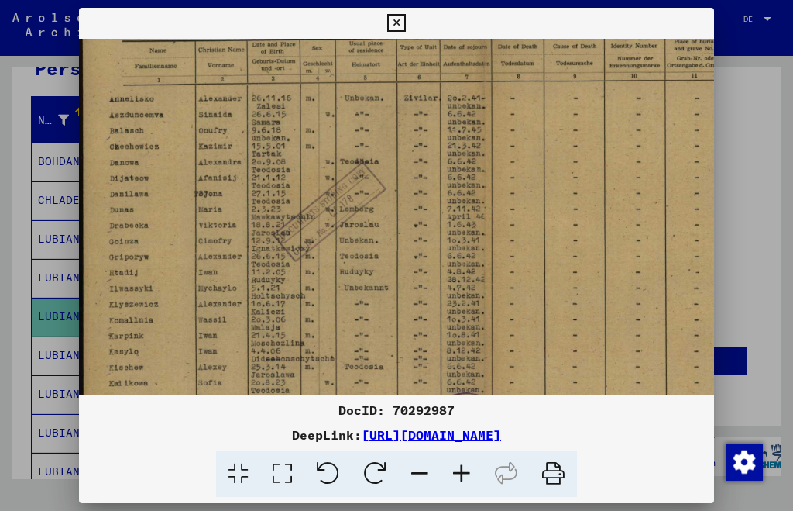
scroll to position [163, 0]
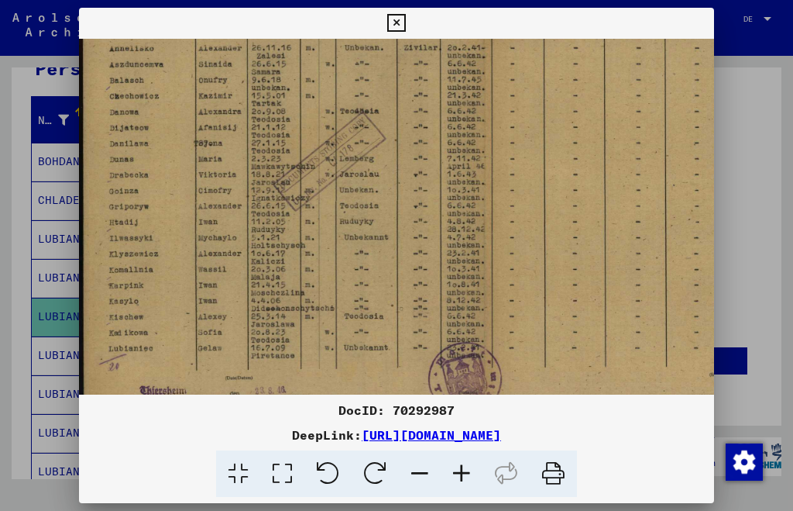
drag, startPoint x: 425, startPoint y: 250, endPoint x: 440, endPoint y: 81, distance: 169.6
click at [440, 81] on img at bounding box center [474, 149] width 791 height 549
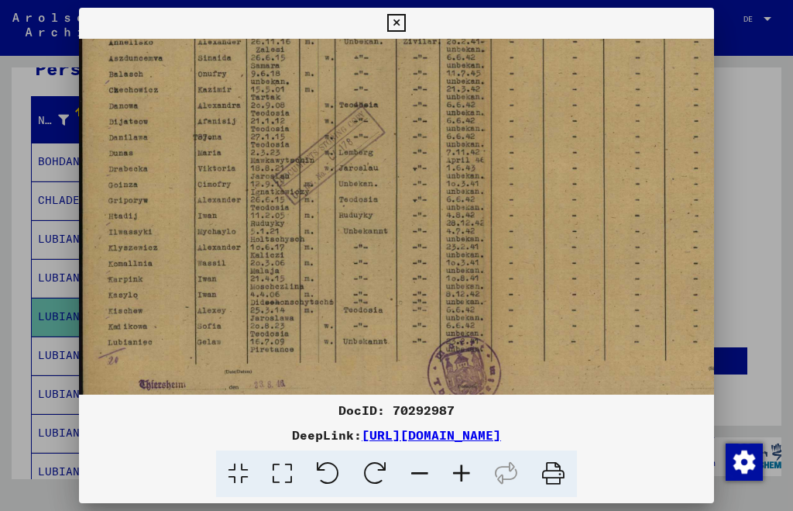
click at [397, 19] on icon at bounding box center [396, 23] width 18 height 19
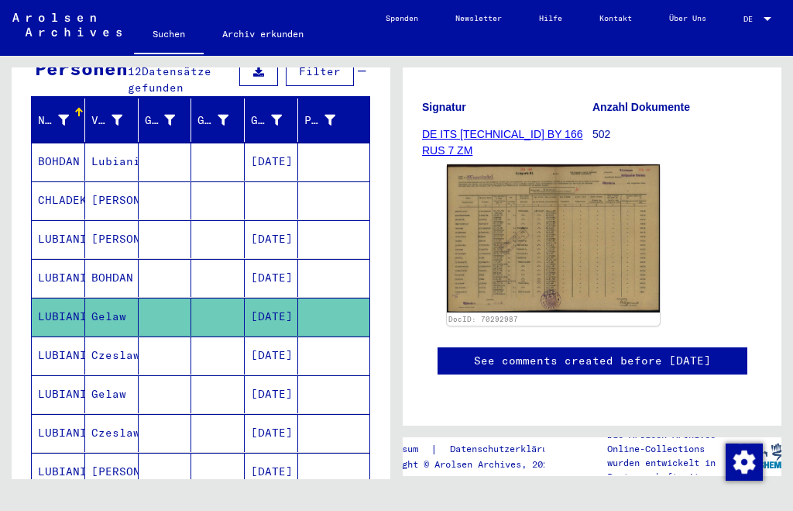
click at [59, 414] on mat-cell "LUBIANIEC" at bounding box center [58, 433] width 53 height 38
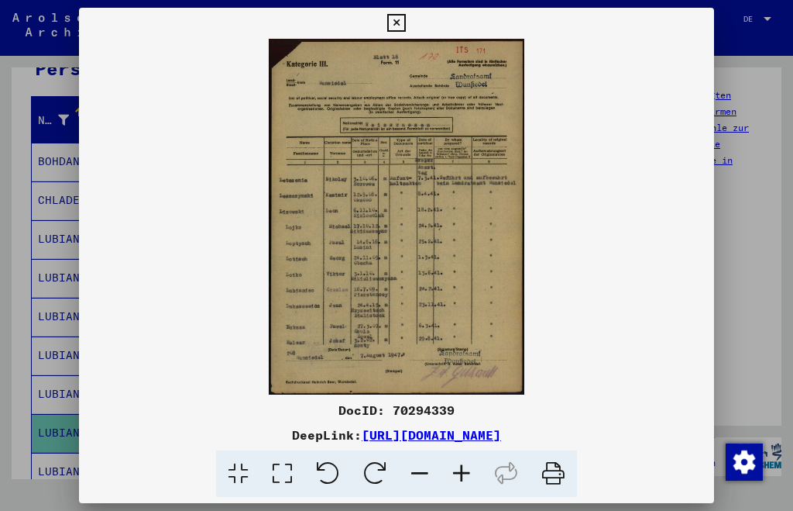
click at [463, 470] on icon at bounding box center [462, 473] width 42 height 47
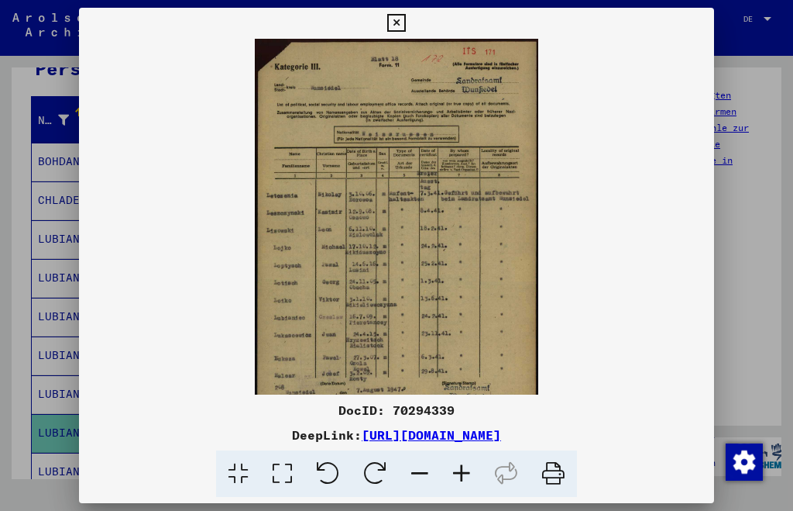
click at [463, 466] on icon at bounding box center [462, 473] width 42 height 47
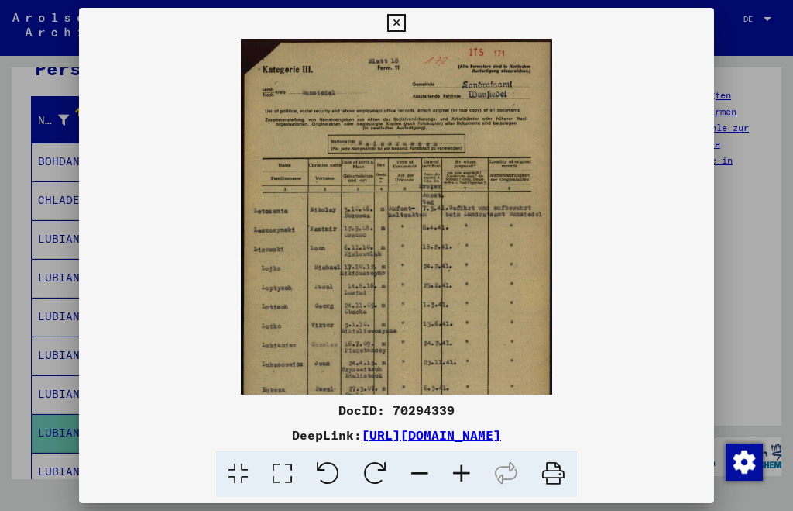
click at [463, 464] on icon at bounding box center [462, 473] width 42 height 47
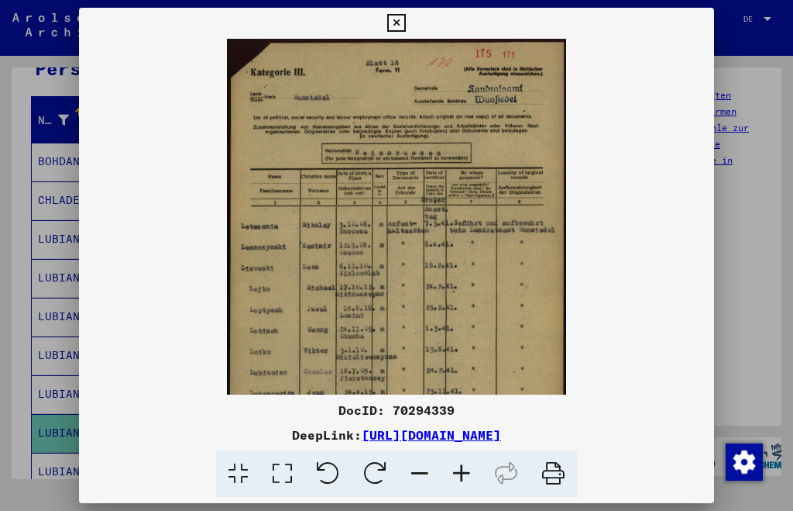
click at [461, 463] on icon at bounding box center [462, 473] width 42 height 47
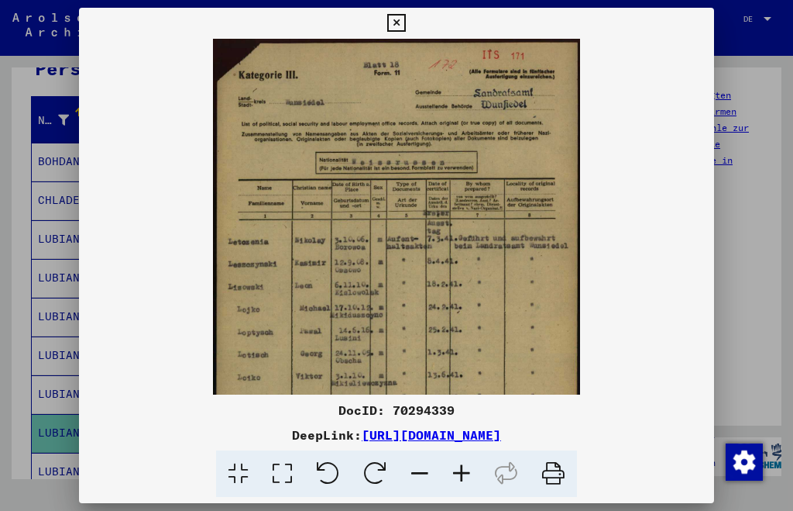
click at [461, 463] on icon at bounding box center [462, 473] width 42 height 47
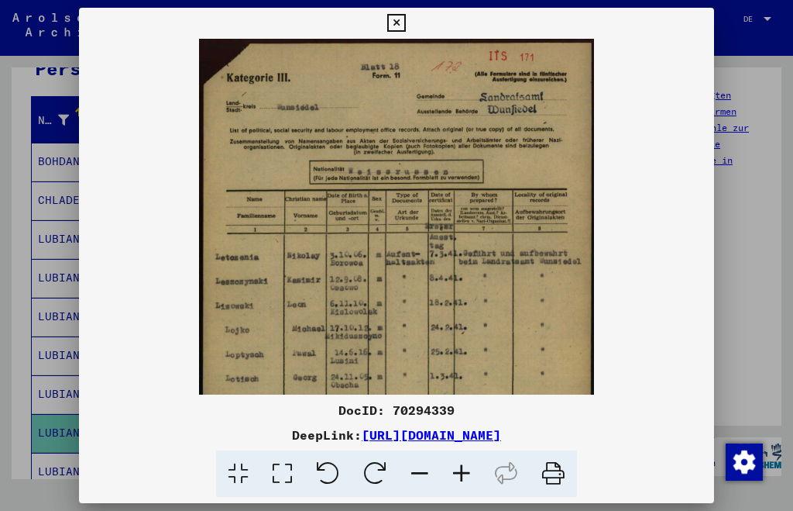
click at [461, 463] on icon at bounding box center [462, 473] width 42 height 47
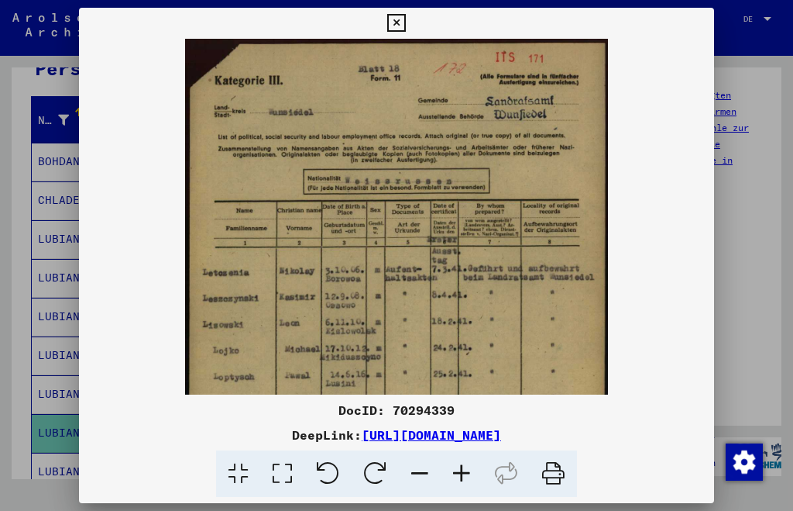
click at [461, 462] on icon at bounding box center [462, 473] width 42 height 47
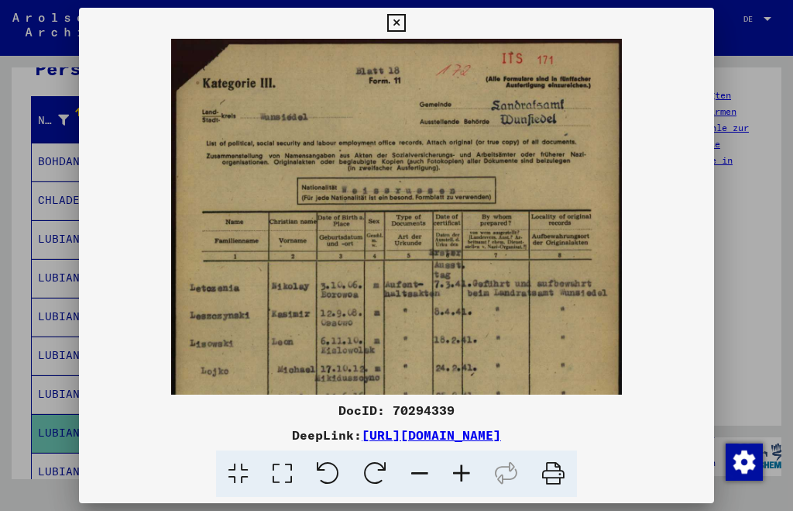
click at [461, 461] on icon at bounding box center [462, 473] width 42 height 47
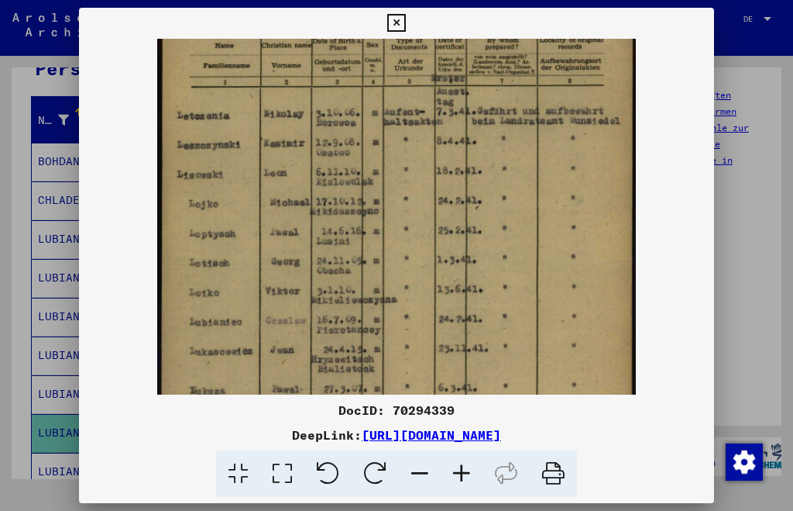
scroll to position [192, 0]
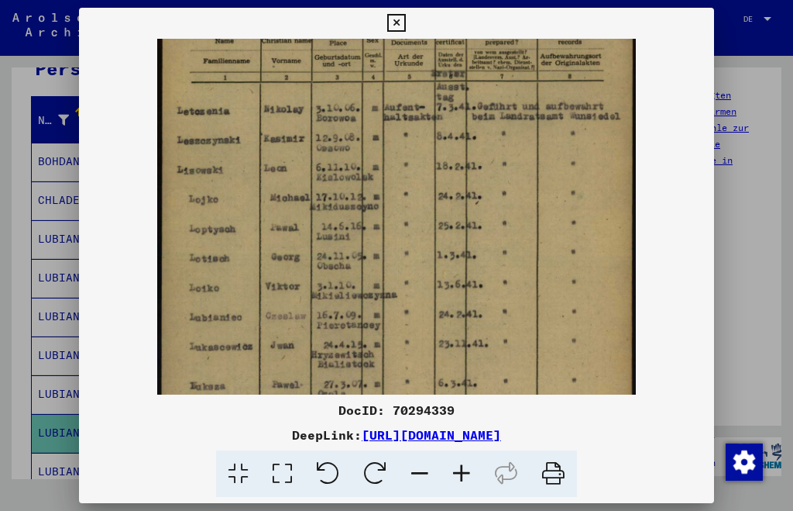
drag, startPoint x: 435, startPoint y: 343, endPoint x: 422, endPoint y: 152, distance: 191.8
click at [422, 152] on img at bounding box center [396, 180] width 479 height 666
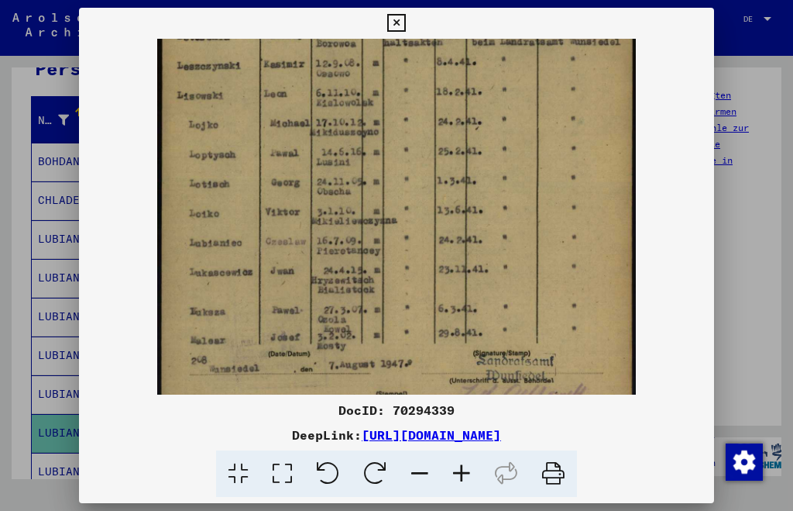
scroll to position [293, 0]
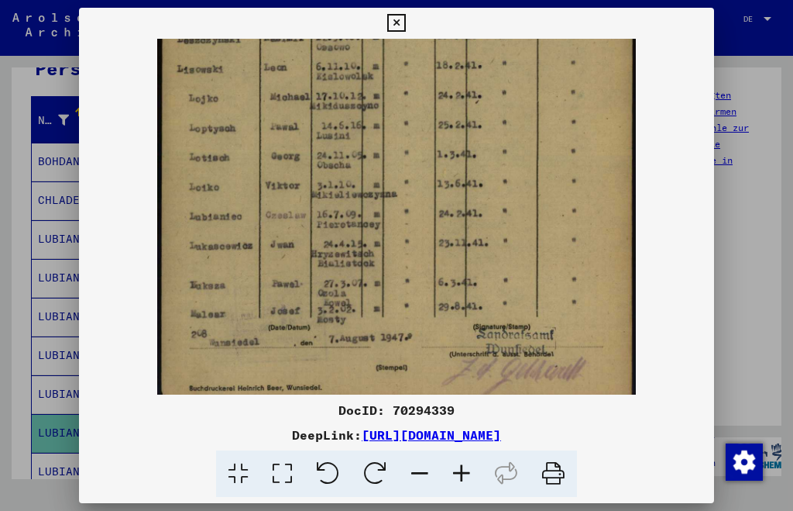
drag, startPoint x: 406, startPoint y: 256, endPoint x: 411, endPoint y: 156, distance: 100.9
click at [411, 156] on img at bounding box center [396, 79] width 479 height 666
click at [749, 129] on div at bounding box center [396, 255] width 793 height 511
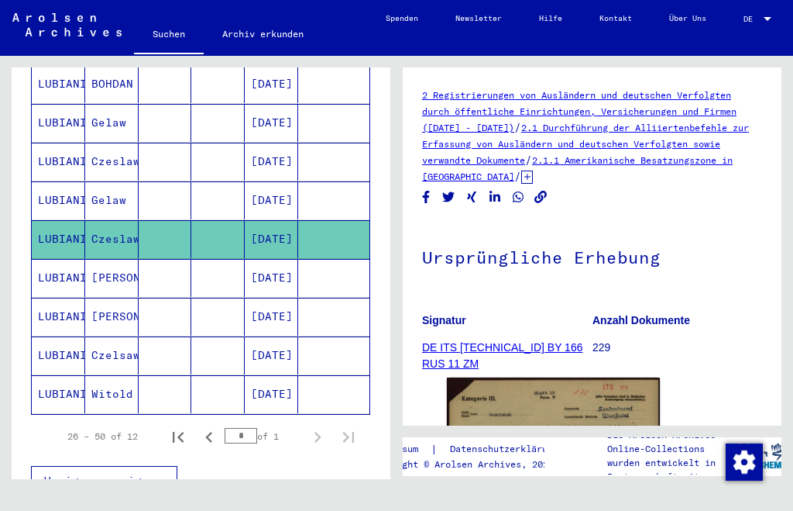
scroll to position [366, 0]
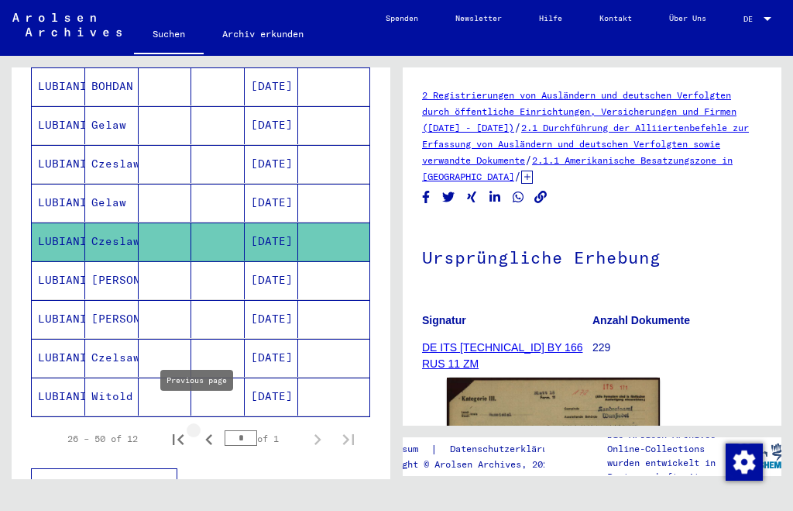
click at [201, 428] on icon "Previous page" at bounding box center [209, 439] width 22 height 22
type input "*"
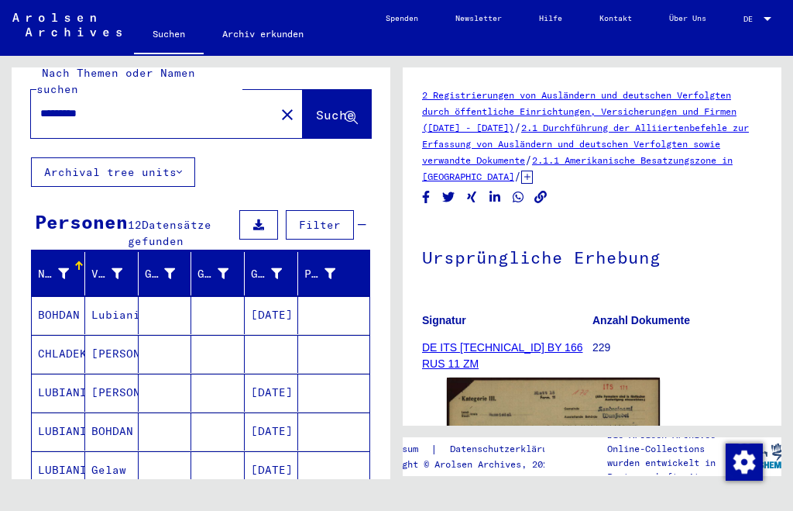
scroll to position [0, 0]
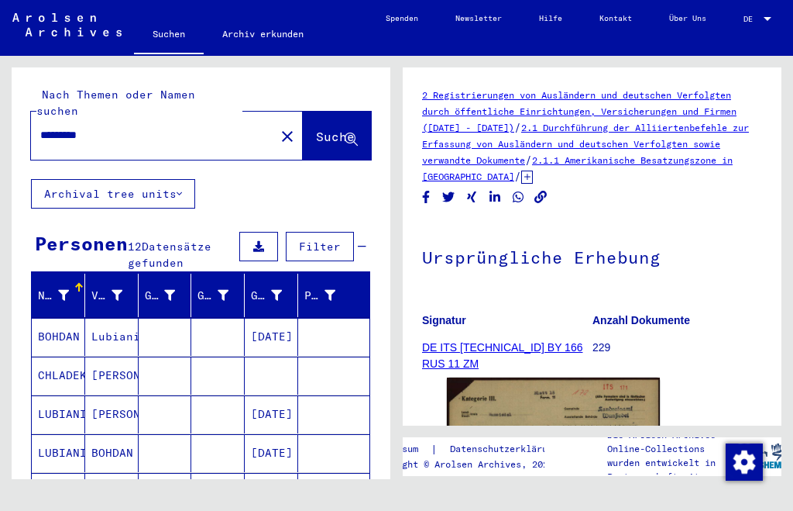
click at [99, 127] on input "*********" at bounding box center [152, 135] width 225 height 16
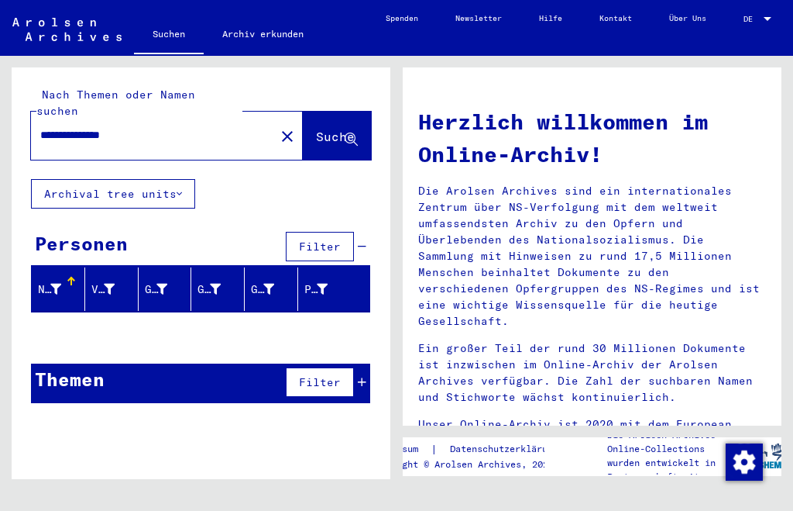
click at [42, 127] on input "**********" at bounding box center [148, 135] width 216 height 16
type input "*"
click at [47, 127] on input "text" at bounding box center [148, 135] width 216 height 16
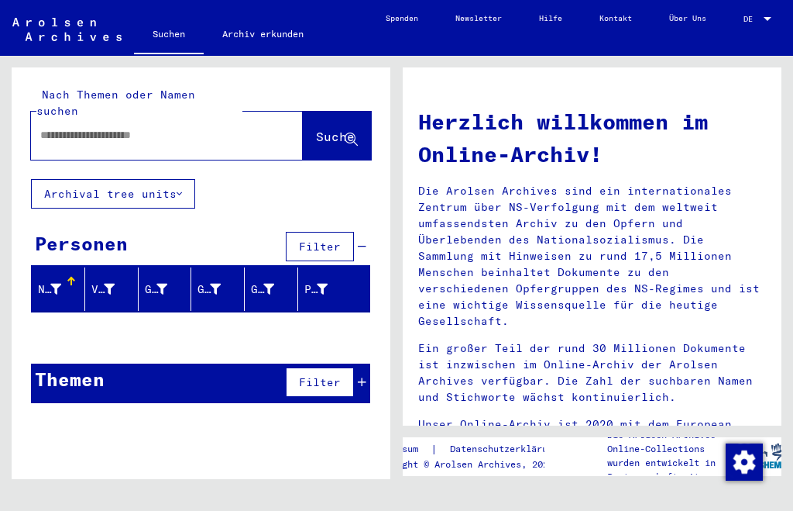
click at [46, 127] on input "text" at bounding box center [148, 135] width 216 height 16
click at [316, 129] on span "Suche" at bounding box center [335, 136] width 39 height 15
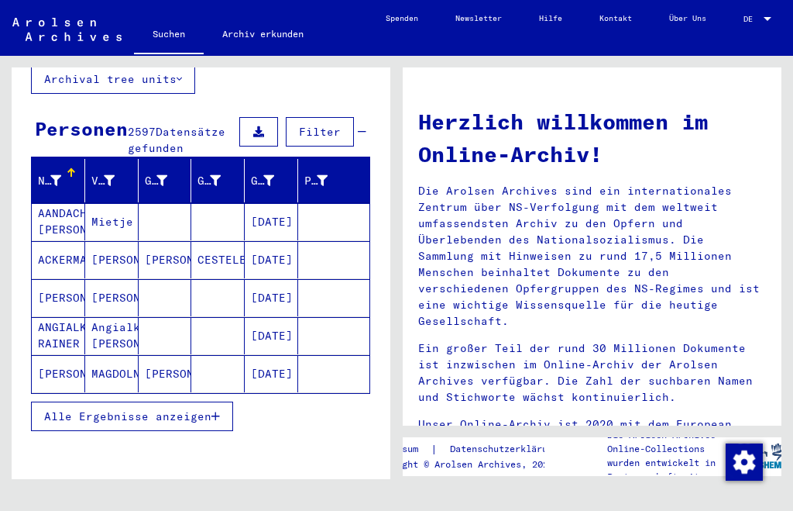
scroll to position [280, 0]
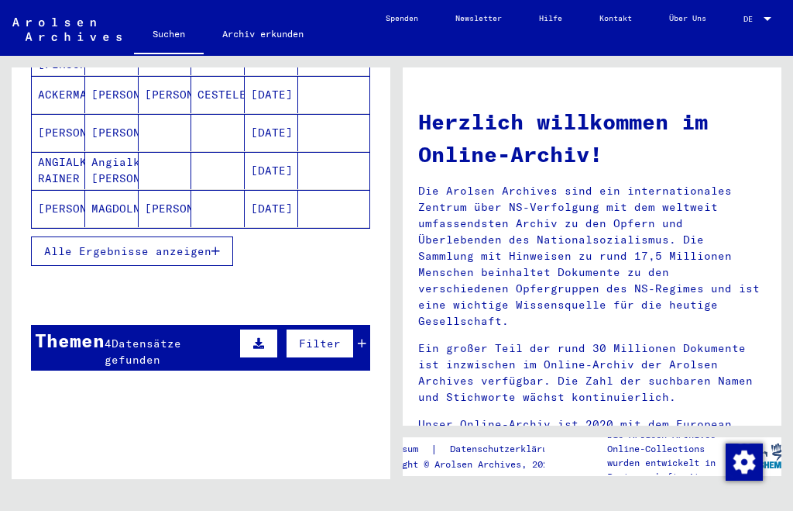
click at [54, 205] on mat-cell "[PERSON_NAME]" at bounding box center [58, 208] width 53 height 37
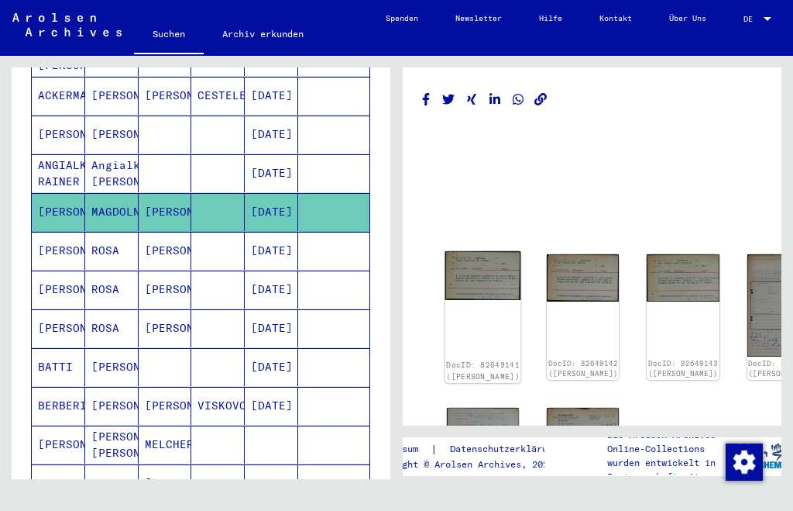
click at [466, 267] on img at bounding box center [484, 275] width 76 height 49
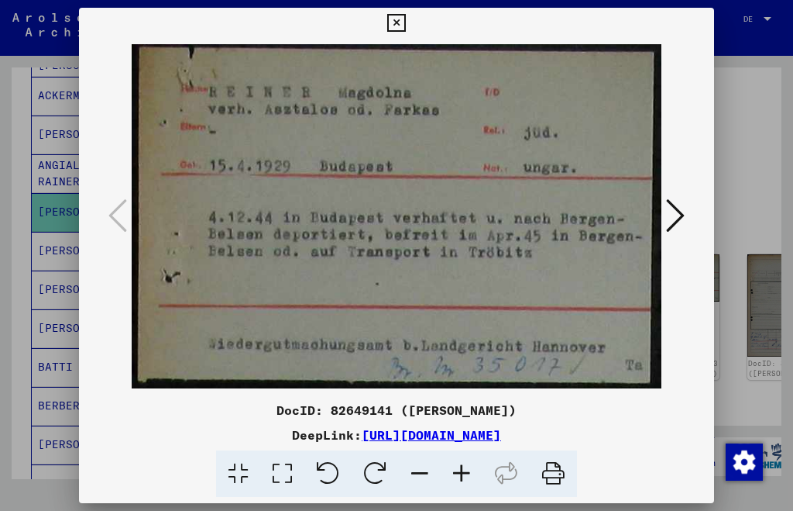
click at [397, 20] on icon at bounding box center [396, 23] width 18 height 19
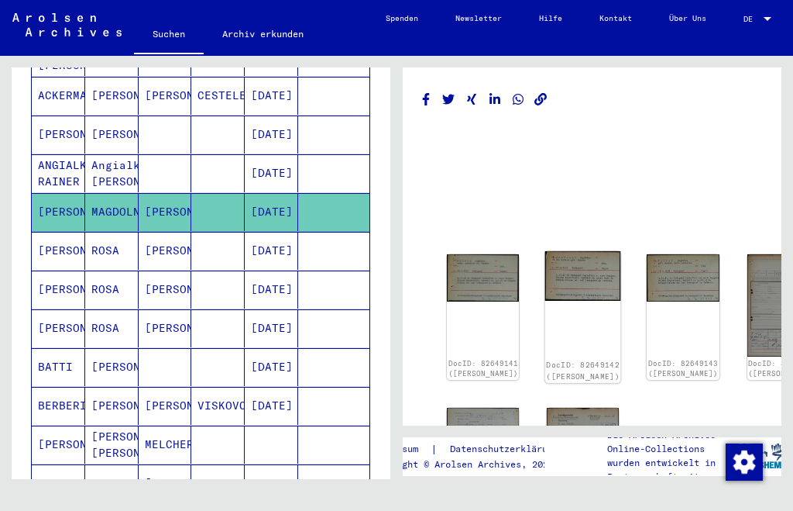
click at [545, 268] on img at bounding box center [583, 276] width 76 height 50
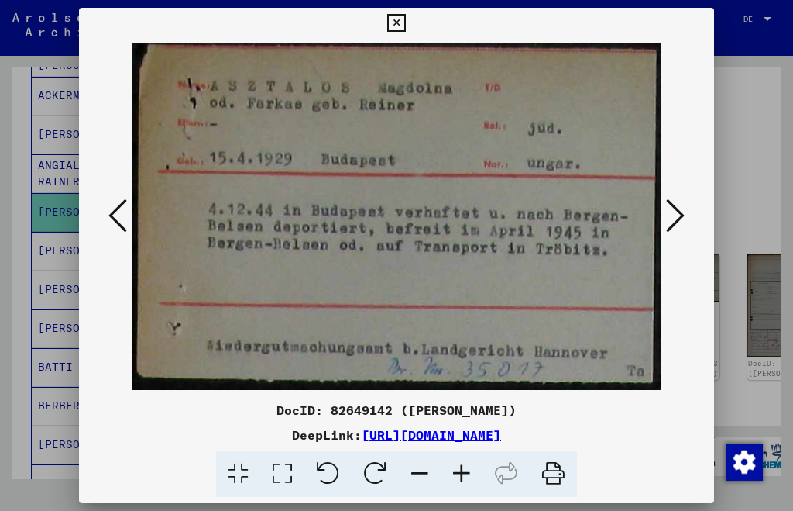
click at [397, 22] on icon at bounding box center [396, 23] width 18 height 19
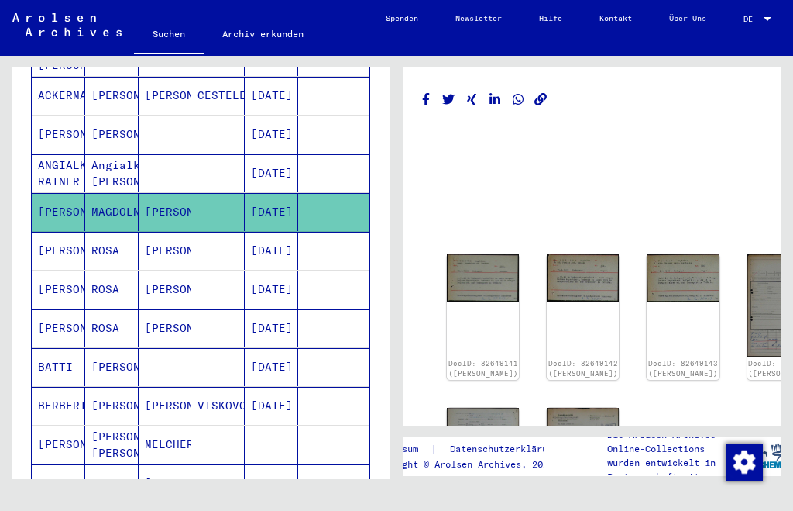
click at [62, 287] on mat-cell "[PERSON_NAME]" at bounding box center [58, 289] width 53 height 38
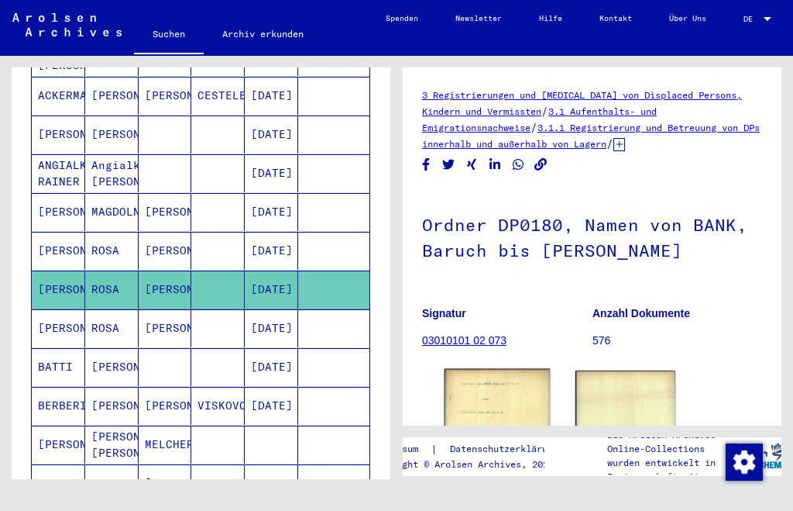
click at [508, 411] on img at bounding box center [497, 403] width 105 height 68
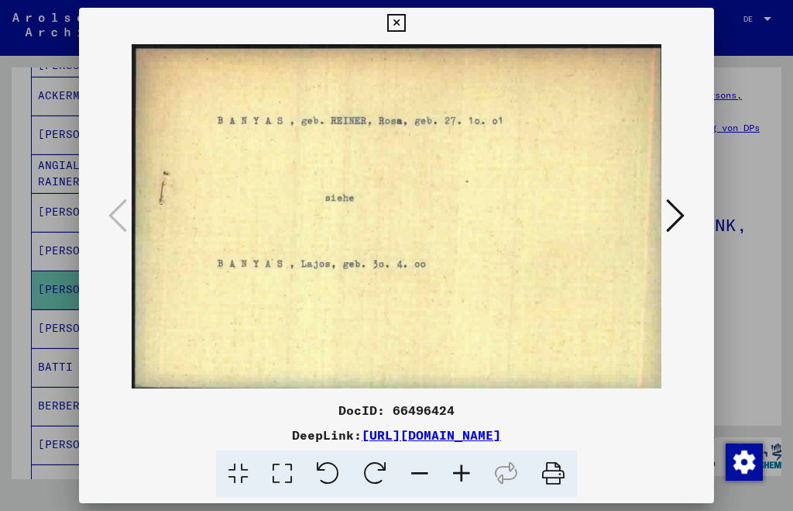
click at [398, 27] on icon at bounding box center [396, 23] width 18 height 19
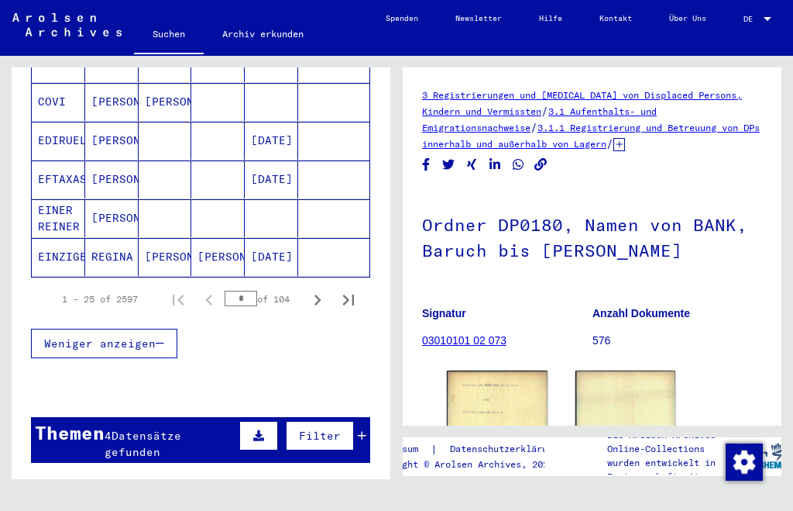
scroll to position [996, 0]
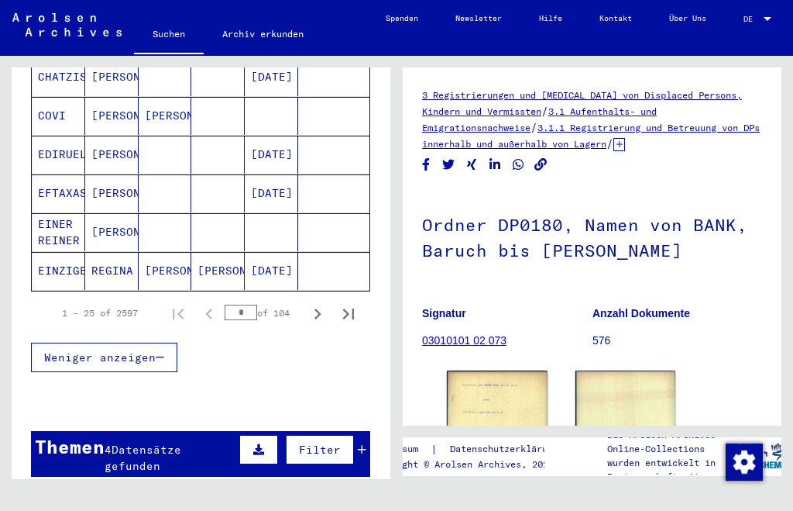
click at [59, 229] on mat-cell "EINER REINER" at bounding box center [58, 232] width 53 height 38
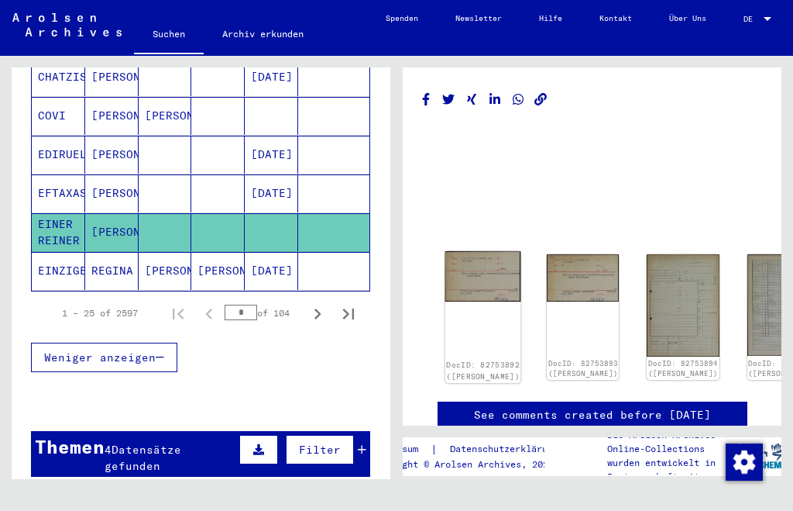
click at [473, 277] on div "DocID: 82753892 ([PERSON_NAME])" at bounding box center [484, 317] width 76 height 132
click at [470, 272] on img at bounding box center [484, 276] width 76 height 50
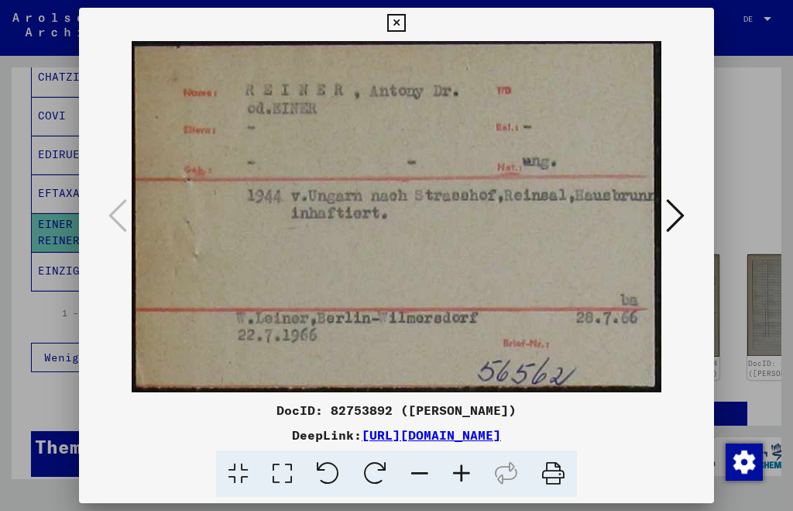
drag, startPoint x: 507, startPoint y: 98, endPoint x: 556, endPoint y: 21, distance: 91.6
click at [556, 21] on div "DocID: 82753892 ([PERSON_NAME]) DeepLink: [URL][DOMAIN_NAME]" at bounding box center [396, 253] width 635 height 490
click at [401, 21] on icon at bounding box center [396, 23] width 18 height 19
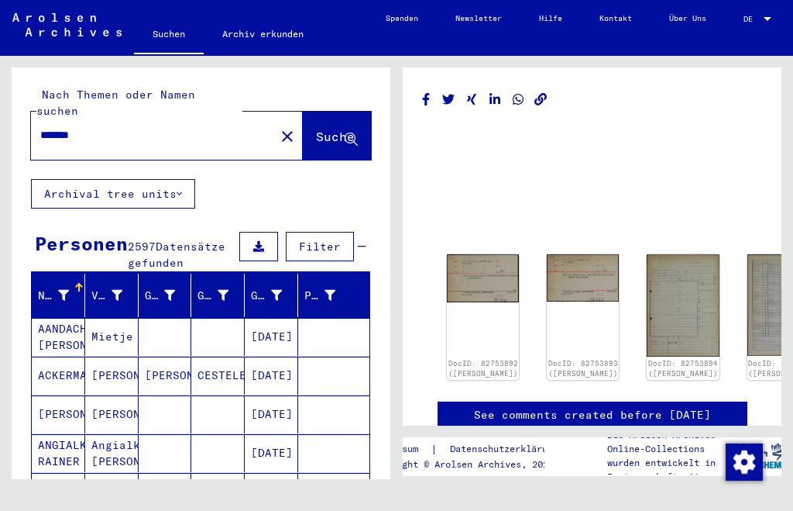
click at [42, 127] on input "*******" at bounding box center [152, 135] width 225 height 16
type input "*"
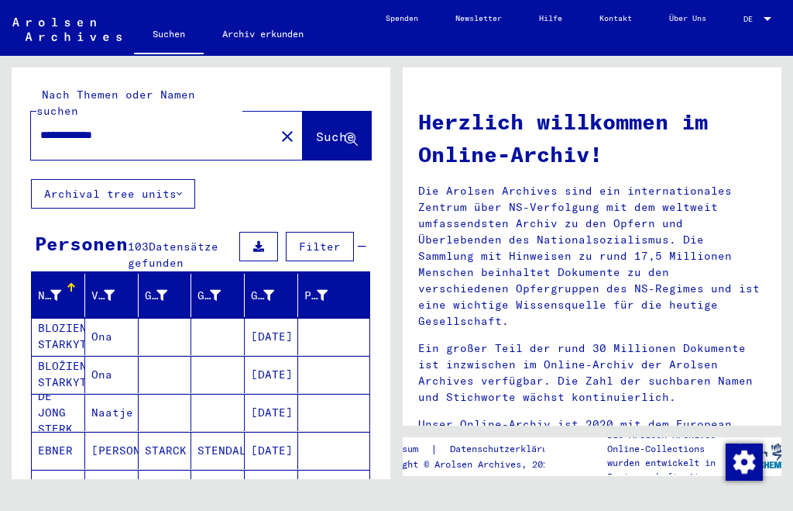
click at [53, 470] on mat-cell "HAIDU" at bounding box center [58, 488] width 53 height 37
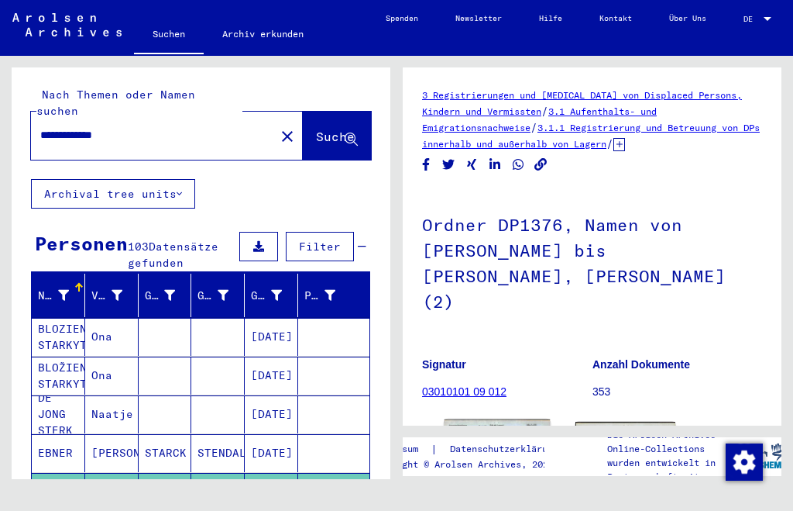
click at [496, 419] on img at bounding box center [497, 459] width 105 height 80
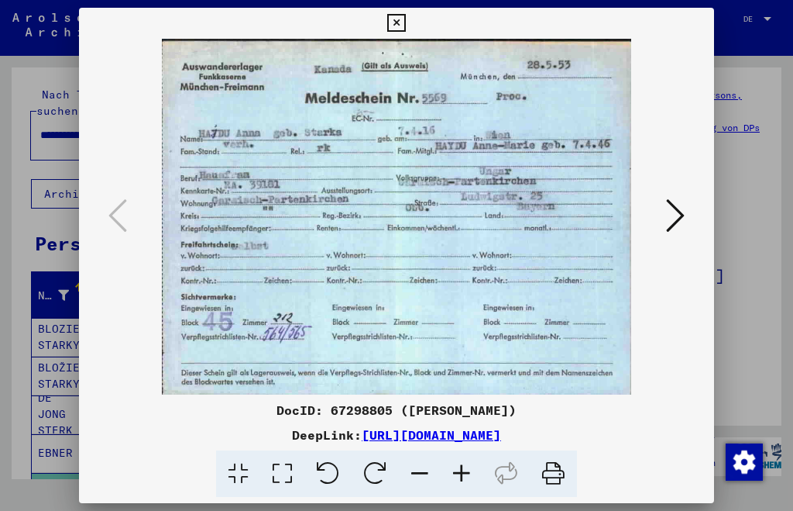
click at [397, 17] on icon at bounding box center [396, 23] width 18 height 19
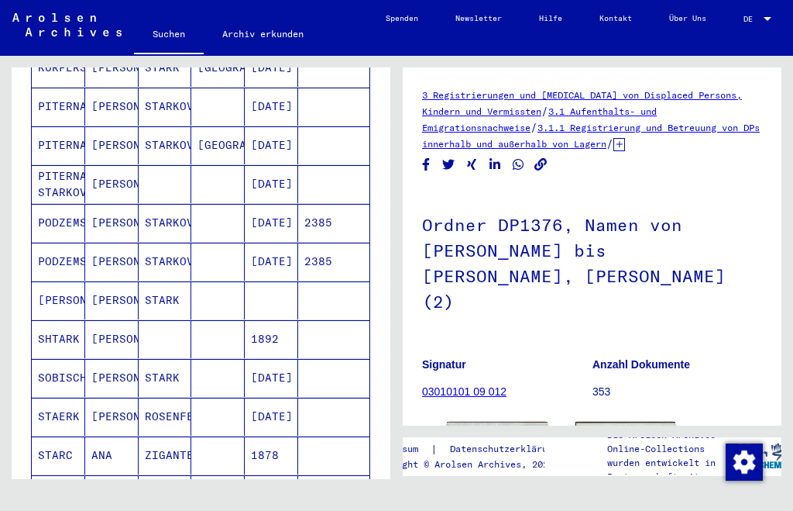
scroll to position [812, 0]
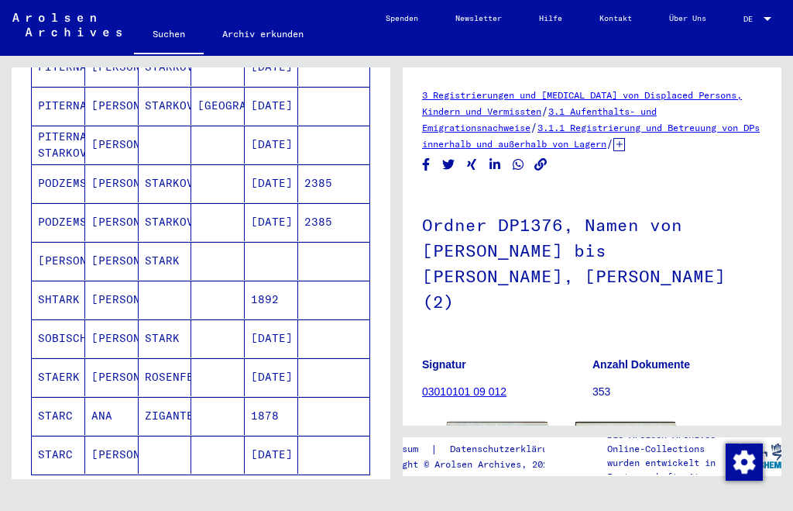
click at [62, 452] on icon at bounding box center [64, 449] width 39 height 62
drag, startPoint x: 73, startPoint y: 470, endPoint x: 77, endPoint y: 479, distance: 9.7
click at [77, 480] on mat-sidenav-content "**********" at bounding box center [396, 255] width 793 height 511
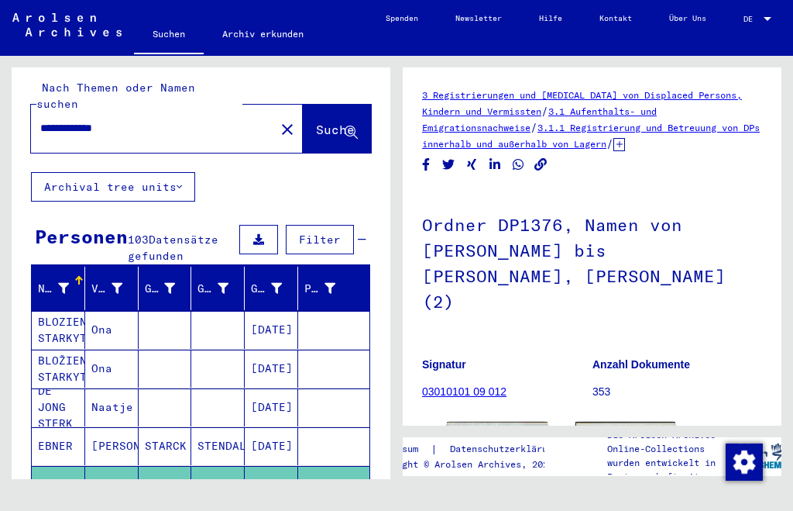
scroll to position [0, 0]
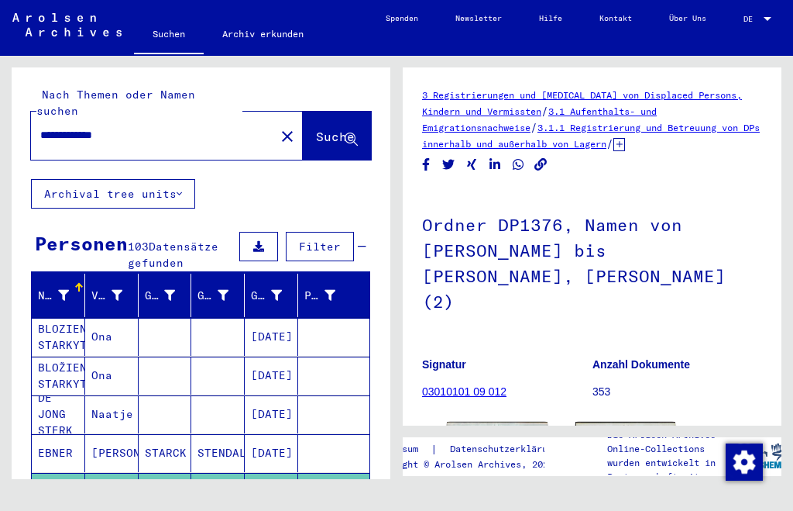
click at [43, 127] on input "**********" at bounding box center [152, 135] width 225 height 16
type input "*"
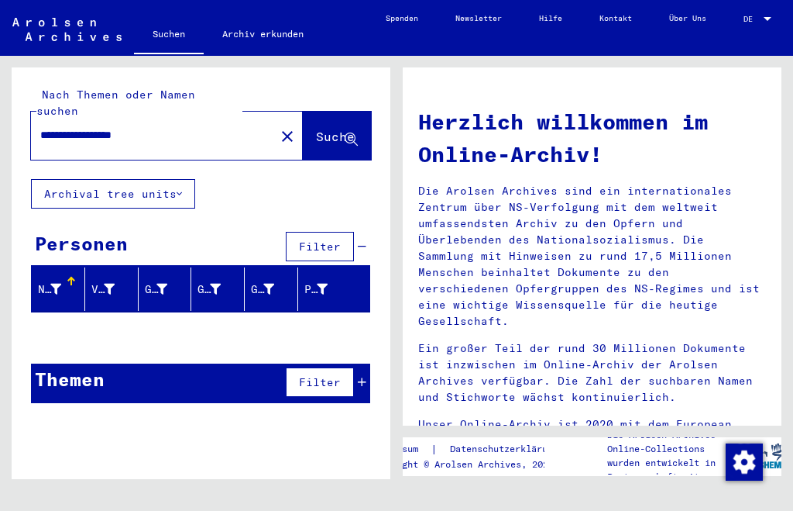
click at [136, 127] on input "**********" at bounding box center [148, 135] width 216 height 16
type input "**********"
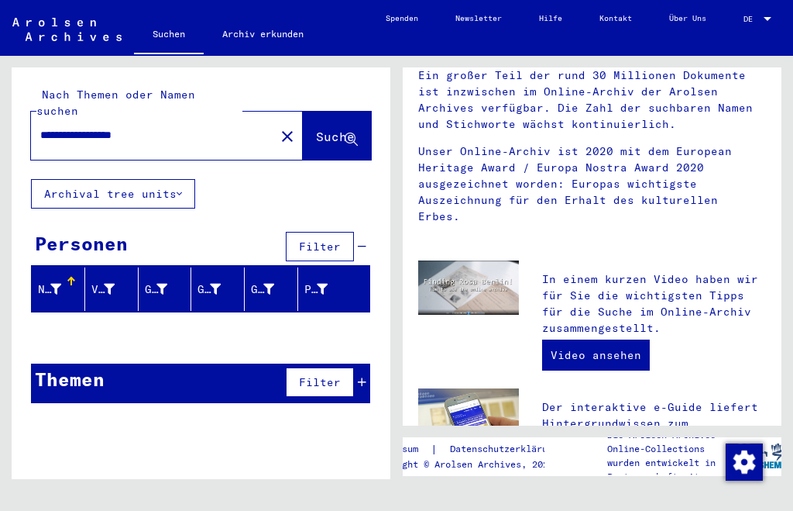
scroll to position [270, 0]
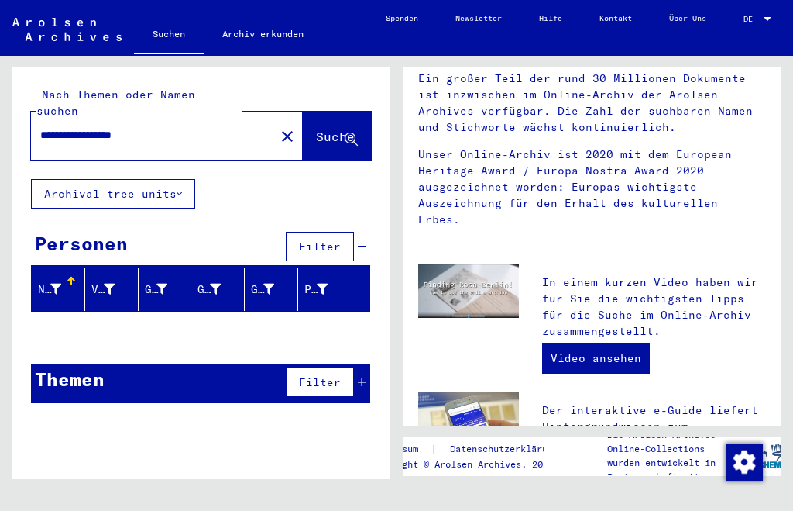
click at [41, 127] on input "**********" at bounding box center [148, 135] width 216 height 16
